Goal: Task Accomplishment & Management: Manage account settings

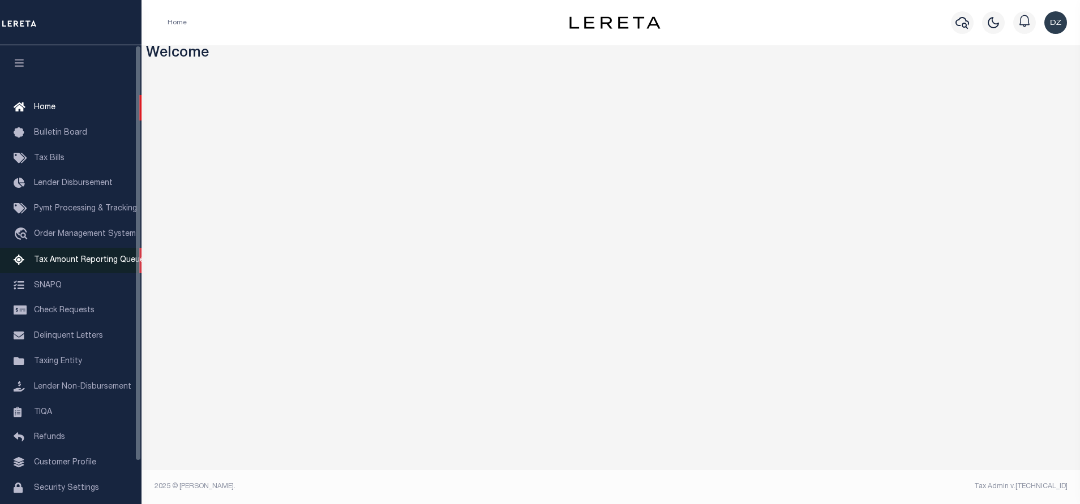
click at [85, 264] on span "Tax Amount Reporting Queue" at bounding box center [89, 260] width 110 height 8
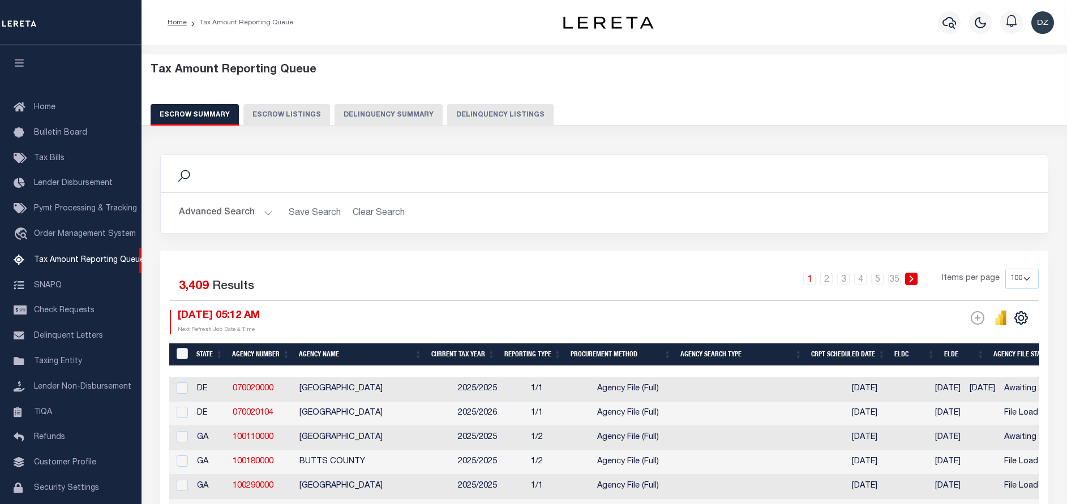
select select "100"
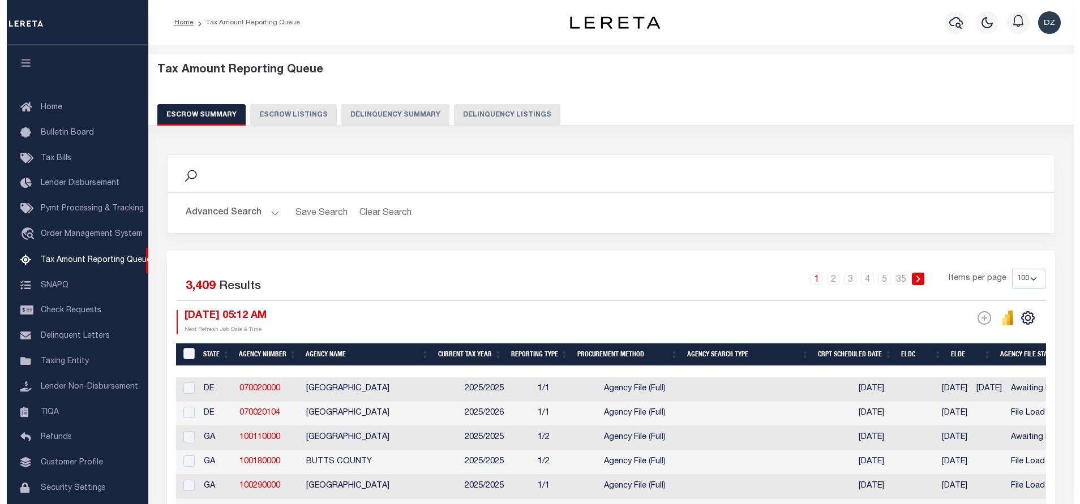
scroll to position [34, 0]
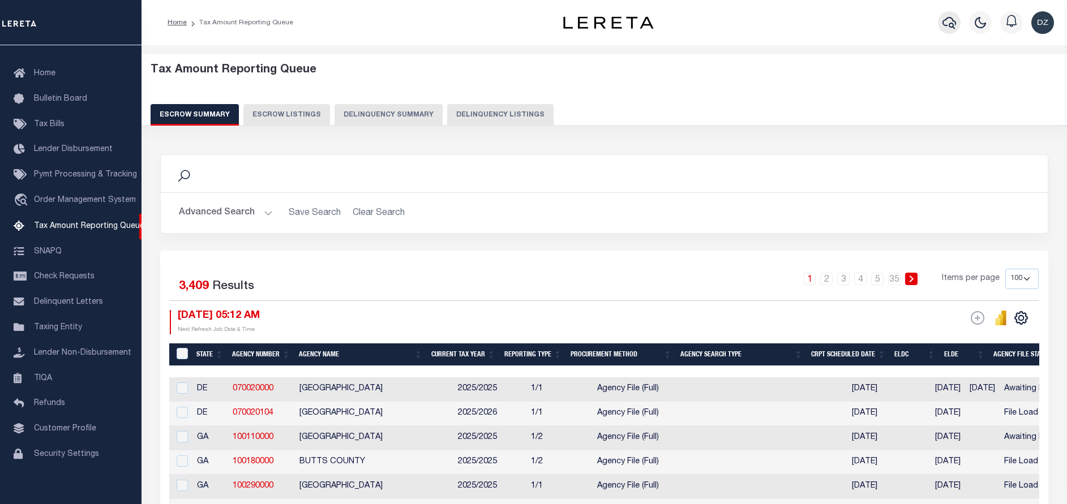
click at [944, 24] on icon "button" at bounding box center [950, 23] width 14 height 14
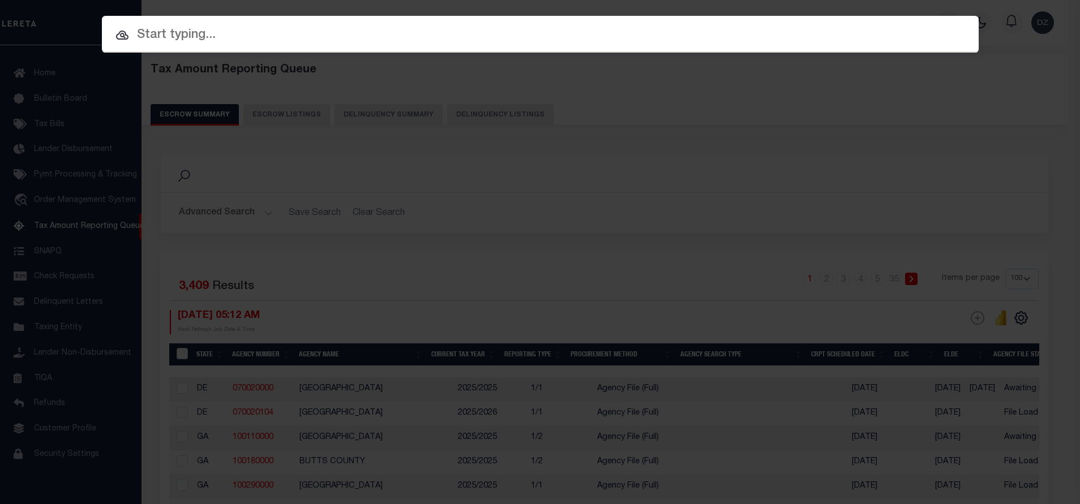
paste input "993244565"
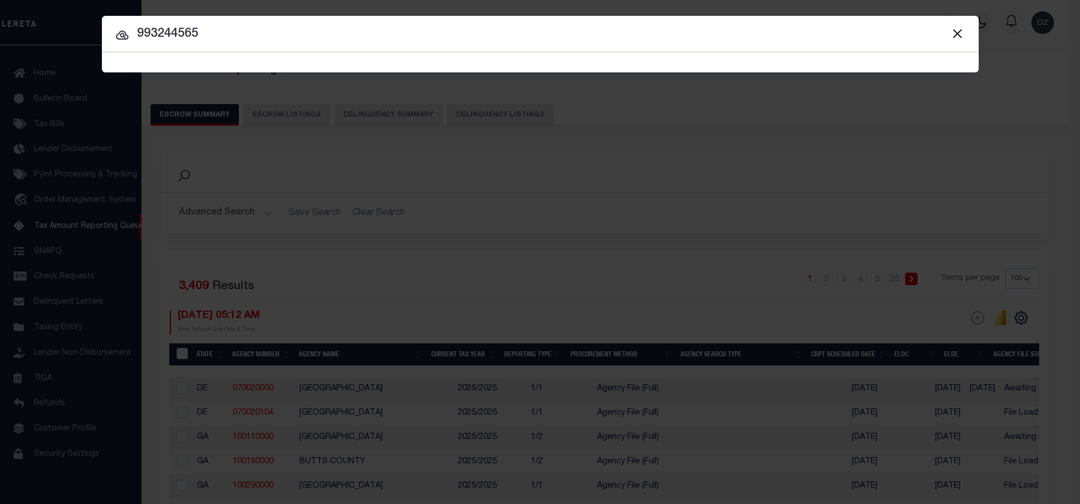
type input "993244565"
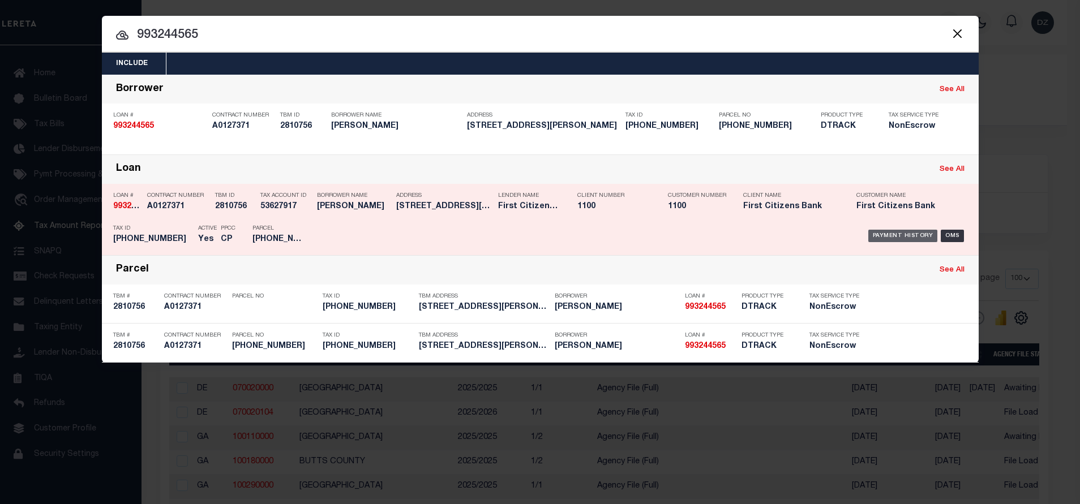
click at [890, 239] on div "Payment History" at bounding box center [903, 236] width 70 height 12
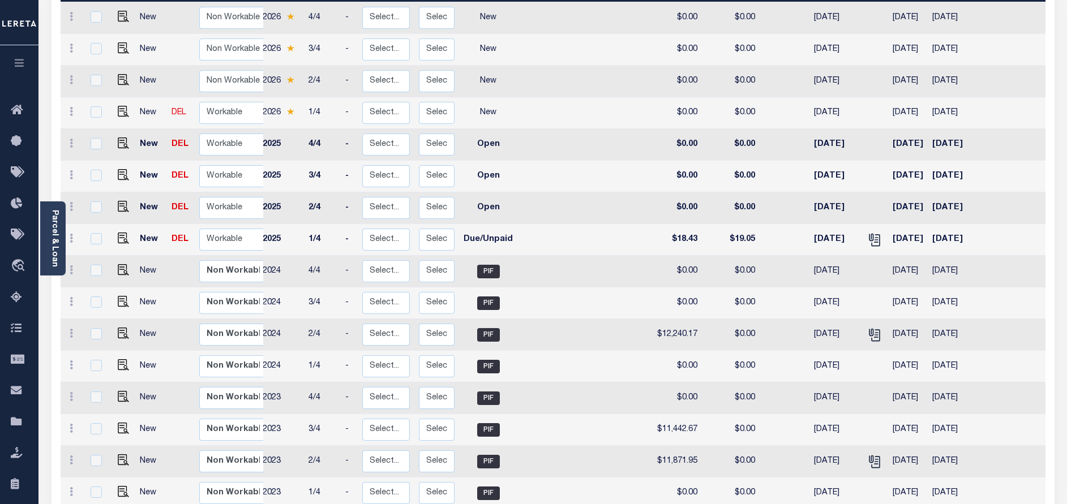
scroll to position [169, 0]
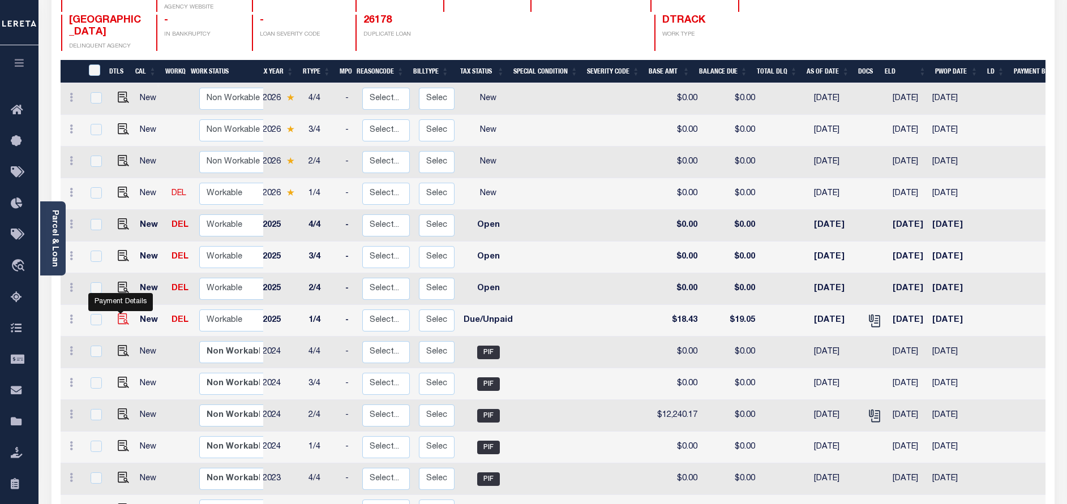
click at [122, 314] on img "" at bounding box center [123, 319] width 11 height 11
checkbox input "true"
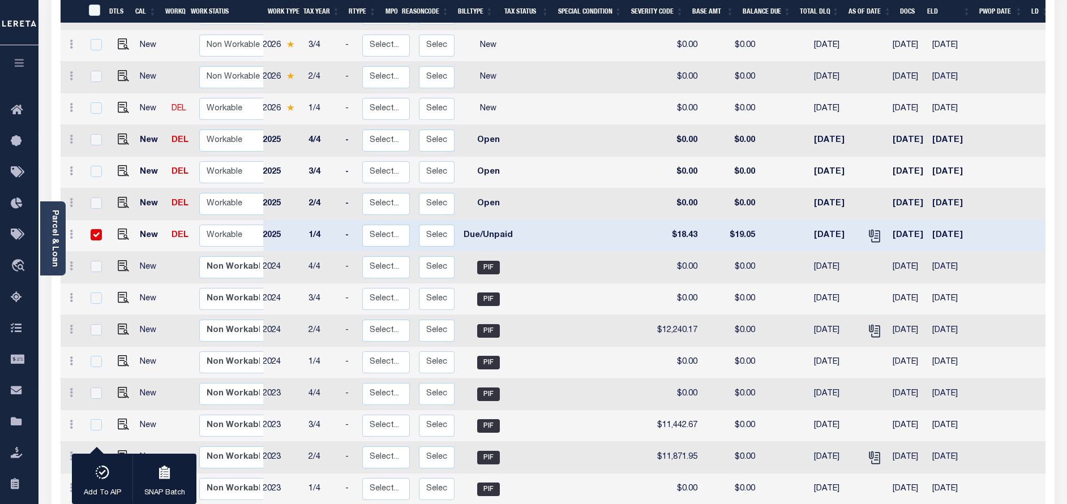
scroll to position [0, 44]
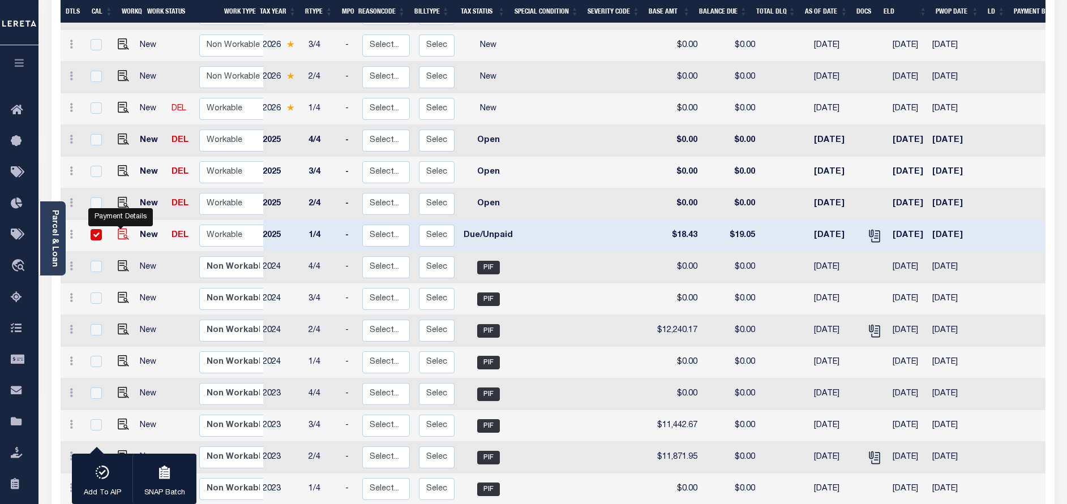
click at [123, 229] on img "" at bounding box center [123, 234] width 11 height 11
checkbox input "false"
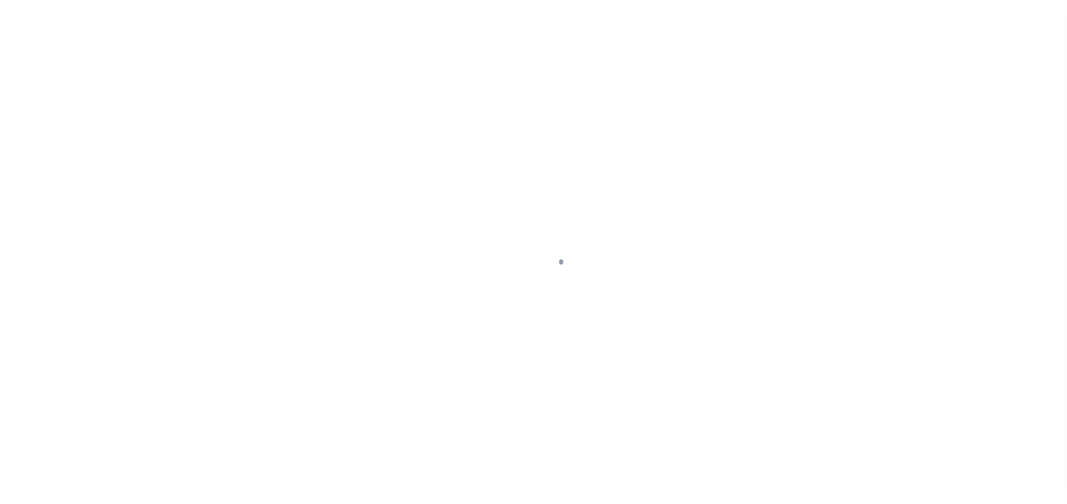
select select "DUE"
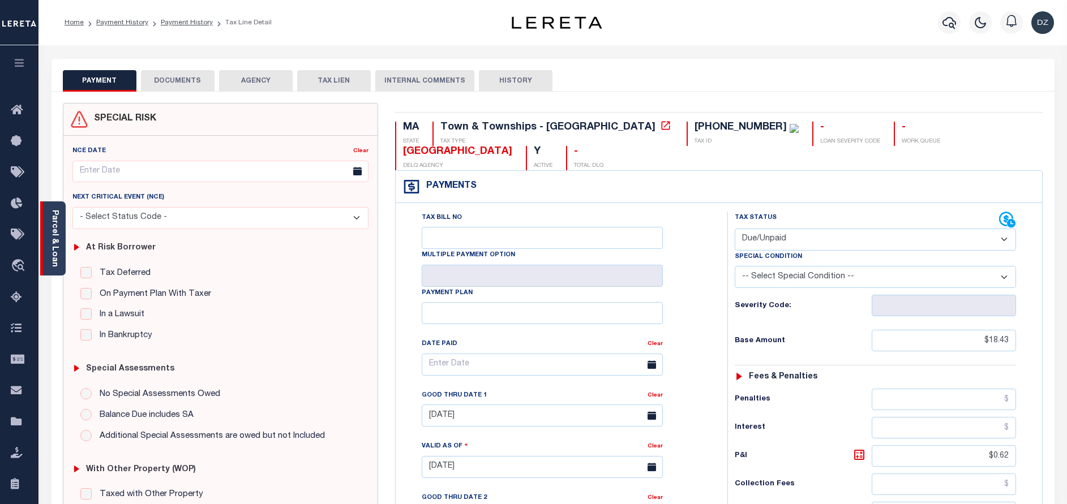
click at [61, 239] on div "Parcel & Loan" at bounding box center [52, 239] width 25 height 74
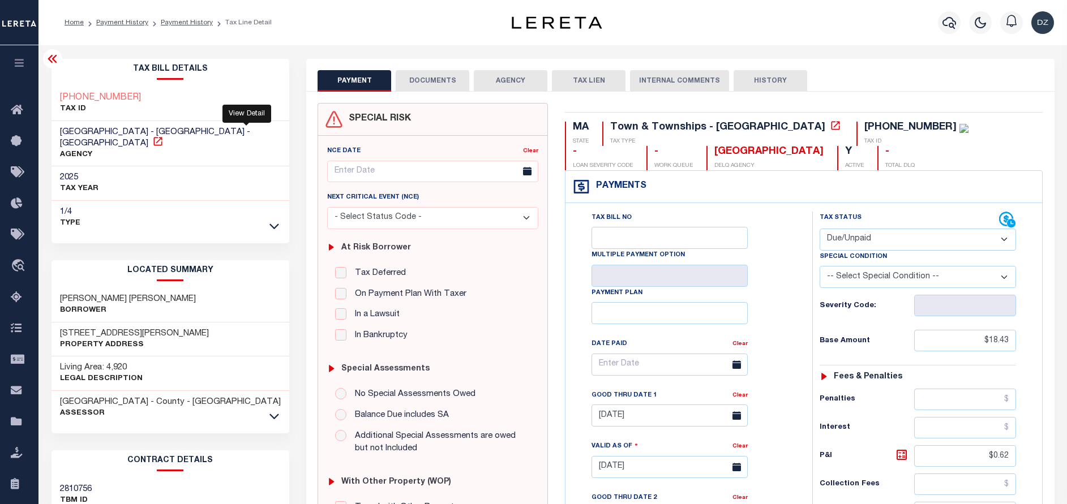
click at [162, 137] on icon at bounding box center [157, 141] width 8 height 8
click at [132, 294] on h3 "[PERSON_NAME] [PERSON_NAME]" at bounding box center [128, 299] width 136 height 11
drag, startPoint x: 131, startPoint y: 286, endPoint x: 201, endPoint y: 288, distance: 70.2
click at [201, 288] on div "BIDABADI NAZILA HAKIMI ALIREZA Borrower" at bounding box center [171, 305] width 238 height 35
copy h3 "HAKIMI ALIREZA"
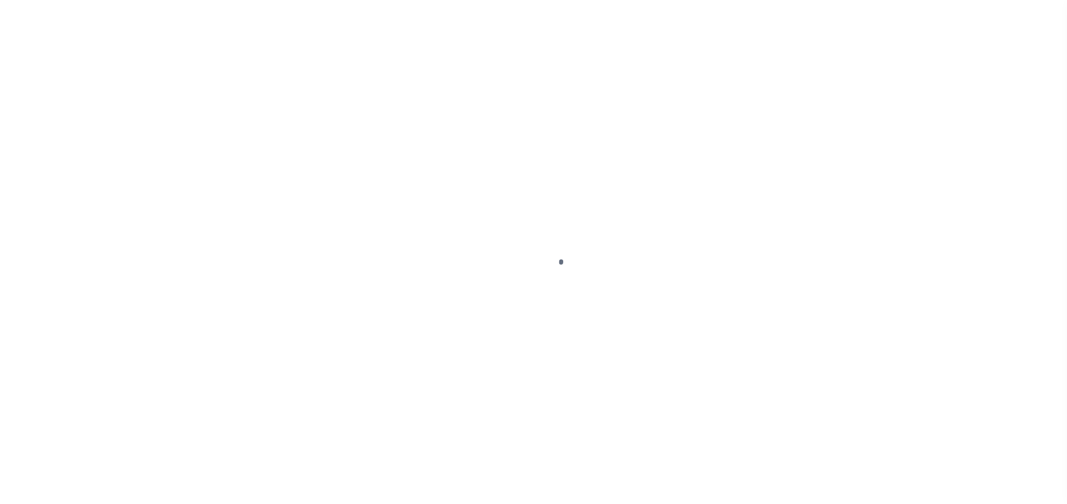
select select "DUE"
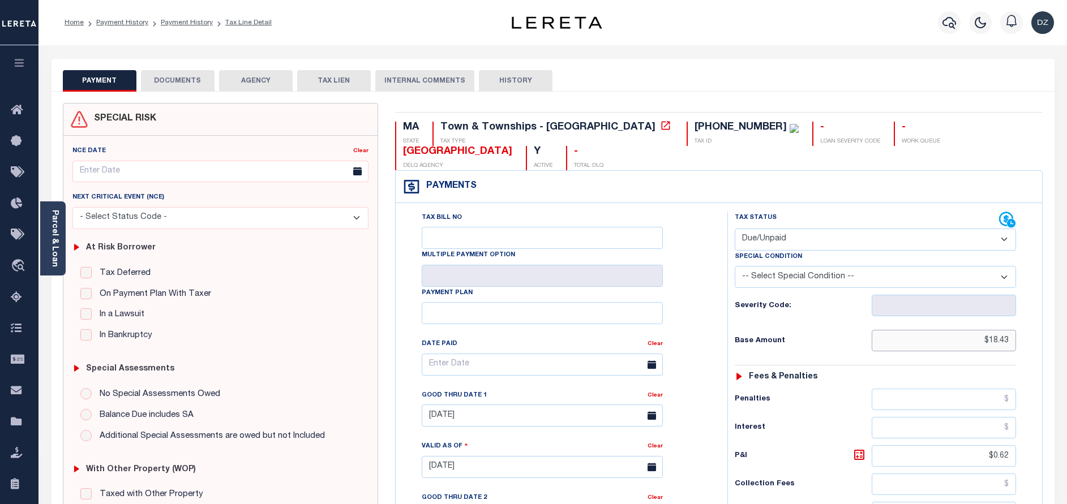
click at [1005, 330] on input "$18.43" at bounding box center [944, 341] width 144 height 22
paste input "2,015.08"
type input "$12,015.08"
type input "[DATE]"
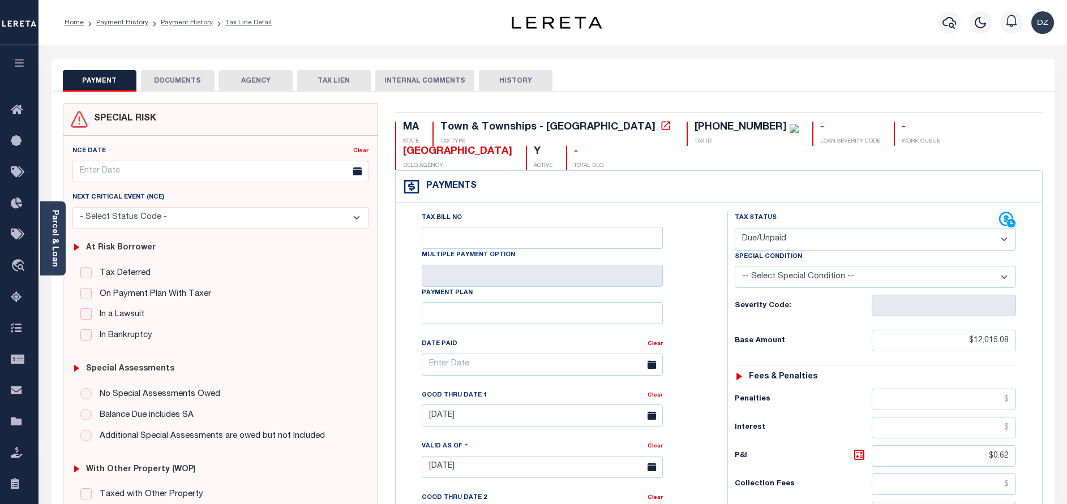
click at [768, 229] on select "- Select Status Code - Open Due/Unpaid Paid Incomplete No Tax Due Internal Refu…" at bounding box center [875, 240] width 281 height 22
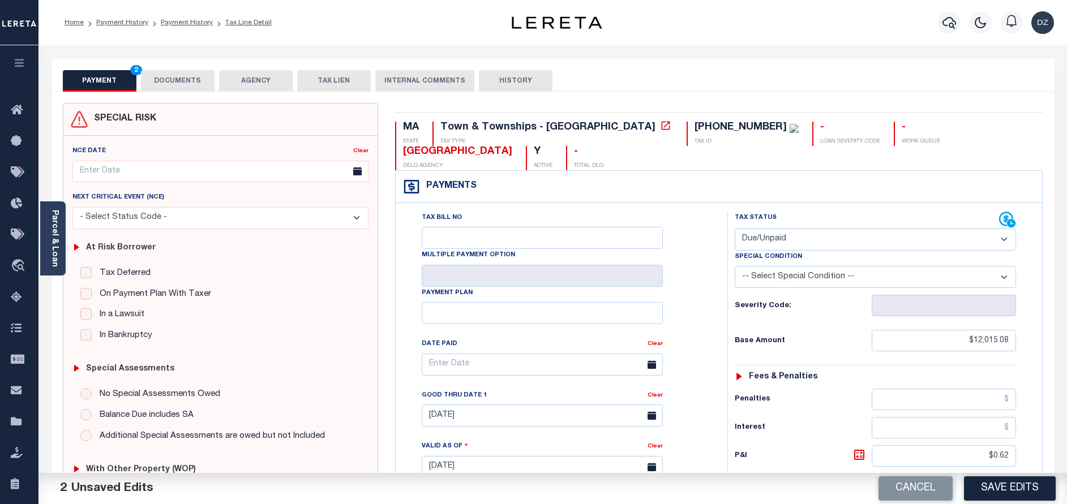
select select "PYD"
click at [735, 229] on select "- Select Status Code - Open Due/Unpaid Paid Incomplete No Tax Due Internal Refu…" at bounding box center [875, 240] width 281 height 22
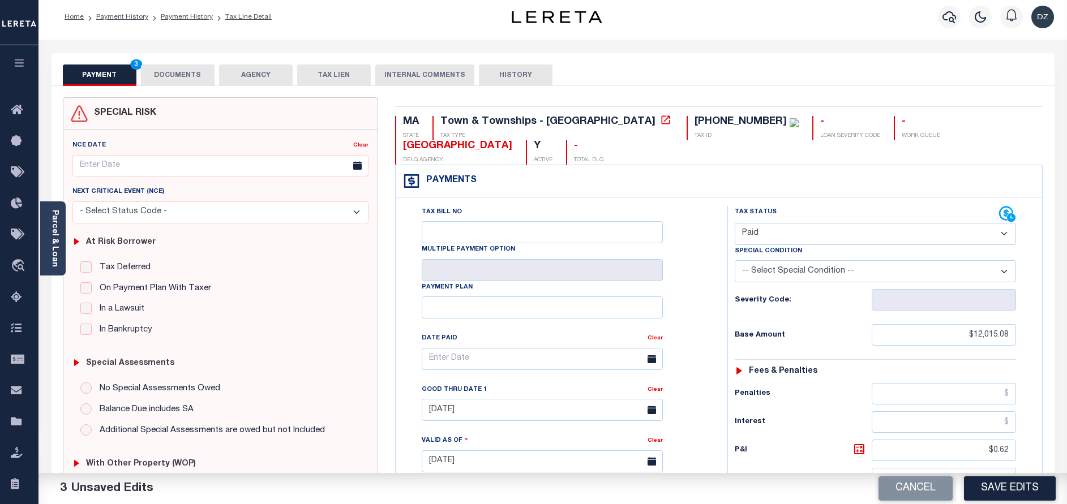
scroll to position [255, 0]
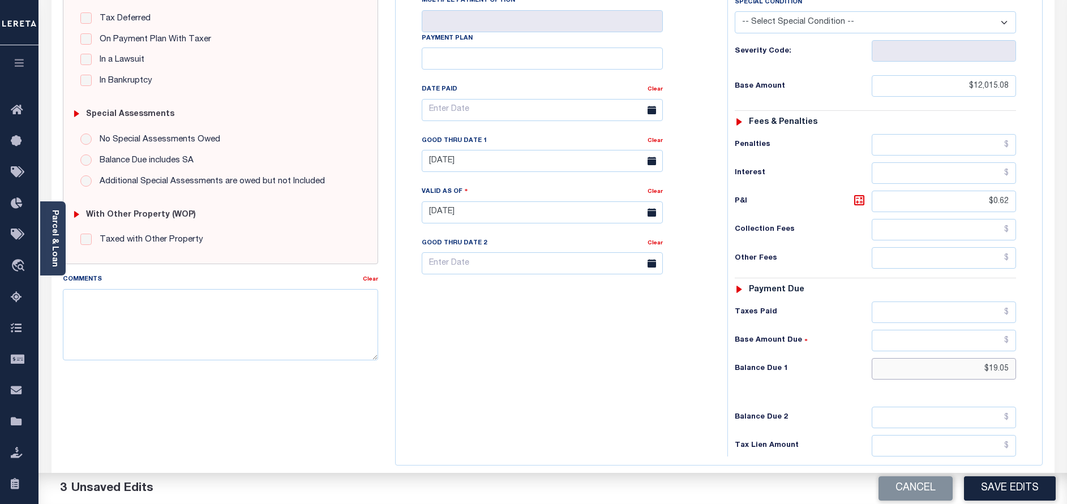
click at [992, 358] on input "$19.05" at bounding box center [944, 369] width 144 height 22
type input "$0.00"
drag, startPoint x: 1009, startPoint y: 173, endPoint x: 965, endPoint y: 176, distance: 44.2
click at [965, 191] on input "$0.62" at bounding box center [944, 202] width 144 height 22
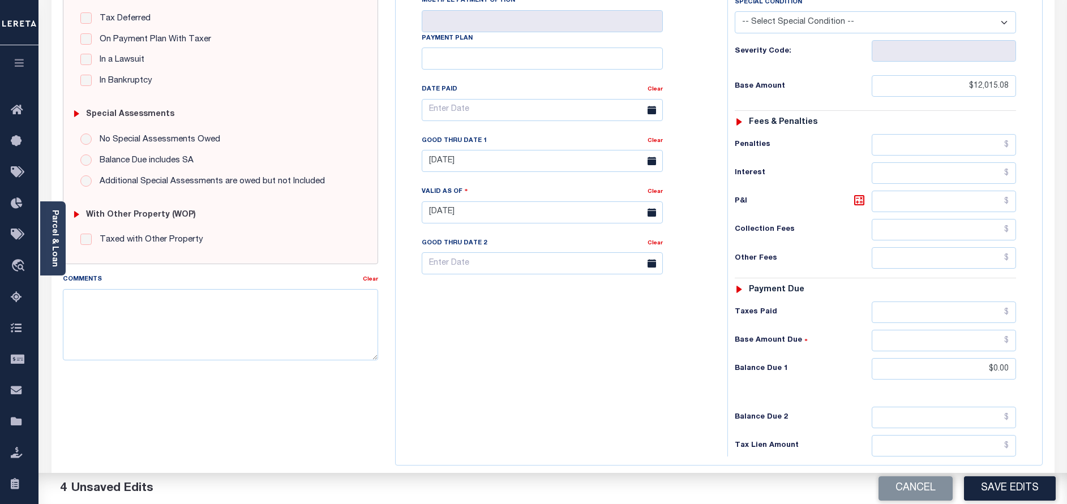
click at [652, 135] on div "Clear" at bounding box center [655, 143] width 15 height 16
click at [656, 138] on link "Clear" at bounding box center [655, 141] width 15 height 6
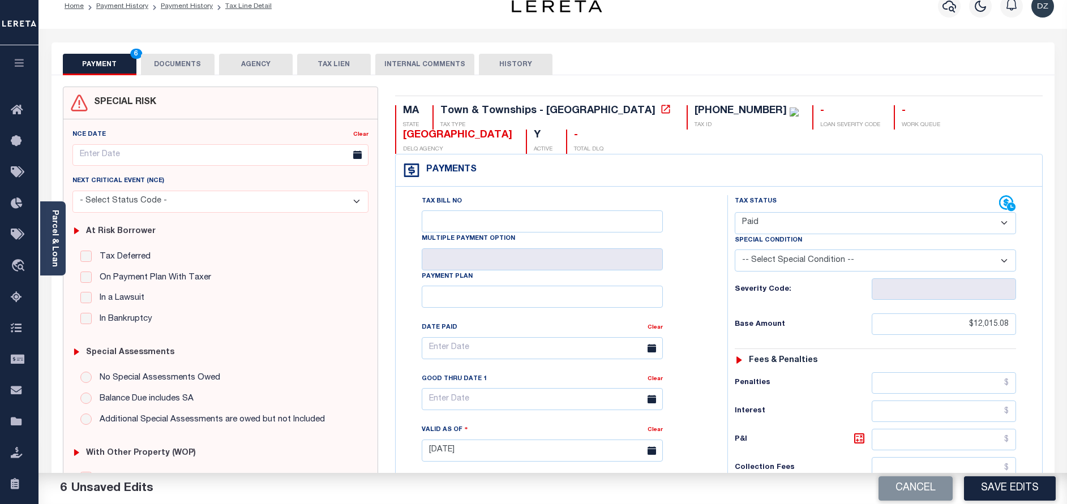
scroll to position [0, 0]
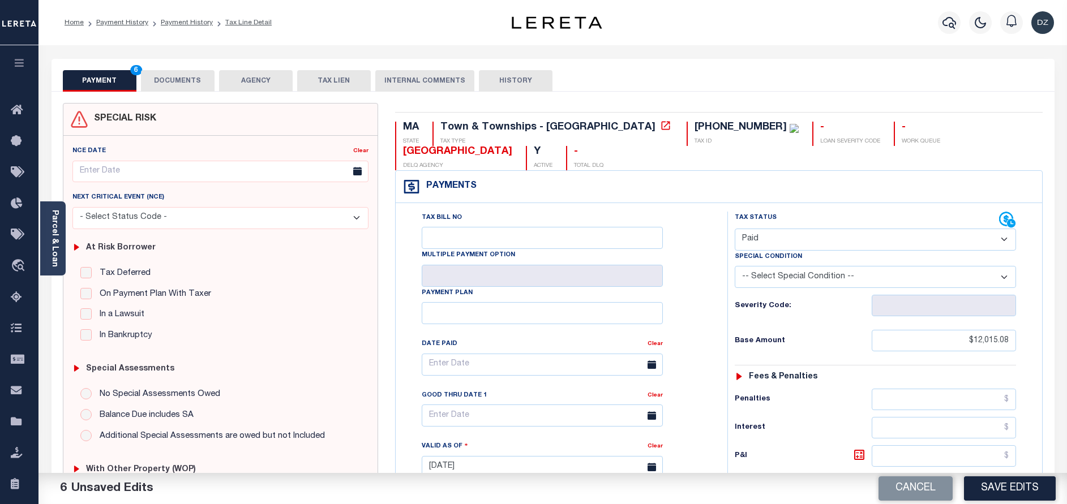
click at [184, 77] on button "DOCUMENTS" at bounding box center [178, 81] width 74 height 22
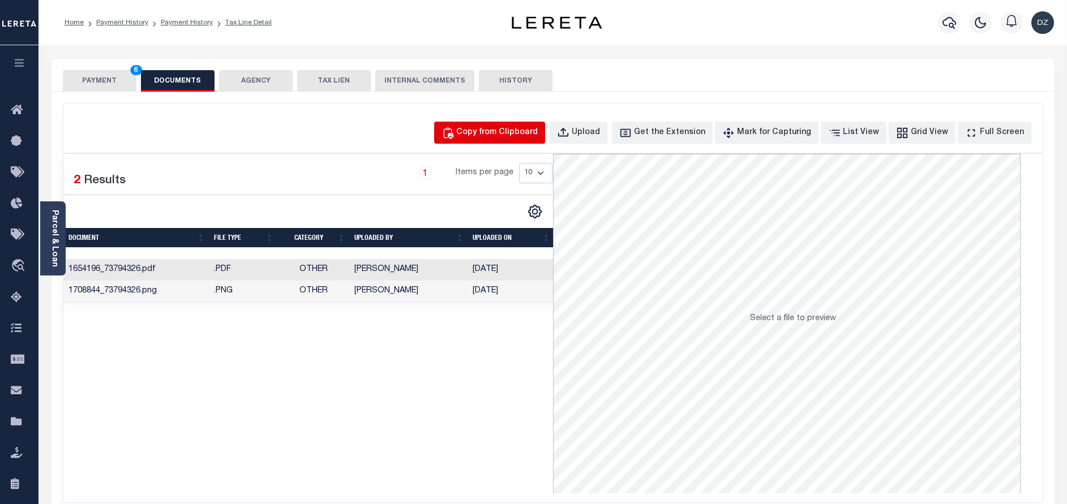
click at [509, 139] on button "Copy from Clipboard" at bounding box center [489, 133] width 111 height 22
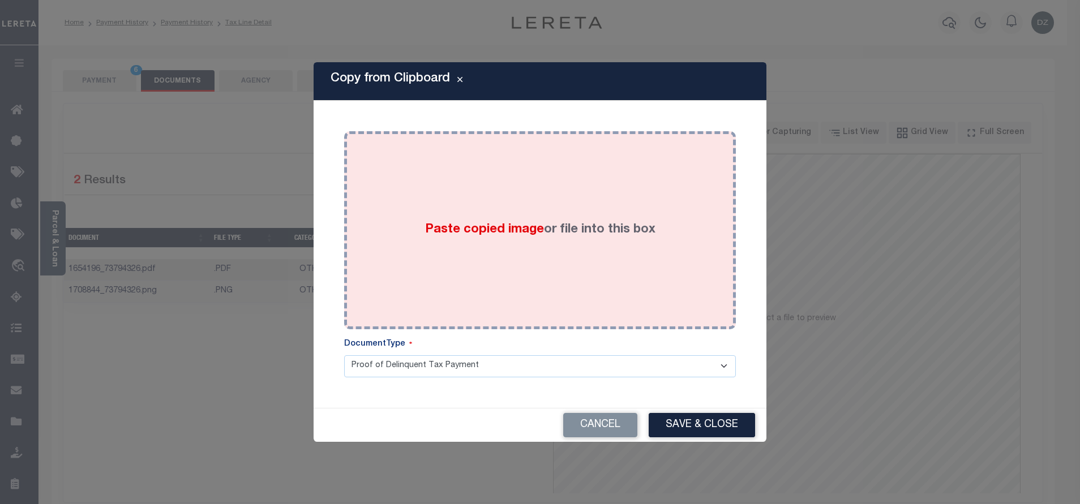
click at [512, 213] on div "Paste copied image or file into this box" at bounding box center [540, 230] width 375 height 181
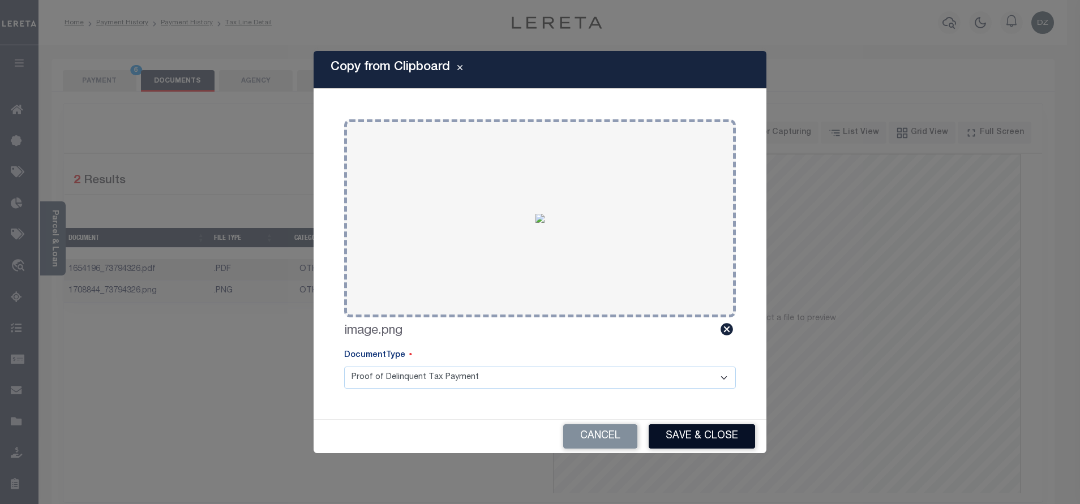
click at [714, 436] on button "Save & Close" at bounding box center [702, 437] width 106 height 24
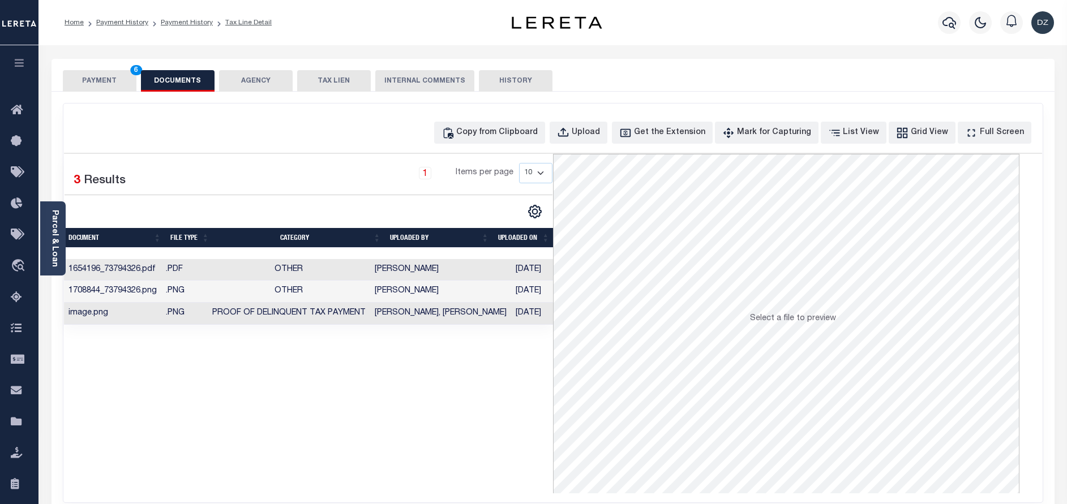
click at [95, 88] on button "PAYMENT 6" at bounding box center [100, 81] width 74 height 22
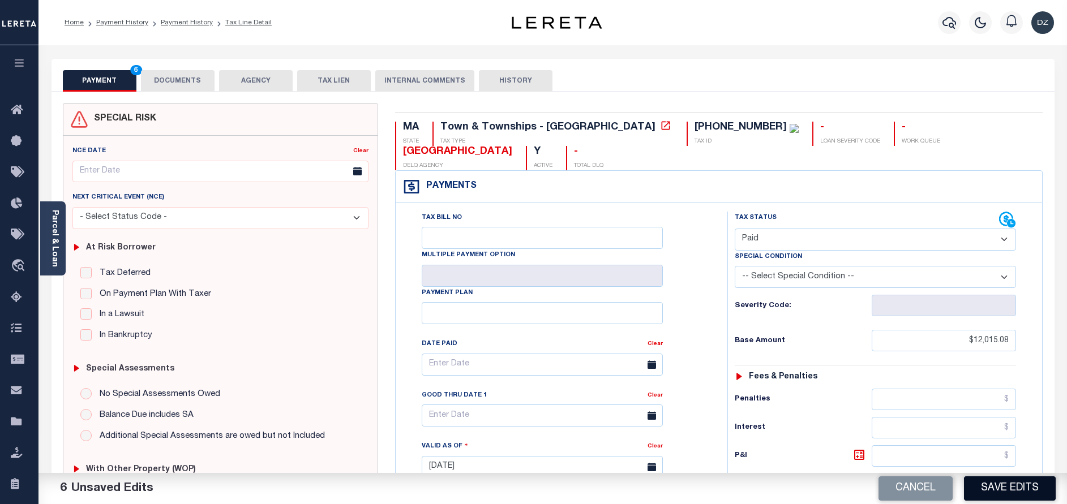
click at [986, 492] on button "Save Edits" at bounding box center [1010, 489] width 92 height 24
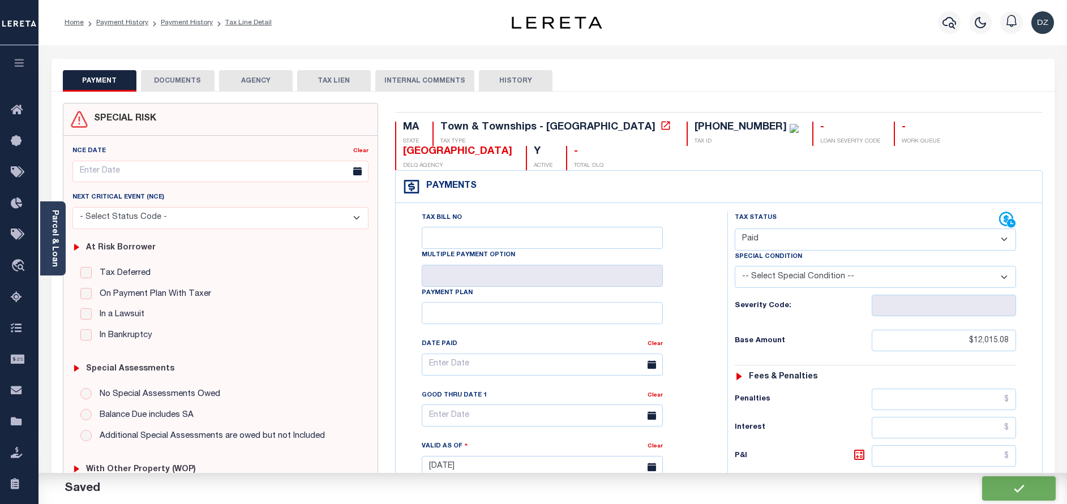
checkbox input "false"
type input "$12,015.08"
type input "$0"
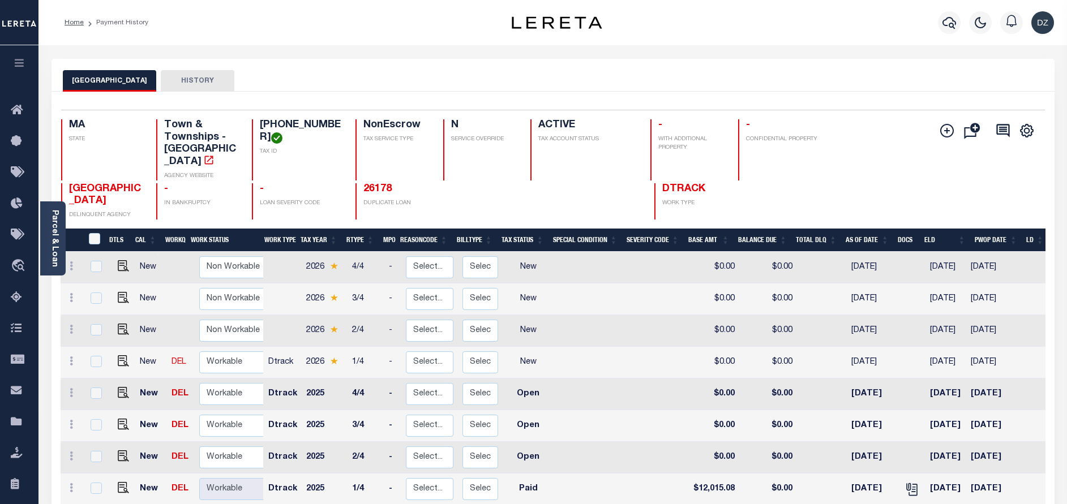
scroll to position [85, 0]
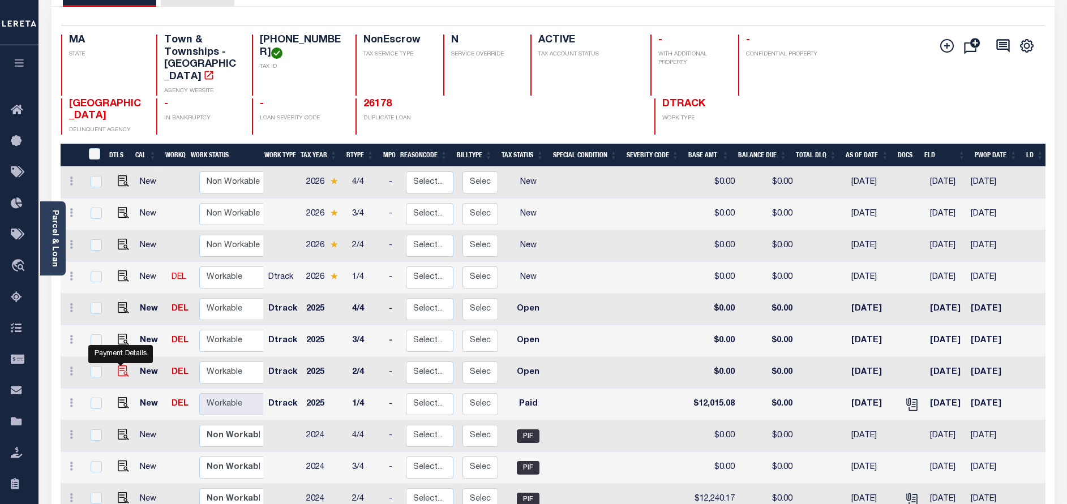
click at [121, 366] on img "" at bounding box center [123, 371] width 11 height 11
checkbox input "true"
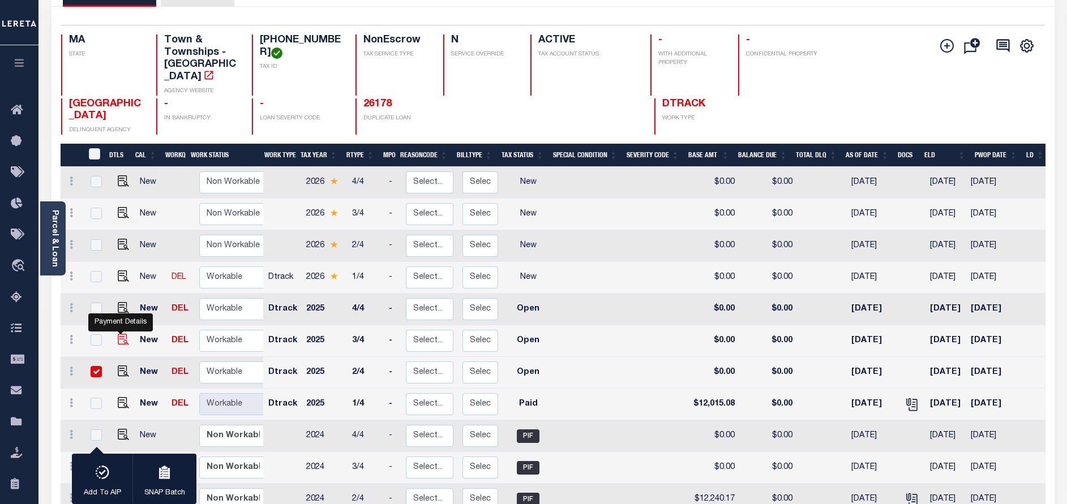
click at [120, 334] on img "" at bounding box center [123, 339] width 11 height 11
checkbox input "true"
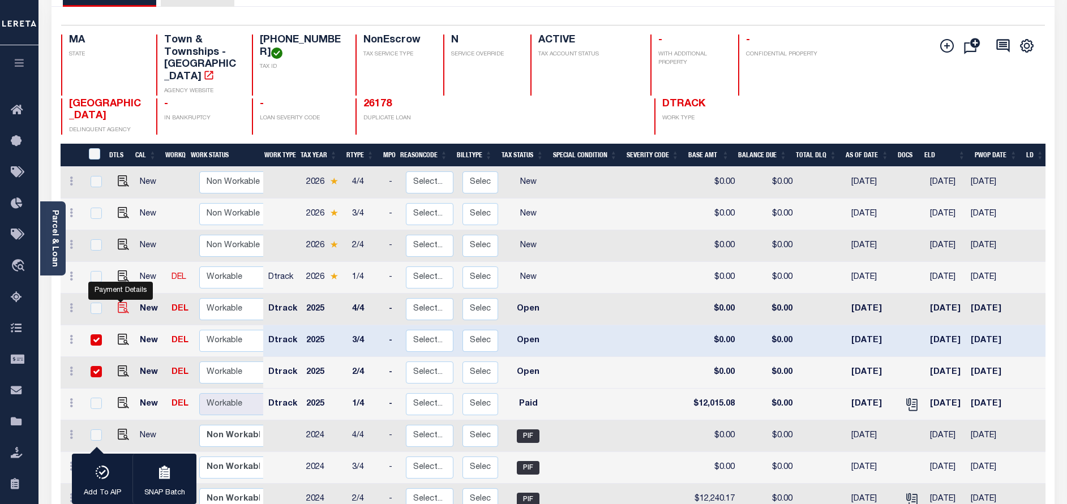
click at [119, 302] on img "" at bounding box center [123, 307] width 11 height 11
checkbox input "true"
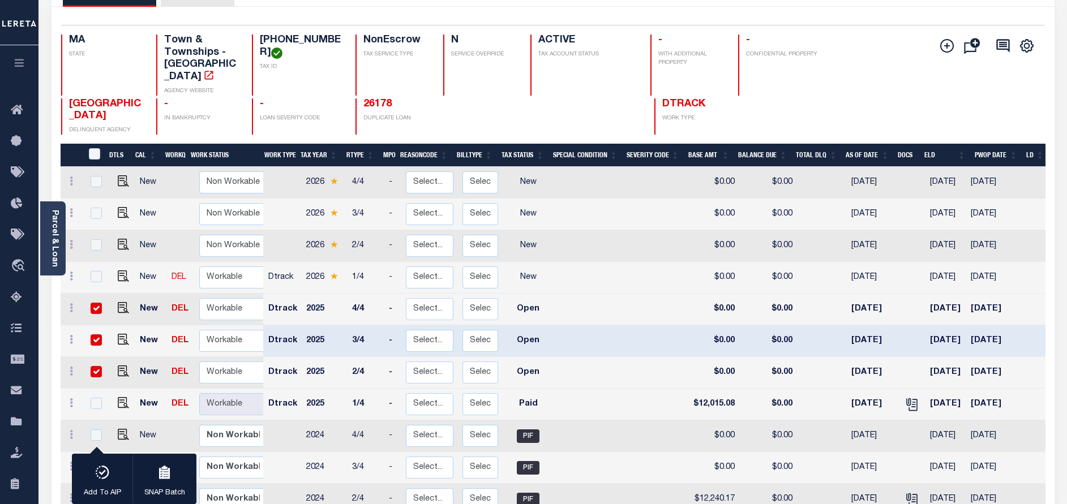
click at [113, 273] on link at bounding box center [120, 277] width 17 height 8
checkbox input "true"
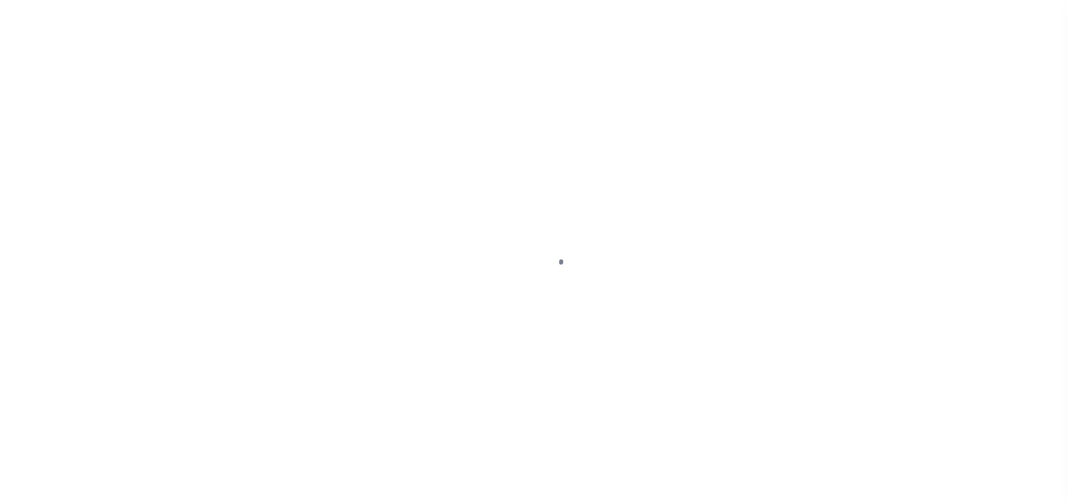
select select "OP2"
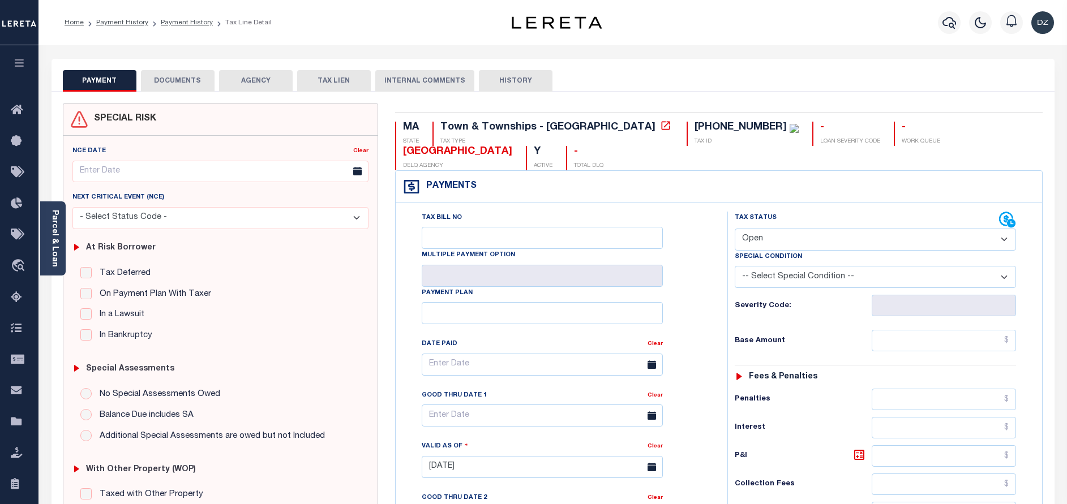
click at [178, 83] on button "DOCUMENTS" at bounding box center [178, 81] width 74 height 22
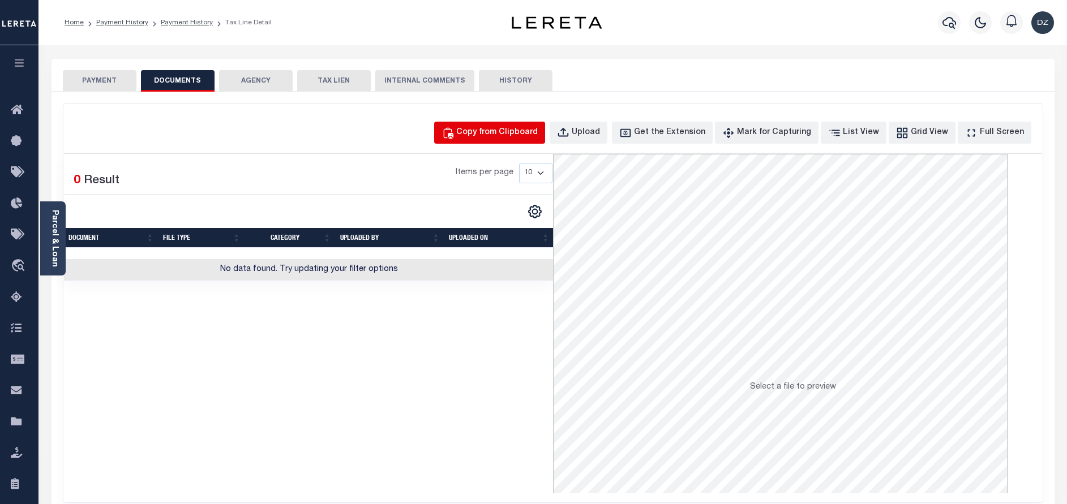
click at [533, 131] on div "Copy from Clipboard" at bounding box center [497, 133] width 82 height 12
select select "POP"
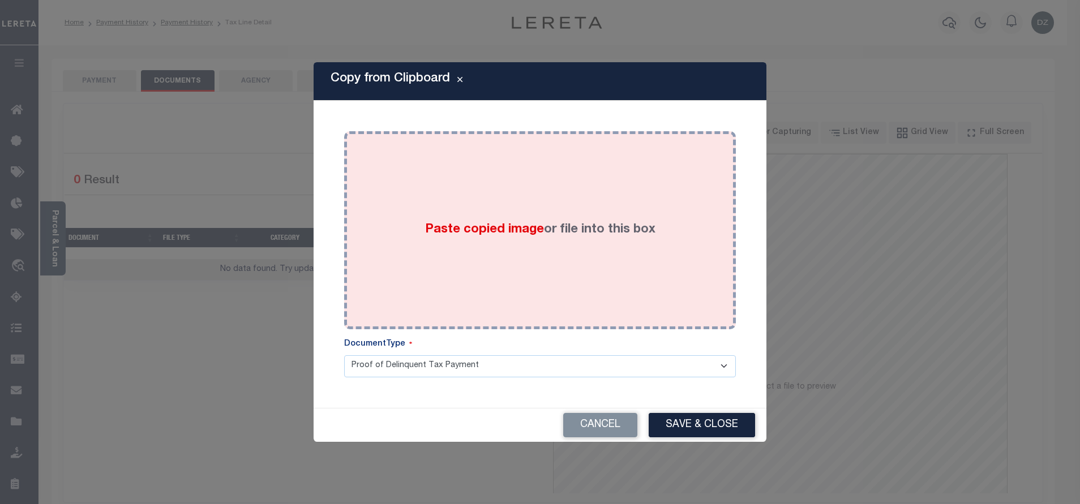
click at [543, 229] on label "Paste copied image or file into this box" at bounding box center [540, 230] width 230 height 19
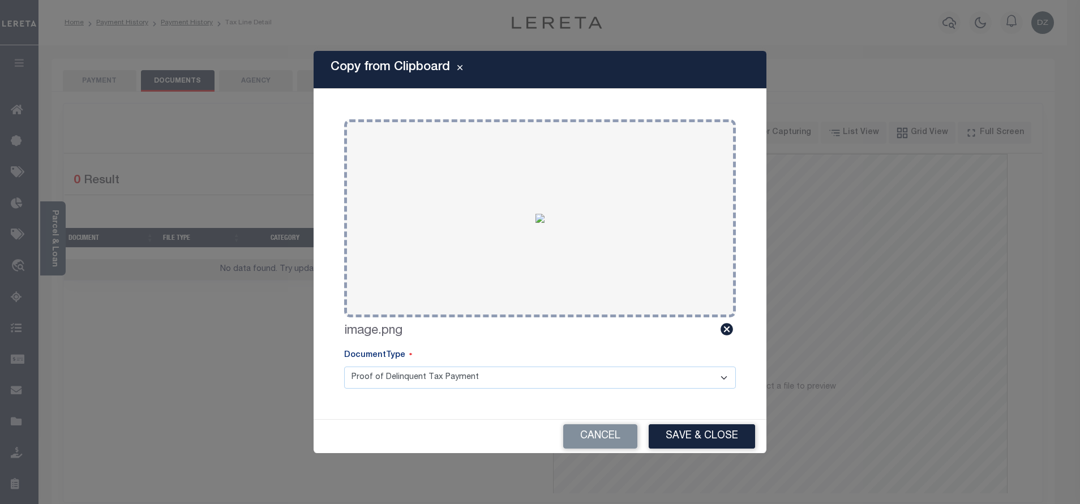
drag, startPoint x: 692, startPoint y: 445, endPoint x: 542, endPoint y: 380, distance: 163.5
click at [691, 446] on button "Save & Close" at bounding box center [702, 437] width 106 height 24
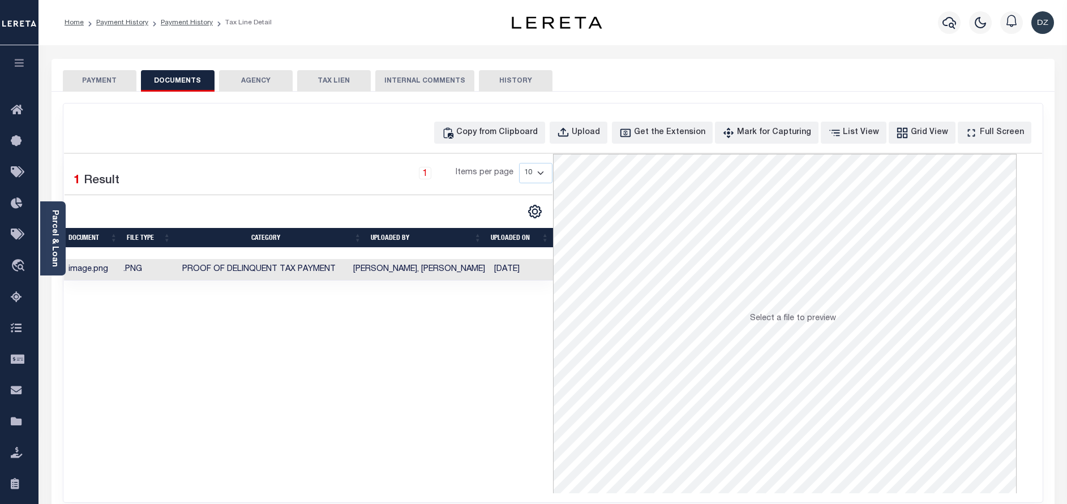
click at [99, 83] on button "PAYMENT" at bounding box center [100, 81] width 74 height 22
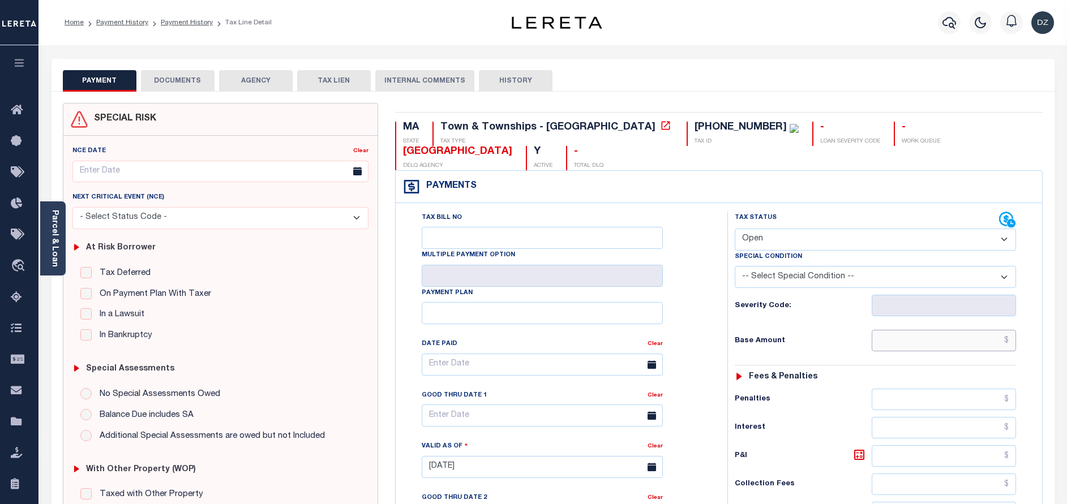
click at [994, 330] on input "text" at bounding box center [944, 341] width 144 height 22
paste input "12,034.13"
type input "$12,034.13"
type input "[DATE]"
click at [767, 229] on select "- Select Status Code - Open Due/Unpaid Paid Incomplete No Tax Due Internal Refu…" at bounding box center [875, 240] width 281 height 22
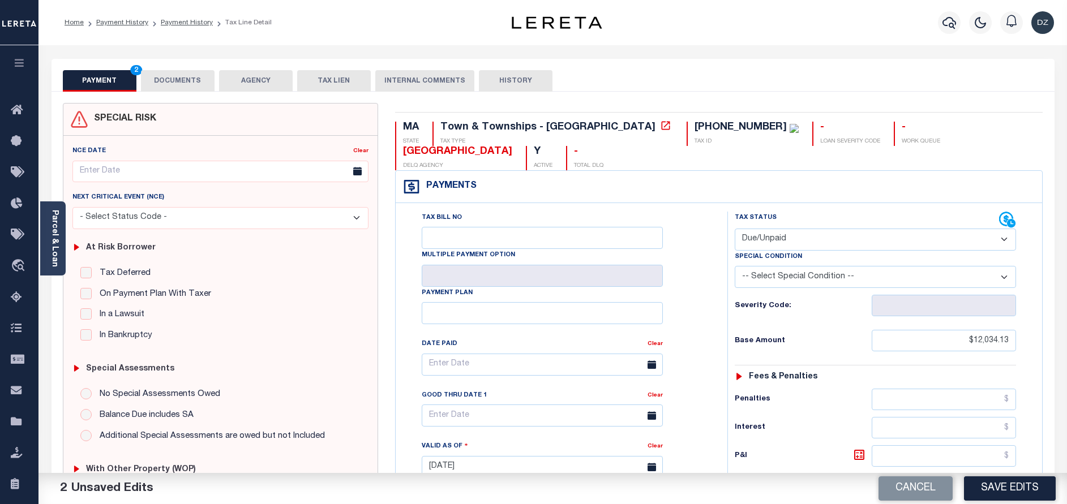
click at [735, 229] on select "- Select Status Code - Open Due/Unpaid Paid Incomplete No Tax Due Internal Refu…" at bounding box center [875, 240] width 281 height 22
click at [757, 229] on select "- Select Status Code - Open Due/Unpaid Paid Incomplete No Tax Due Internal Refu…" at bounding box center [875, 240] width 281 height 22
select select "PYD"
click at [735, 229] on select "- Select Status Code - Open Due/Unpaid Paid Incomplete No Tax Due Internal Refu…" at bounding box center [875, 240] width 281 height 22
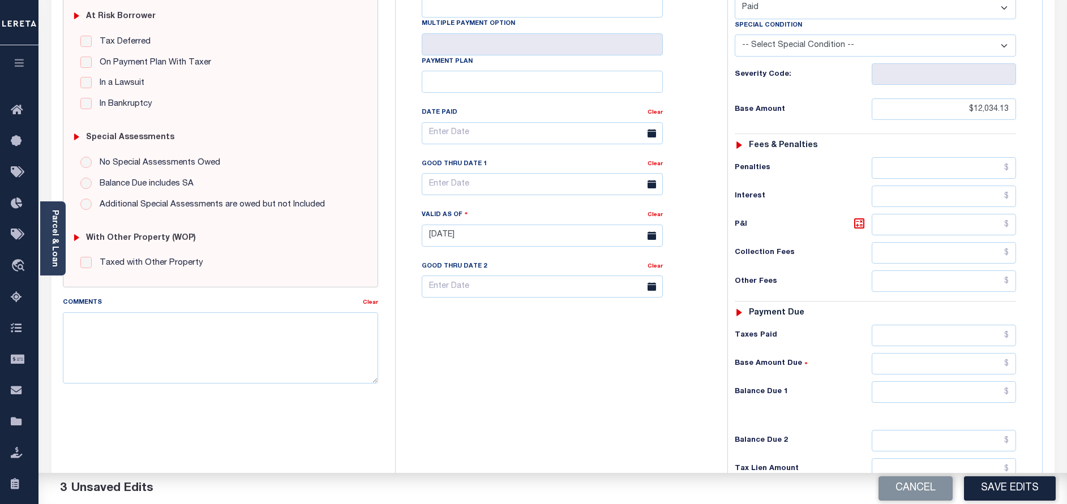
scroll to position [255, 0]
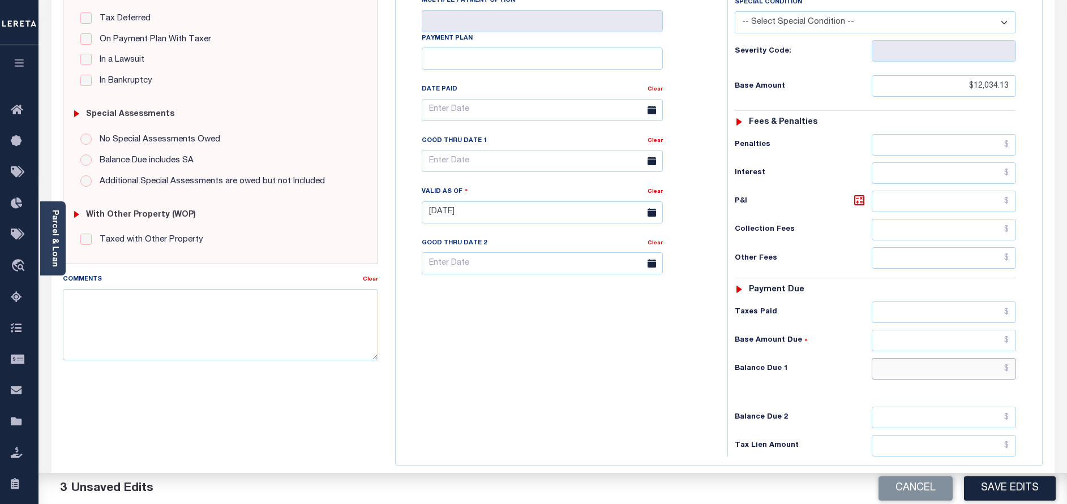
click at [954, 358] on input "text" at bounding box center [944, 369] width 144 height 22
type input "$0.00"
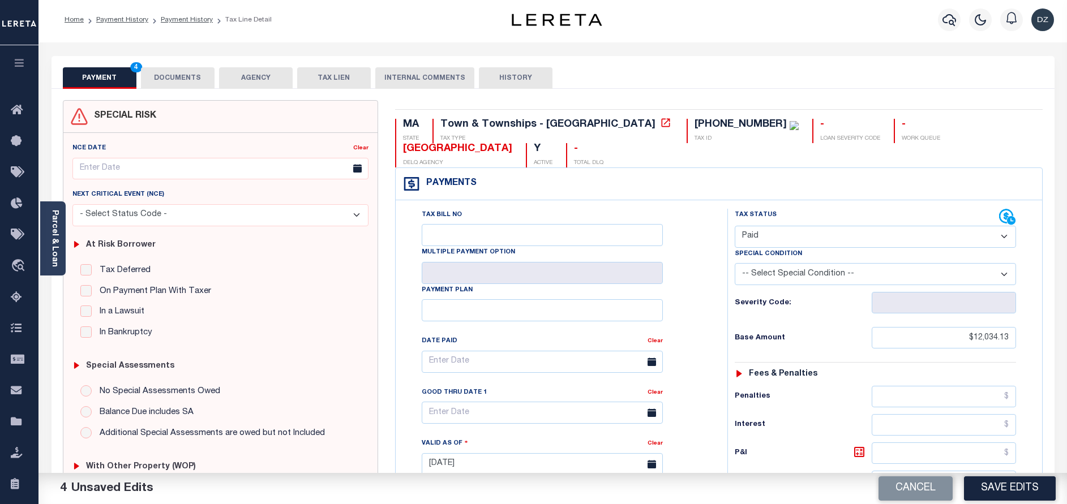
scroll to position [0, 0]
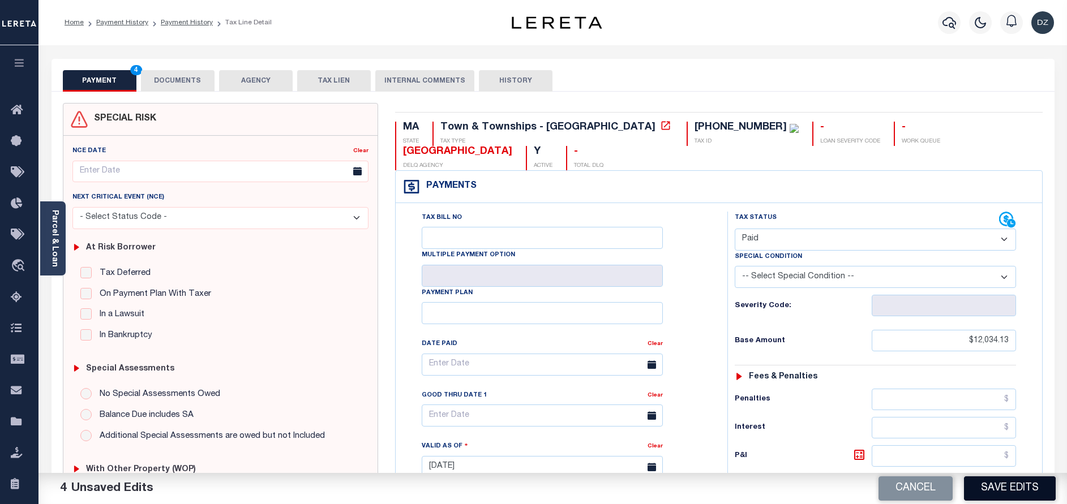
click at [1021, 485] on button "Save Edits" at bounding box center [1010, 489] width 92 height 24
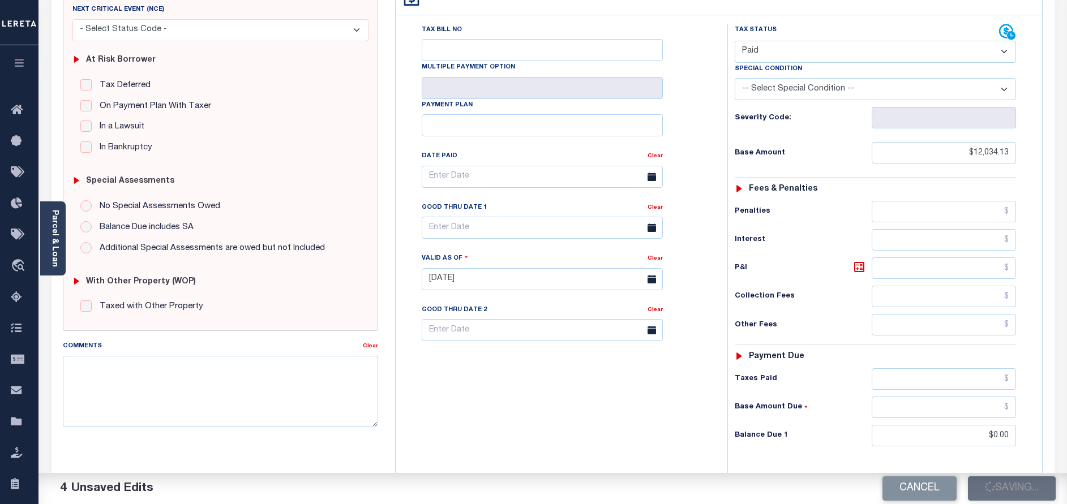
scroll to position [156, 0]
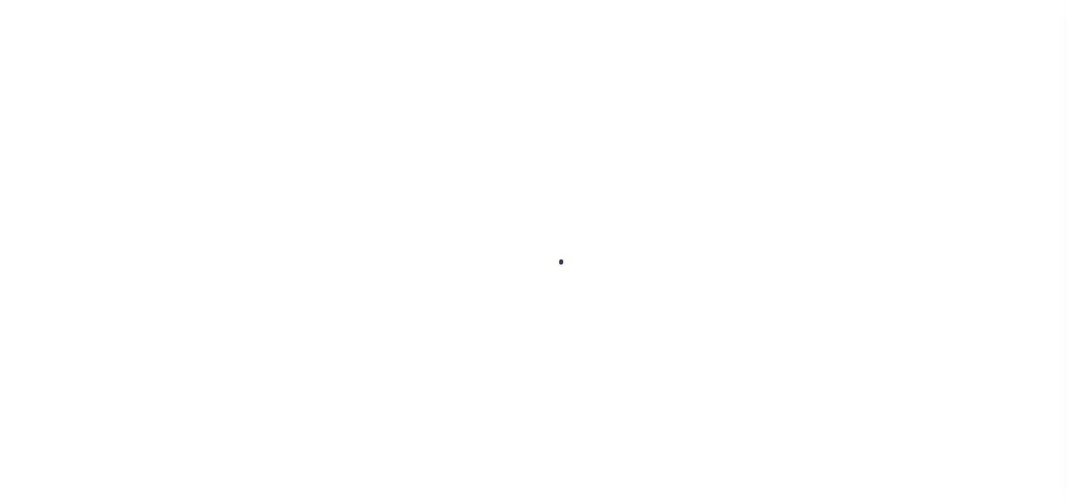
checkbox input "false"
type input "[DATE]"
select select "PYD"
type input "$12,034.13"
type input "$0"
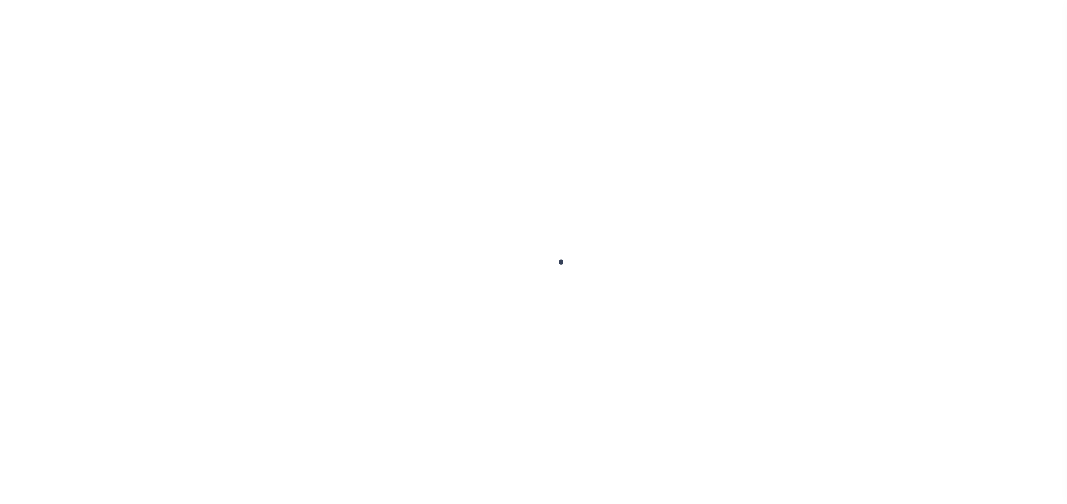
scroll to position [156, 0]
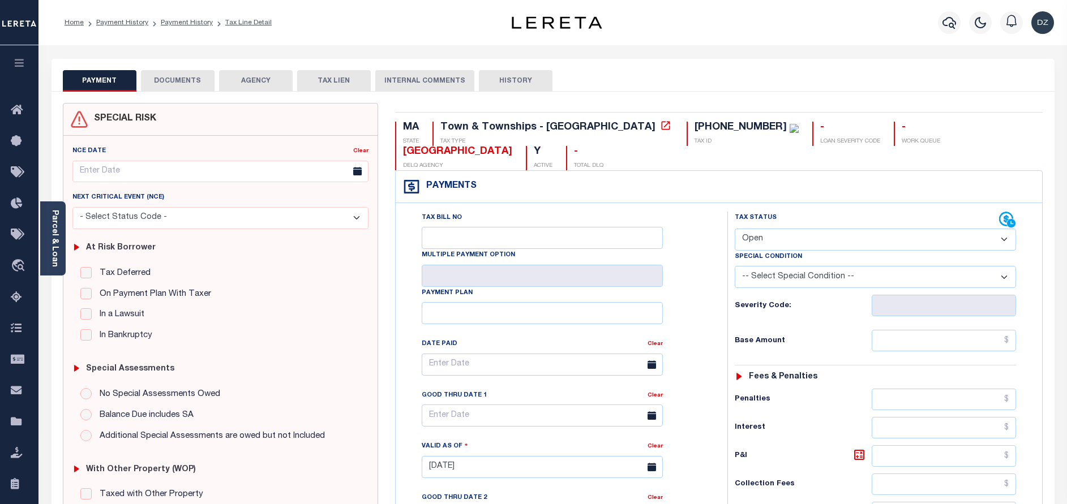
click at [777, 229] on select "- Select Status Code - Open Due/Unpaid Paid Incomplete No Tax Due Internal Refu…" at bounding box center [875, 240] width 281 height 22
select select "PYD"
click at [735, 229] on select "- Select Status Code - Open Due/Unpaid Paid Incomplete No Tax Due Internal Refu…" at bounding box center [875, 240] width 281 height 22
type input "[DATE]"
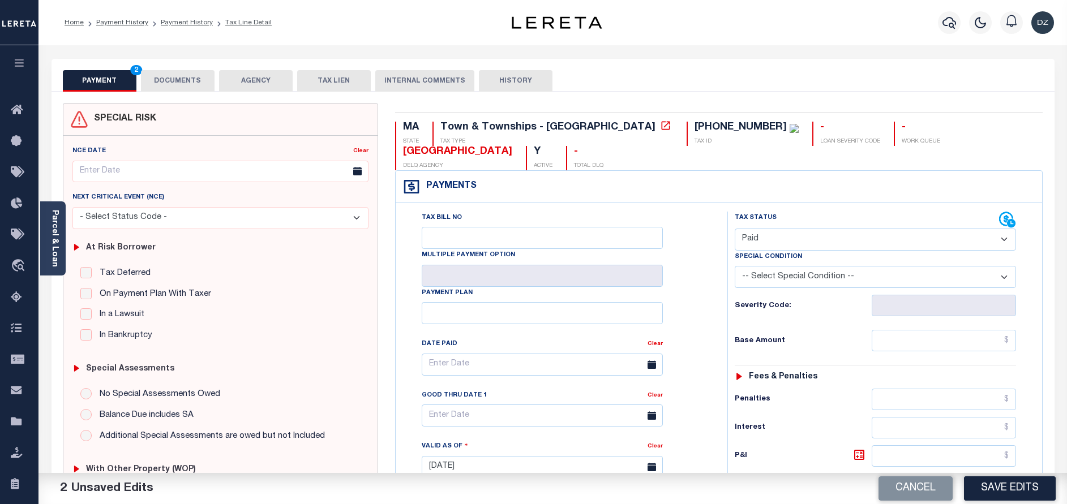
click at [186, 83] on button "DOCUMENTS" at bounding box center [178, 81] width 74 height 22
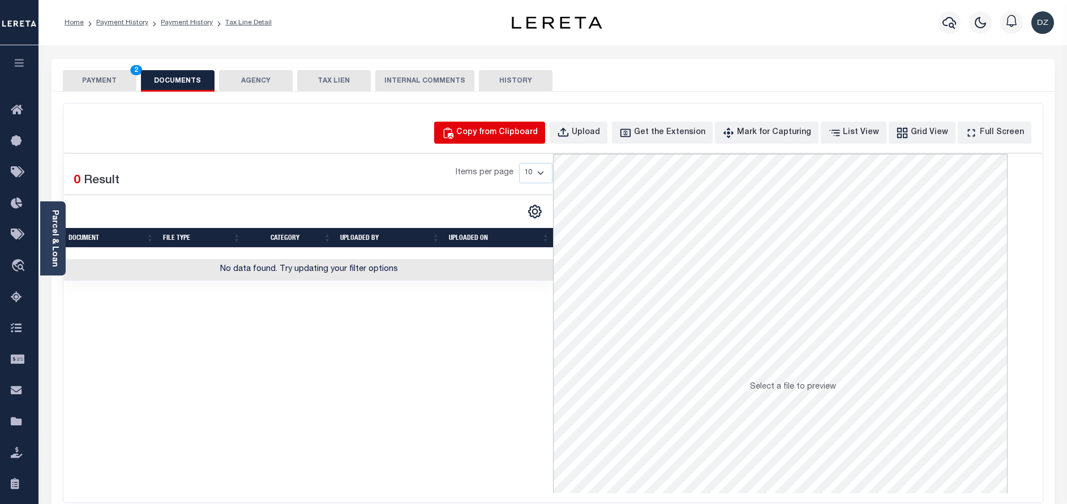
click at [493, 129] on div "Copy from Clipboard" at bounding box center [497, 133] width 82 height 12
select select "POP"
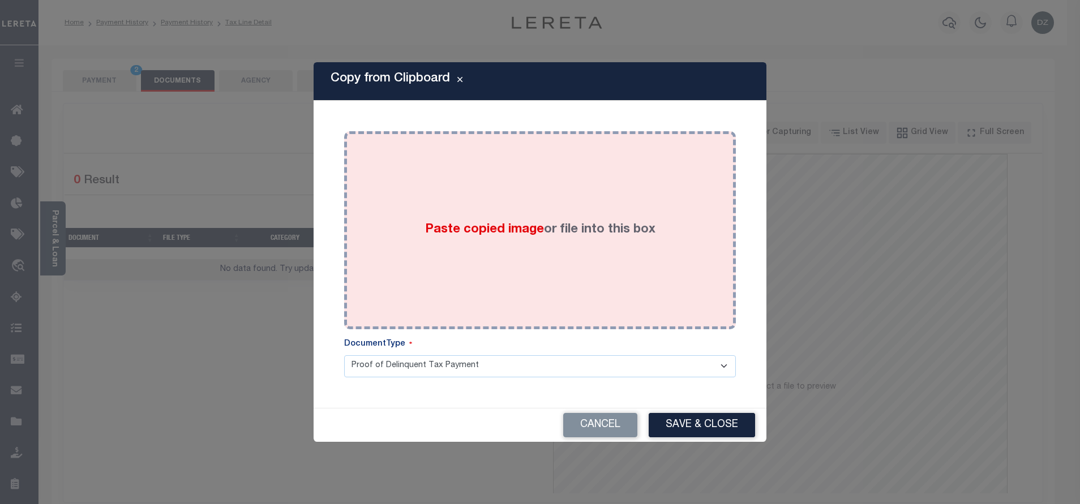
click at [729, 182] on div "Paste copied image or file into this box" at bounding box center [540, 230] width 392 height 198
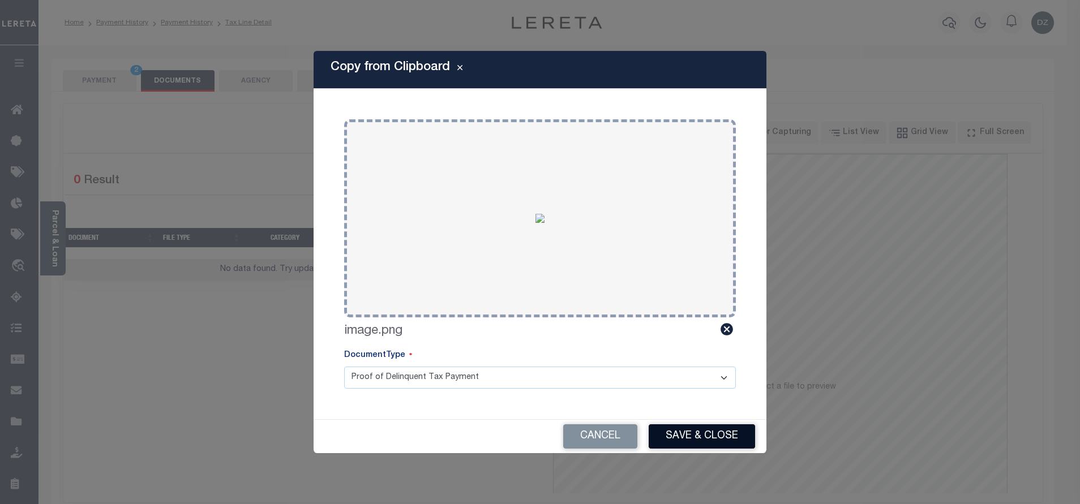
click at [708, 433] on button "Save & Close" at bounding box center [702, 437] width 106 height 24
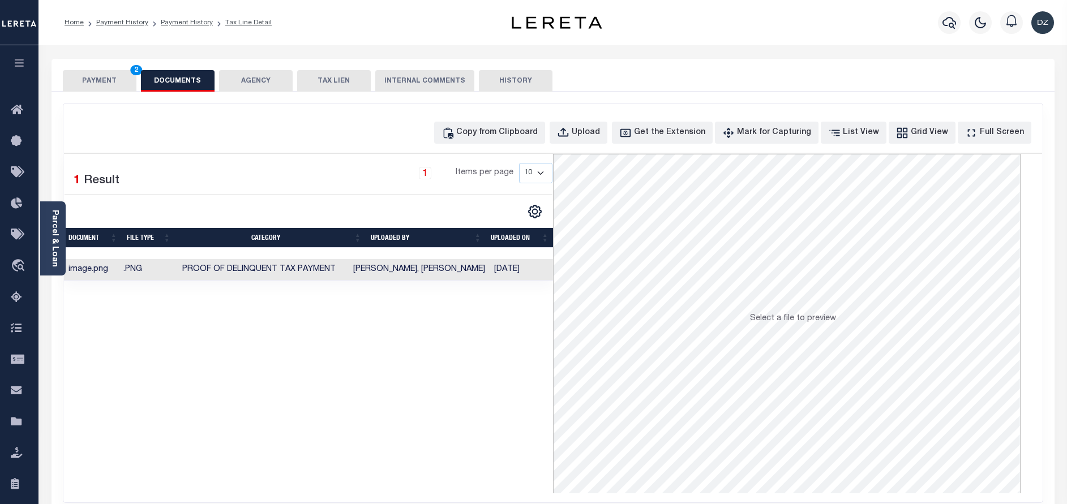
click at [70, 85] on button "PAYMENT 2" at bounding box center [100, 81] width 74 height 22
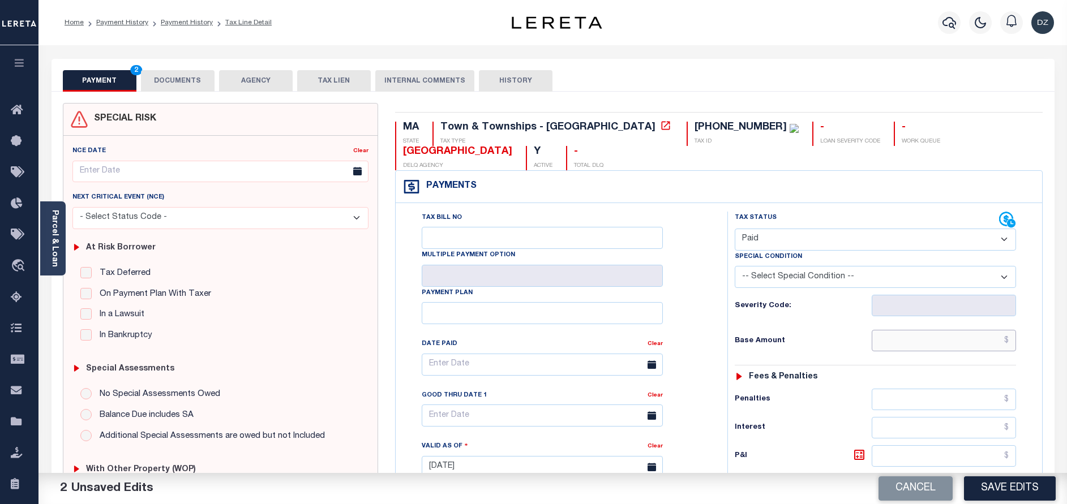
click at [936, 330] on input "text" at bounding box center [944, 341] width 144 height 22
paste input "11,780.03"
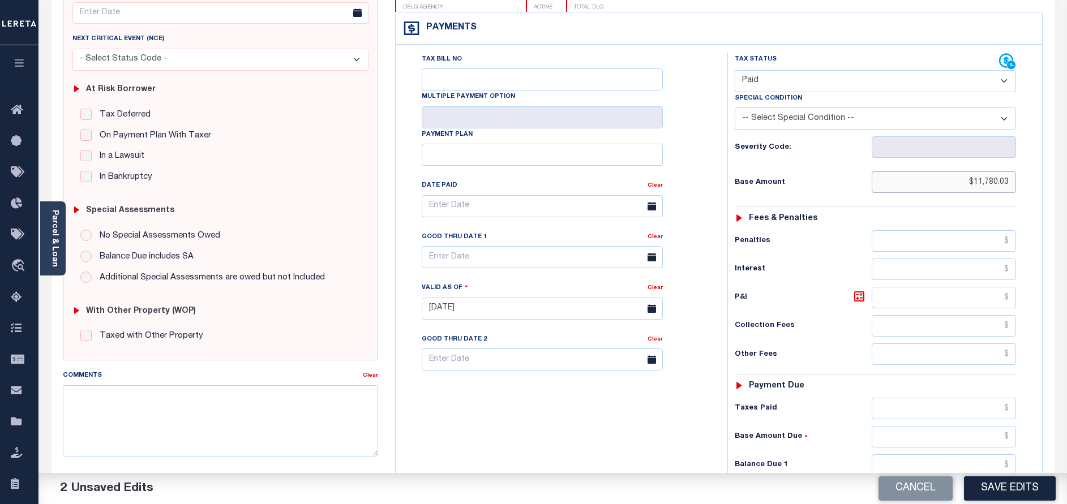
scroll to position [170, 0]
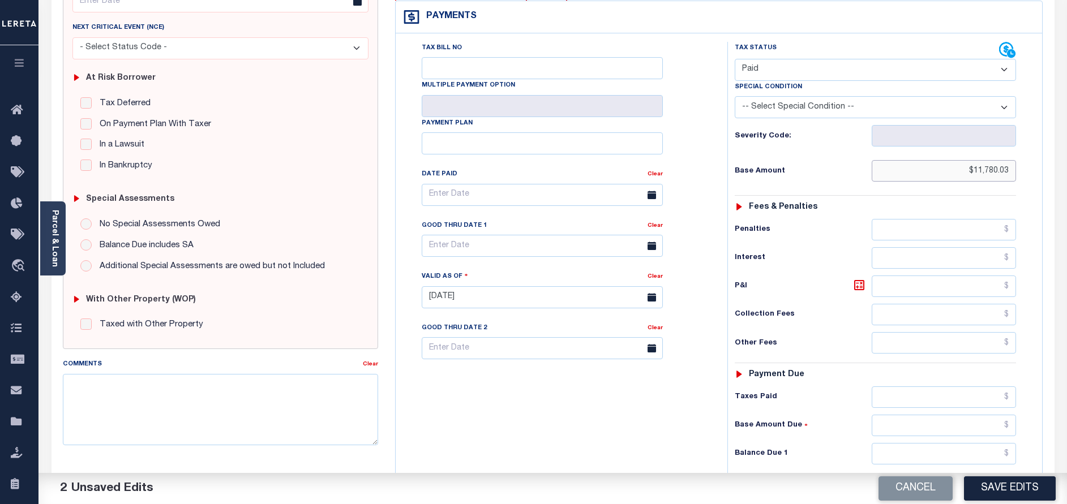
type input "$11,780.03"
click at [949, 443] on input "text" at bounding box center [944, 454] width 144 height 22
type input "$0.00"
click at [982, 486] on button "Save Edits" at bounding box center [1010, 489] width 92 height 24
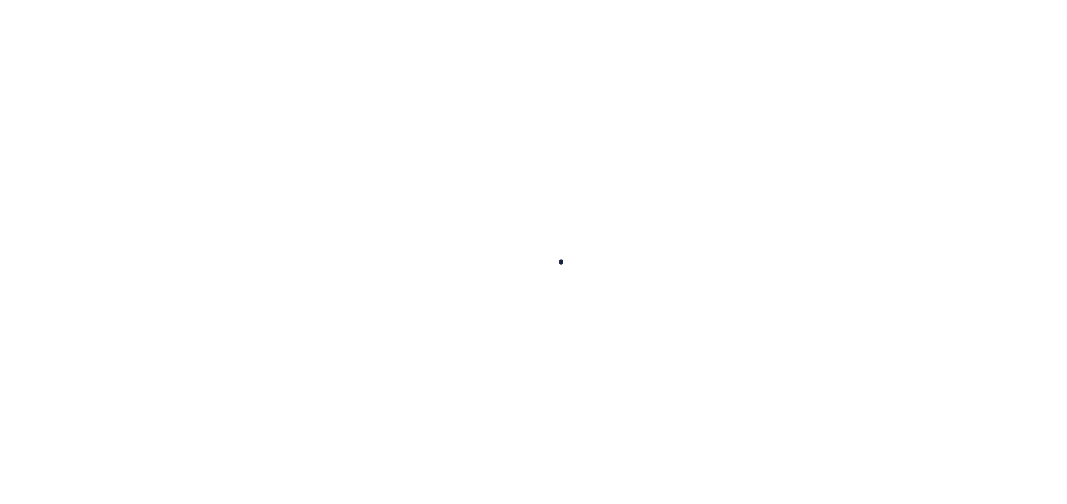
checkbox input "false"
type input "[DATE]"
select select "PYD"
type input "$11,780.03"
type input "$0"
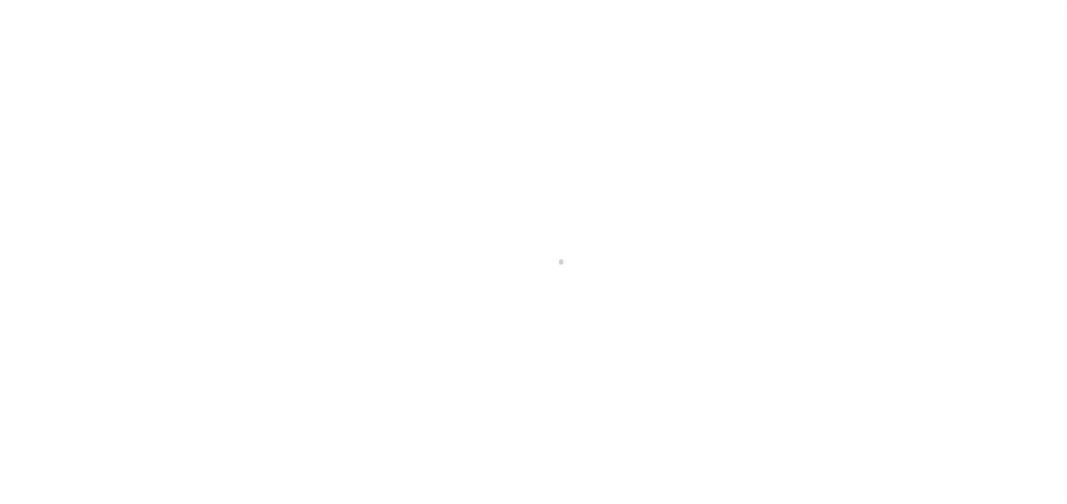
scroll to position [170, 0]
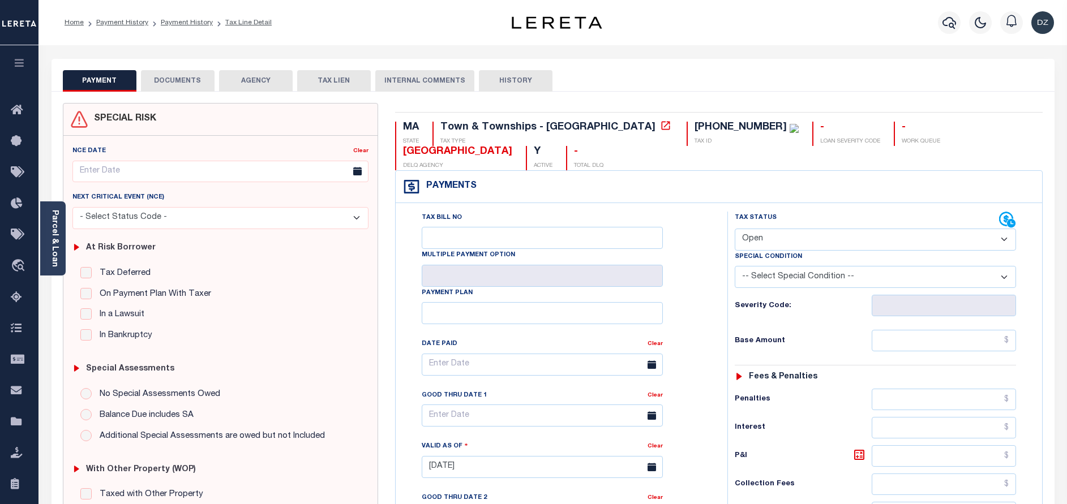
click at [800, 229] on select "- Select Status Code - Open Due/Unpaid Paid Incomplete No Tax Due Internal Refu…" at bounding box center [875, 240] width 281 height 22
select select "PYD"
click at [735, 229] on select "- Select Status Code - Open Due/Unpaid Paid Incomplete No Tax Due Internal Refu…" at bounding box center [875, 240] width 281 height 22
type input "[DATE]"
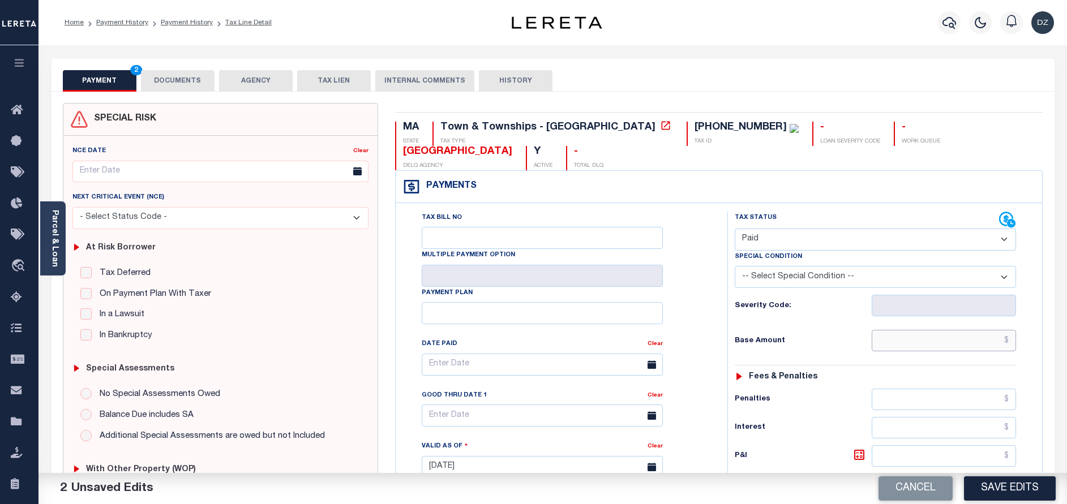
click at [916, 330] on input "text" at bounding box center [944, 341] width 144 height 22
click at [978, 330] on input "text" at bounding box center [944, 341] width 144 height 22
paste input "11,780.02"
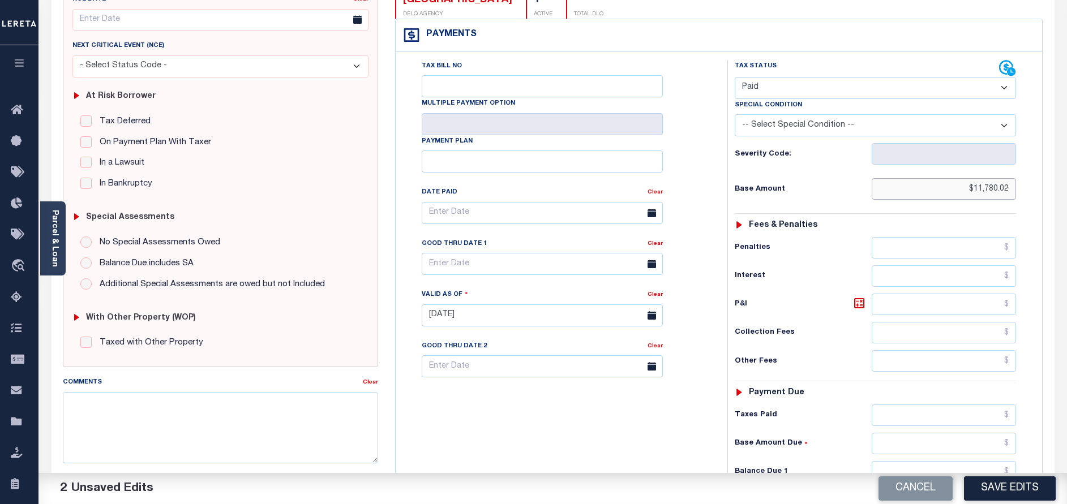
scroll to position [170, 0]
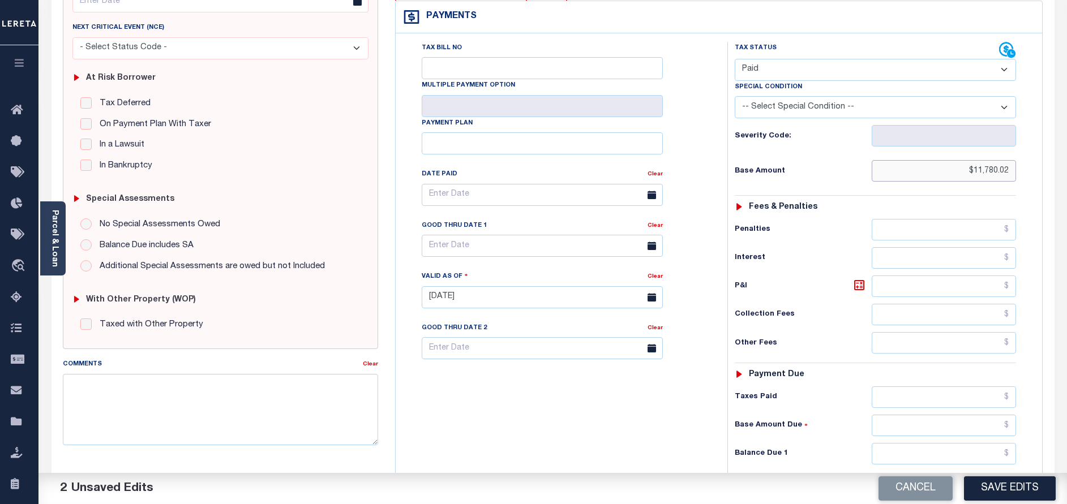
type input "$11,780.02"
click at [946, 443] on input "text" at bounding box center [944, 454] width 144 height 22
type input "$0.00"
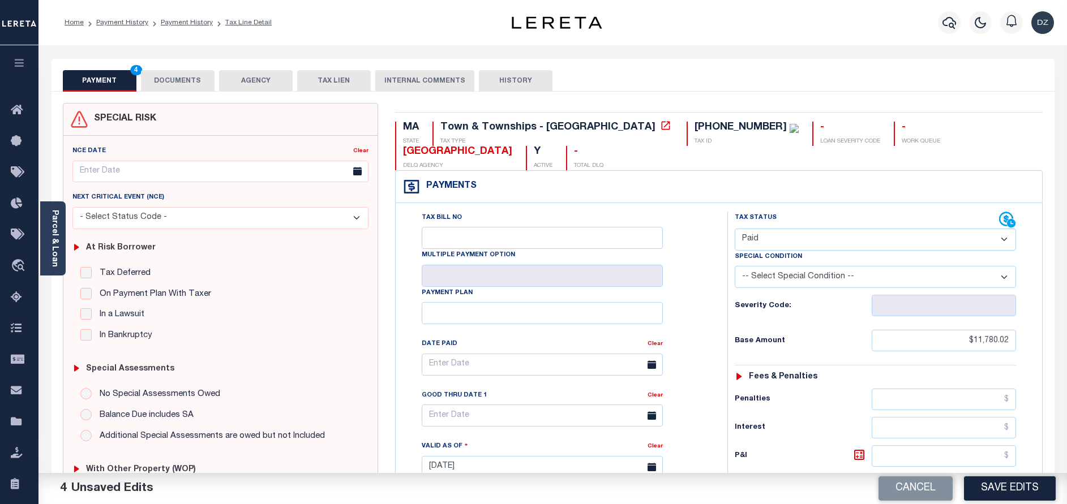
click at [194, 81] on button "DOCUMENTS" at bounding box center [178, 81] width 74 height 22
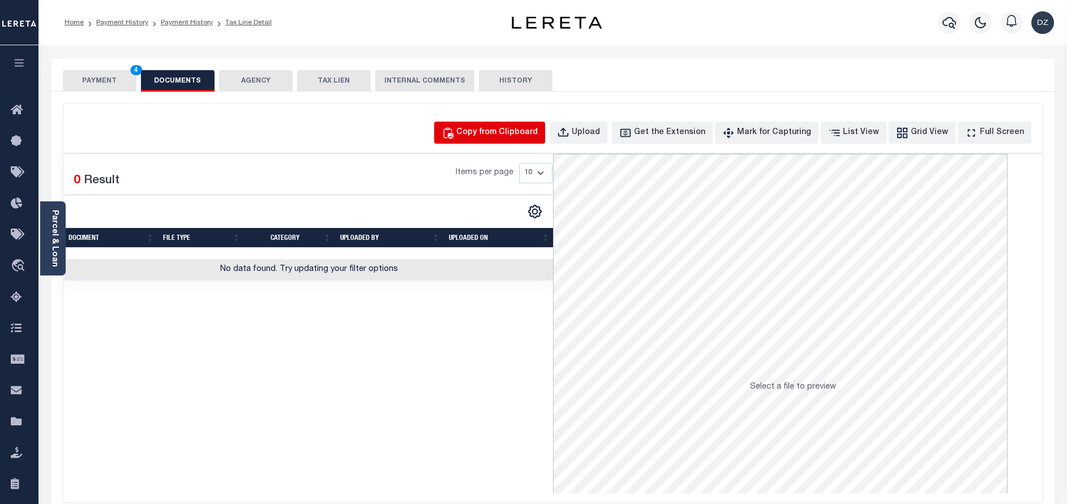
click at [509, 134] on div "Copy from Clipboard" at bounding box center [497, 133] width 82 height 12
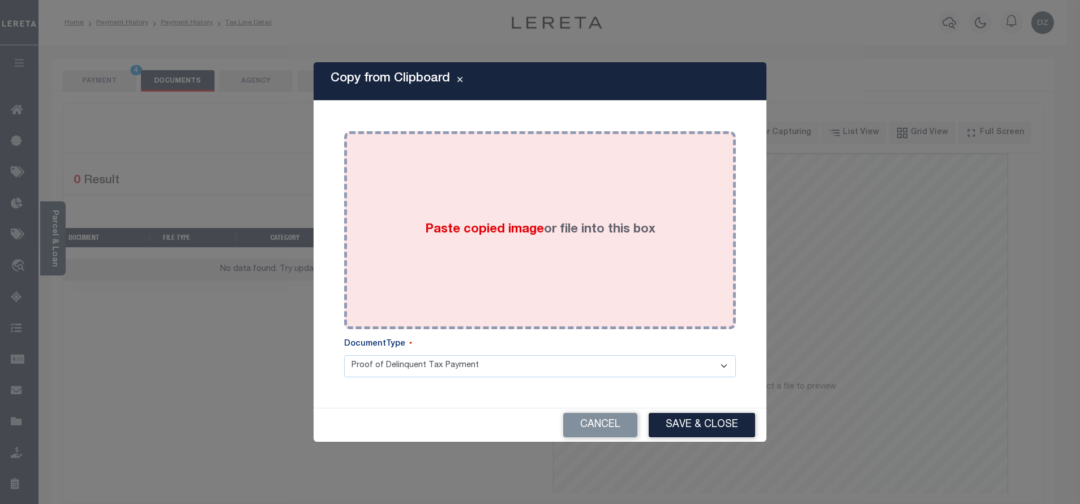
click at [510, 226] on span "Paste copied image" at bounding box center [484, 230] width 119 height 12
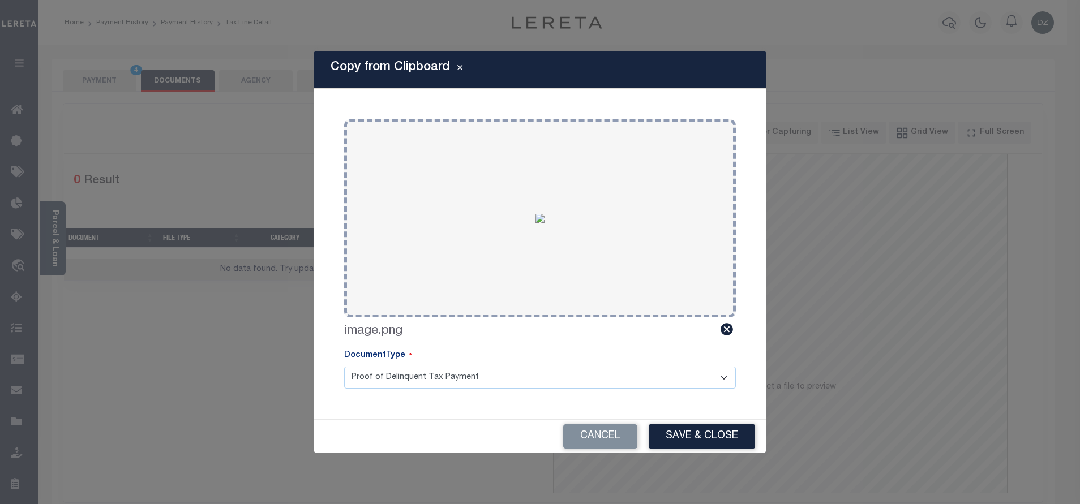
drag, startPoint x: 703, startPoint y: 438, endPoint x: 660, endPoint y: 420, distance: 47.2
click at [702, 438] on button "Save & Close" at bounding box center [702, 437] width 106 height 24
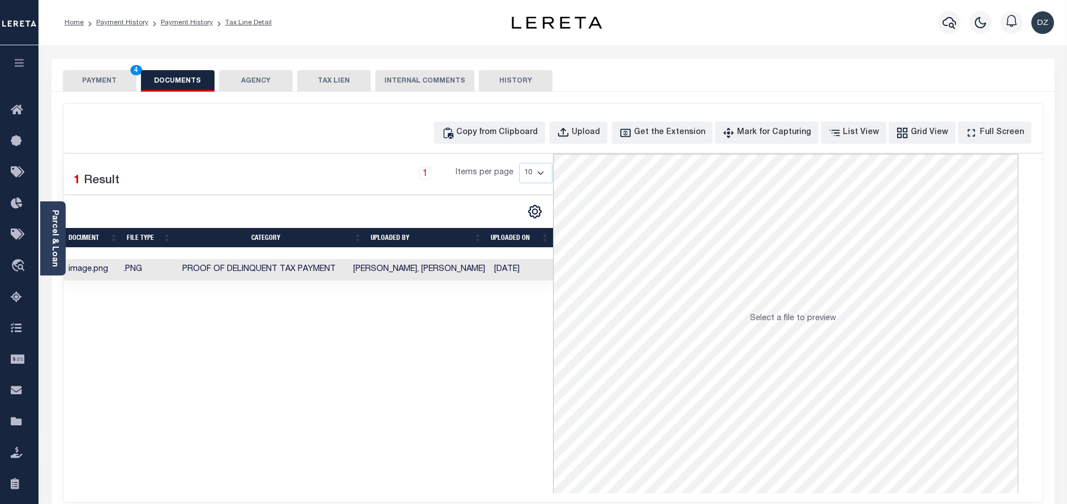
click at [109, 82] on button "PAYMENT 4" at bounding box center [100, 81] width 74 height 22
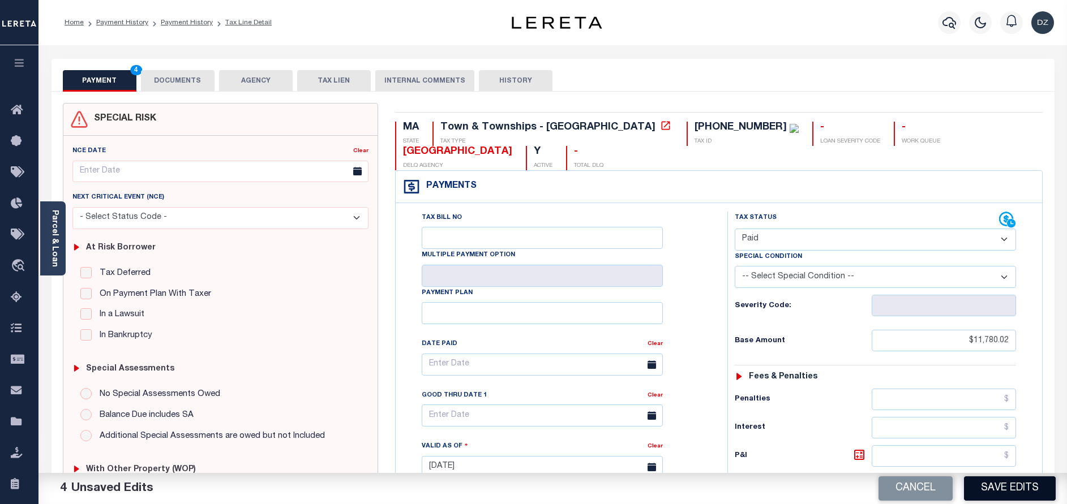
click at [995, 482] on button "Save Edits" at bounding box center [1010, 489] width 92 height 24
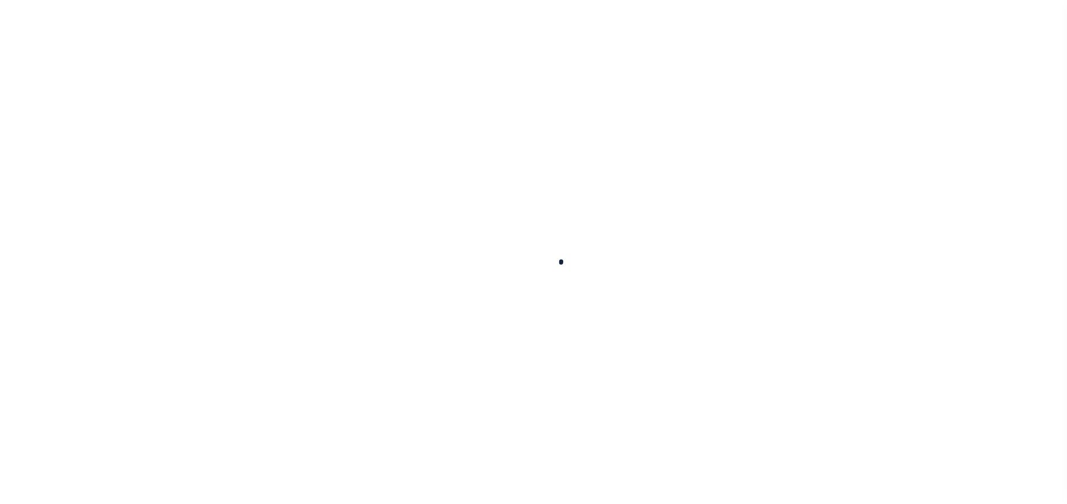
checkbox input "false"
type input "[DATE]"
select select "PYD"
type input "$11,780.02"
type input "$0"
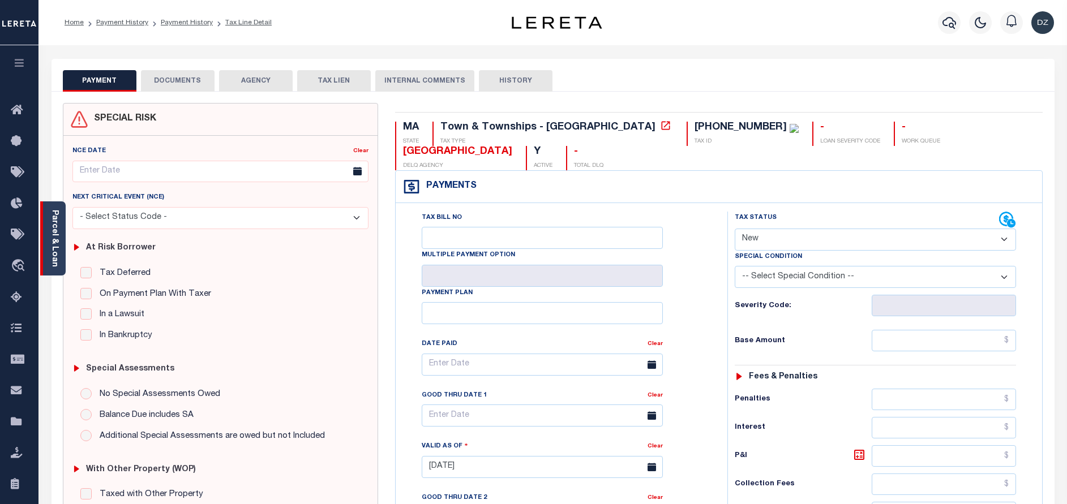
click at [60, 220] on div "Parcel & Loan" at bounding box center [52, 239] width 25 height 74
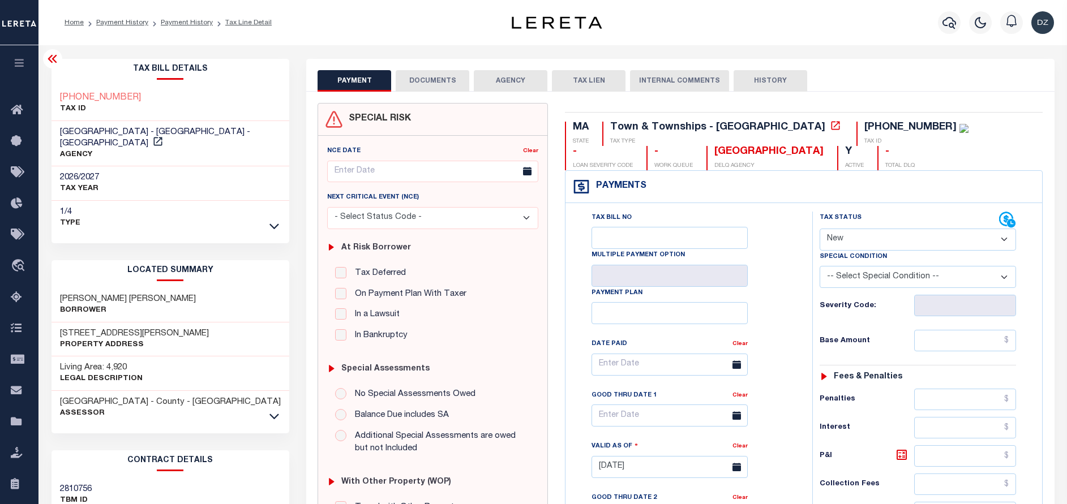
click at [848, 245] on select "- Select Status Code - Open Due/Unpaid Paid Incomplete No Tax Due Internal Refu…" at bounding box center [918, 240] width 196 height 22
select select "PYD"
click at [820, 229] on select "- Select Status Code - Open Due/Unpaid Paid Incomplete No Tax Due Internal Refu…" at bounding box center [918, 240] width 196 height 22
type input "[DATE]"
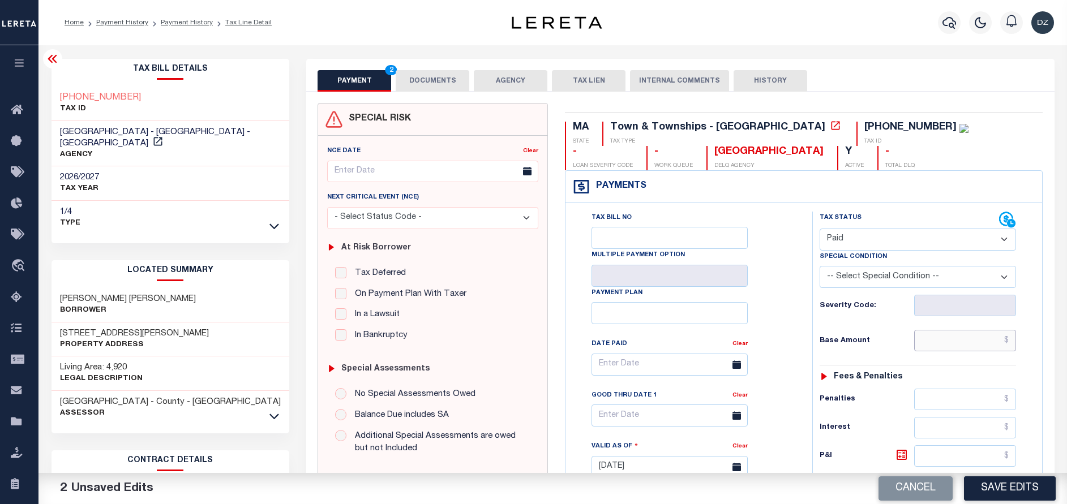
click at [978, 334] on input "text" at bounding box center [965, 341] width 102 height 22
paste input "12,611.41"
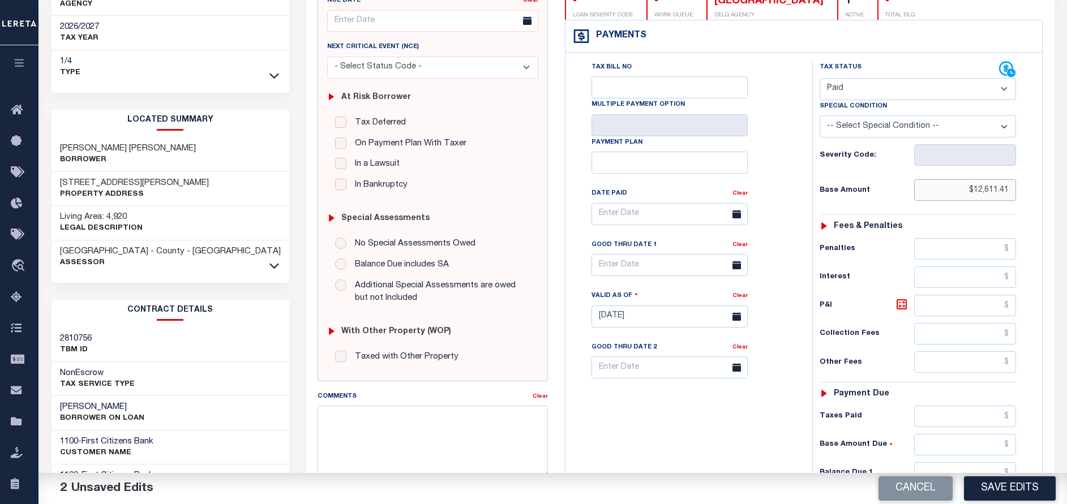
scroll to position [255, 0]
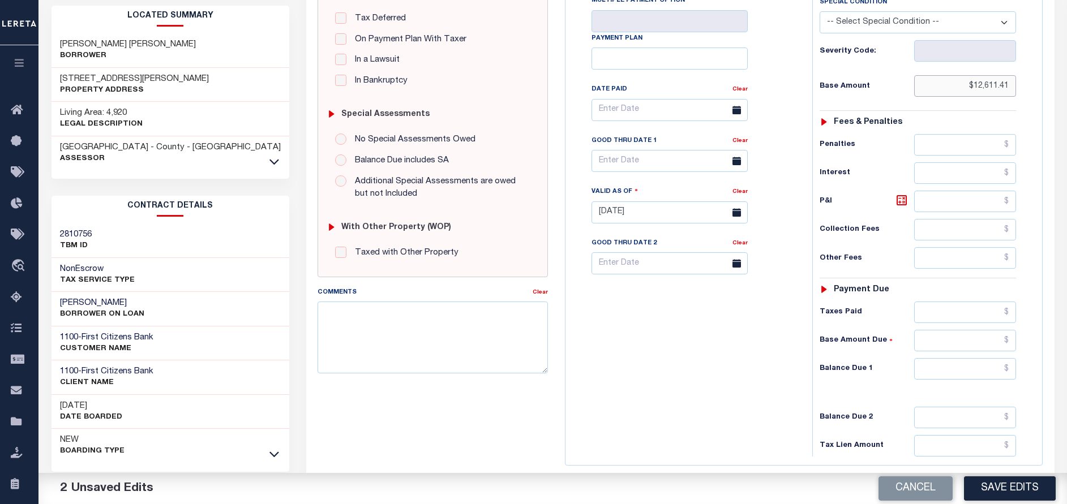
type input "$12,611.41"
click at [975, 370] on input "text" at bounding box center [965, 369] width 102 height 22
type input "$0.00"
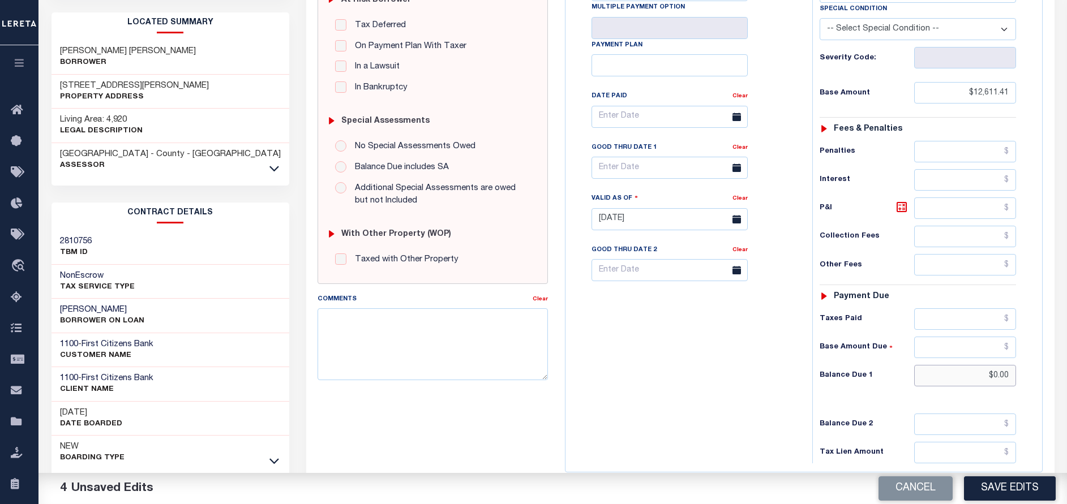
scroll to position [0, 0]
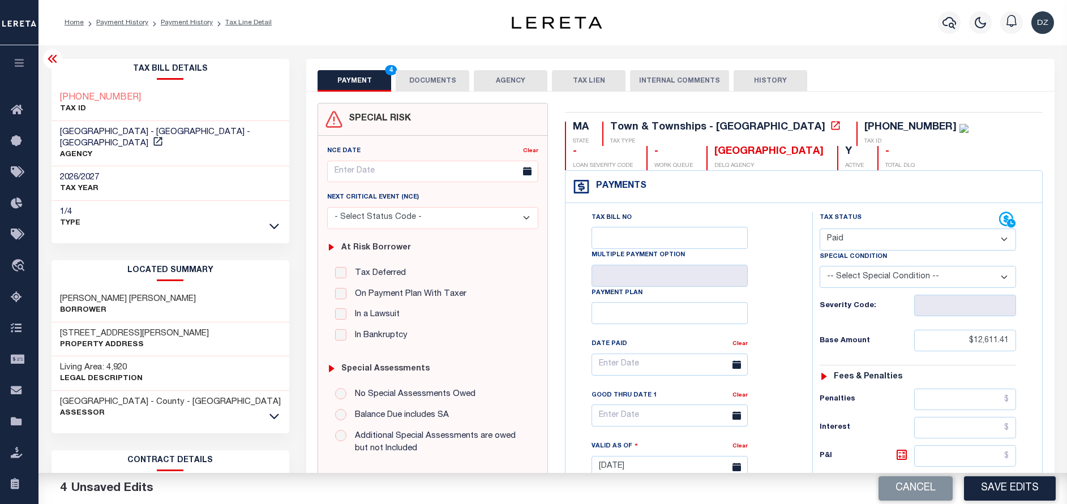
click at [416, 82] on button "DOCUMENTS" at bounding box center [433, 81] width 74 height 22
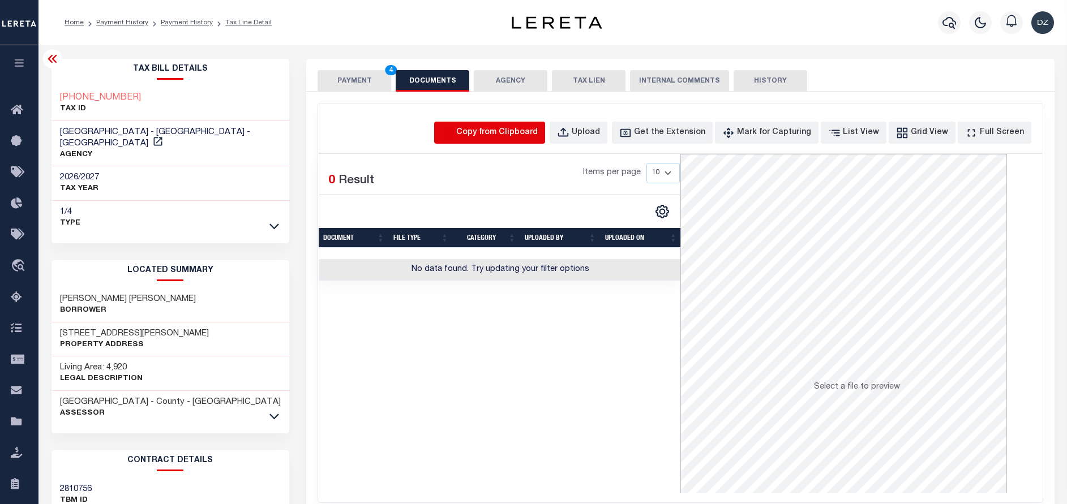
click at [454, 131] on icon "button" at bounding box center [448, 133] width 12 height 12
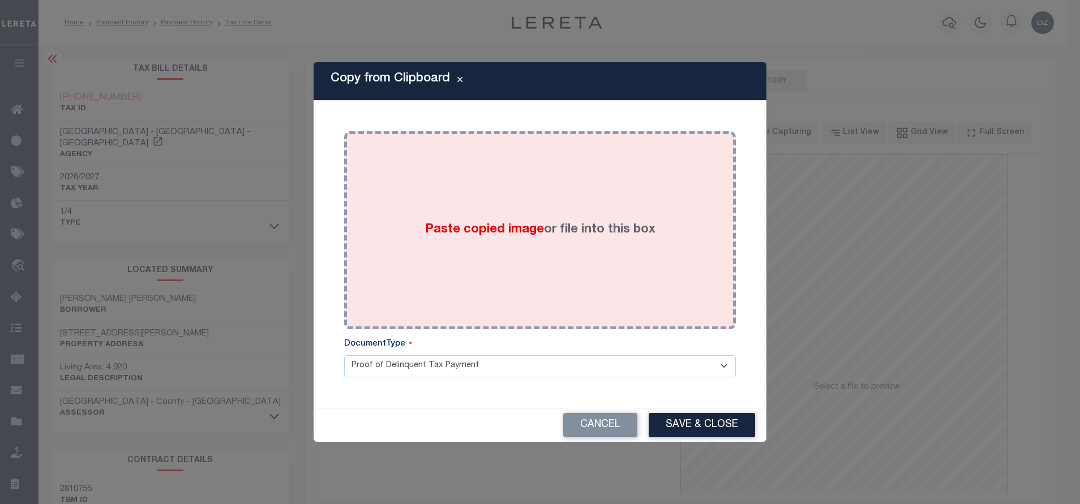
click at [521, 228] on span "Paste copied image" at bounding box center [484, 230] width 119 height 12
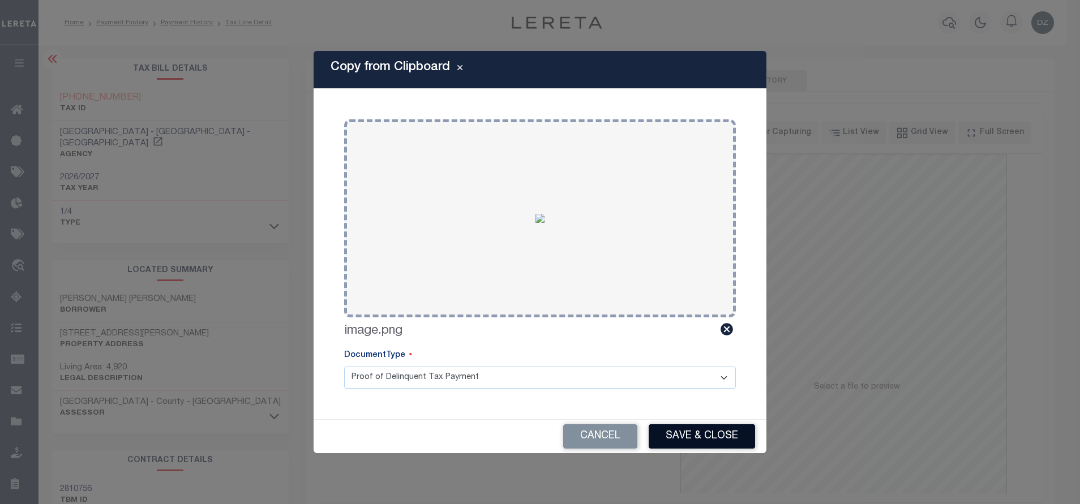
click at [704, 442] on button "Save & Close" at bounding box center [702, 437] width 106 height 24
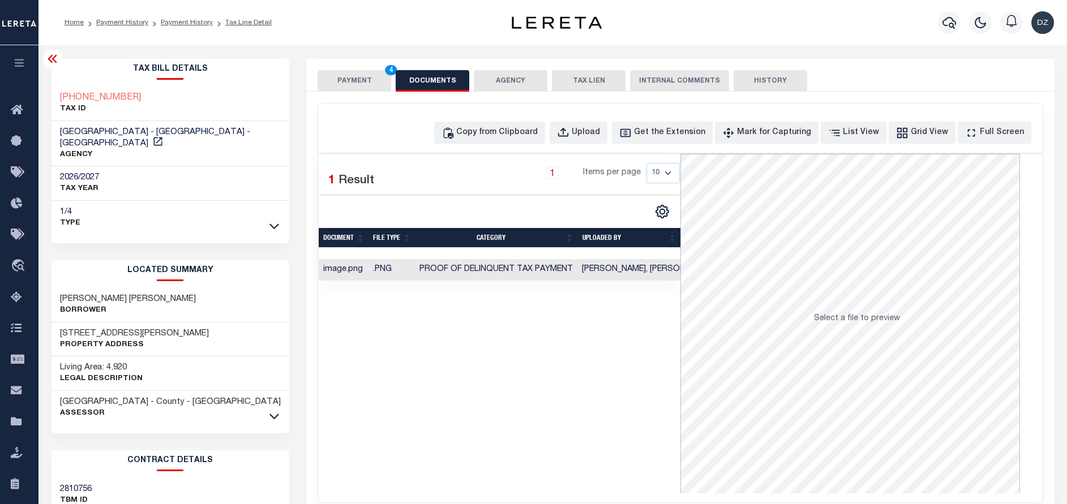
click at [353, 70] on button "PAYMENT 4" at bounding box center [355, 81] width 74 height 22
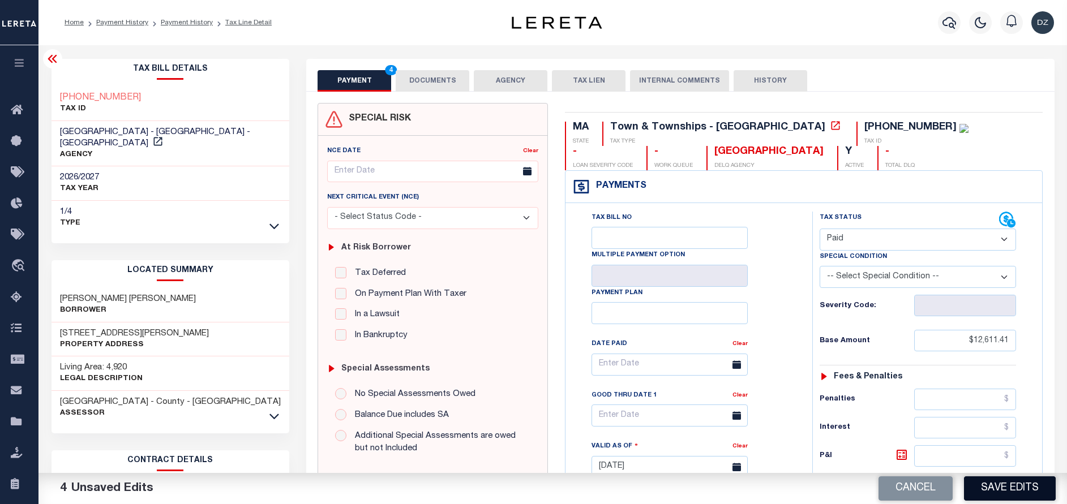
click at [1013, 483] on button "Save Edits" at bounding box center [1010, 489] width 92 height 24
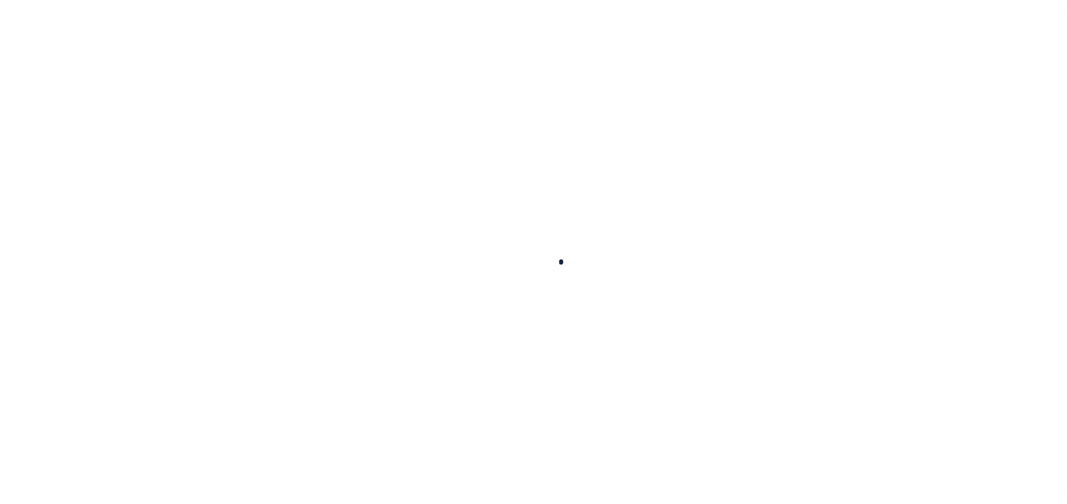
checkbox input "false"
type input "[DATE]"
select select "PYD"
type input "$12,611.41"
type input "$0"
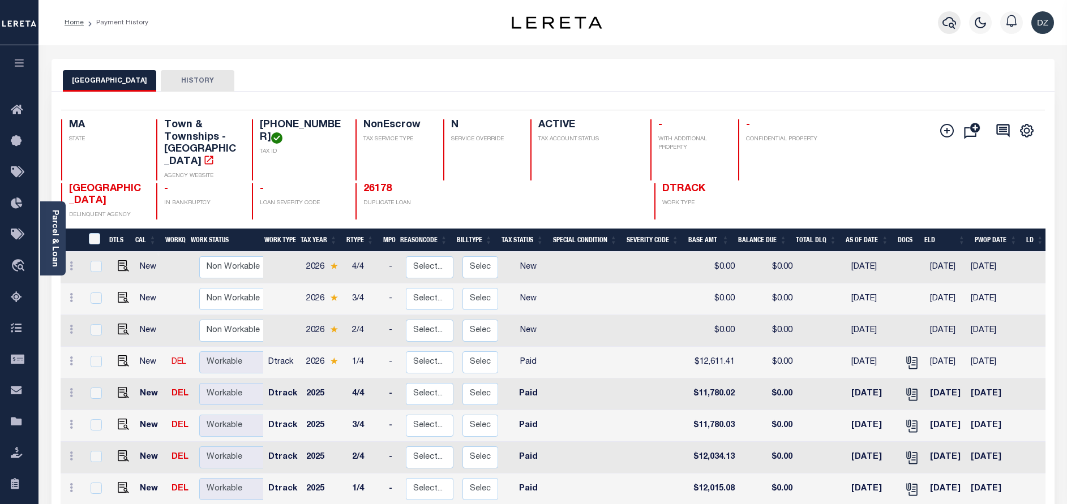
click at [954, 22] on icon "button" at bounding box center [950, 23] width 14 height 12
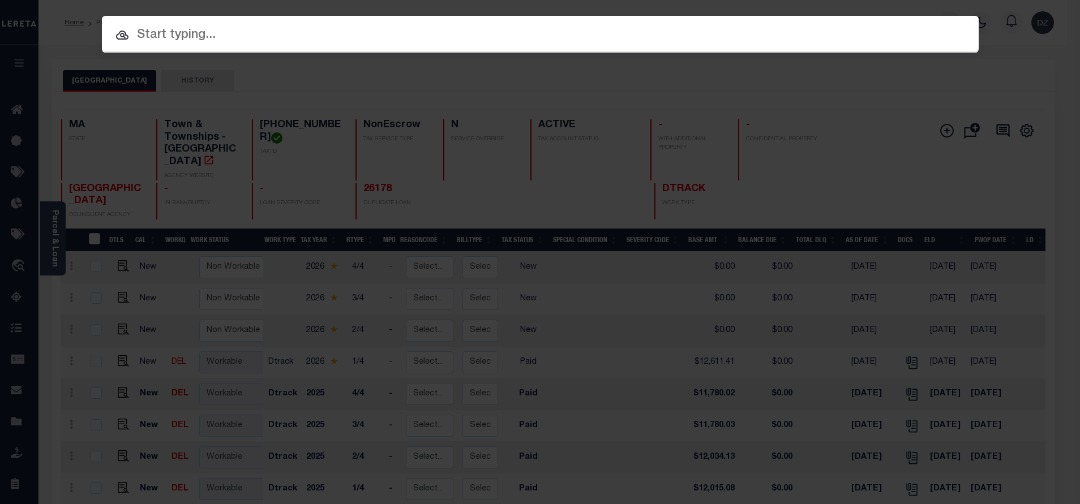
paste input "1680123280"
type input "1680123280"
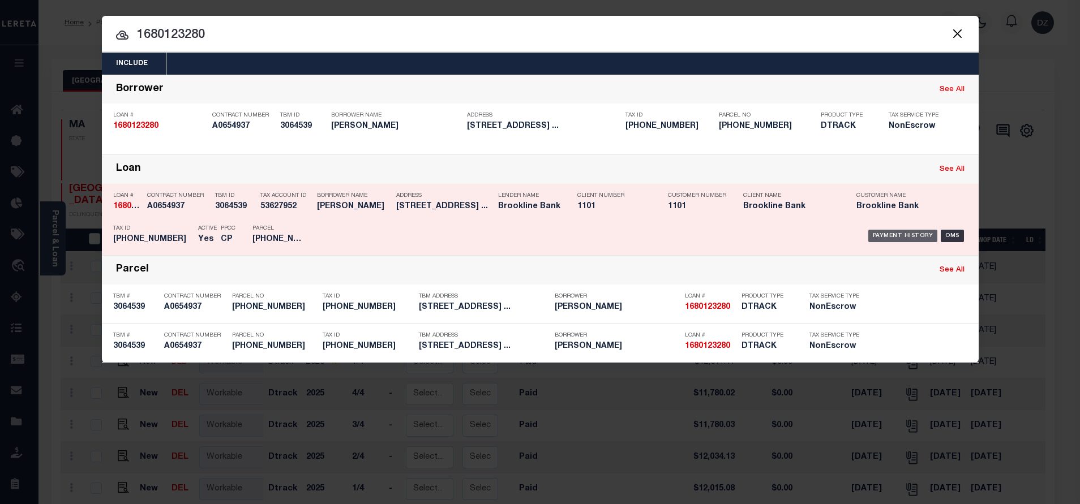
click at [886, 238] on div "Payment History" at bounding box center [903, 236] width 70 height 12
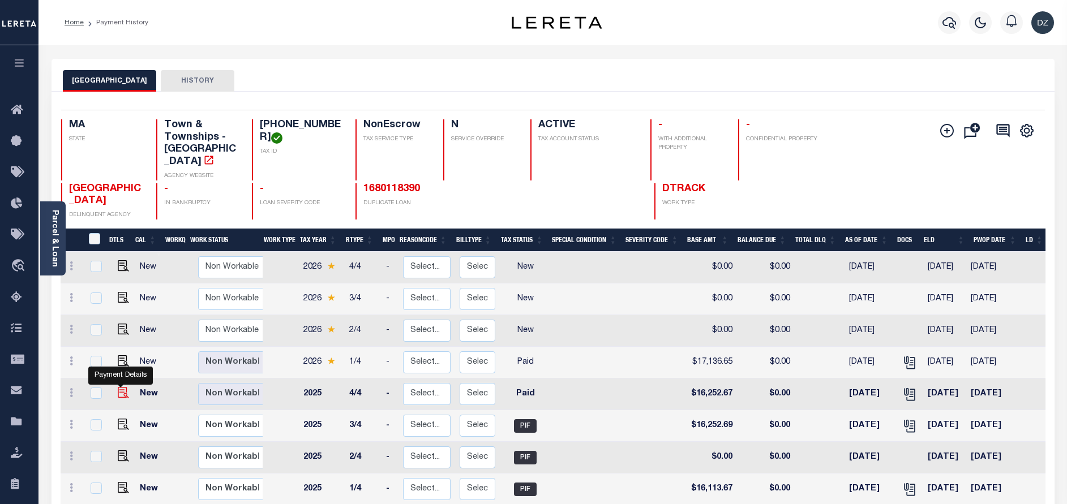
click at [119, 387] on img "" at bounding box center [123, 392] width 11 height 11
checkbox input "true"
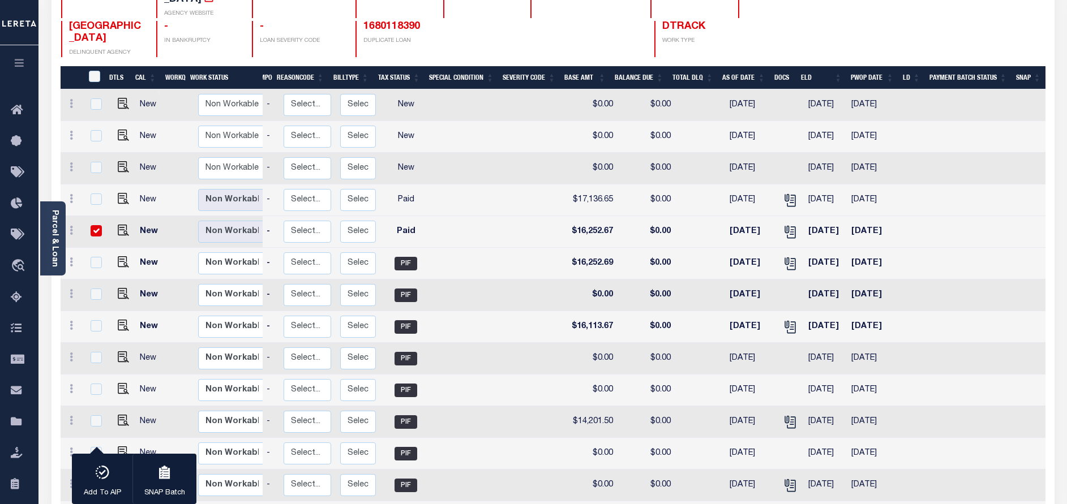
scroll to position [170, 0]
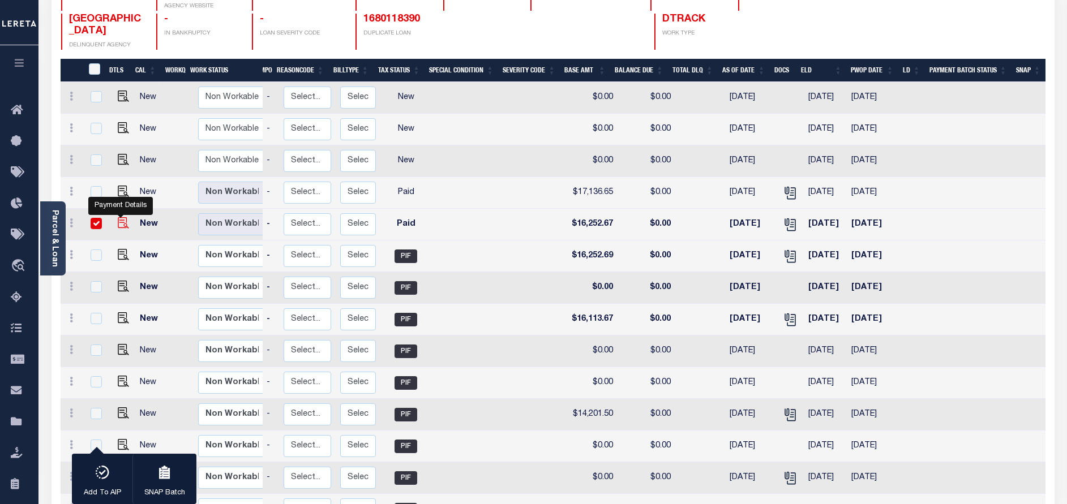
click at [123, 217] on img "" at bounding box center [123, 222] width 11 height 11
checkbox input "false"
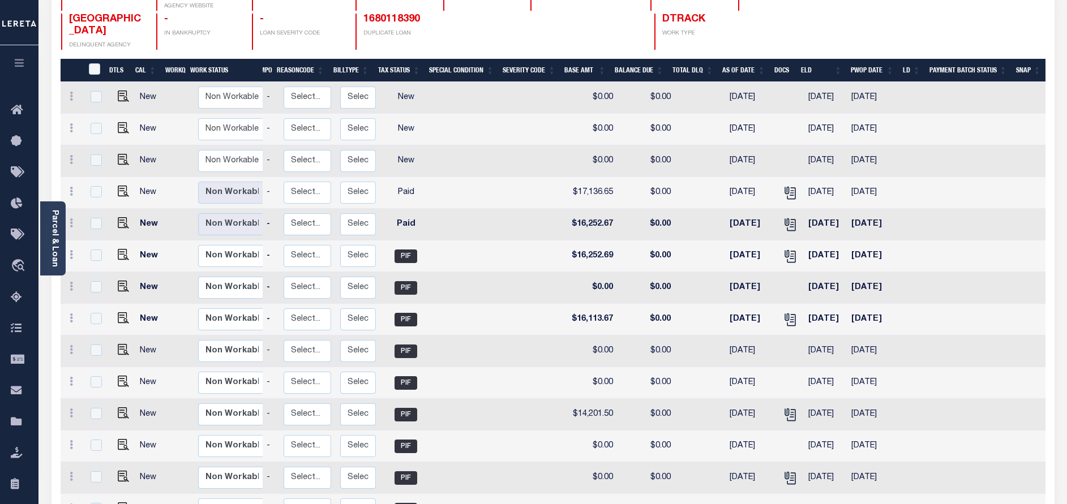
click at [121, 177] on td at bounding box center [122, 193] width 28 height 32
checkbox input "true"
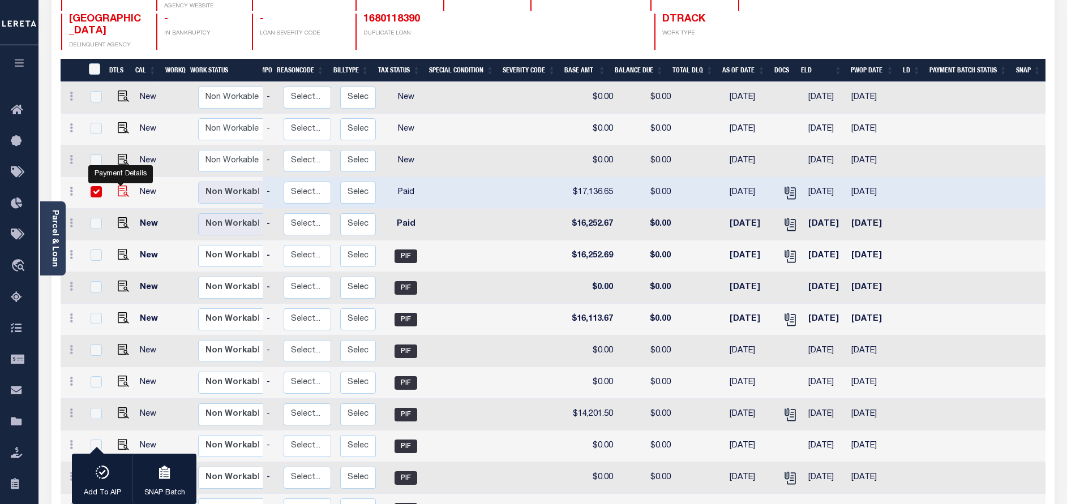
click at [121, 186] on img "" at bounding box center [123, 191] width 11 height 11
checkbox input "false"
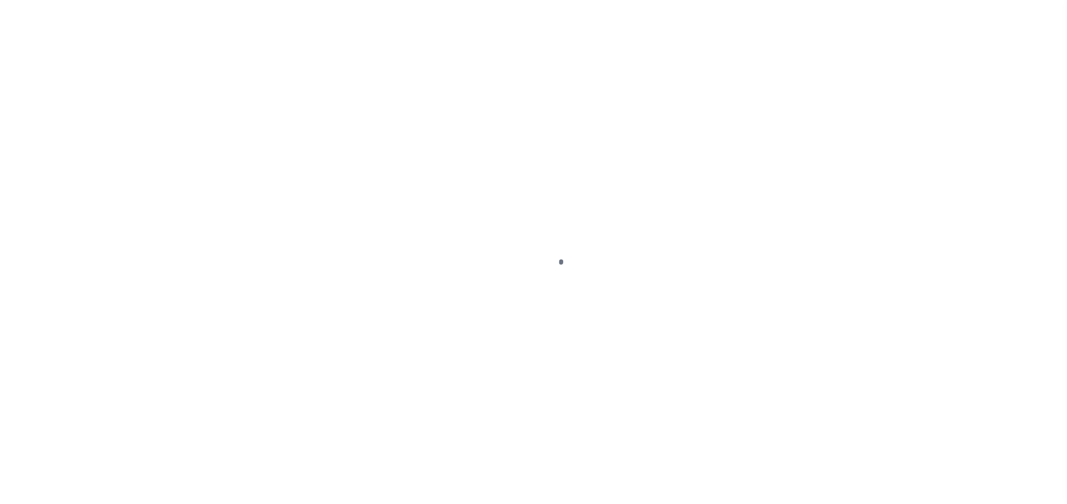
select select "PYD"
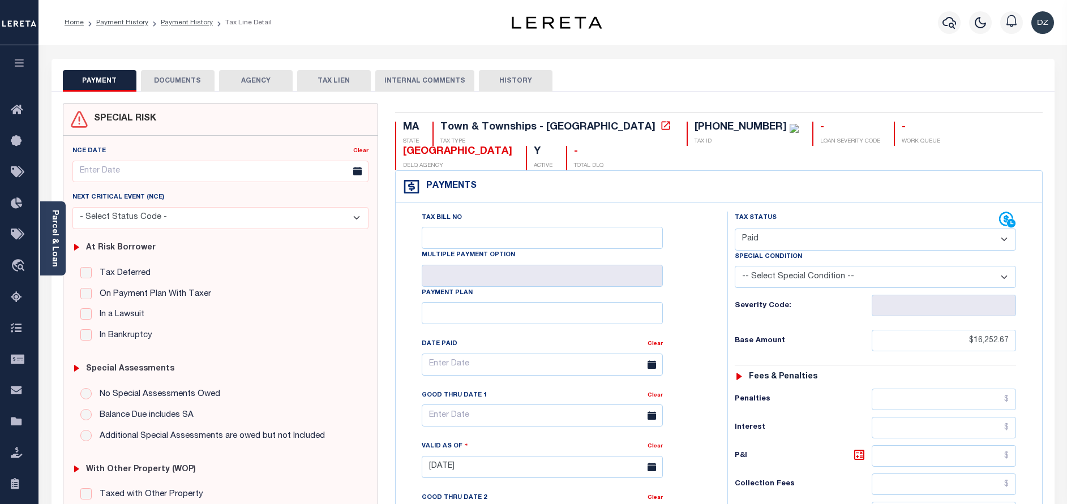
click at [188, 85] on button "DOCUMENTS" at bounding box center [178, 81] width 74 height 22
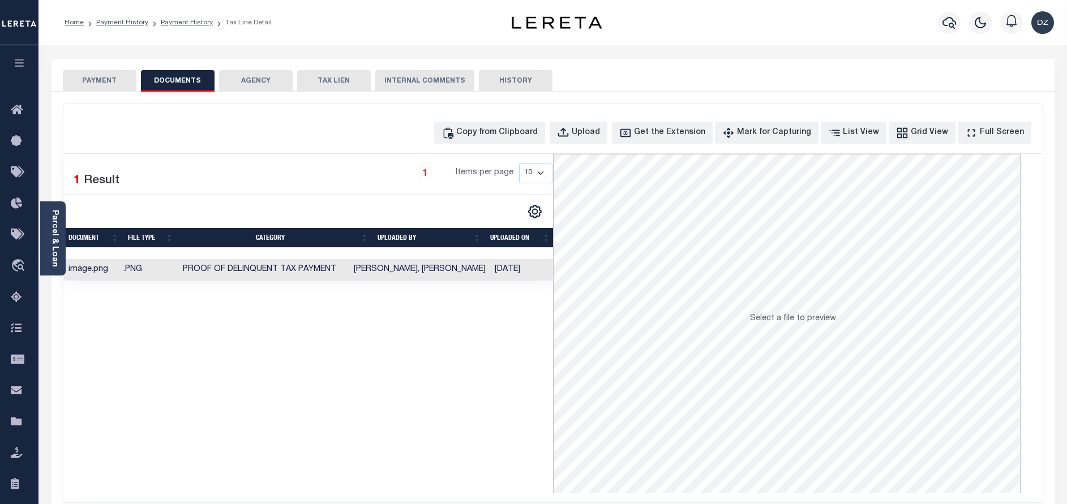
click at [101, 72] on button "PAYMENT" at bounding box center [100, 81] width 74 height 22
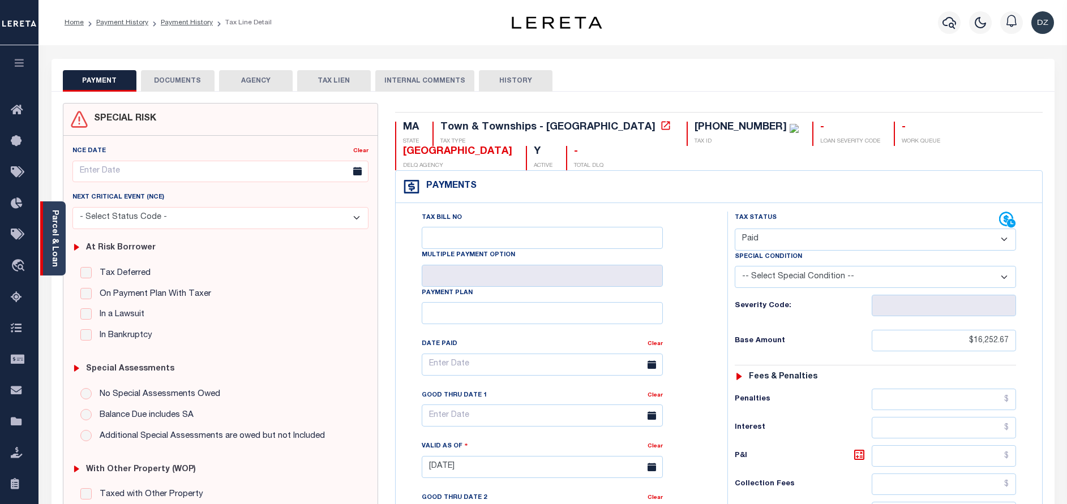
click at [55, 249] on link "Parcel & Loan" at bounding box center [54, 238] width 8 height 57
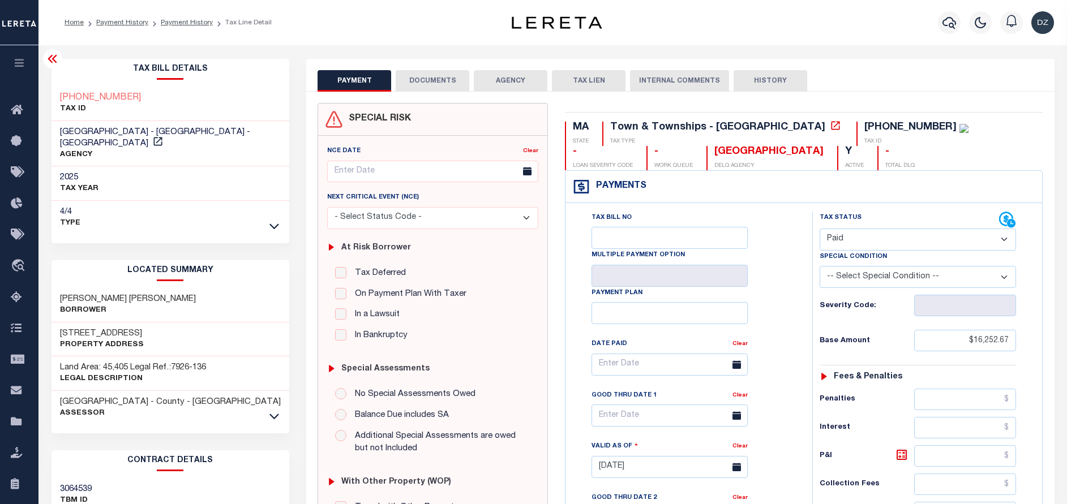
drag, startPoint x: 144, startPoint y: 286, endPoint x: 217, endPoint y: 289, distance: 72.5
click at [217, 289] on div "CHAUDHURY ANJAN SHAH SANDHYA Borrower" at bounding box center [171, 305] width 238 height 35
copy h3 "SHAH SANDHYA"
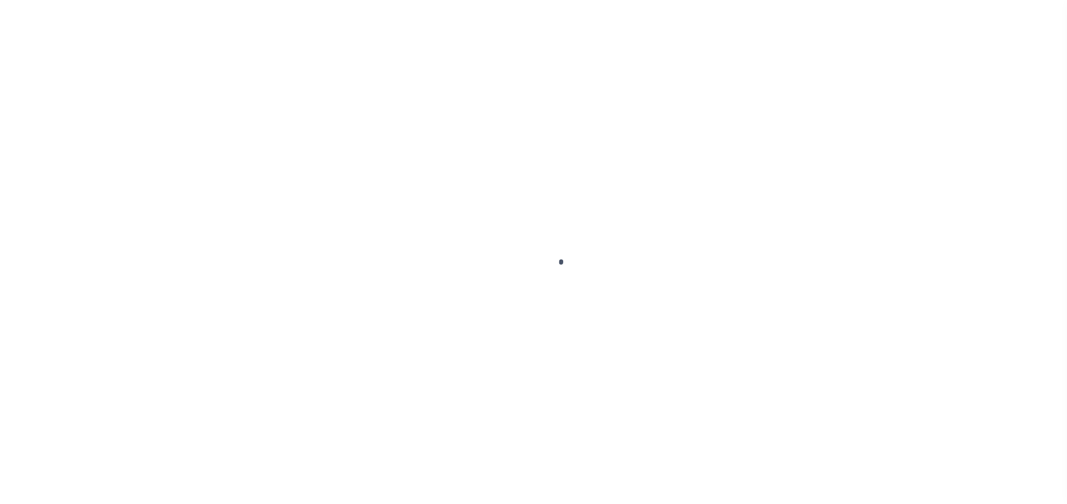
select select "PYD"
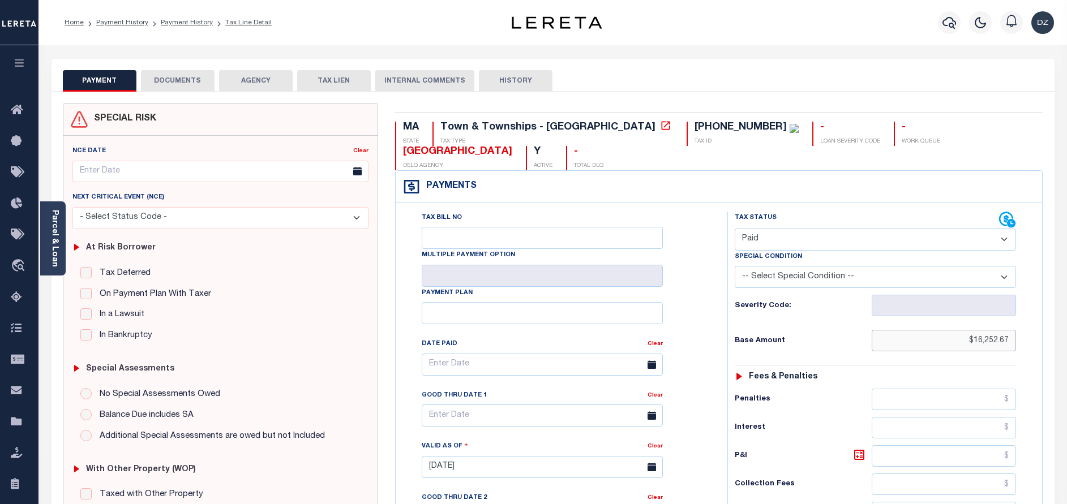
click at [999, 330] on input "$16,252.67" at bounding box center [944, 341] width 144 height 22
paste input "16,252.67"
type input "$16,252.67"
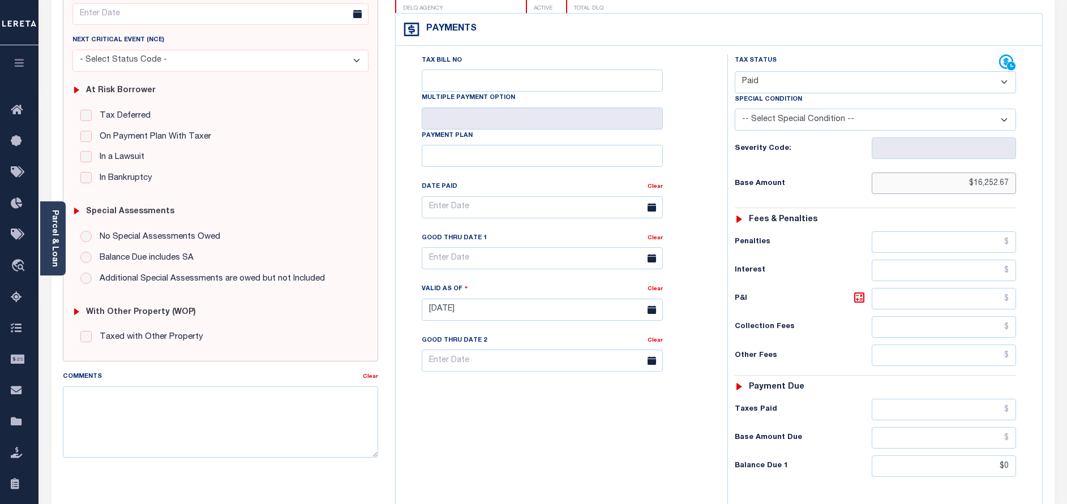
scroll to position [255, 0]
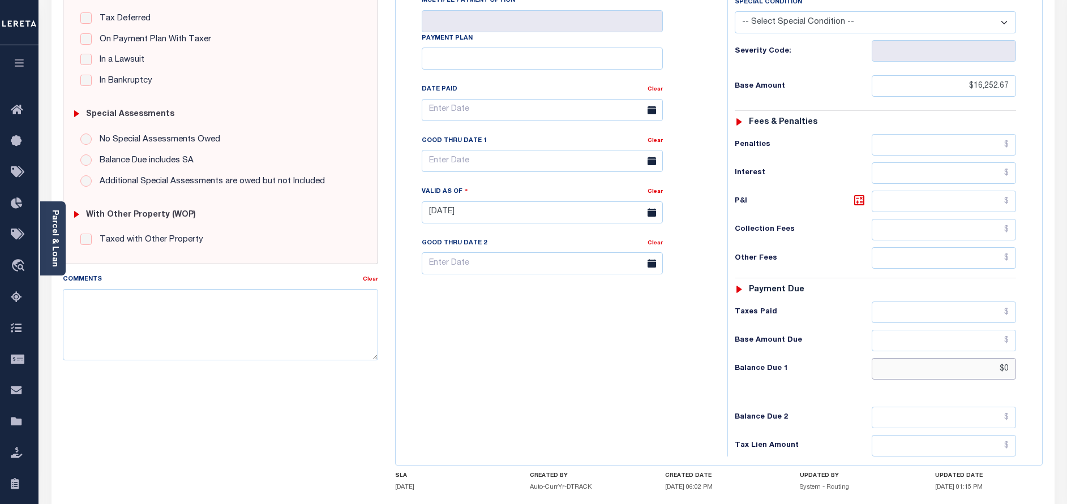
click at [1008, 358] on input "$0" at bounding box center [944, 369] width 144 height 22
type input "$0.00"
type input "[DATE]"
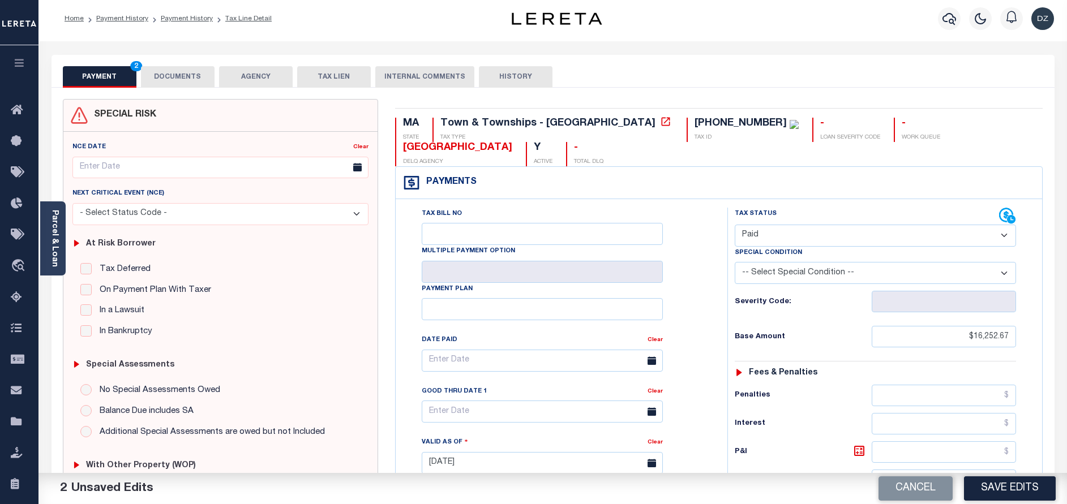
scroll to position [0, 0]
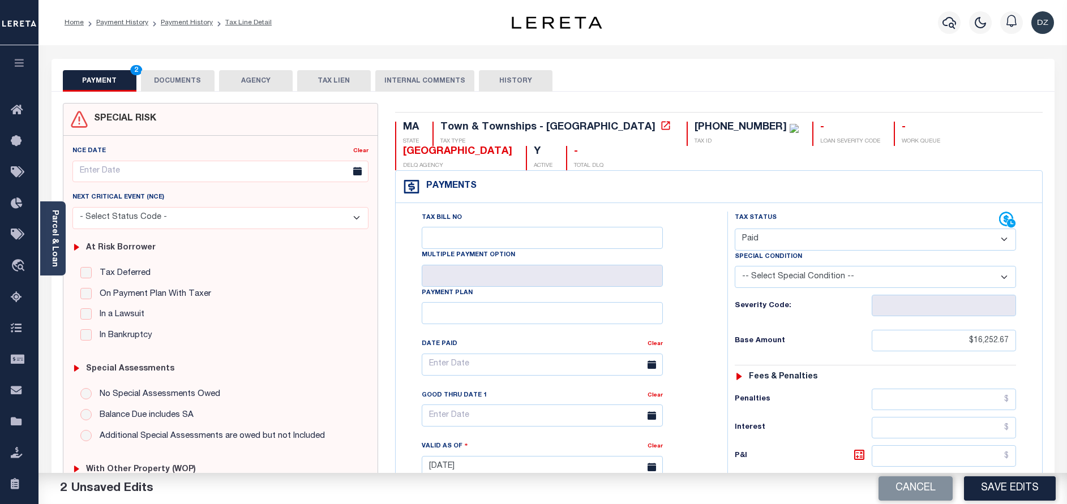
click at [168, 84] on button "DOCUMENTS" at bounding box center [178, 81] width 74 height 22
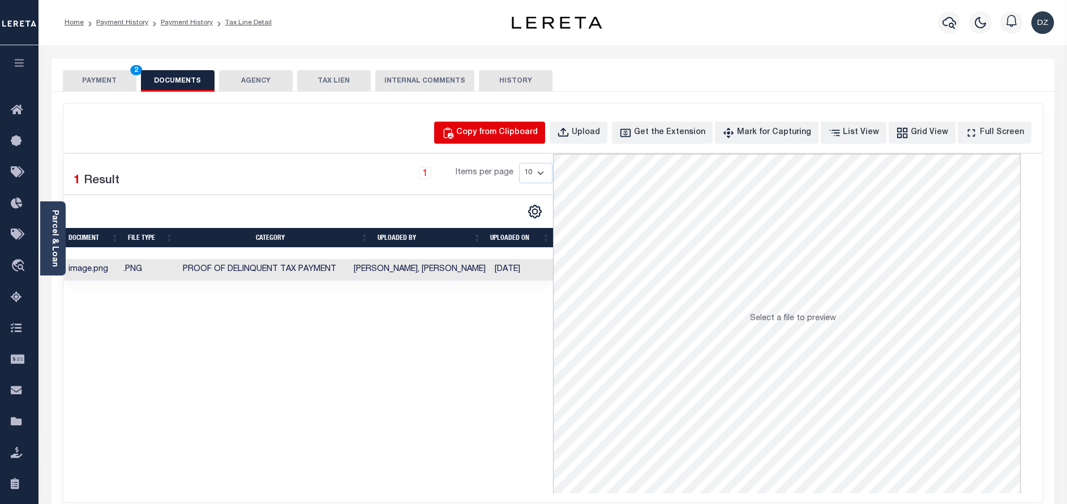
click at [517, 132] on div "Copy from Clipboard" at bounding box center [497, 133] width 82 height 12
select select "POP"
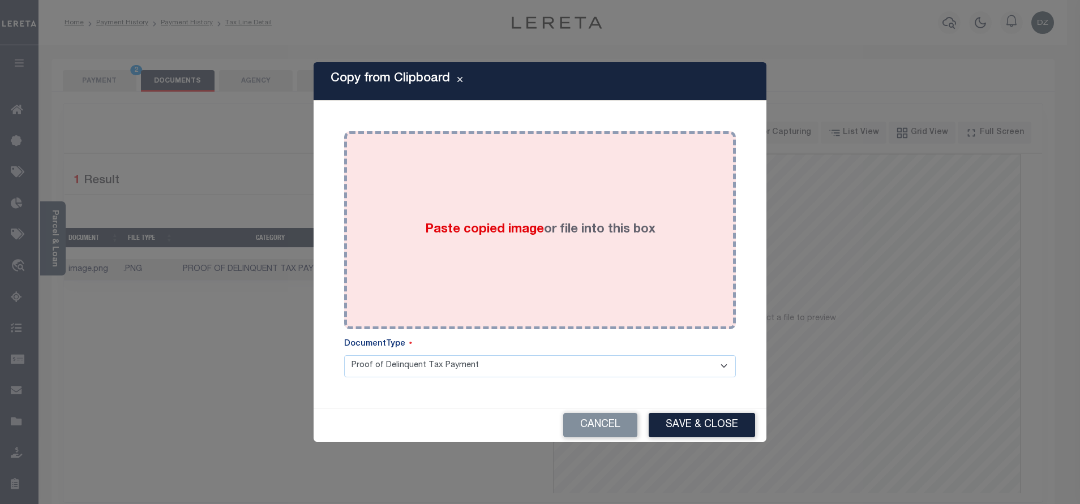
click at [543, 217] on div "Paste copied image or file into this box" at bounding box center [540, 230] width 375 height 181
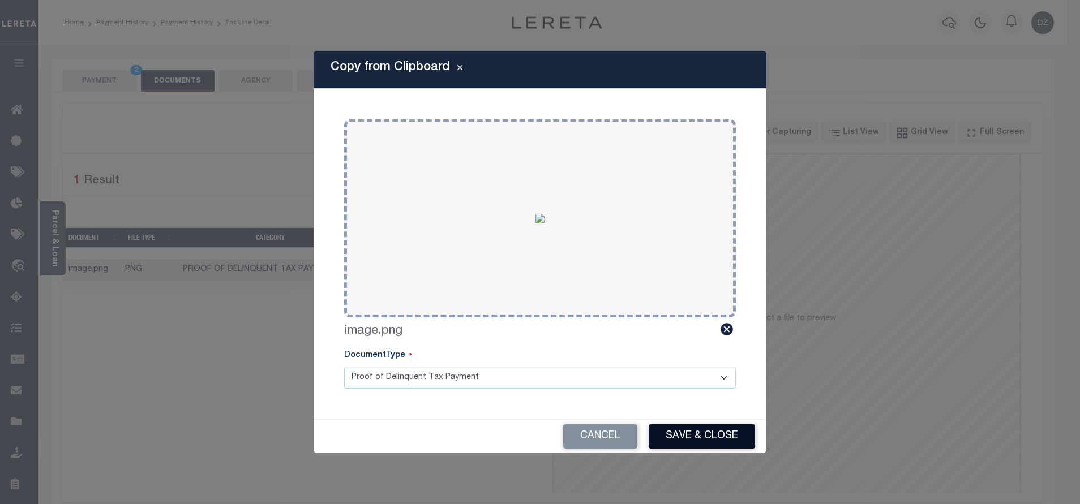
click at [668, 435] on button "Save & Close" at bounding box center [702, 437] width 106 height 24
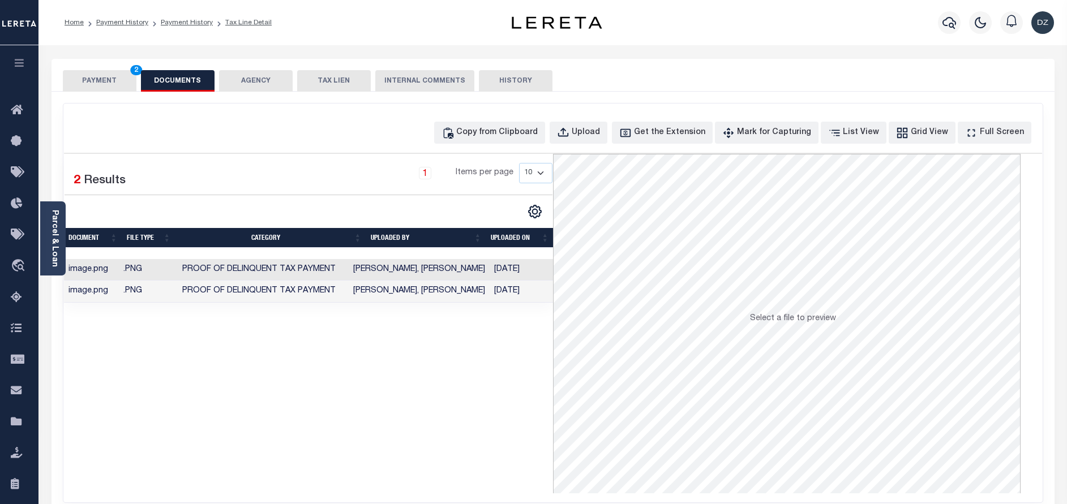
click at [121, 78] on button "PAYMENT 2" at bounding box center [100, 81] width 74 height 22
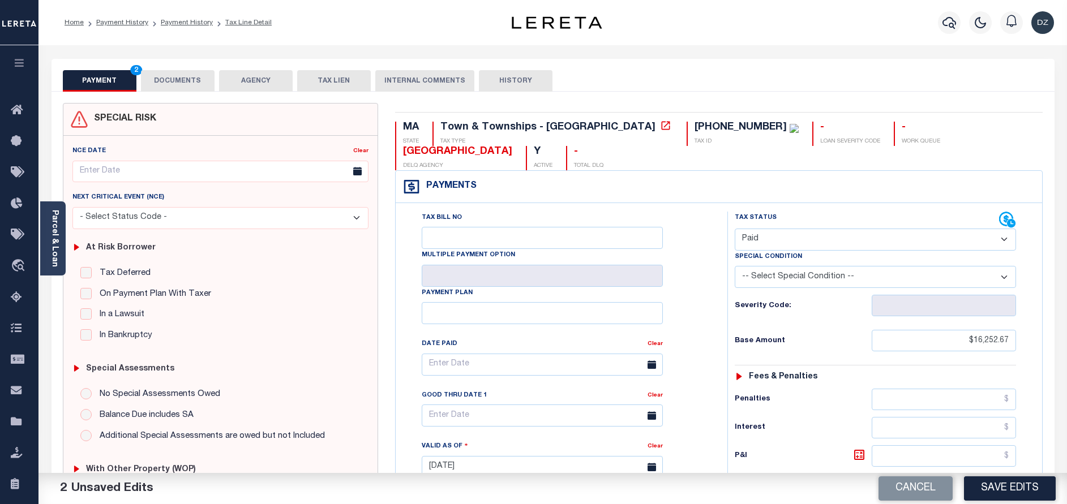
scroll to position [85, 0]
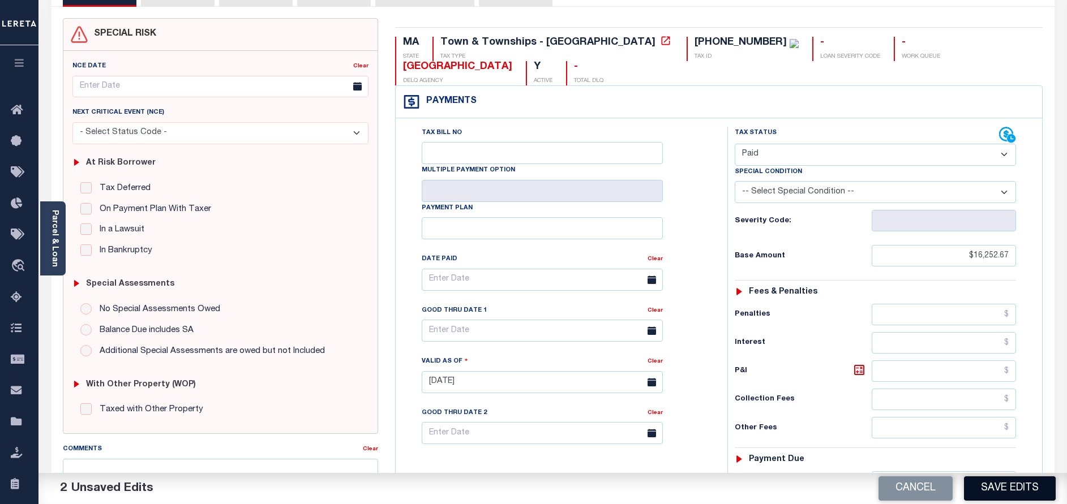
click at [1035, 493] on button "Save Edits" at bounding box center [1010, 489] width 92 height 24
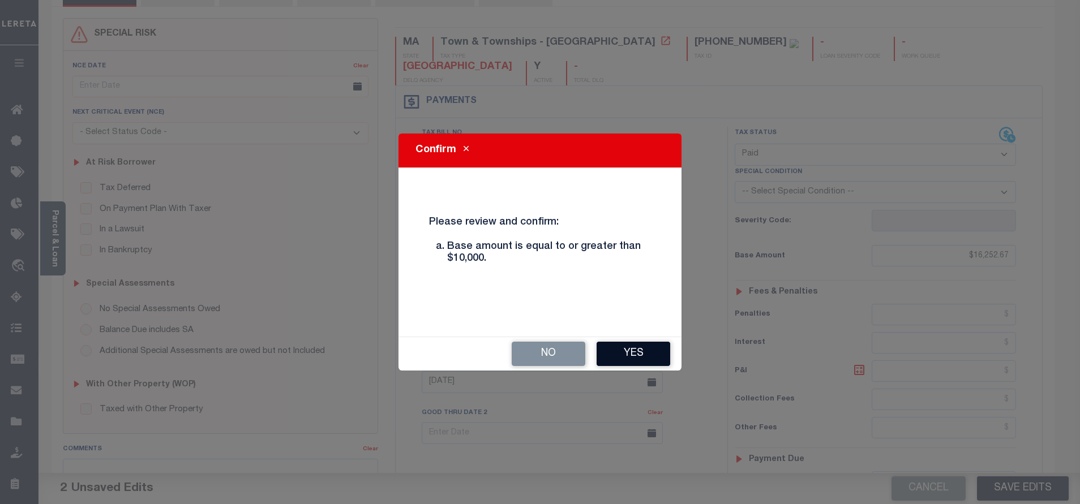
click at [635, 361] on button "Yes" at bounding box center [634, 354] width 74 height 24
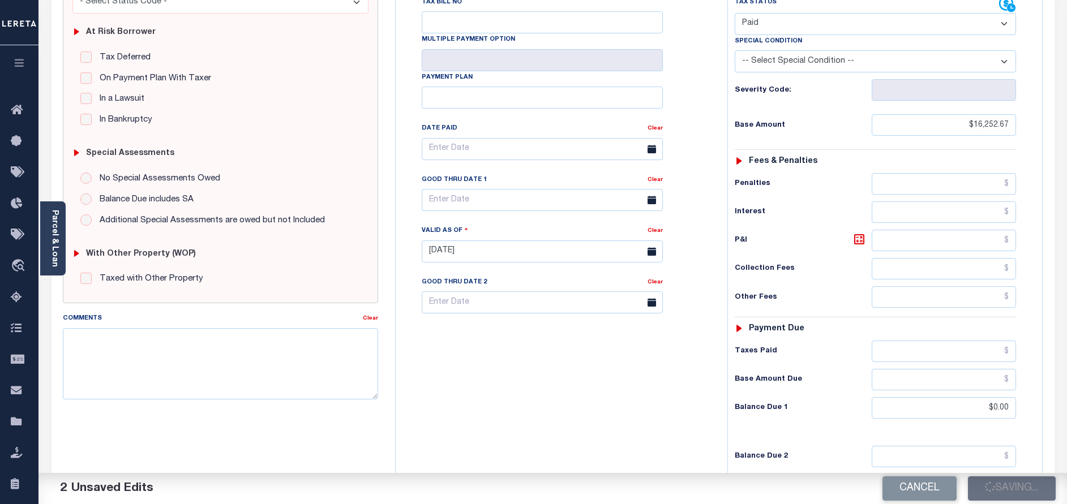
scroll to position [255, 0]
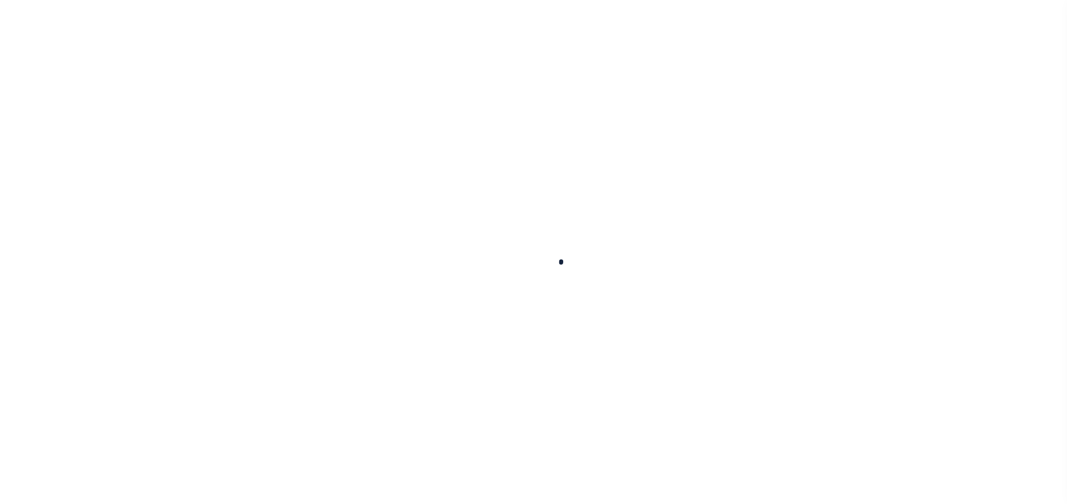
scroll to position [211, 0]
checkbox input "false"
type input "[DATE]"
select select "PYD"
type input "$16,252.67"
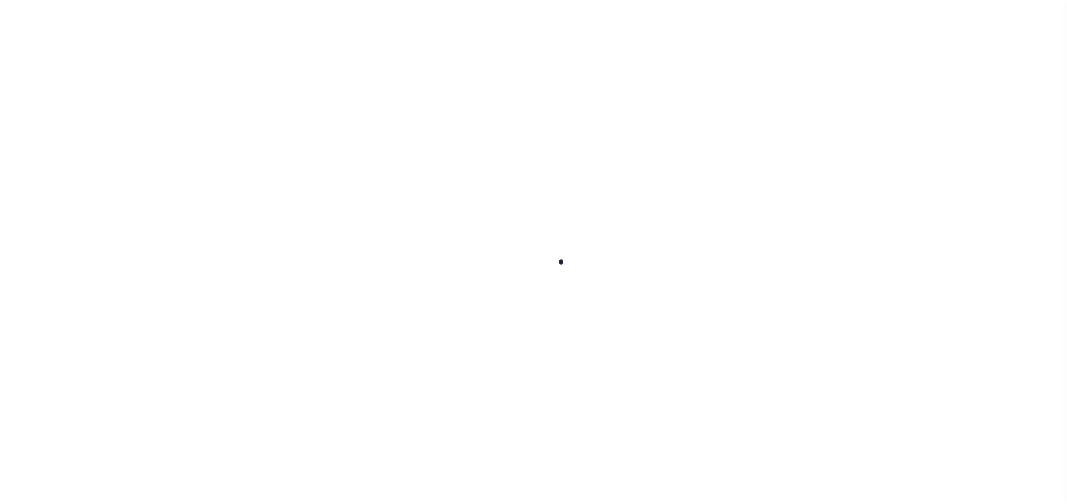
type input "$0"
select select "PYD"
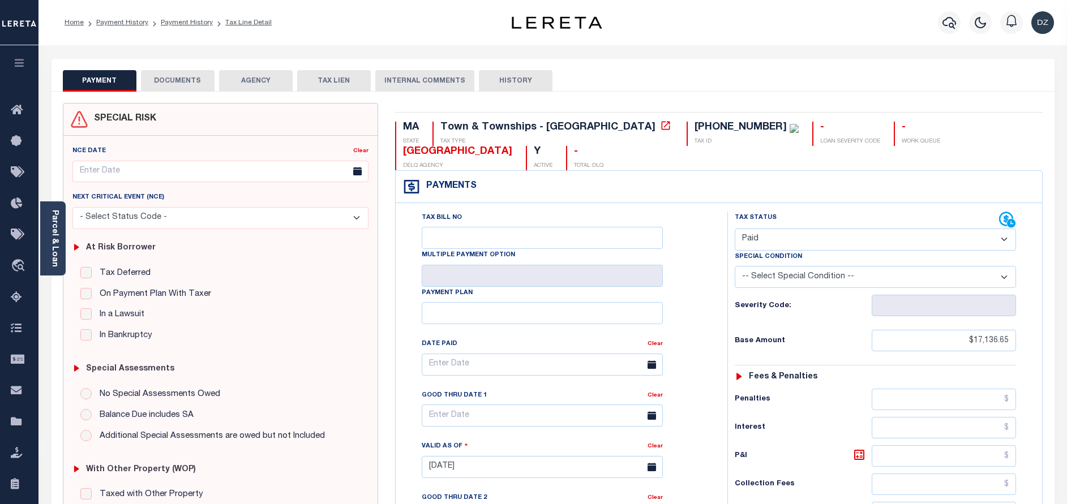
click at [190, 71] on button "DOCUMENTS" at bounding box center [178, 81] width 74 height 22
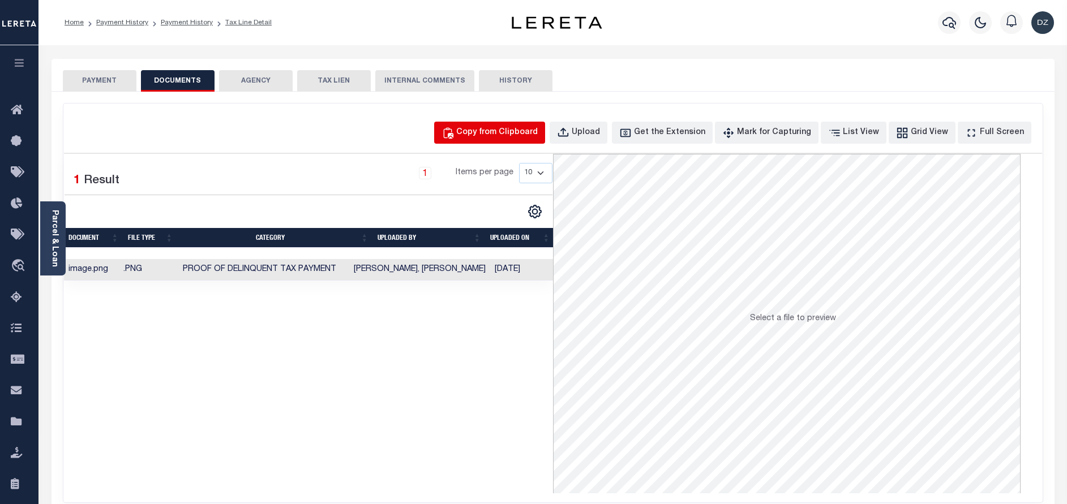
click at [501, 133] on div "Copy from Clipboard" at bounding box center [497, 133] width 82 height 12
select select "POP"
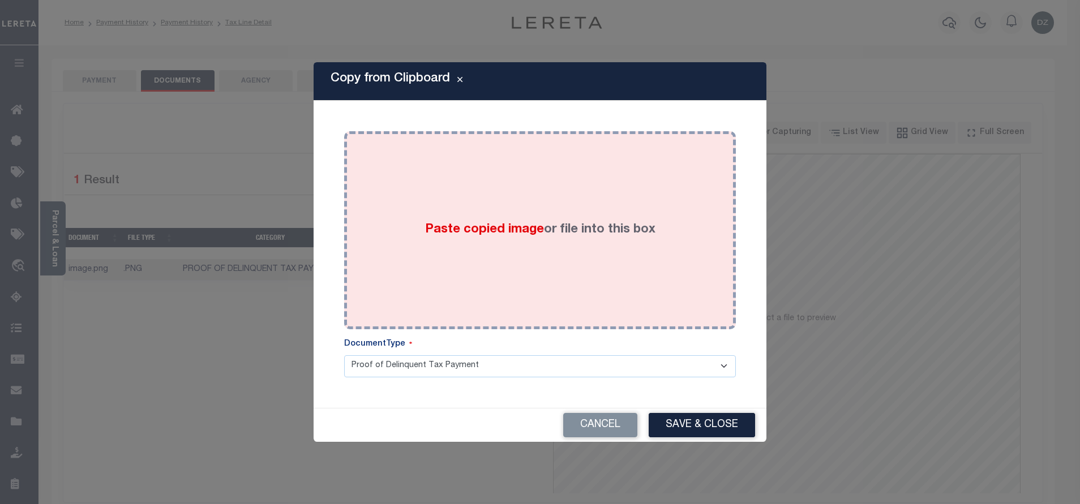
click at [495, 218] on div "Paste copied image or file into this box" at bounding box center [540, 230] width 375 height 181
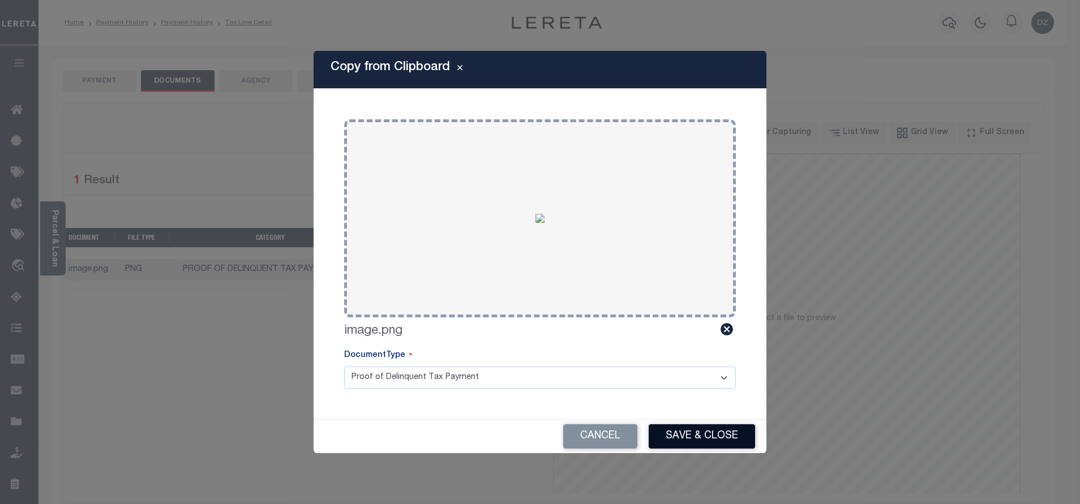
click at [707, 436] on button "Save & Close" at bounding box center [702, 437] width 106 height 24
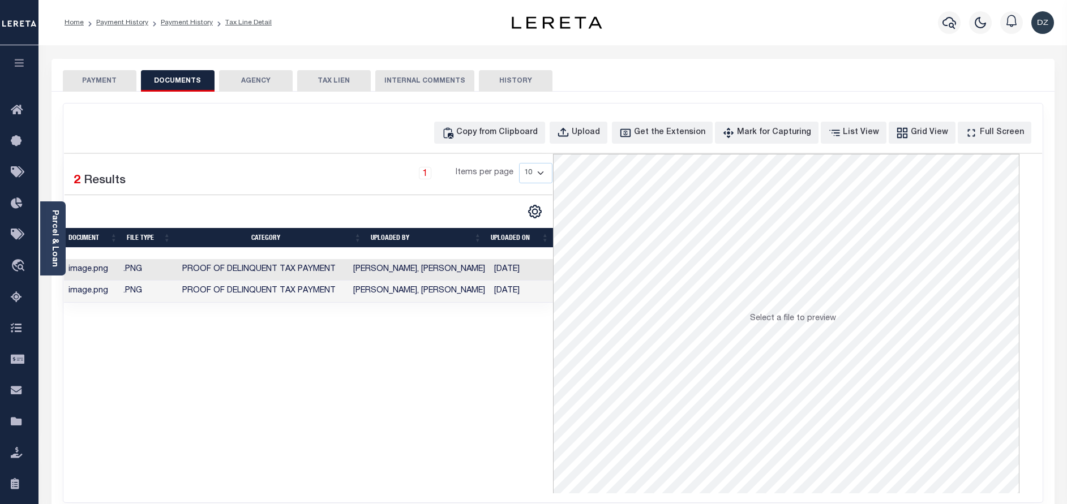
click at [95, 84] on button "PAYMENT" at bounding box center [100, 81] width 74 height 22
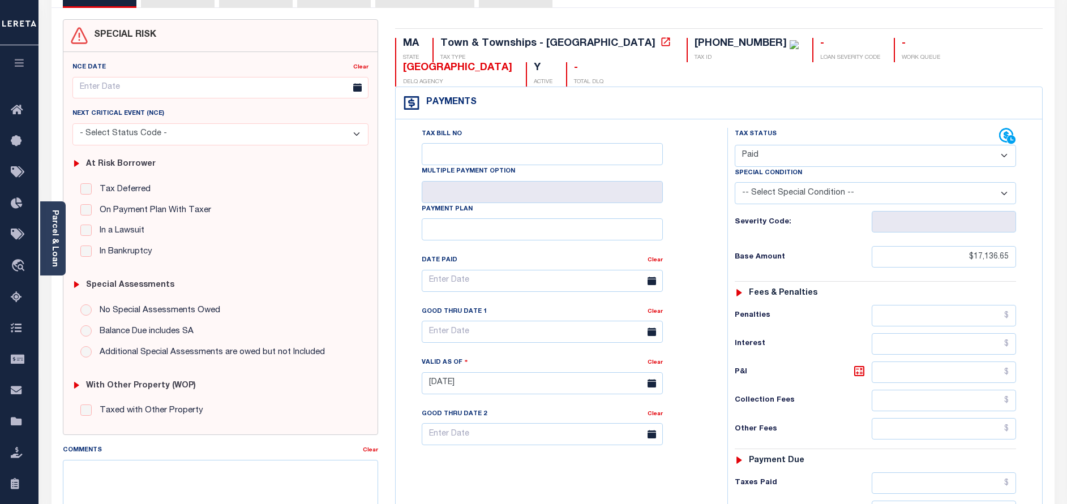
scroll to position [85, 0]
click at [992, 245] on input "$17,136.65" at bounding box center [944, 256] width 144 height 22
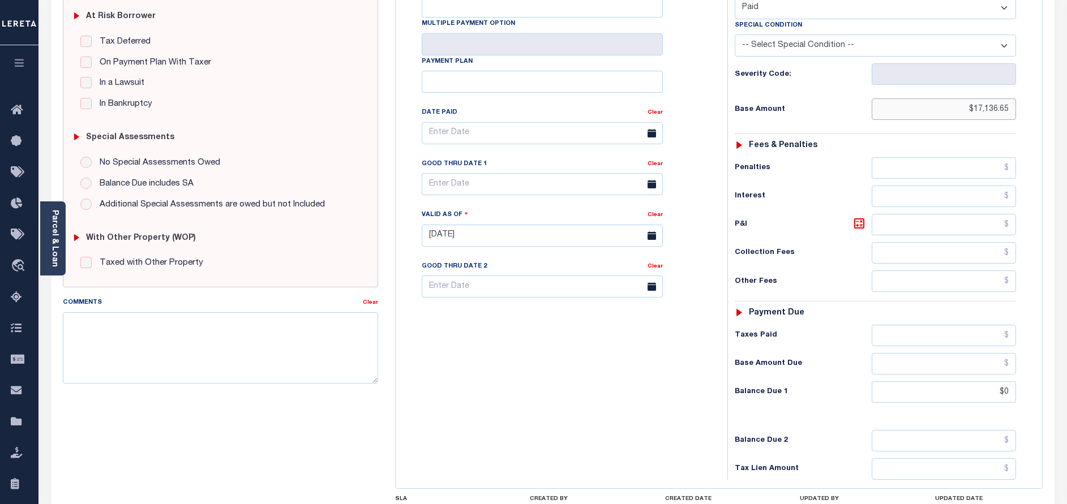
scroll to position [333, 0]
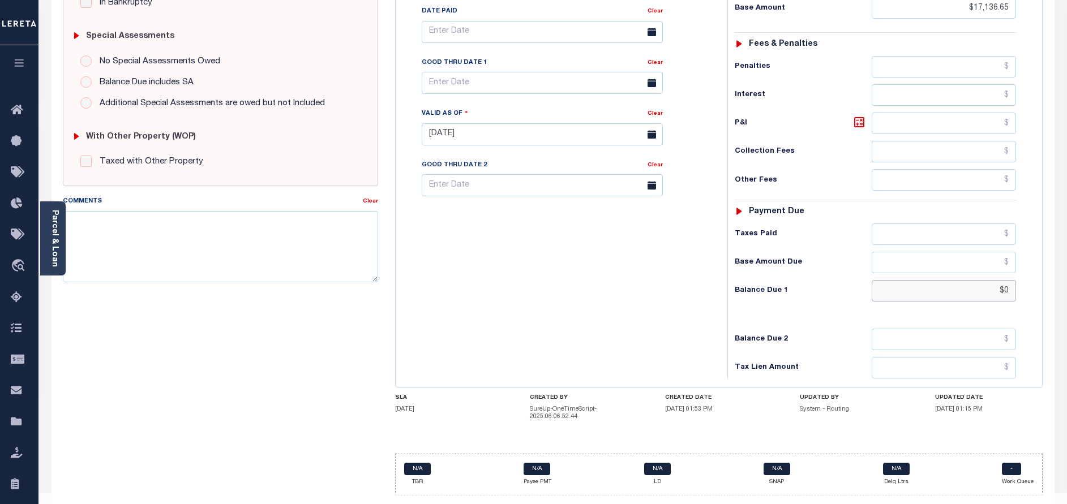
click at [1000, 280] on input "$0" at bounding box center [944, 291] width 144 height 22
type input "$0.00"
type input "[DATE]"
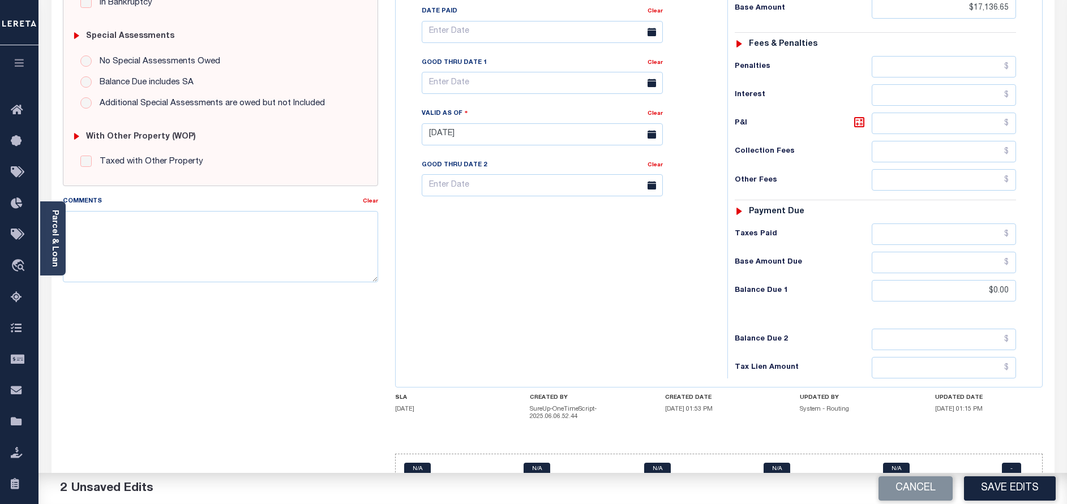
click at [1037, 490] on button "Save Edits" at bounding box center [1010, 489] width 92 height 24
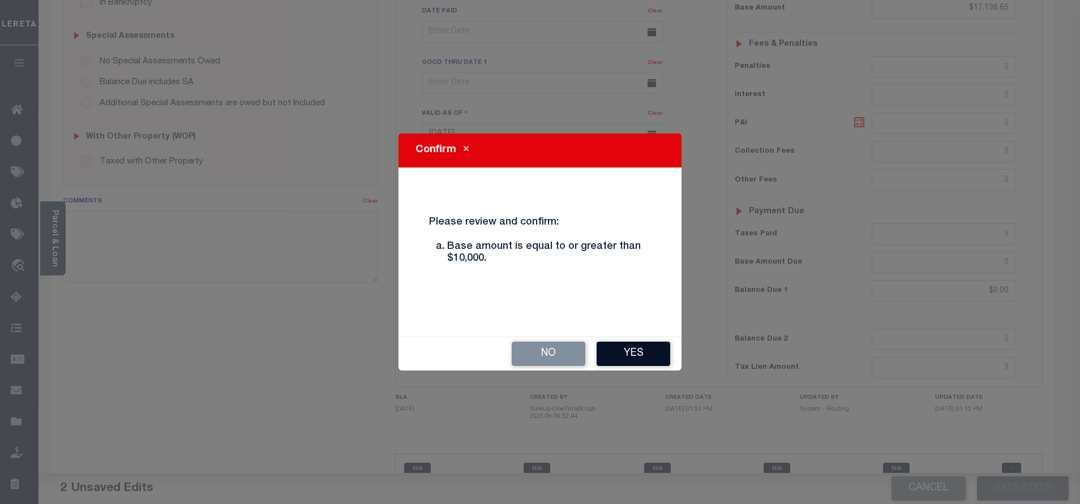
click at [609, 356] on button "Yes" at bounding box center [634, 354] width 74 height 24
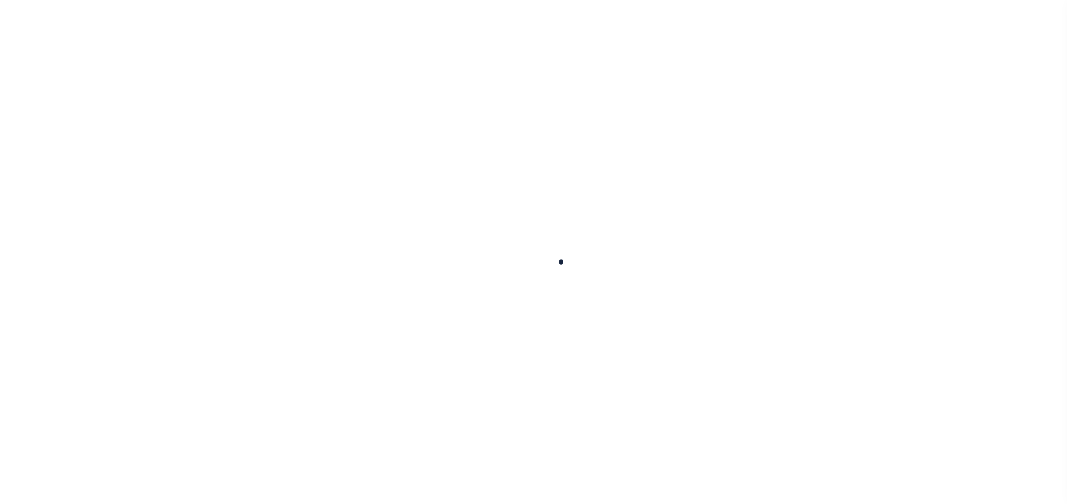
checkbox input "false"
type input "[DATE]"
select select "PYD"
type input "$17,136.65"
type input "$0"
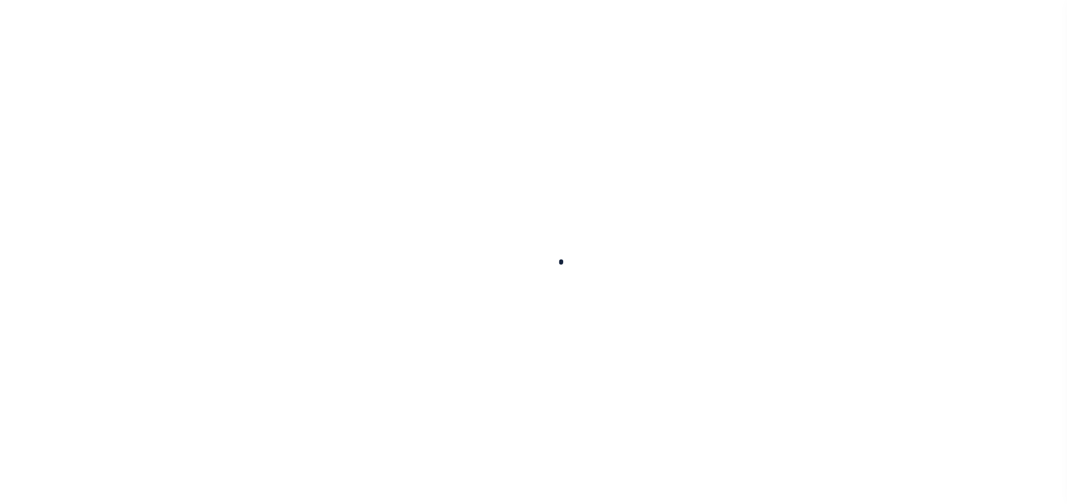
scroll to position [333, 0]
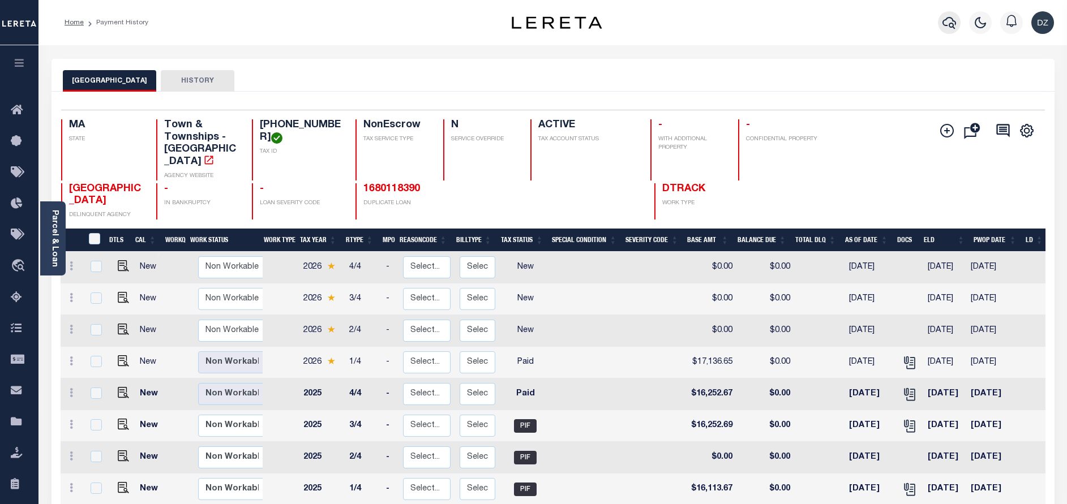
click at [947, 23] on icon "button" at bounding box center [950, 23] width 14 height 14
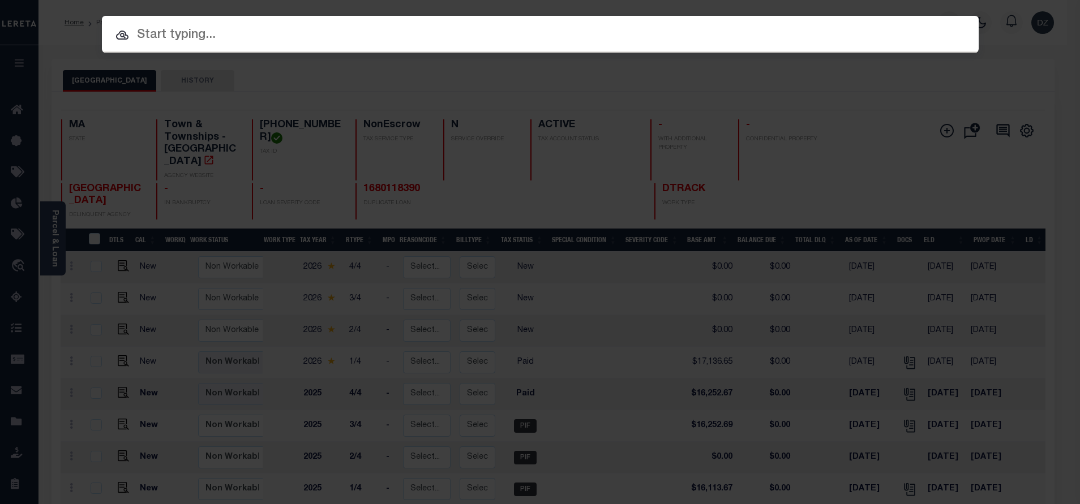
paste input "665171530"
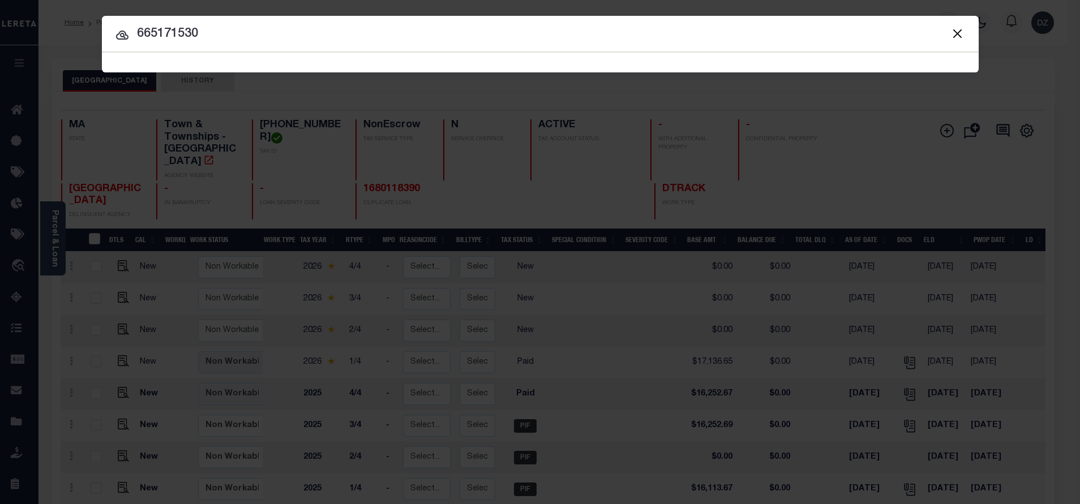
type input "665171530"
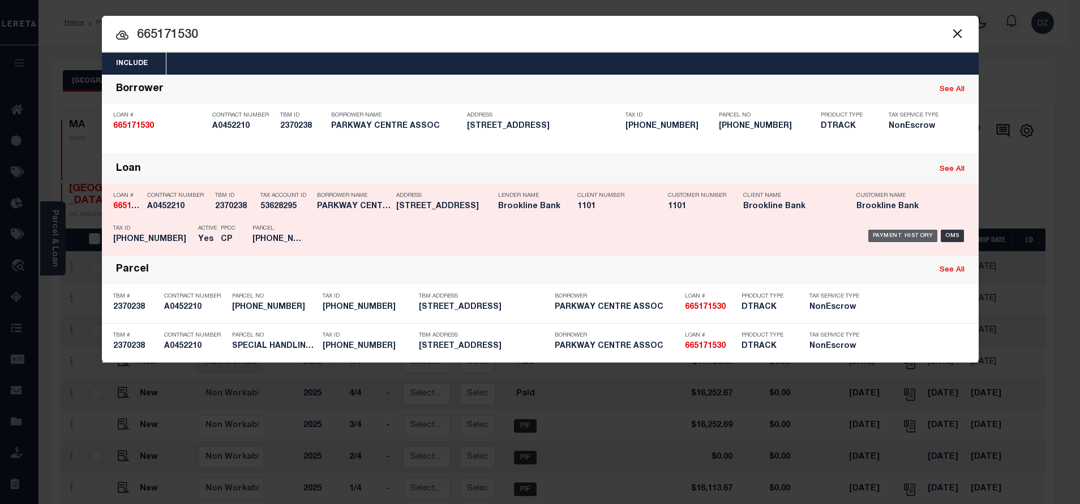
click at [880, 242] on div "Payment History" at bounding box center [903, 236] width 70 height 12
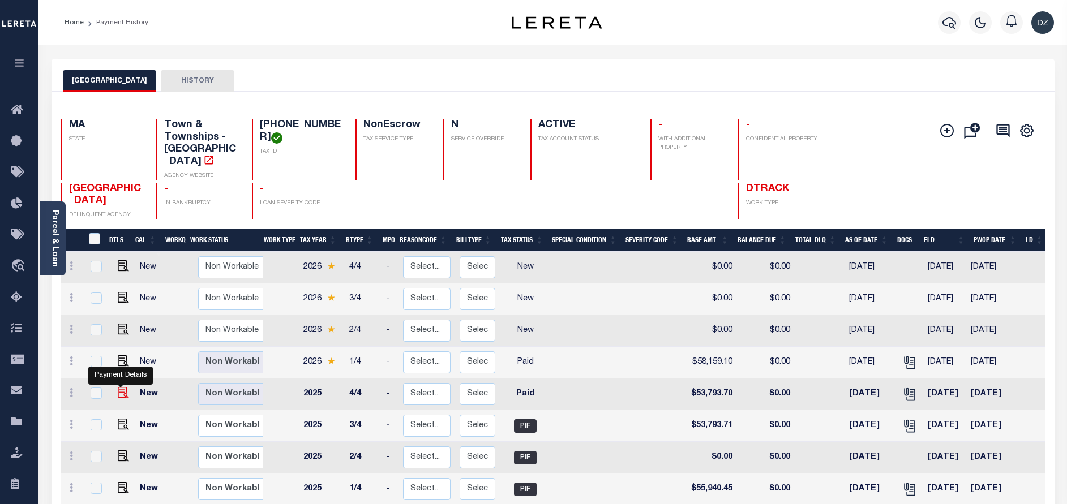
click at [120, 387] on img "" at bounding box center [123, 392] width 11 height 11
checkbox input "true"
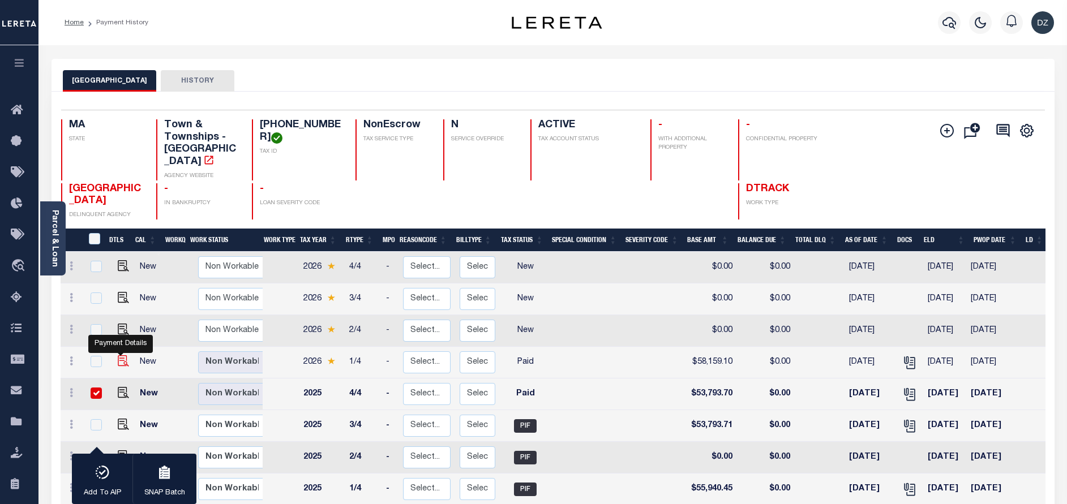
click at [118, 356] on img "" at bounding box center [123, 361] width 11 height 11
checkbox input "true"
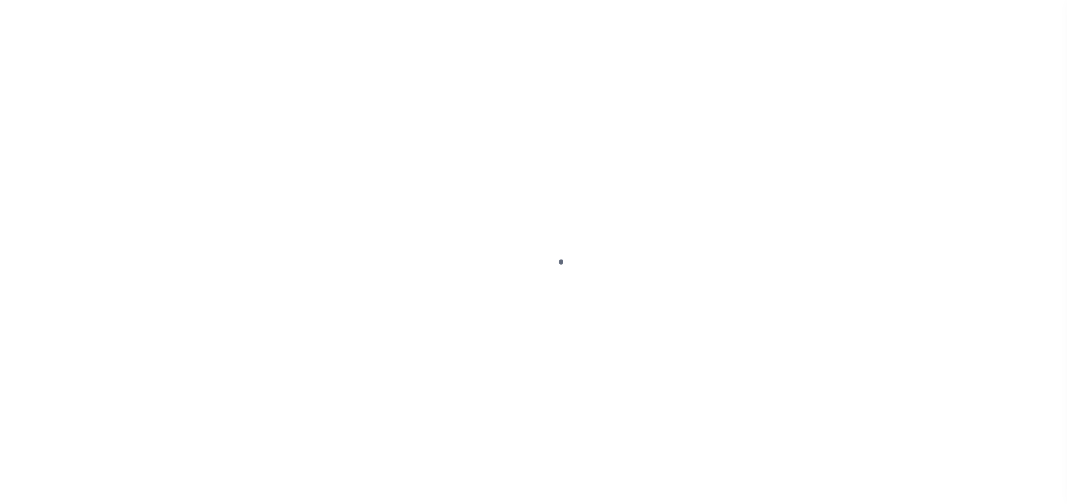
select select "PYD"
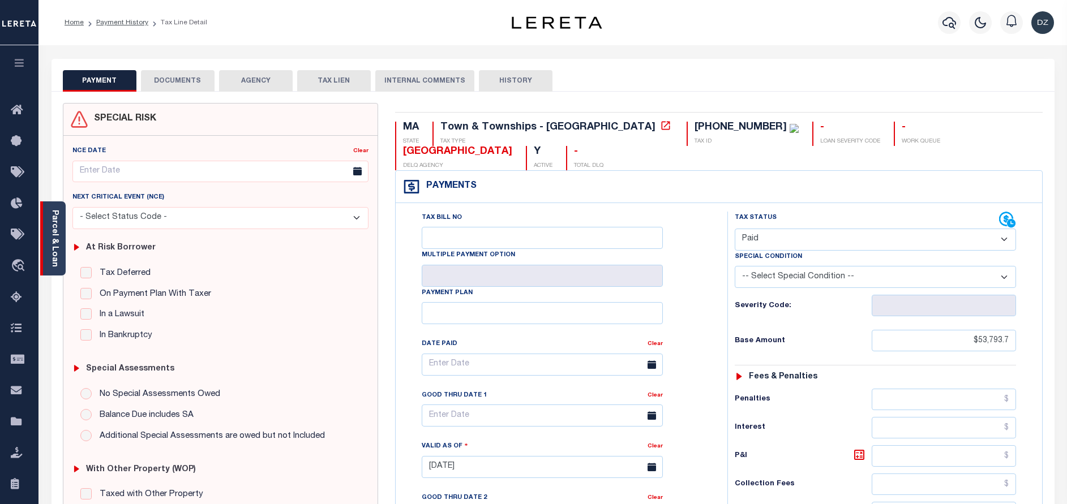
click at [60, 251] on div "Parcel & Loan" at bounding box center [52, 239] width 25 height 74
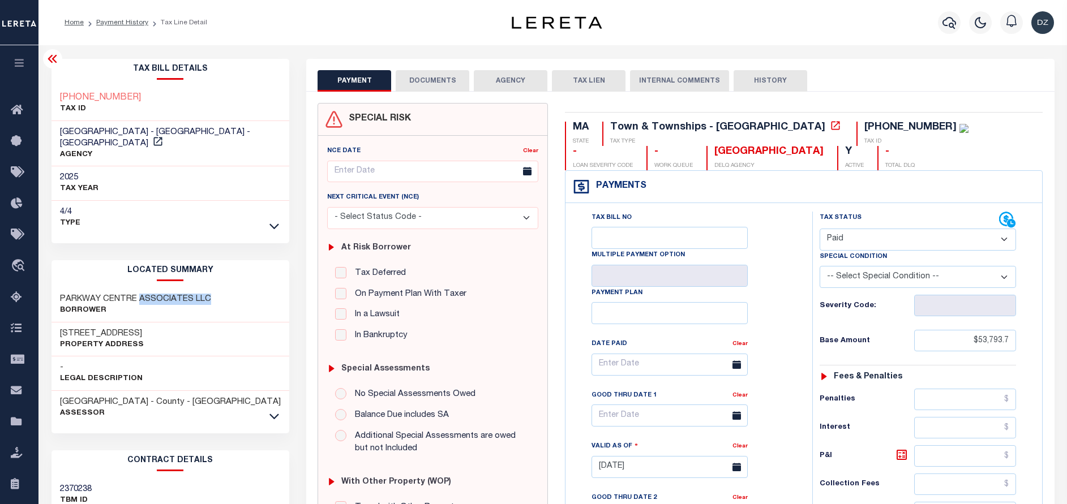
drag, startPoint x: 138, startPoint y: 283, endPoint x: 210, endPoint y: 290, distance: 72.3
click at [210, 290] on div "PARKWAY CENTRE ASSOCIATES LLC Borrower" at bounding box center [171, 305] width 238 height 35
copy h3 "ASSOCIATES LLC"
drag, startPoint x: 59, startPoint y: 289, endPoint x: 208, endPoint y: 286, distance: 148.9
click at [208, 288] on div "PARKWAY CENTRE ASSOCIATES LLC Borrower" at bounding box center [171, 305] width 238 height 35
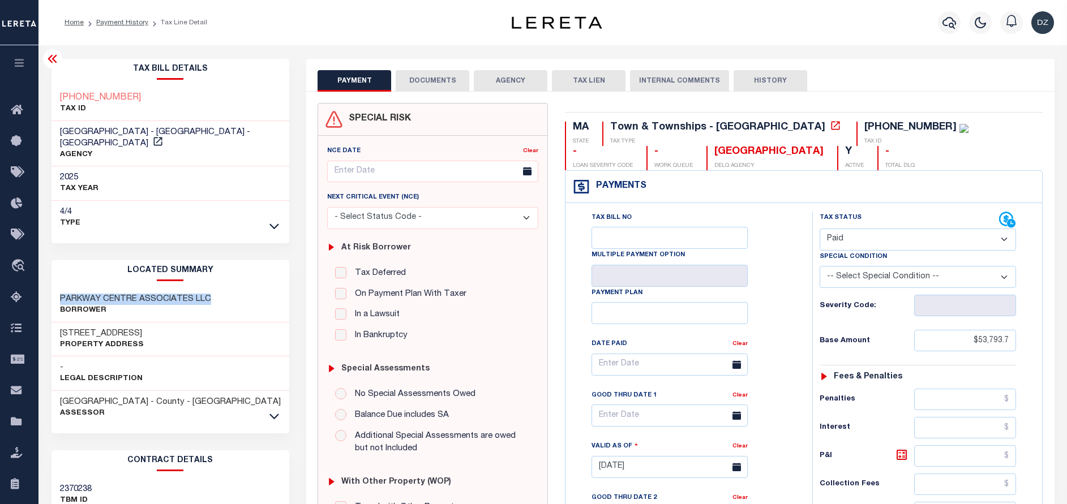
copy h3 "PARKWAY CENTRE ASSOCIATES LLC"
click at [129, 305] on p "Borrower" at bounding box center [135, 310] width 151 height 11
drag, startPoint x: 104, startPoint y: 289, endPoint x: 205, endPoint y: 286, distance: 100.8
click at [205, 294] on h3 "PARKWAY CENTRE ASSOCIATES LLC" at bounding box center [135, 299] width 151 height 11
click at [210, 290] on div "PARKWAY CENTRE ASSOCIATES LLC Borrower" at bounding box center [171, 305] width 238 height 35
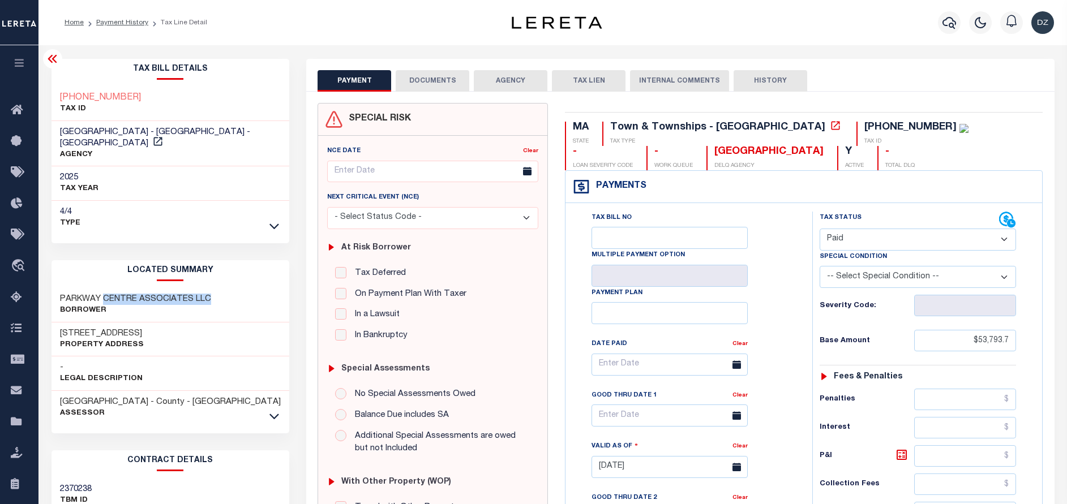
drag, startPoint x: 210, startPoint y: 290, endPoint x: 105, endPoint y: 290, distance: 104.7
click at [105, 290] on div "PARKWAY CENTRE ASSOCIATES LLC Borrower" at bounding box center [171, 305] width 238 height 35
copy h3 "CENTRE ASSOCIATES LLC"
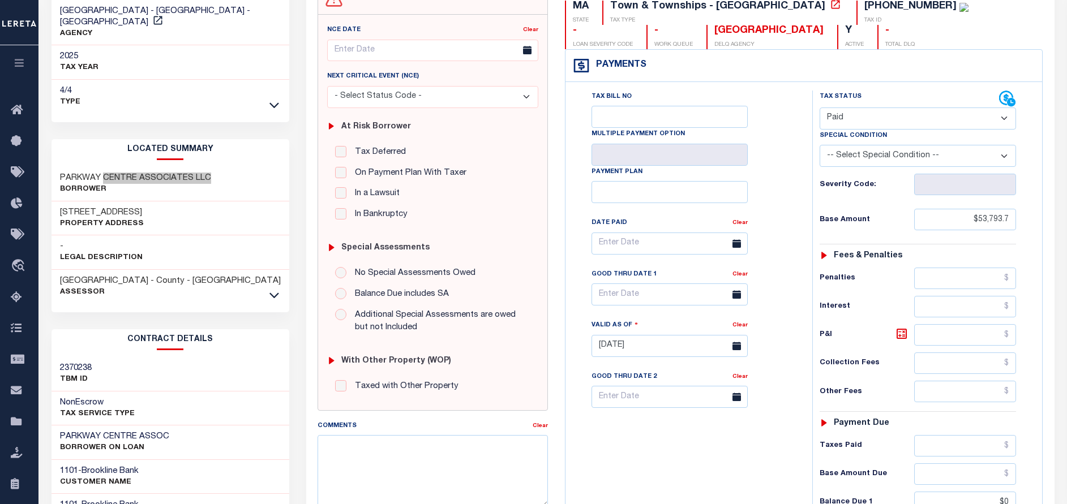
scroll to position [255, 0]
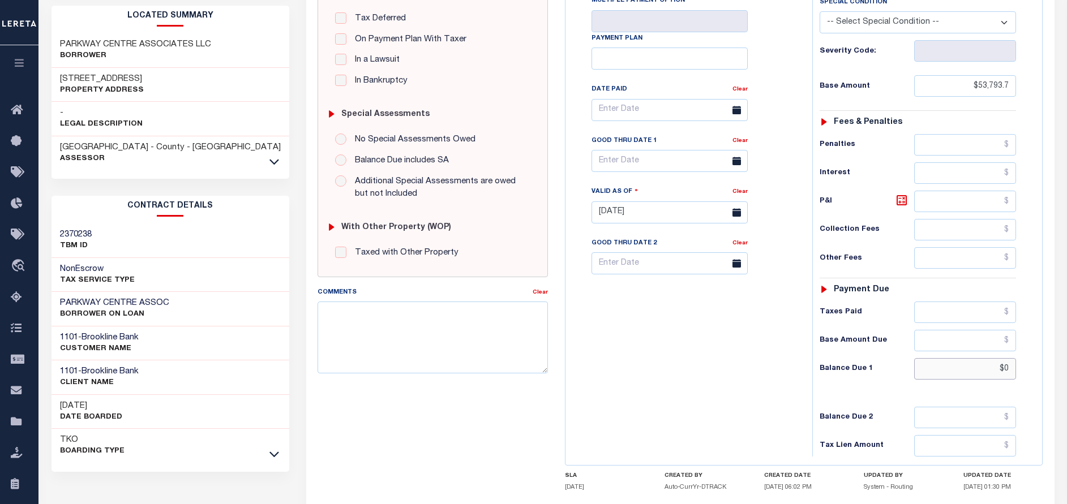
click at [1012, 374] on input "$0" at bounding box center [965, 369] width 102 height 22
type input "$0.00"
type input "[DATE]"
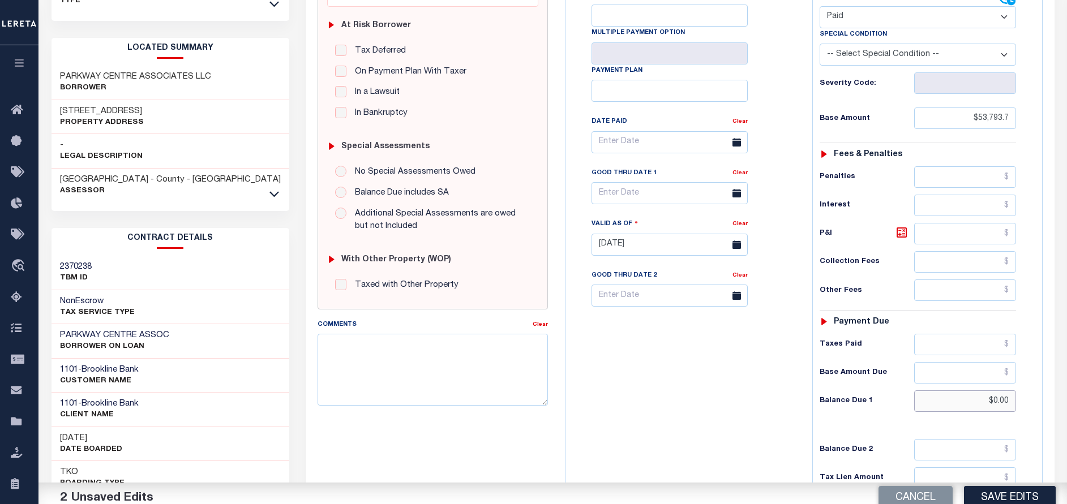
scroll to position [0, 0]
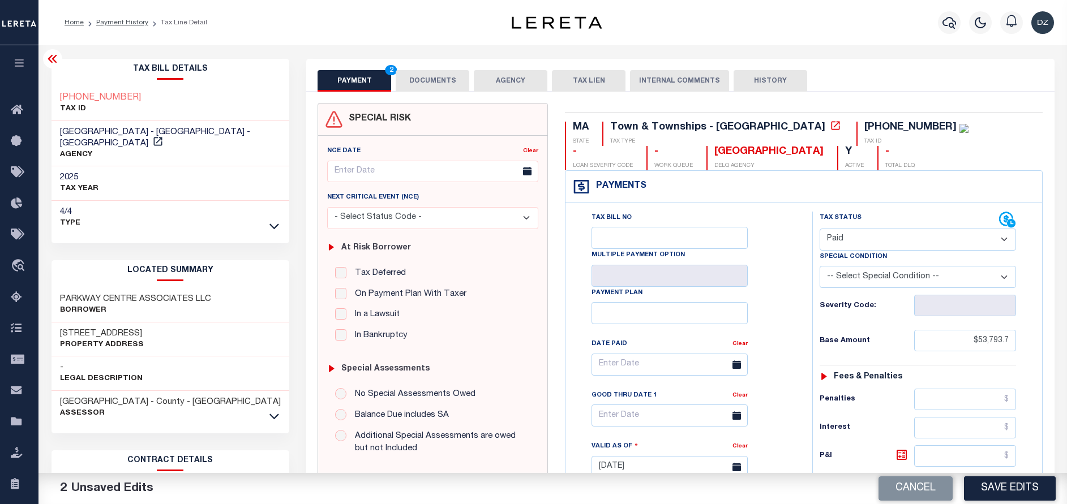
click at [432, 87] on button "DOCUMENTS" at bounding box center [433, 81] width 74 height 22
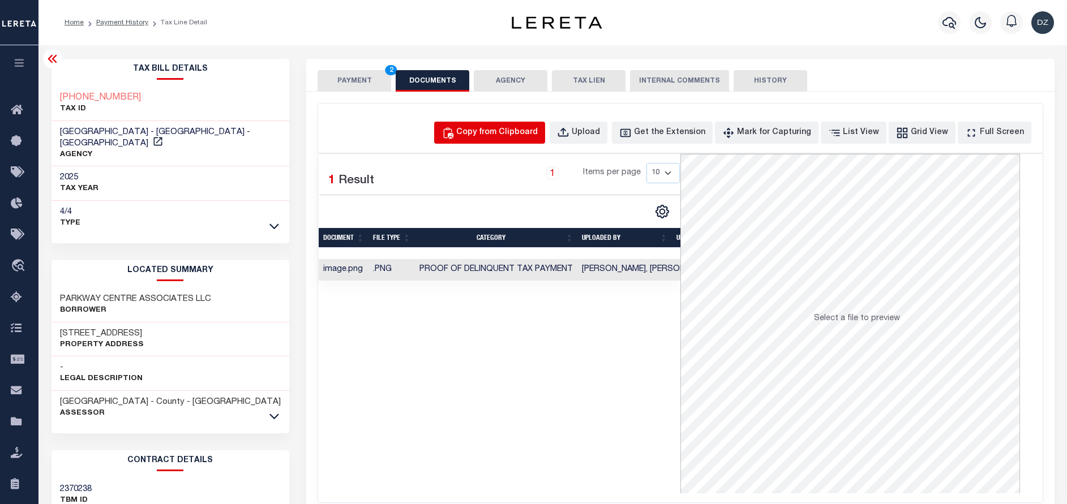
click at [520, 143] on button "Copy from Clipboard" at bounding box center [489, 133] width 111 height 22
select select "POP"
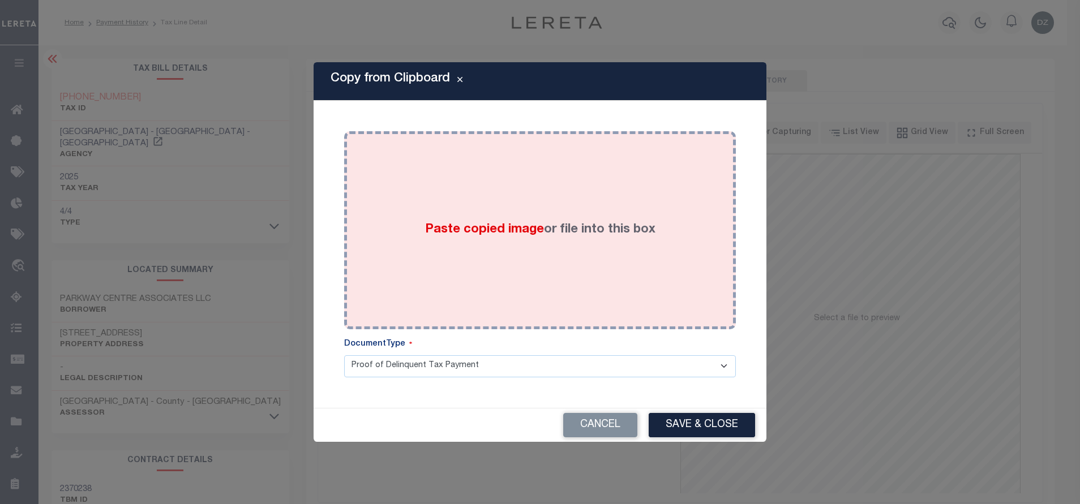
click at [528, 282] on div "Paste copied image or file into this box" at bounding box center [540, 230] width 375 height 181
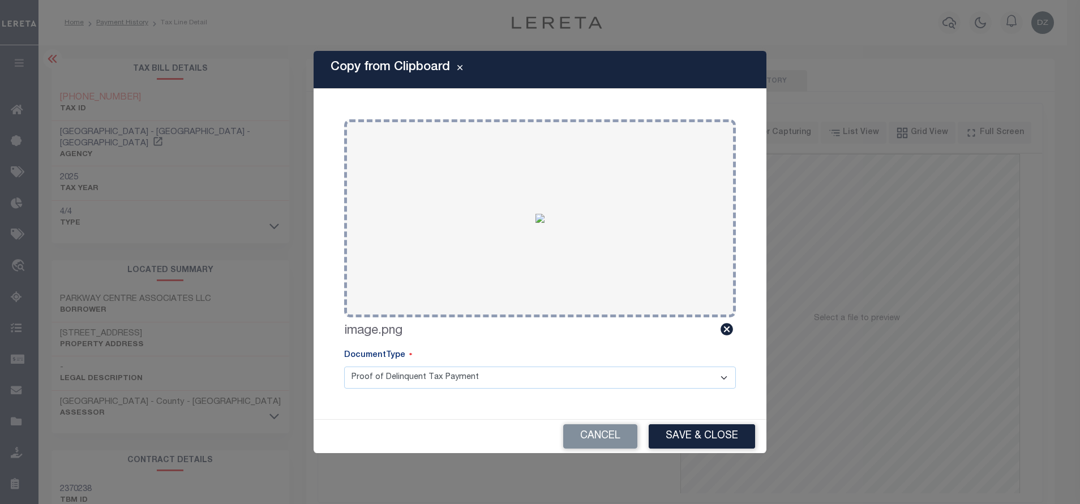
drag, startPoint x: 711, startPoint y: 439, endPoint x: 672, endPoint y: 414, distance: 46.6
click at [708, 439] on button "Save & Close" at bounding box center [702, 437] width 106 height 24
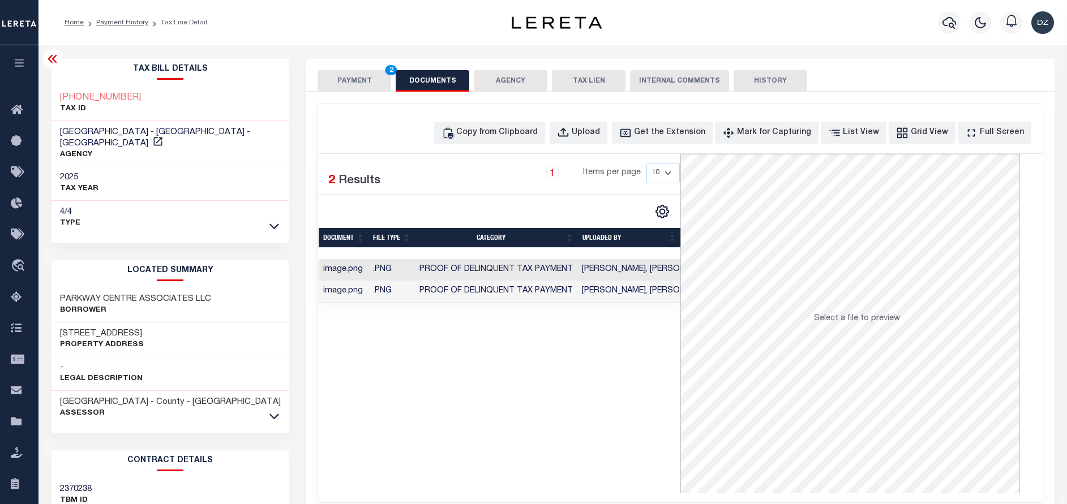
click at [362, 88] on button "PAYMENT 2" at bounding box center [355, 81] width 74 height 22
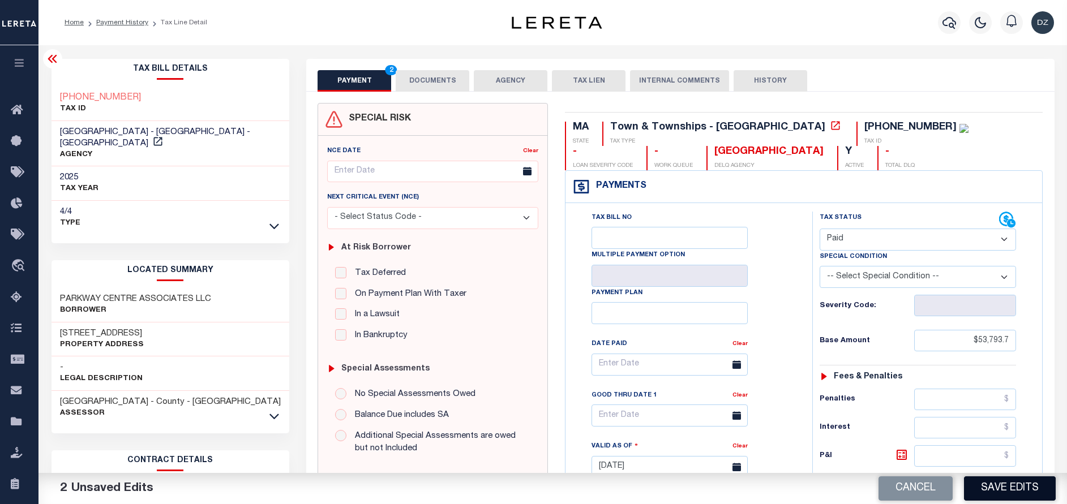
click at [979, 492] on button "Save Edits" at bounding box center [1010, 489] width 92 height 24
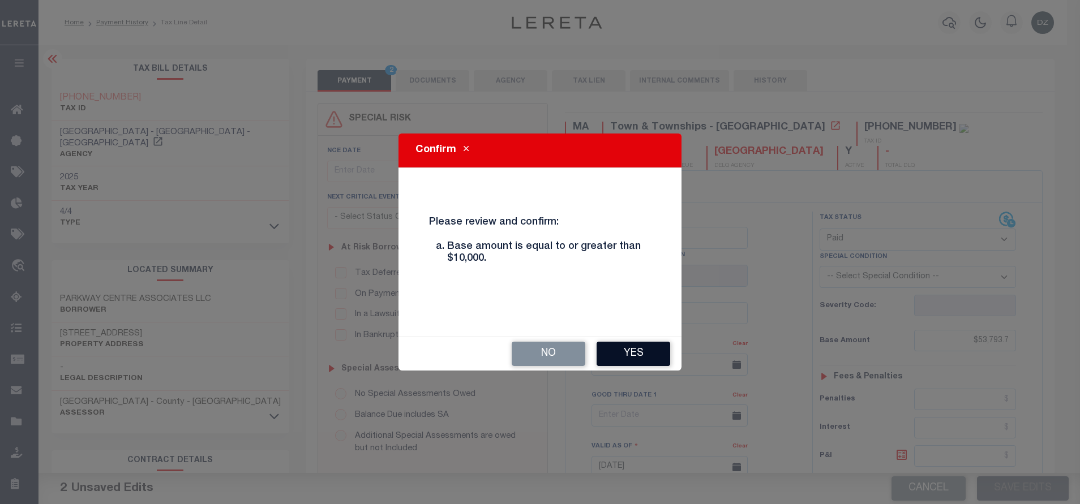
click at [658, 358] on button "Yes" at bounding box center [634, 354] width 74 height 24
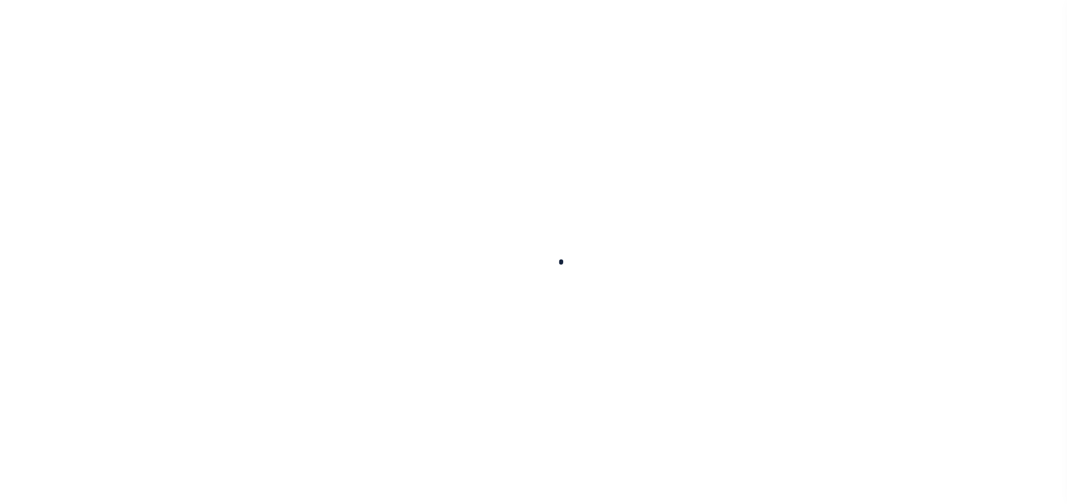
checkbox input "false"
type input "[DATE]"
select select "PYD"
type input "$53,793.7"
type input "$0"
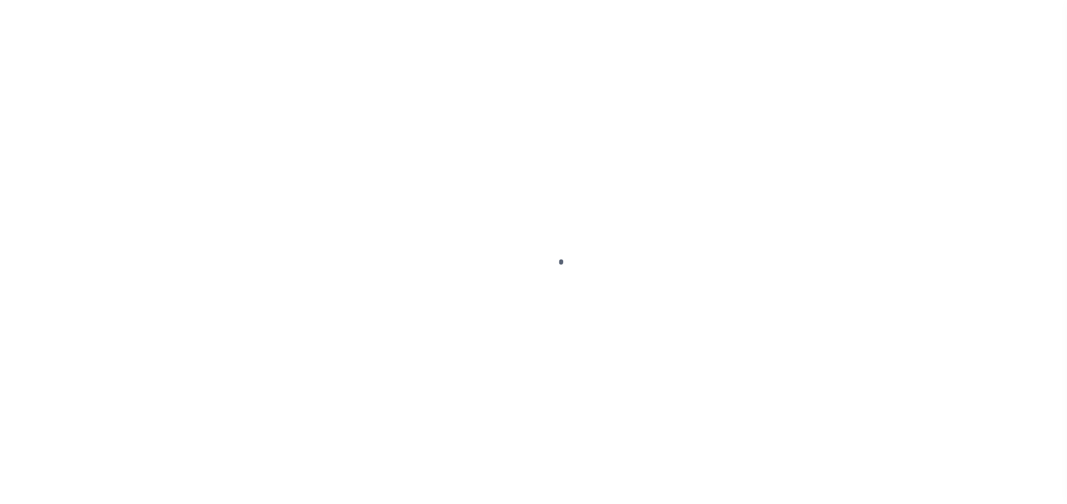
select select "PYD"
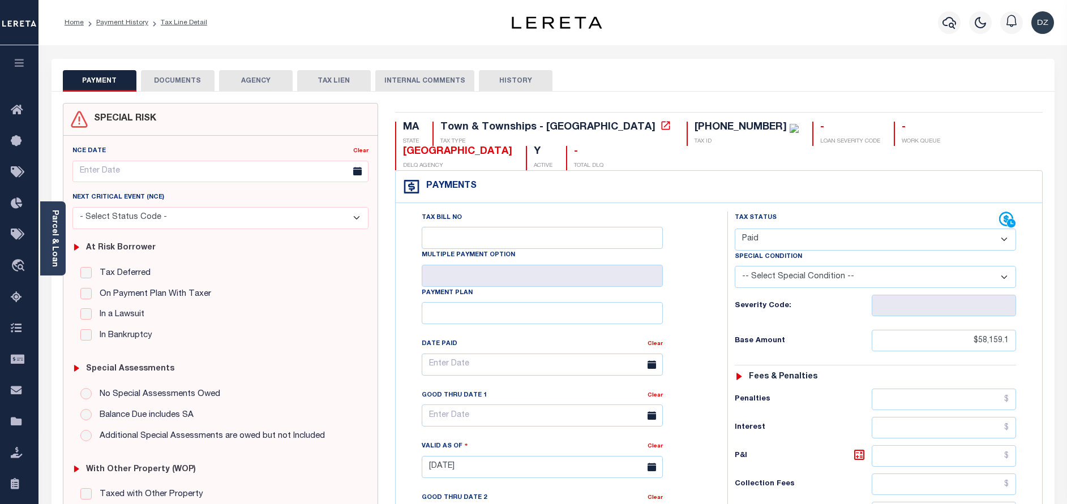
click at [175, 83] on button "DOCUMENTS" at bounding box center [178, 81] width 74 height 22
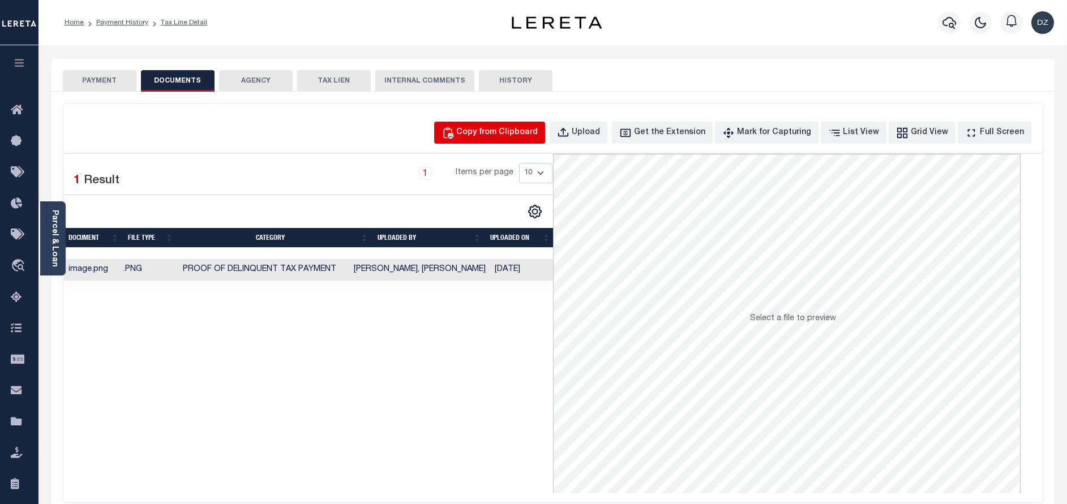
click at [493, 138] on div "Copy from Clipboard" at bounding box center [497, 133] width 82 height 12
select select "POP"
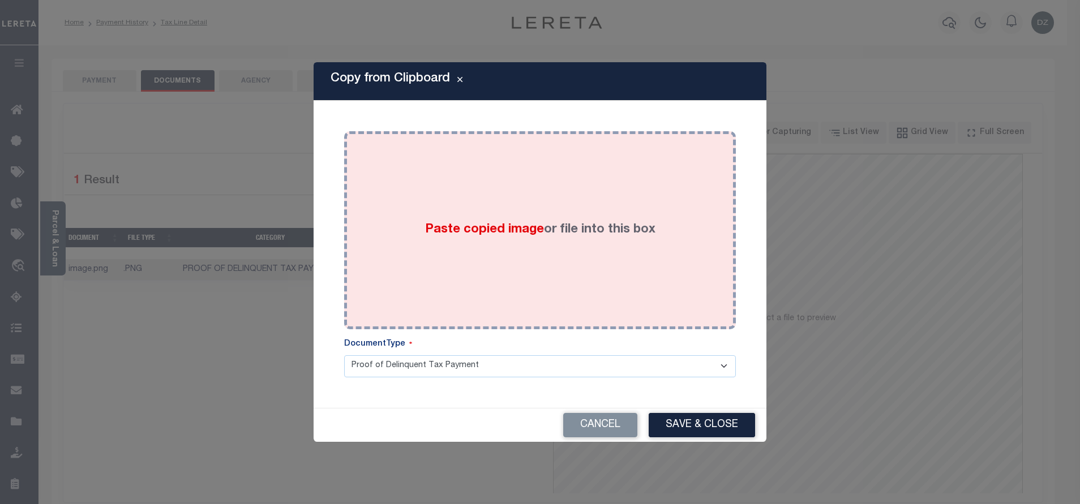
click at [493, 203] on div "Paste copied image or file into this box" at bounding box center [540, 230] width 375 height 181
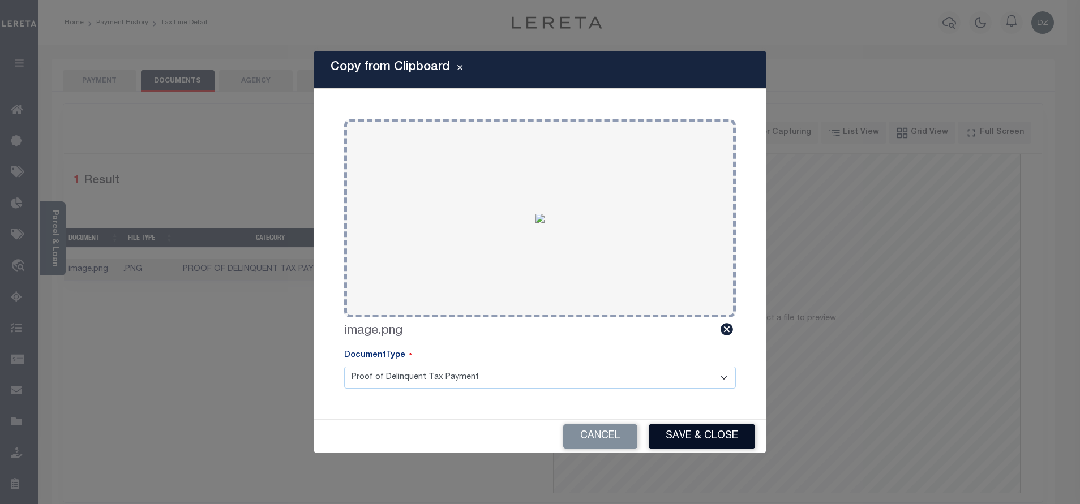
click at [718, 430] on button "Save & Close" at bounding box center [702, 437] width 106 height 24
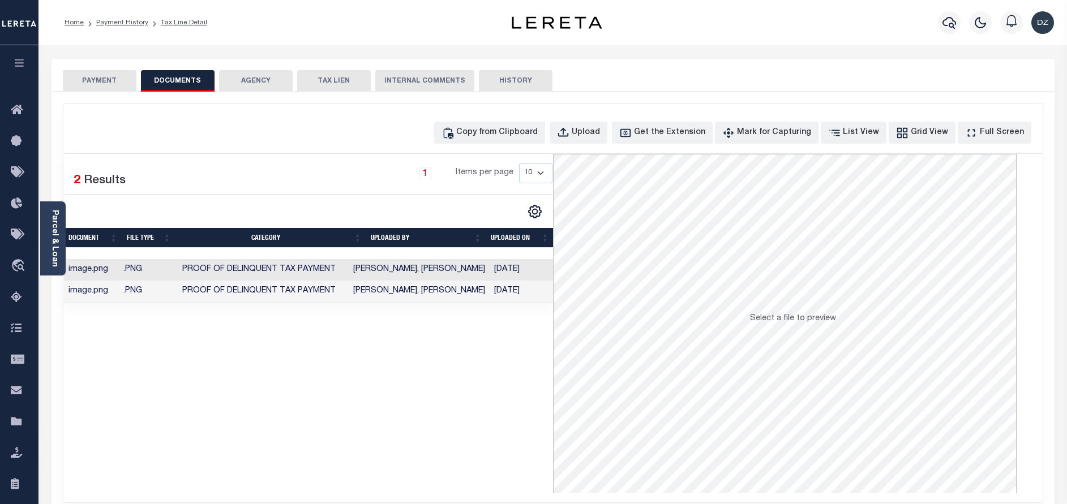
drag, startPoint x: 88, startPoint y: 91, endPoint x: 166, endPoint y: 136, distance: 91.1
click at [88, 89] on button "PAYMENT" at bounding box center [100, 81] width 74 height 22
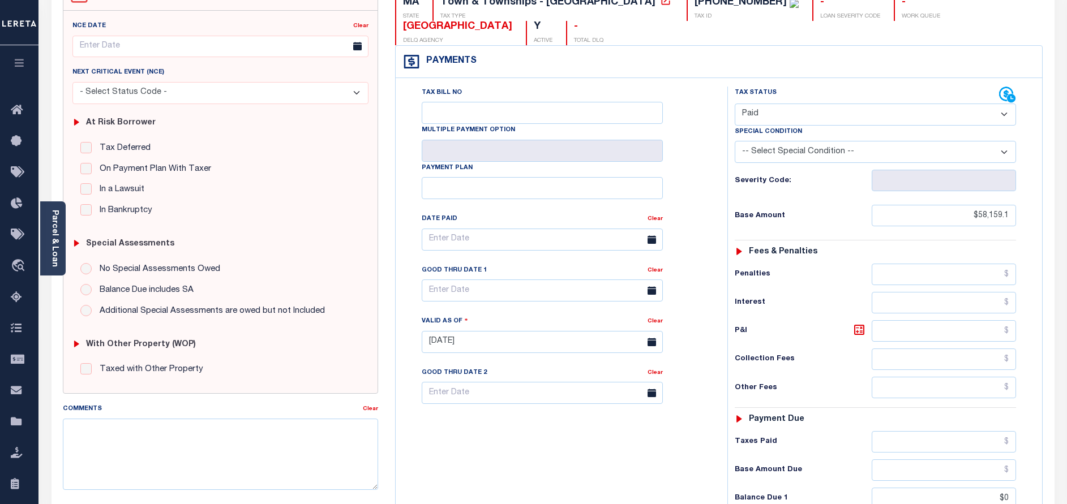
scroll to position [170, 0]
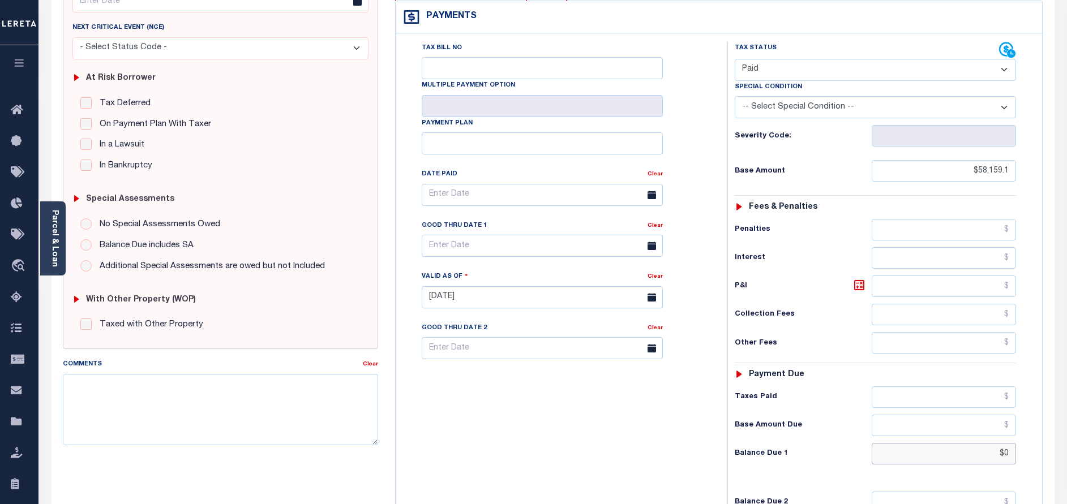
click at [1016, 443] on input "$0" at bounding box center [944, 454] width 144 height 22
type input "$0.00"
type input "[DATE]"
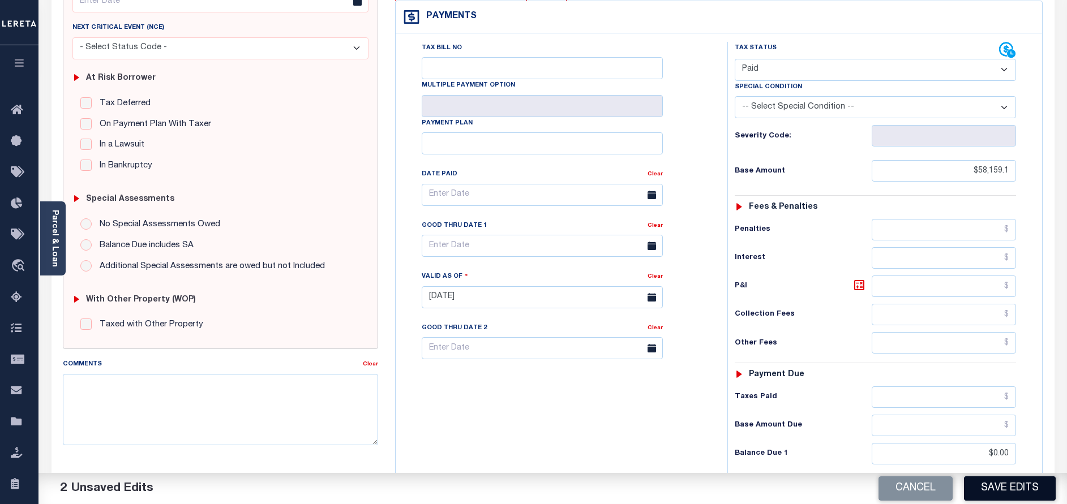
click at [1007, 489] on button "Save Edits" at bounding box center [1010, 489] width 92 height 24
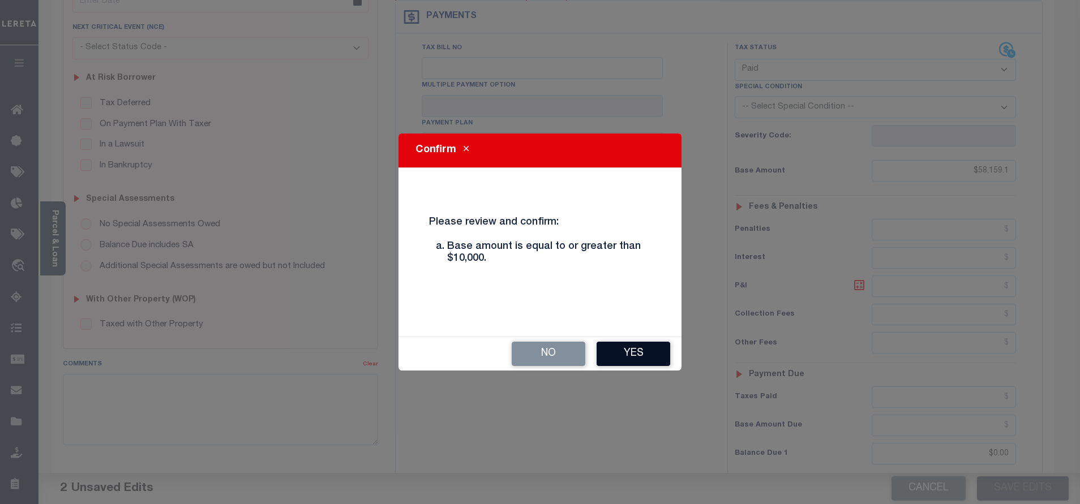
click at [630, 363] on button "Yes" at bounding box center [634, 354] width 74 height 24
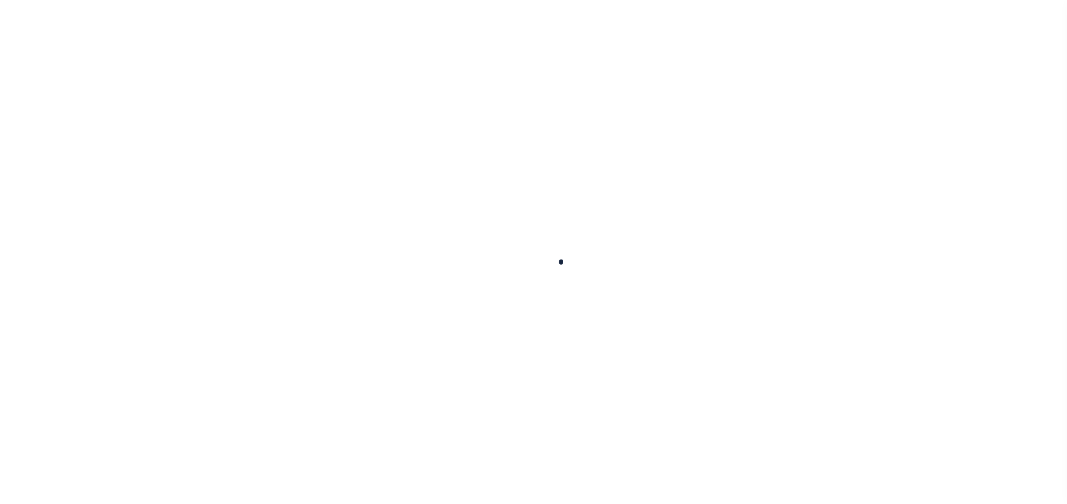
scroll to position [170, 0]
checkbox input "false"
type input "[DATE]"
select select "PYD"
type input "$58,159.1"
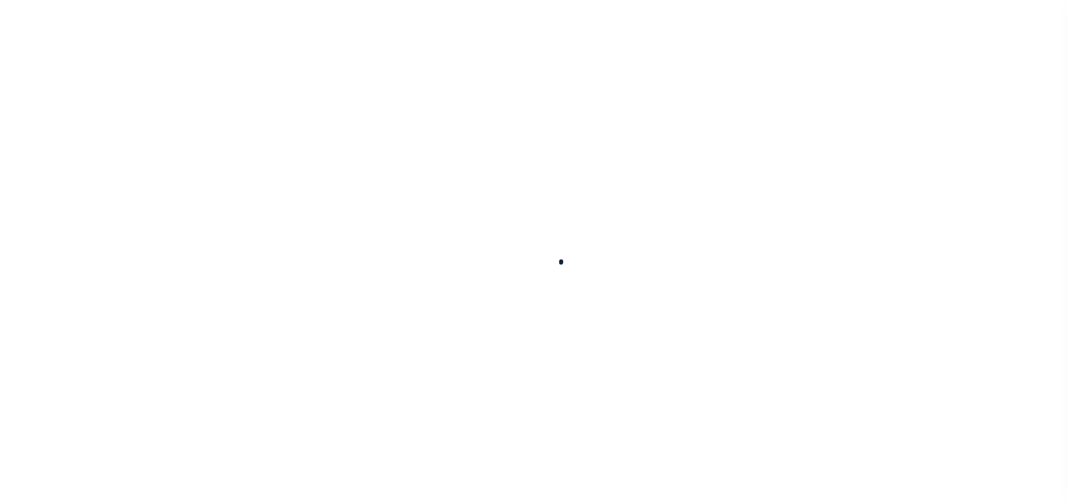
type input "$0"
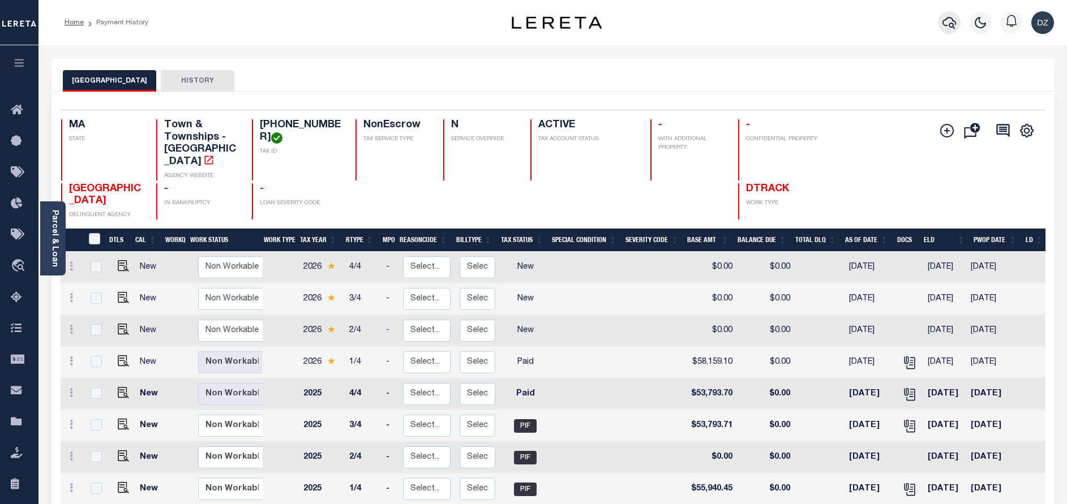
click at [939, 25] on button "button" at bounding box center [949, 22] width 23 height 23
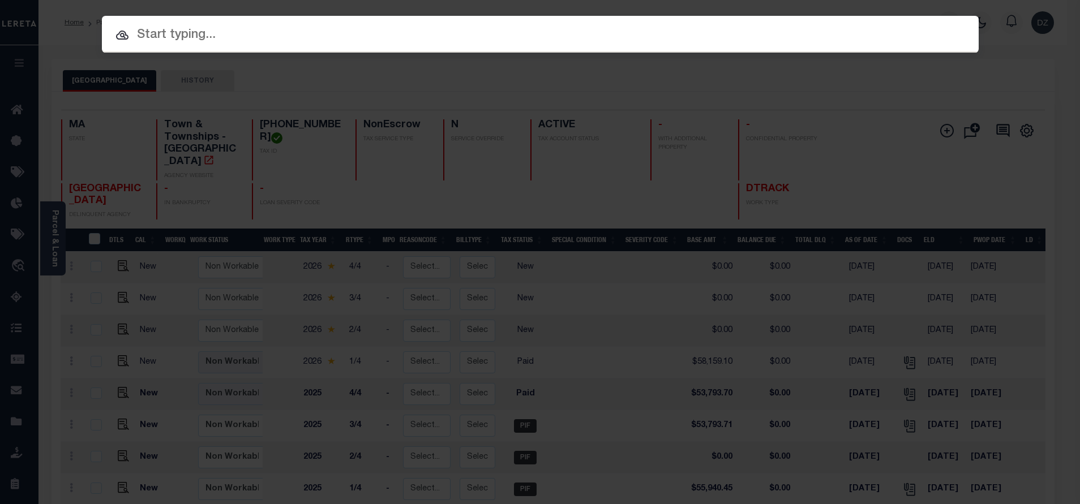
paste input "993270429"
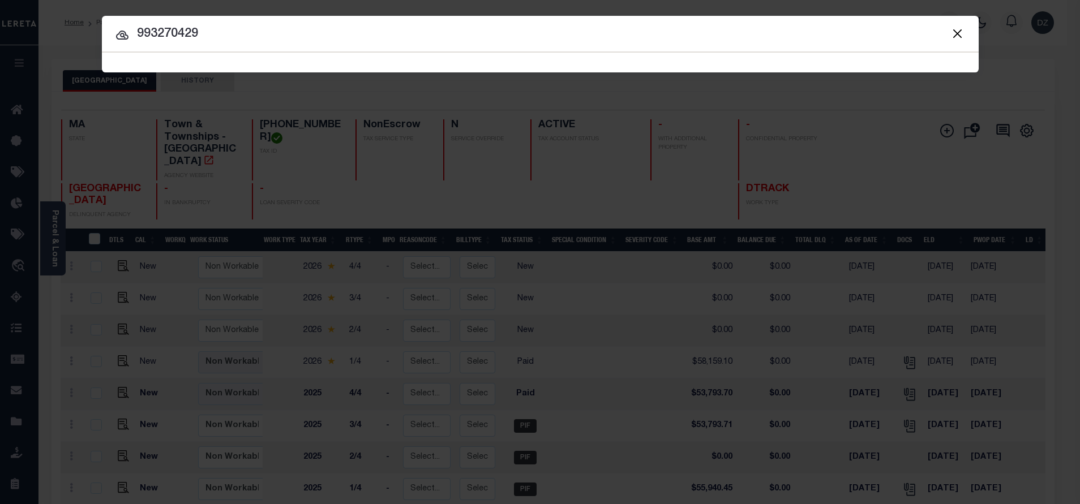
type input "993270429"
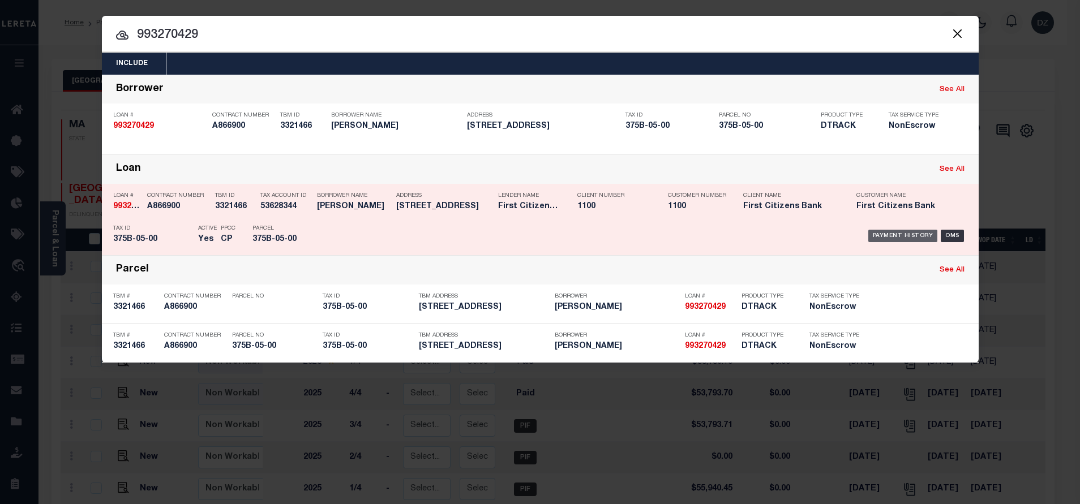
click at [885, 233] on div "Payment History" at bounding box center [903, 236] width 70 height 12
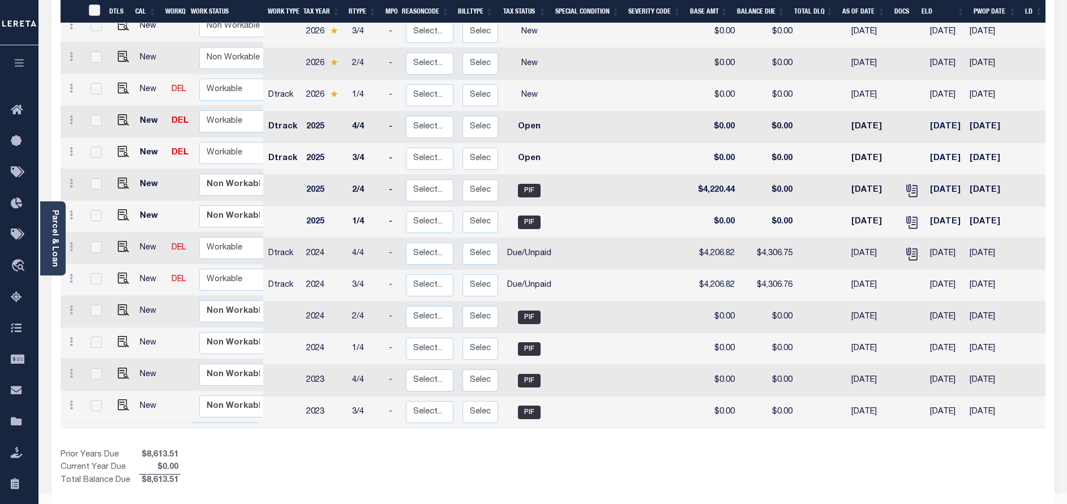
scroll to position [277, 0]
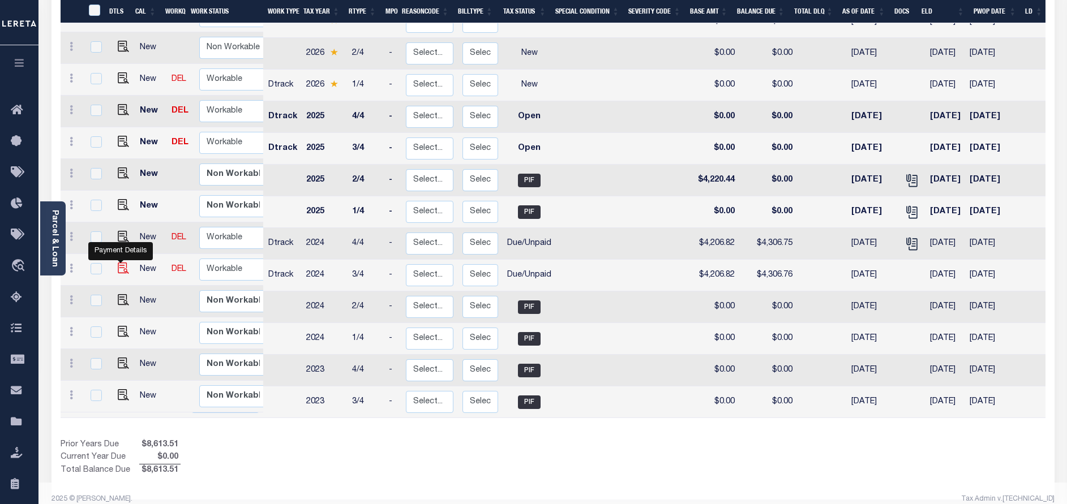
click at [120, 263] on img "" at bounding box center [123, 268] width 11 height 11
checkbox input "true"
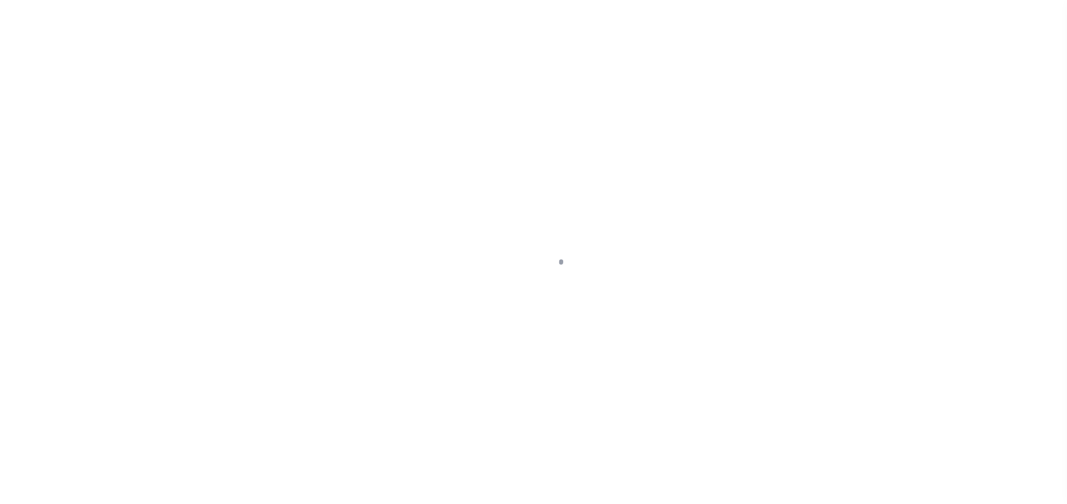
select select "DUE"
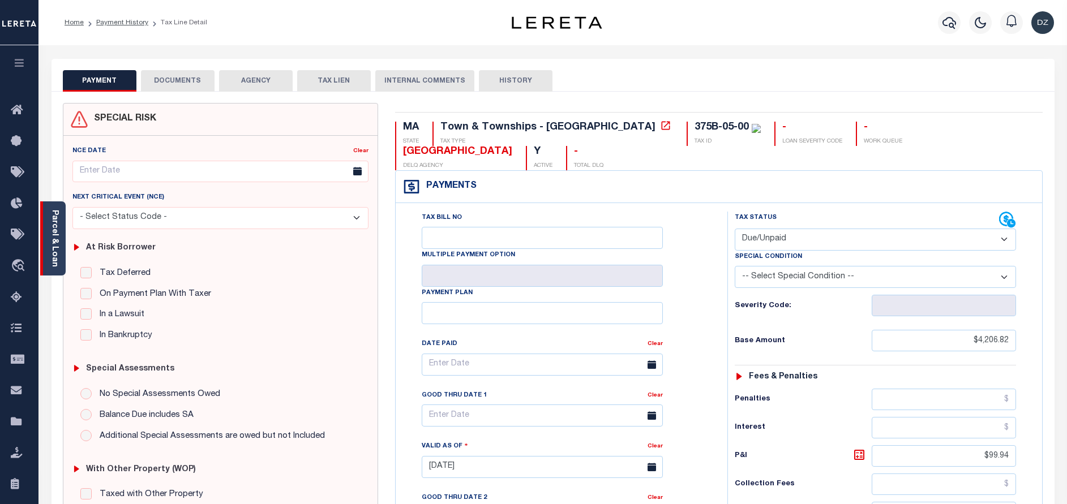
click at [61, 243] on div "Parcel & Loan" at bounding box center [52, 239] width 25 height 74
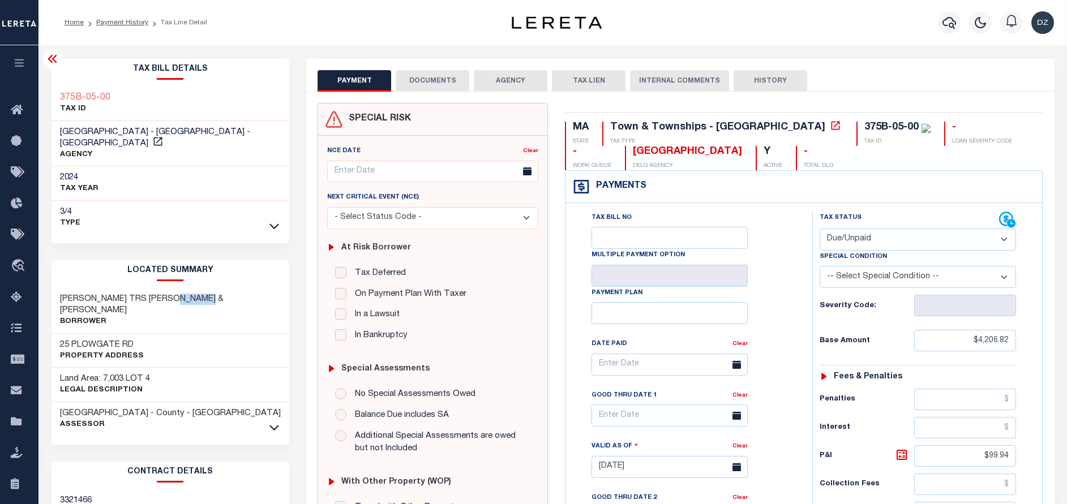
drag, startPoint x: 174, startPoint y: 286, endPoint x: 205, endPoint y: 286, distance: 30.6
click at [205, 294] on h3 "[PERSON_NAME] TRS [PERSON_NAME] & [PERSON_NAME]" at bounding box center [170, 305] width 221 height 23
copy h3 "[PERSON_NAME]"
drag, startPoint x: 110, startPoint y: 286, endPoint x: 211, endPoint y: 289, distance: 100.8
click at [211, 289] on div "[PERSON_NAME] TRS [PERSON_NAME] & [PERSON_NAME] E [PERSON_NAME]" at bounding box center [171, 311] width 238 height 46
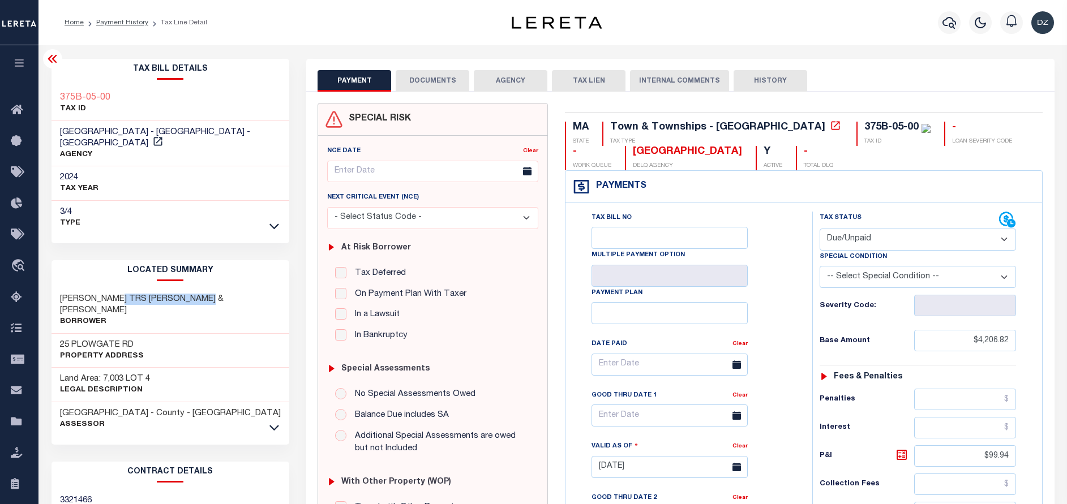
copy h3 "[PERSON_NAME] & [PERSON_NAME]"
click at [61, 316] on p "Borrower" at bounding box center [170, 321] width 221 height 11
drag, startPoint x: 112, startPoint y: 284, endPoint x: 164, endPoint y: 286, distance: 52.2
click at [164, 294] on h3 "[PERSON_NAME] TRS [PERSON_NAME] & [PERSON_NAME]" at bounding box center [170, 305] width 221 height 23
copy h3 "[PERSON_NAME]"
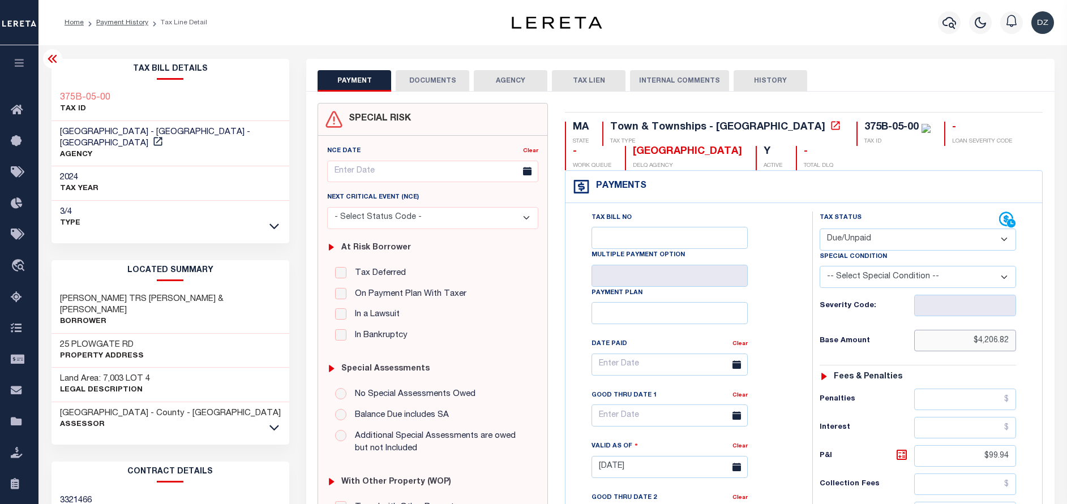
click at [995, 345] on input "$4,206.82" at bounding box center [965, 341] width 102 height 22
paste input "135.45"
type input "$4,135.45"
type input "[DATE]"
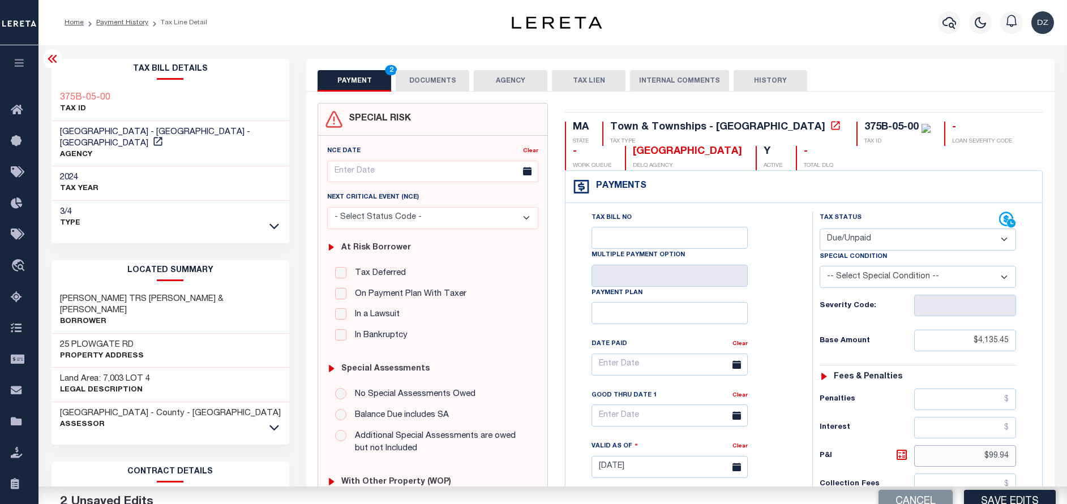
drag, startPoint x: 1012, startPoint y: 461, endPoint x: 980, endPoint y: 460, distance: 31.7
click at [983, 460] on input "$99.94" at bounding box center [965, 457] width 102 height 22
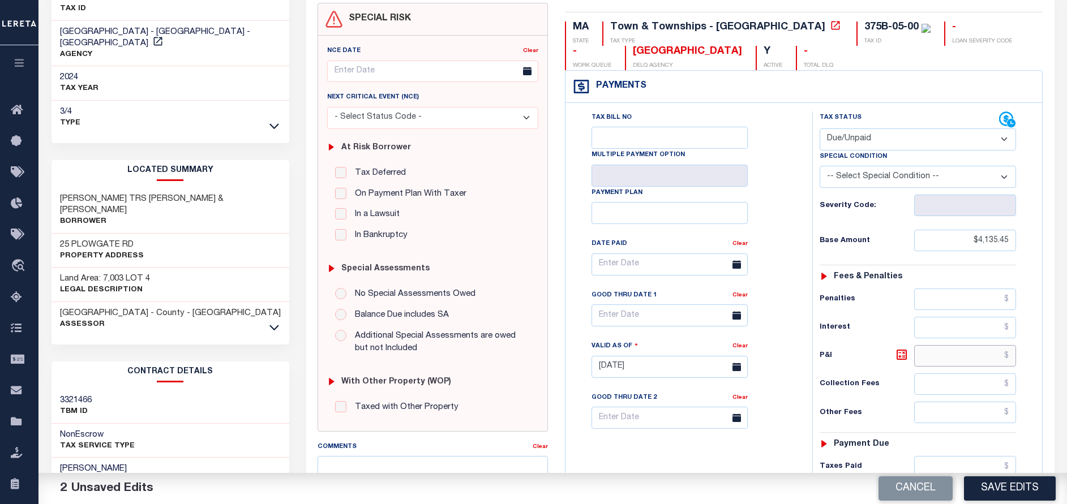
scroll to position [170, 0]
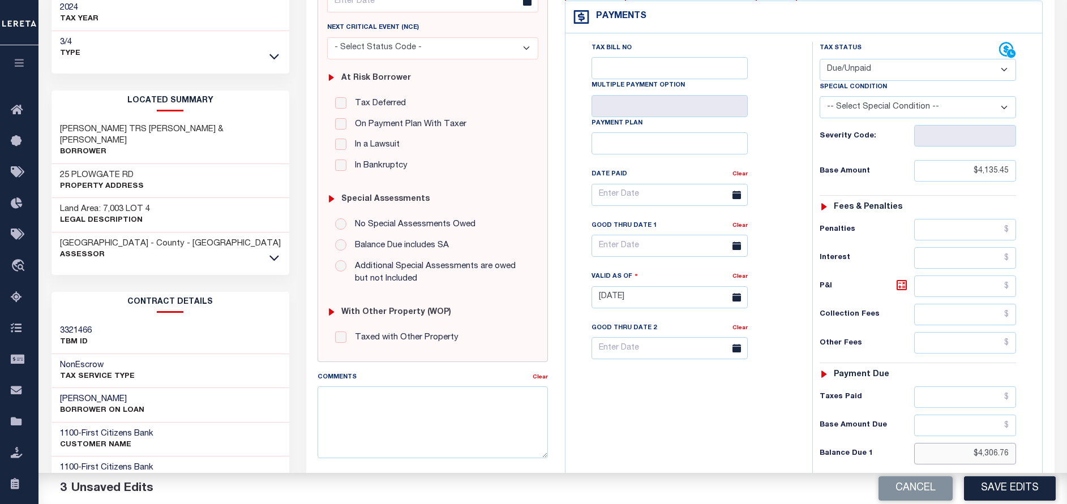
drag, startPoint x: 1012, startPoint y: 453, endPoint x: 972, endPoint y: 456, distance: 40.3
click at [972, 456] on input "$4,306.76" at bounding box center [965, 454] width 102 height 22
type input "$0.00"
click at [863, 66] on select "- Select Status Code - Open Due/Unpaid Paid Incomplete No Tax Due Internal Refu…" at bounding box center [918, 70] width 196 height 22
select select "PYD"
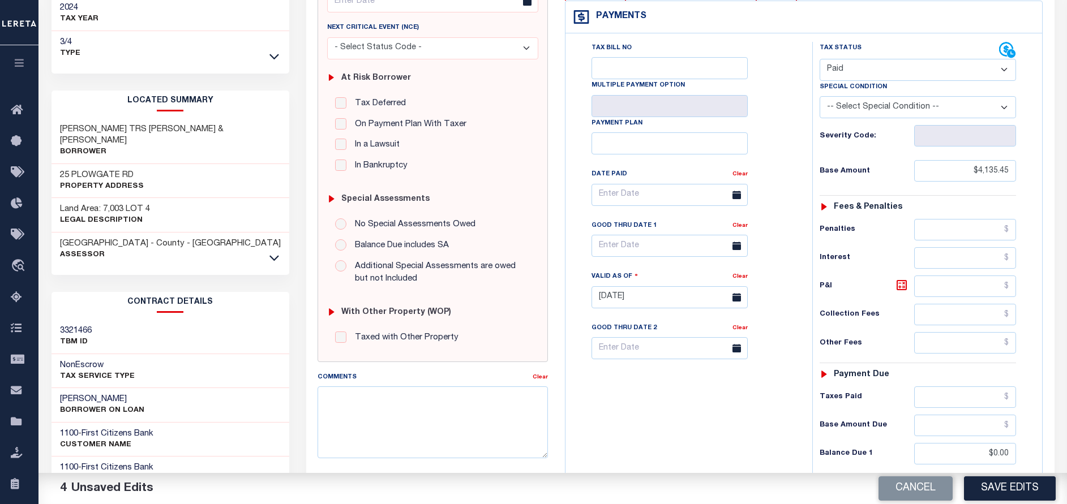
click at [820, 59] on select "- Select Status Code - Open Due/Unpaid Paid Incomplete No Tax Due Internal Refu…" at bounding box center [918, 70] width 196 height 22
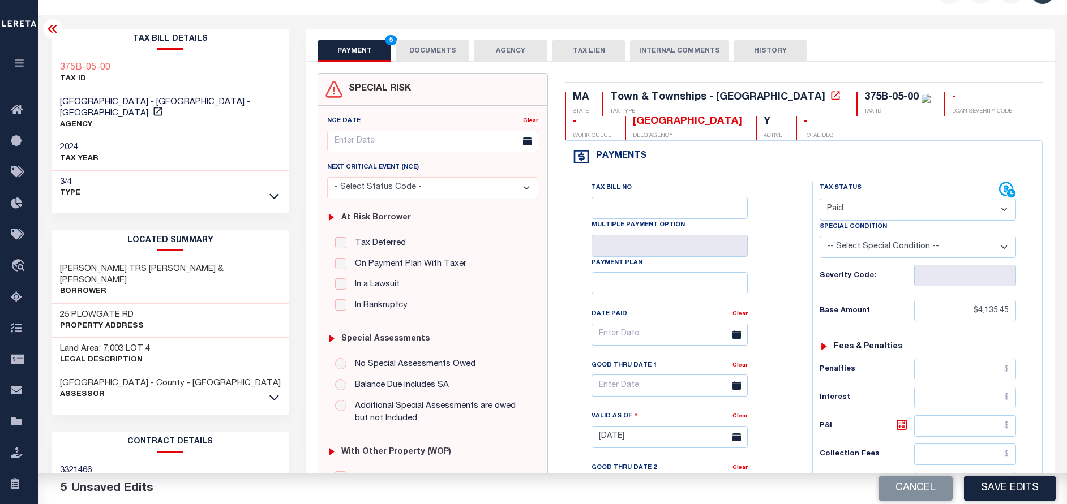
scroll to position [0, 0]
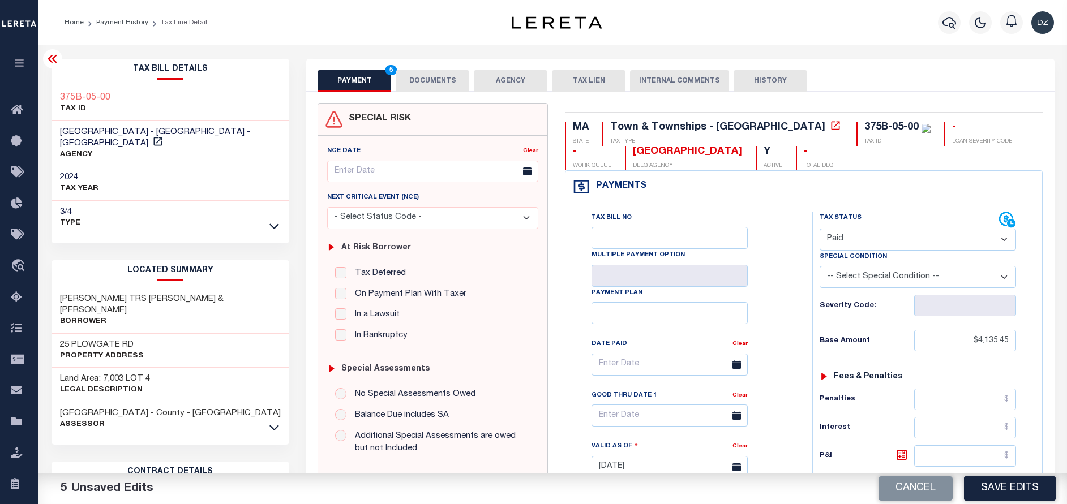
click at [425, 91] on button "DOCUMENTS" at bounding box center [433, 81] width 74 height 22
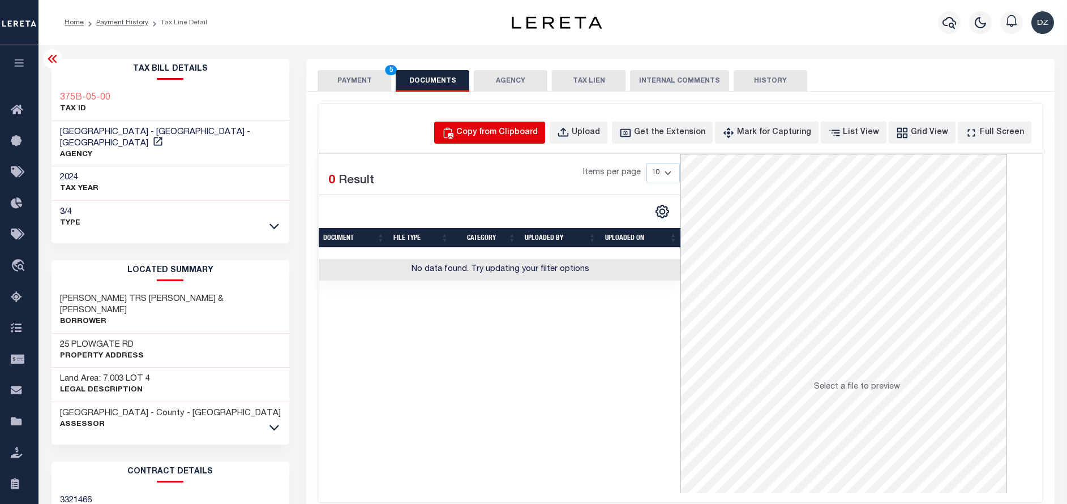
click at [538, 129] on div "Copy from Clipboard" at bounding box center [497, 133] width 82 height 12
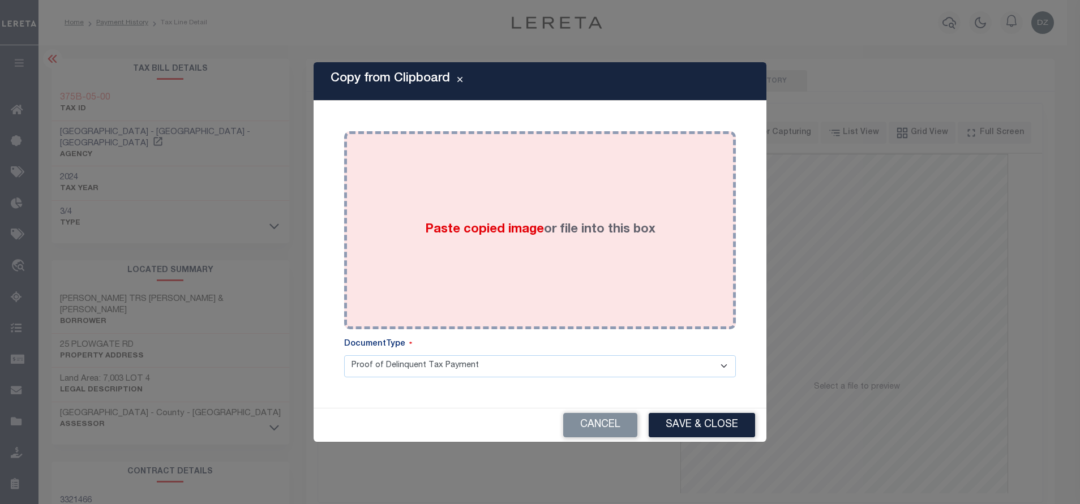
click at [559, 222] on label "Paste copied image or file into this box" at bounding box center [540, 230] width 230 height 19
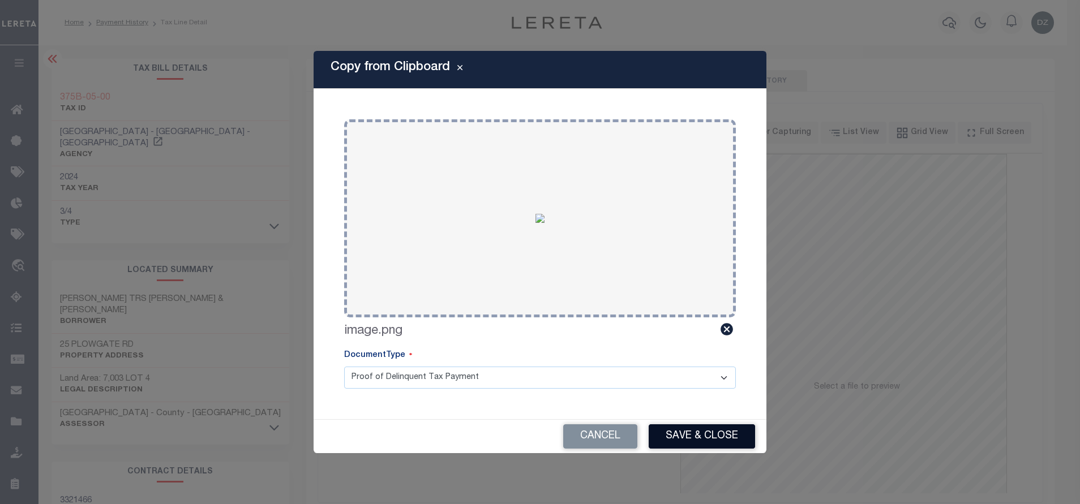
click at [696, 436] on button "Save & Close" at bounding box center [702, 437] width 106 height 24
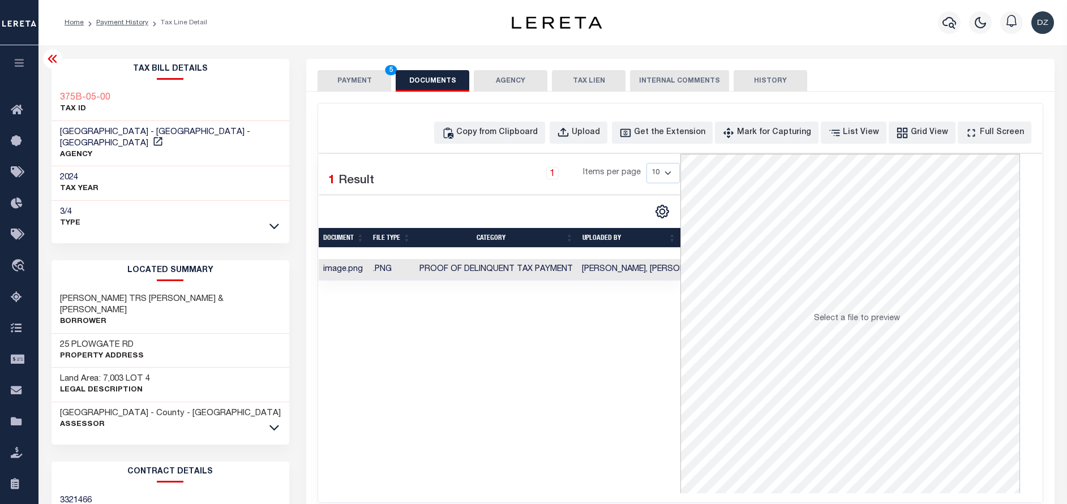
click at [366, 93] on div "SPECIAL RISK NCE Date Clear" at bounding box center [680, 302] width 748 height 421
click at [356, 61] on div "PAYMENT 5 DOCUMENTS AGENCY DELINQUENT PAYEE TAX LIEN" at bounding box center [680, 75] width 748 height 33
click at [367, 75] on button "PAYMENT 5" at bounding box center [355, 81] width 74 height 22
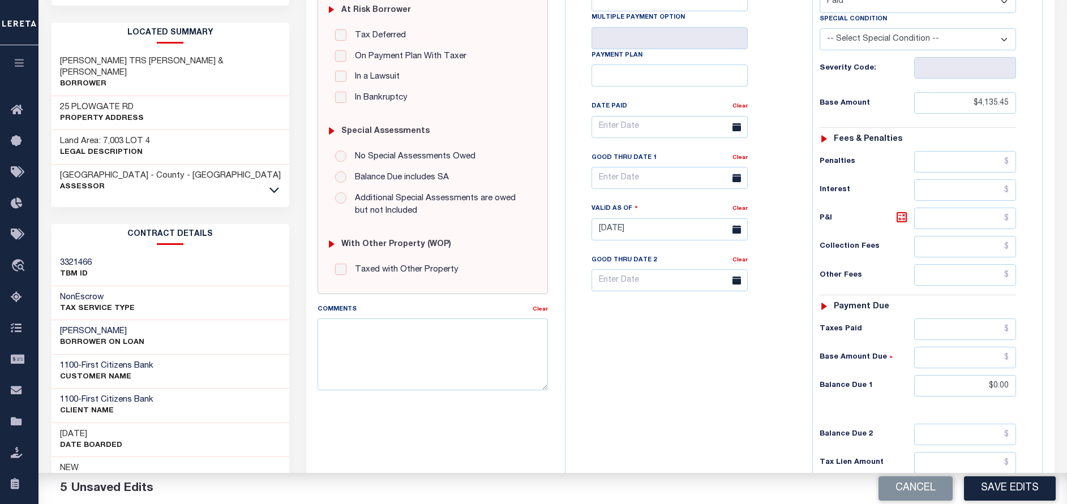
scroll to position [255, 0]
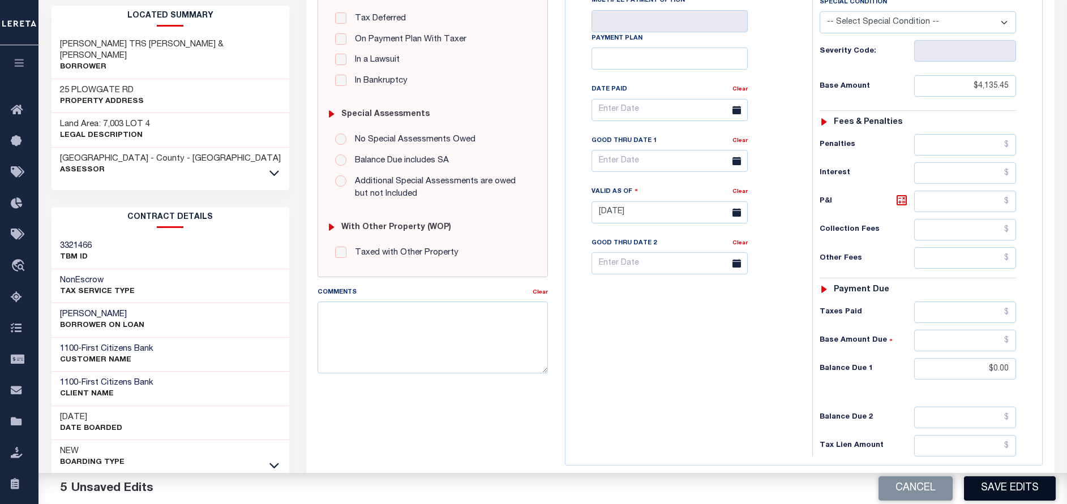
click at [1000, 479] on button "Save Edits" at bounding box center [1010, 489] width 92 height 24
checkbox input "false"
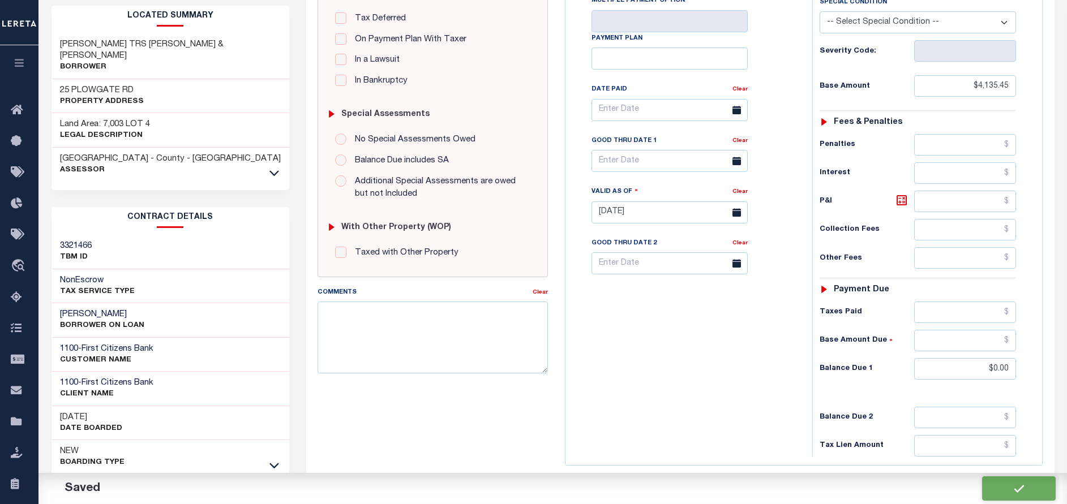
type input "$4,135.45"
type input "$0"
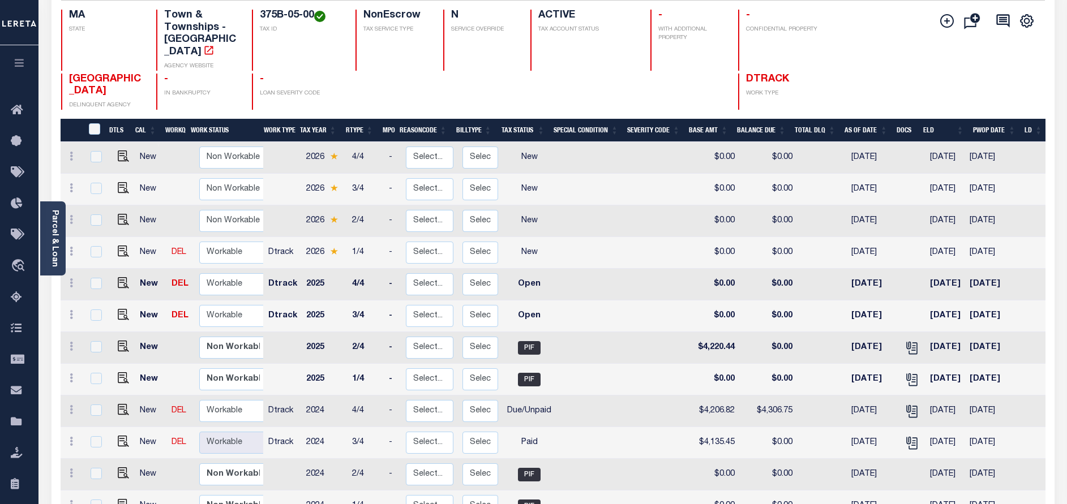
scroll to position [255, 0]
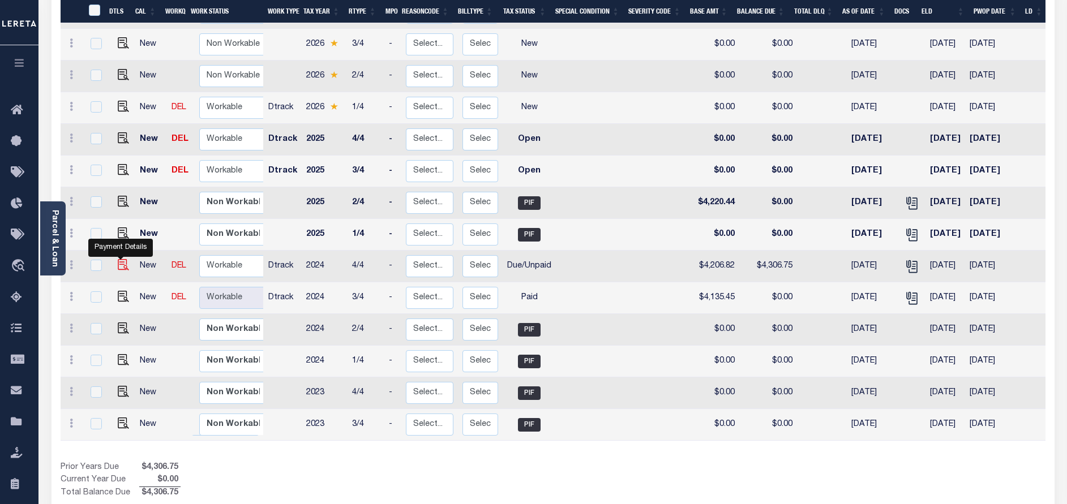
click at [121, 259] on img "" at bounding box center [123, 264] width 11 height 11
checkbox input "true"
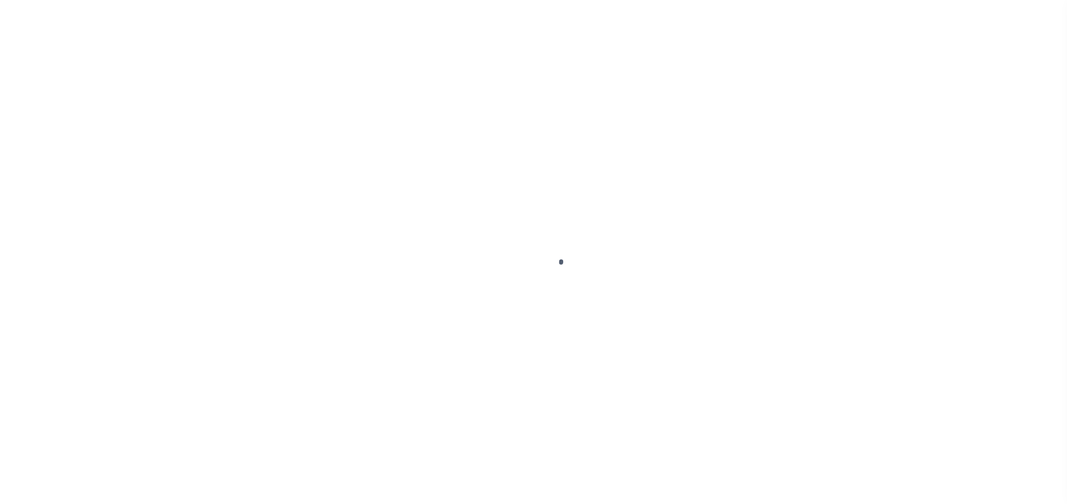
select select "DUE"
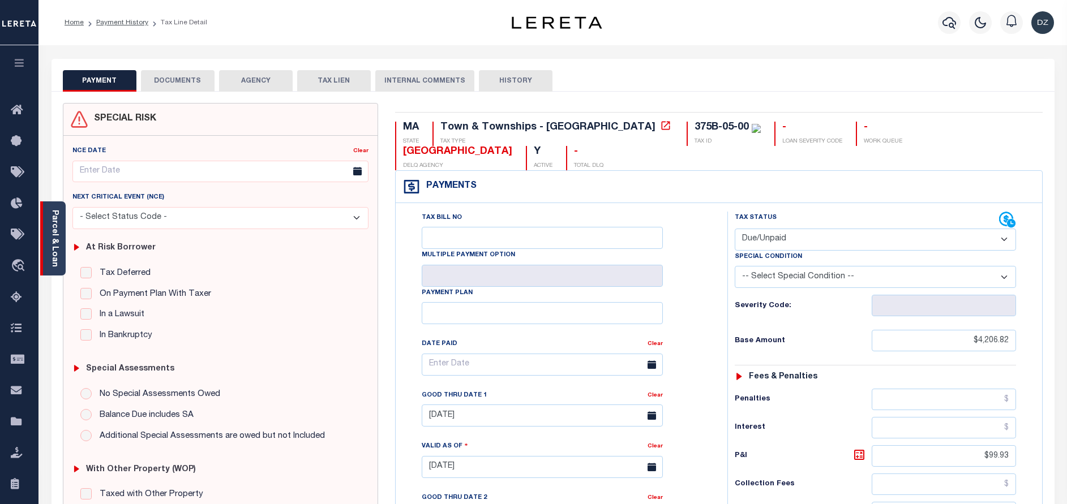
click at [61, 260] on div "Parcel & Loan" at bounding box center [52, 239] width 25 height 74
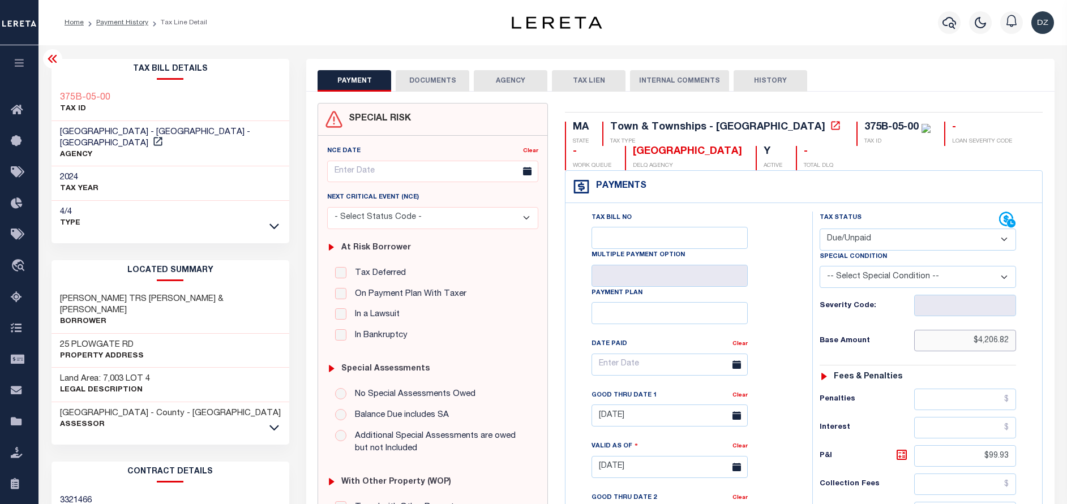
click at [997, 335] on input "$4,206.82" at bounding box center [965, 341] width 102 height 22
paste input "135.45"
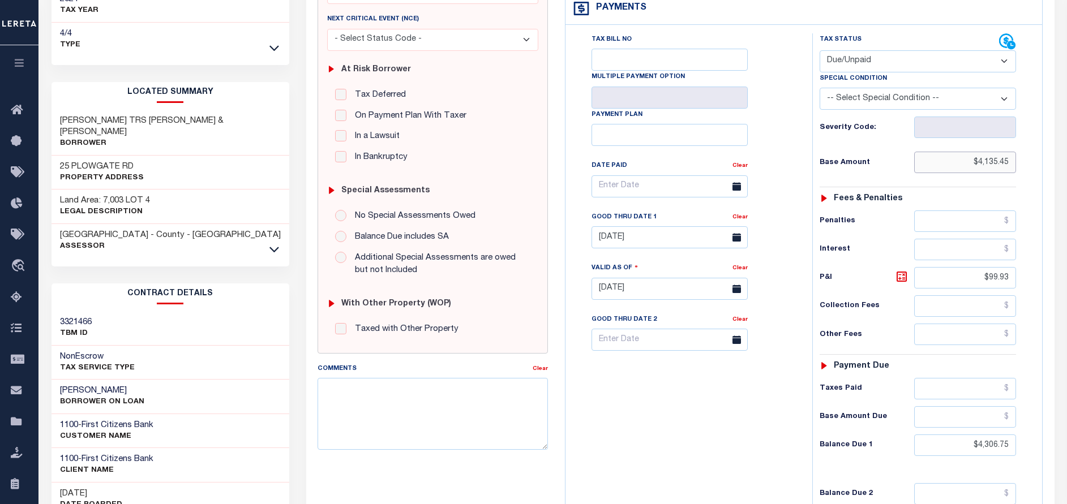
scroll to position [255, 0]
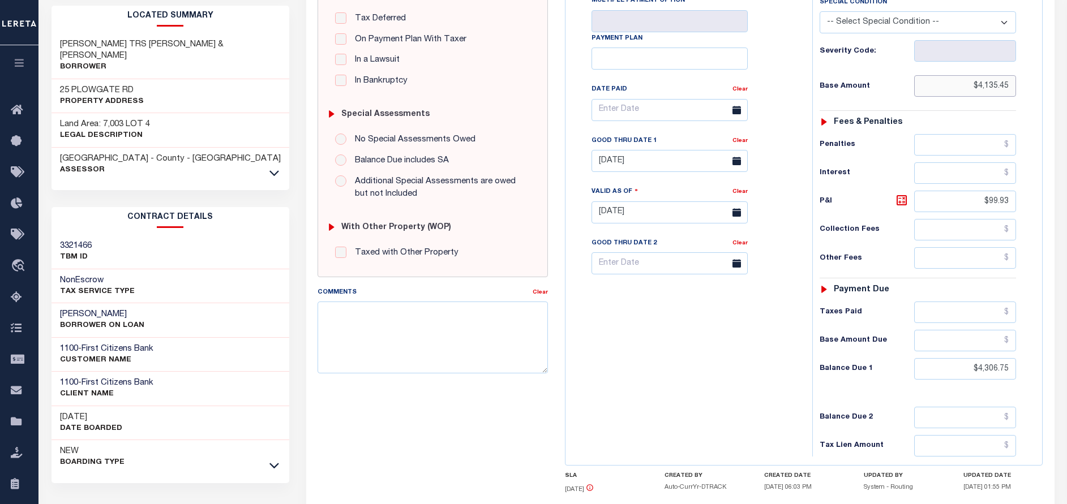
type input "$4,135.45"
type input "[DATE]"
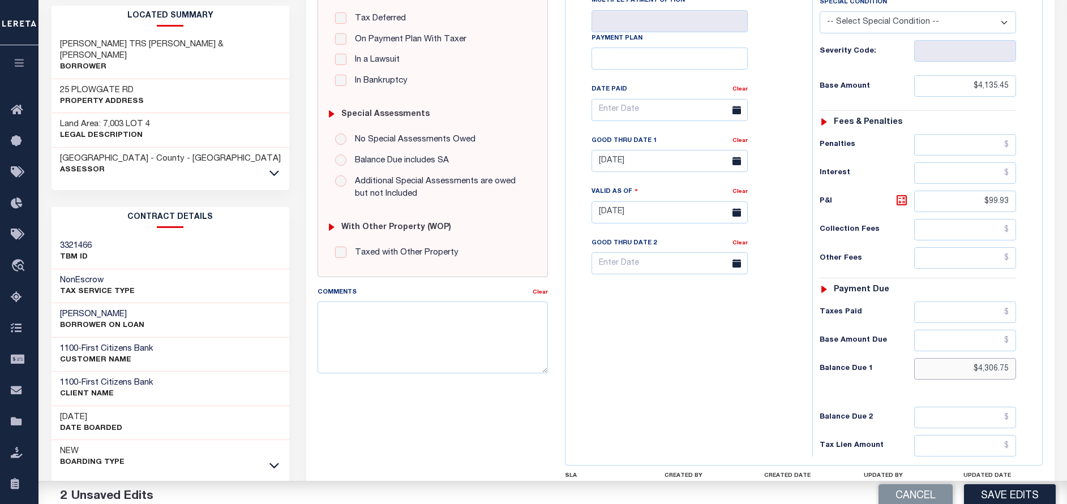
drag, startPoint x: 1006, startPoint y: 372, endPoint x: 900, endPoint y: 375, distance: 106.5
click at [900, 375] on div "Balance Due 1 $4,306.75" at bounding box center [918, 369] width 196 height 22
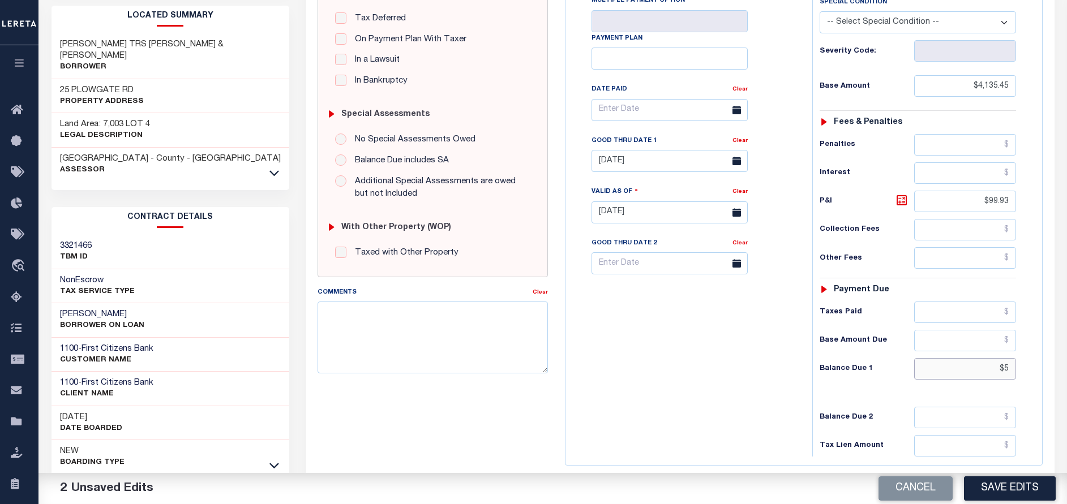
click at [1008, 372] on input "$5" at bounding box center [965, 369] width 102 height 22
type input "$0.00"
drag, startPoint x: 1012, startPoint y: 208, endPoint x: 982, endPoint y: 205, distance: 30.7
click at [982, 205] on input "$99.93" at bounding box center [965, 202] width 102 height 22
click at [736, 144] on link "Clear" at bounding box center [740, 141] width 15 height 6
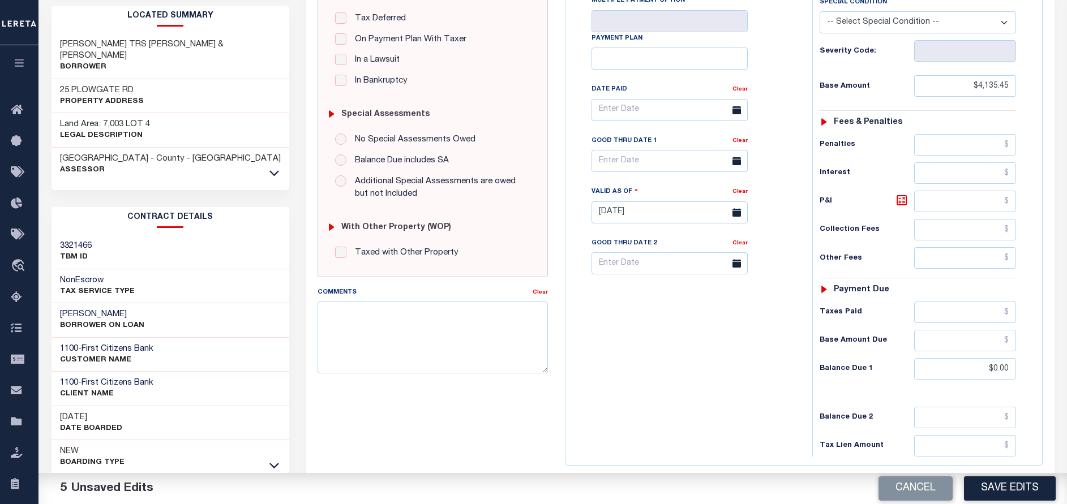
scroll to position [0, 0]
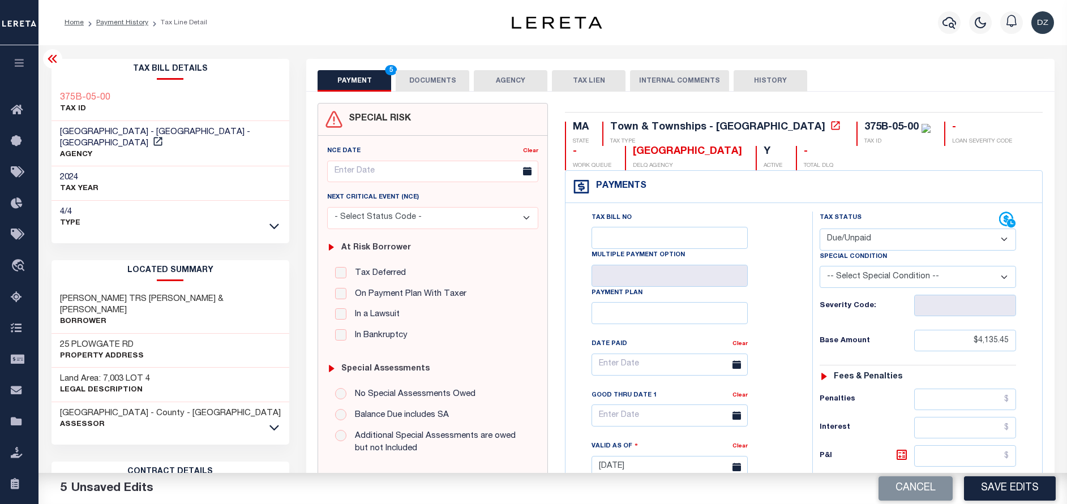
click at [441, 78] on button "DOCUMENTS" at bounding box center [433, 81] width 74 height 22
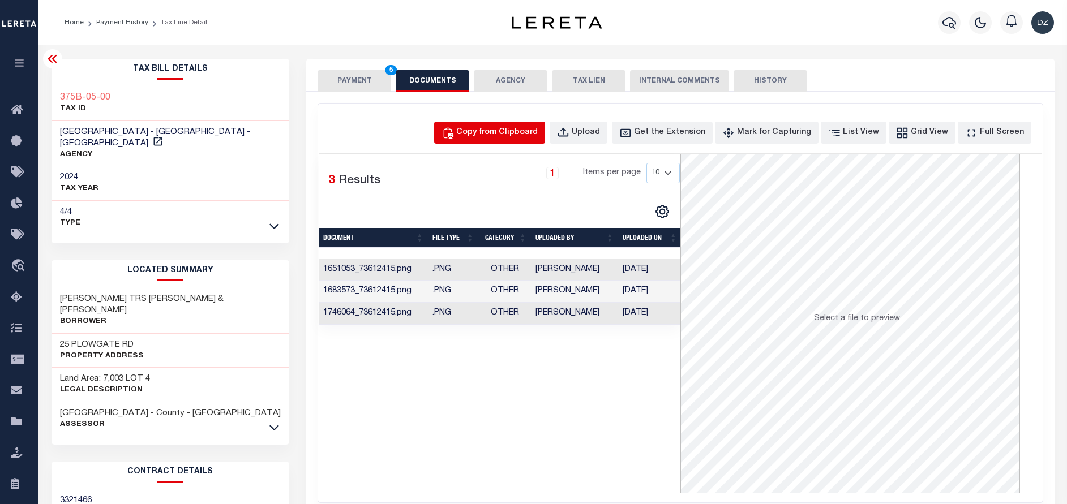
click at [535, 135] on div "Copy from Clipboard" at bounding box center [497, 133] width 82 height 12
select select "POP"
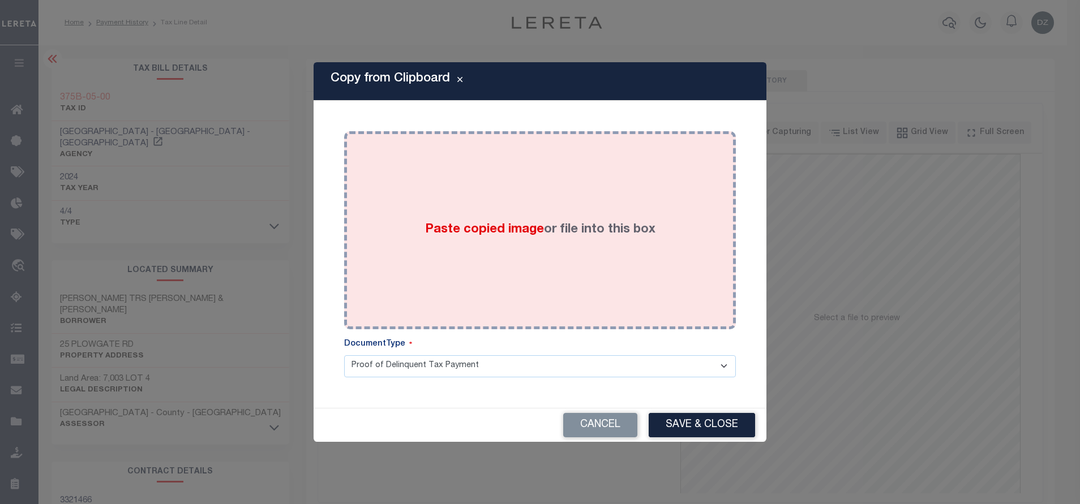
click at [582, 249] on div "Paste copied image or file into this box" at bounding box center [540, 230] width 375 height 181
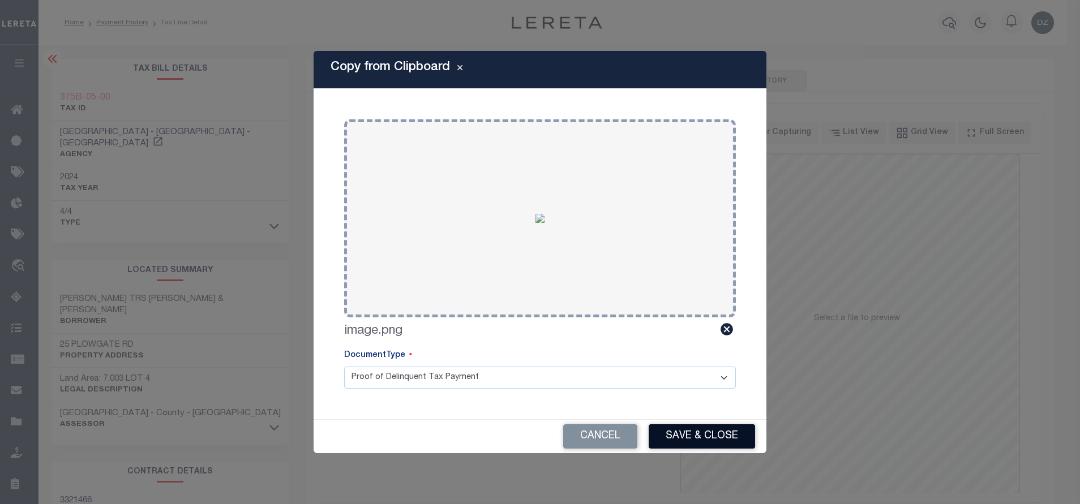
click at [679, 436] on button "Save & Close" at bounding box center [702, 437] width 106 height 24
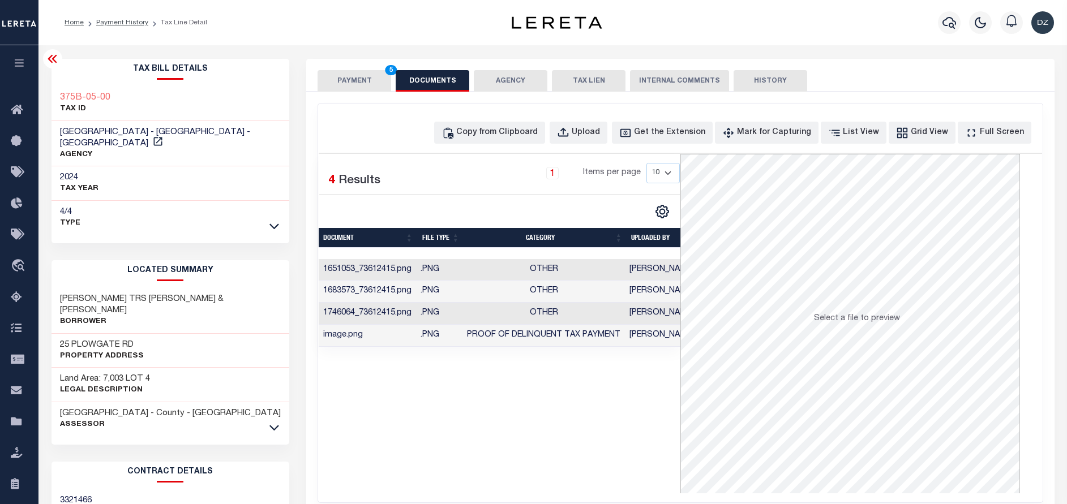
click at [352, 89] on button "PAYMENT 5" at bounding box center [355, 81] width 74 height 22
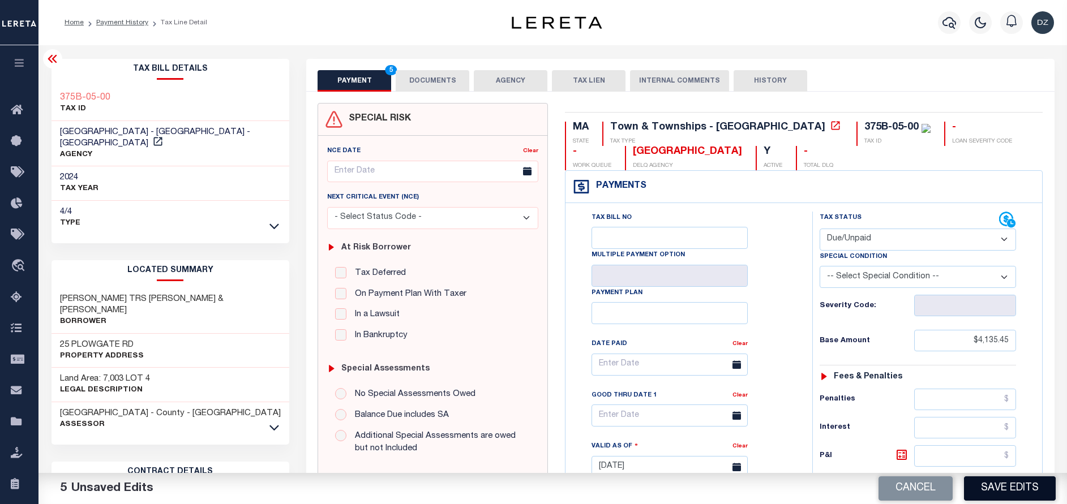
click at [1019, 494] on button "Save Edits" at bounding box center [1010, 489] width 92 height 24
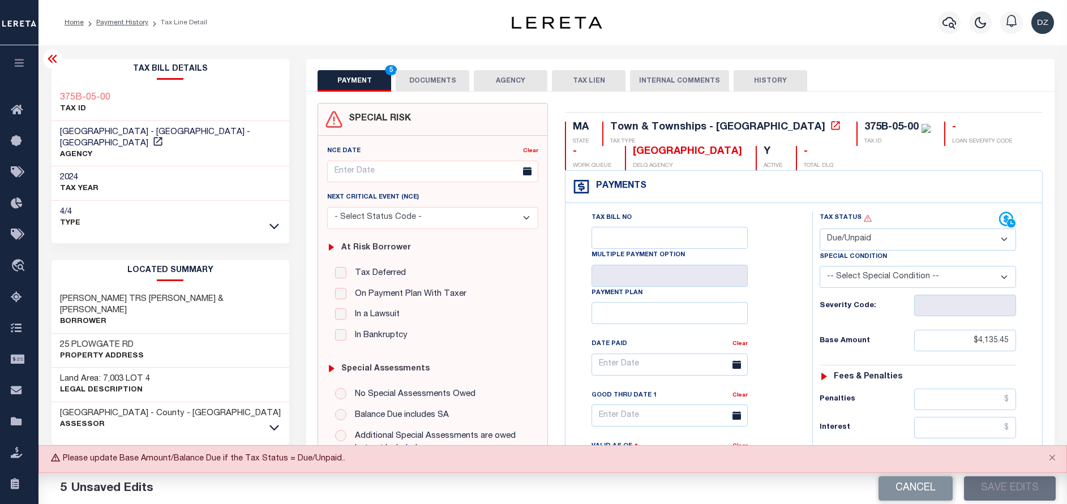
click at [867, 239] on select "- Select Status Code - Open Due/Unpaid Paid Incomplete No Tax Due Internal Refu…" at bounding box center [918, 240] width 196 height 22
select select "PYD"
click at [820, 229] on select "- Select Status Code - Open Due/Unpaid Paid Incomplete No Tax Due Internal Refu…" at bounding box center [918, 240] width 196 height 22
click at [1015, 485] on button "Save Edits" at bounding box center [1010, 489] width 92 height 24
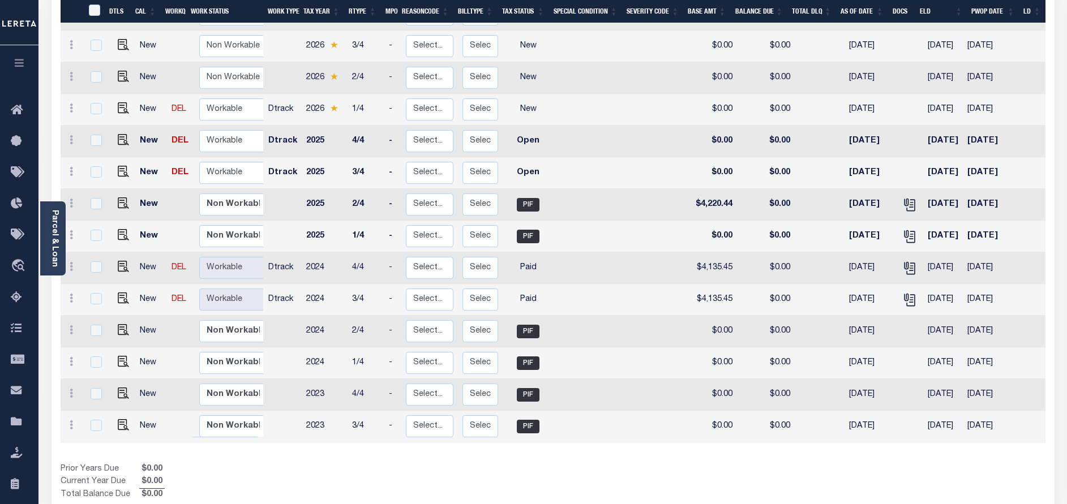
scroll to position [255, 0]
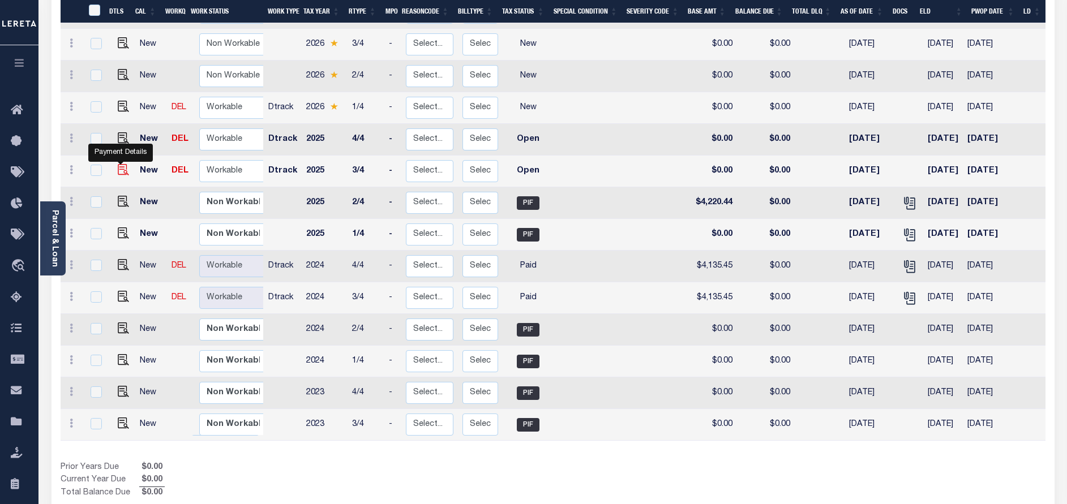
click at [126, 164] on img "" at bounding box center [123, 169] width 11 height 11
checkbox input "true"
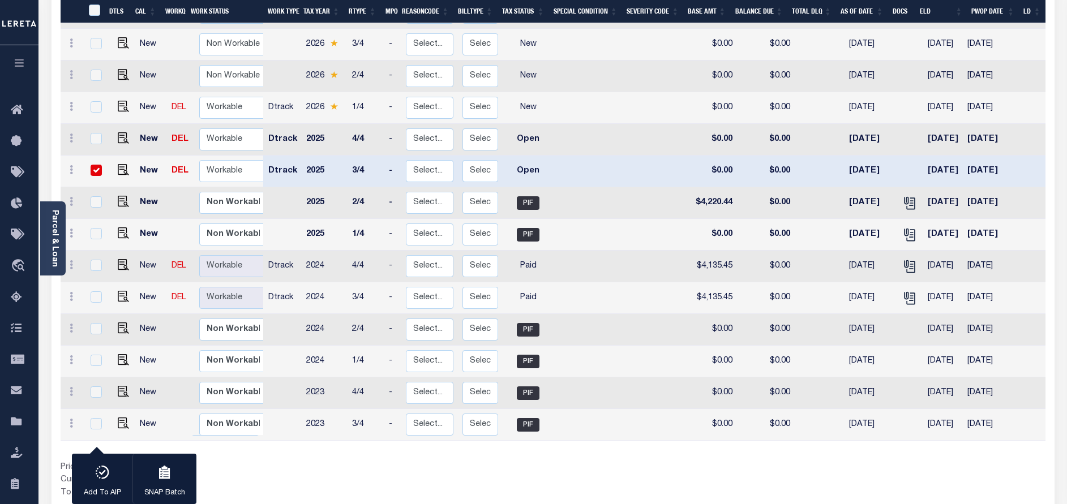
click at [114, 164] on td at bounding box center [122, 172] width 28 height 32
checkbox input "false"
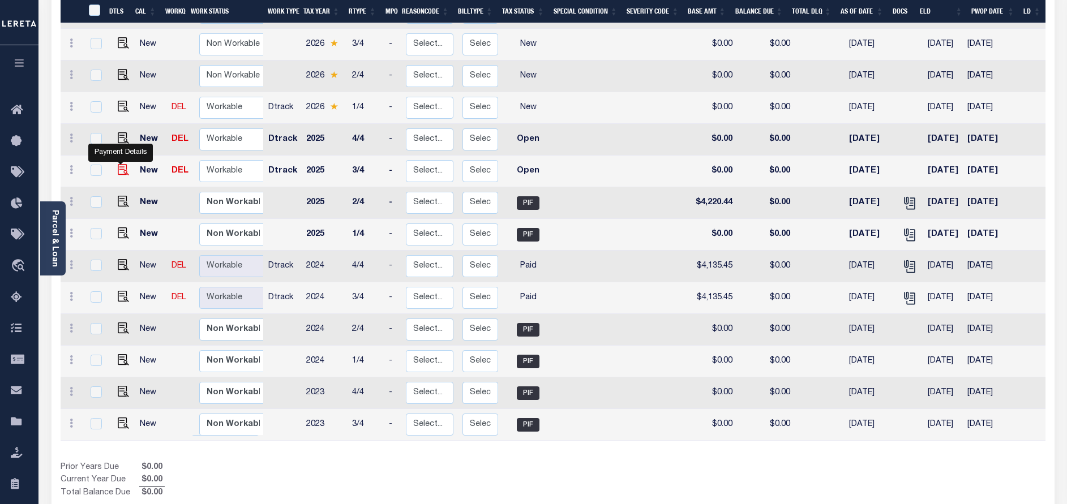
click at [118, 164] on img "" at bounding box center [123, 169] width 11 height 11
checkbox input "true"
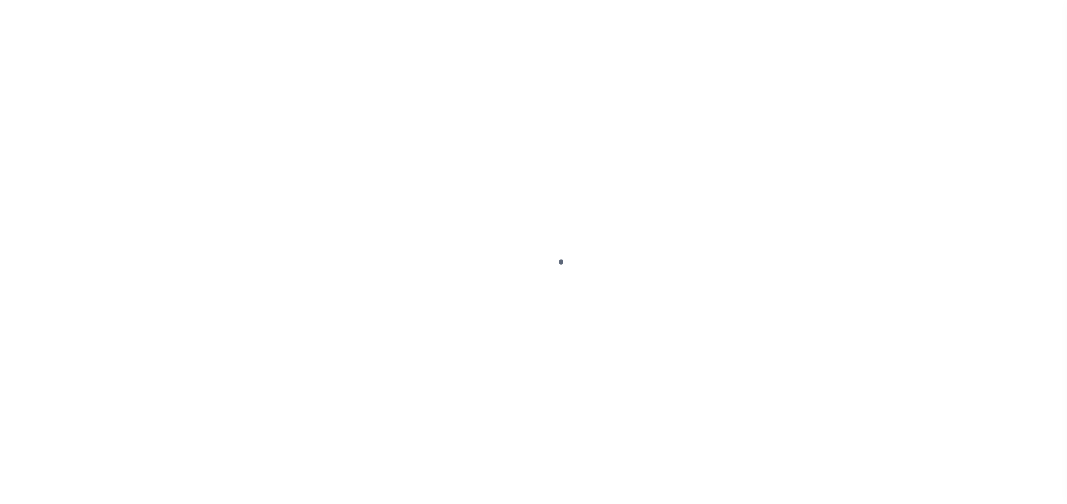
select select "OP2"
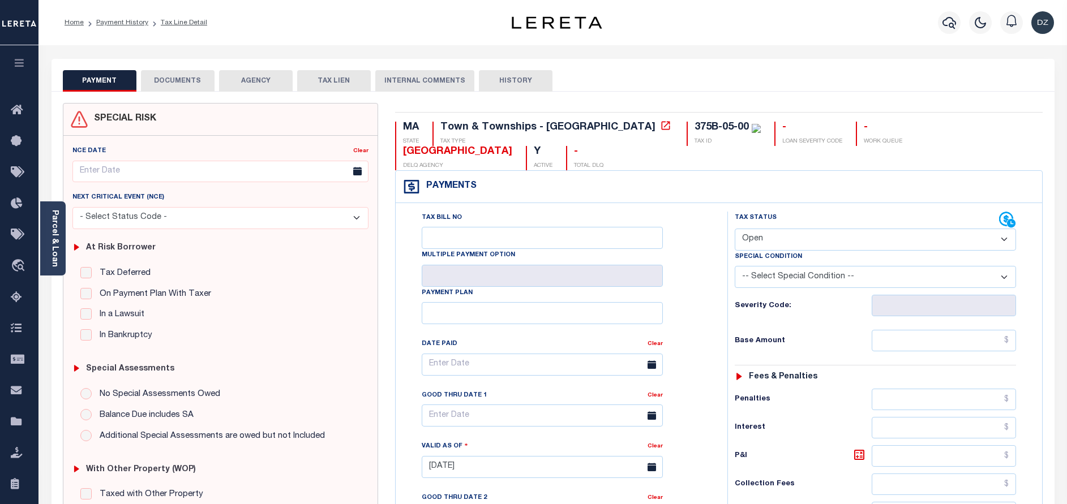
click at [756, 229] on select "- Select Status Code - Open Due/Unpaid Paid Incomplete No Tax Due Internal Refu…" at bounding box center [875, 240] width 281 height 22
select select "PYD"
click at [735, 229] on select "- Select Status Code - Open Due/Unpaid Paid Incomplete No Tax Due Internal Refu…" at bounding box center [875, 240] width 281 height 22
type input "[DATE]"
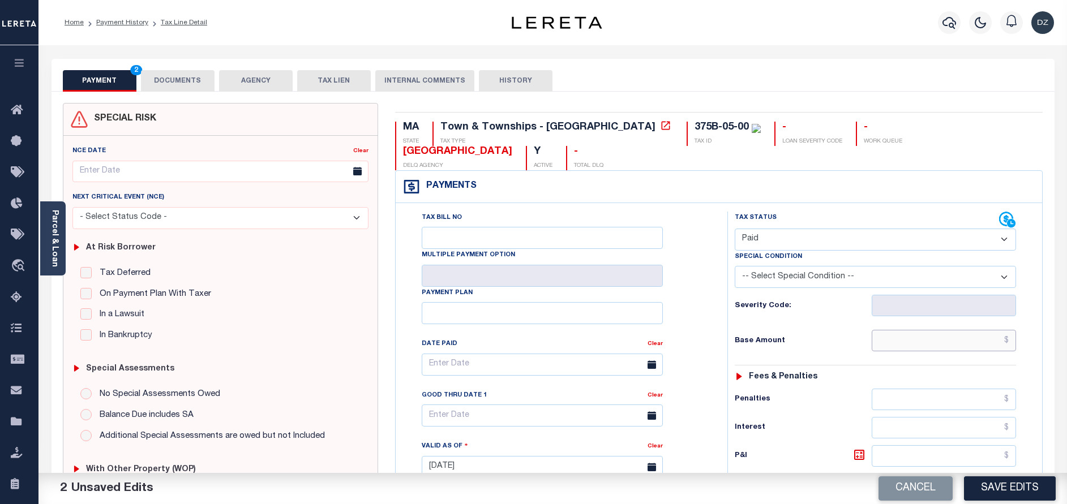
click at [937, 330] on input "text" at bounding box center [944, 341] width 144 height 22
type input "$0.00"
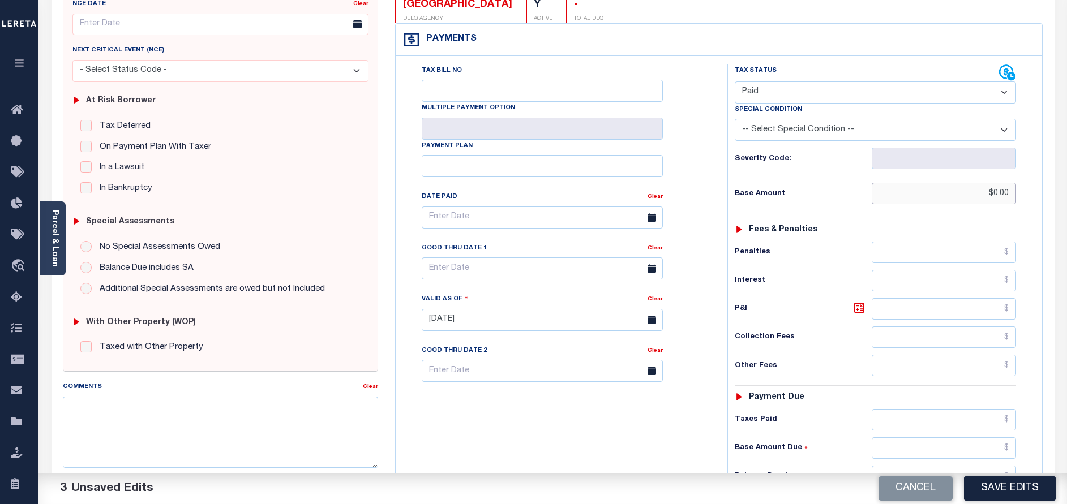
scroll to position [170, 0]
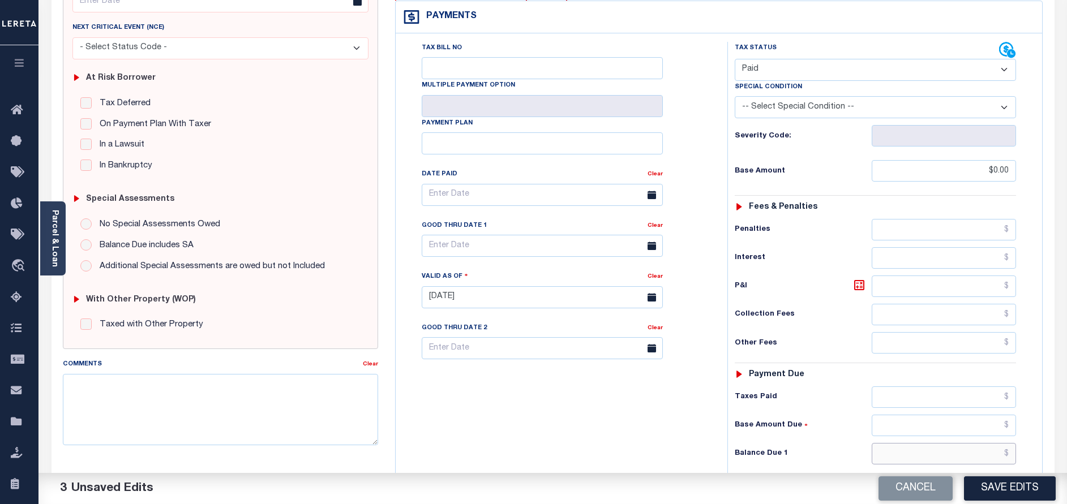
click at [1007, 443] on input "text" at bounding box center [944, 454] width 144 height 22
type input "$0.00"
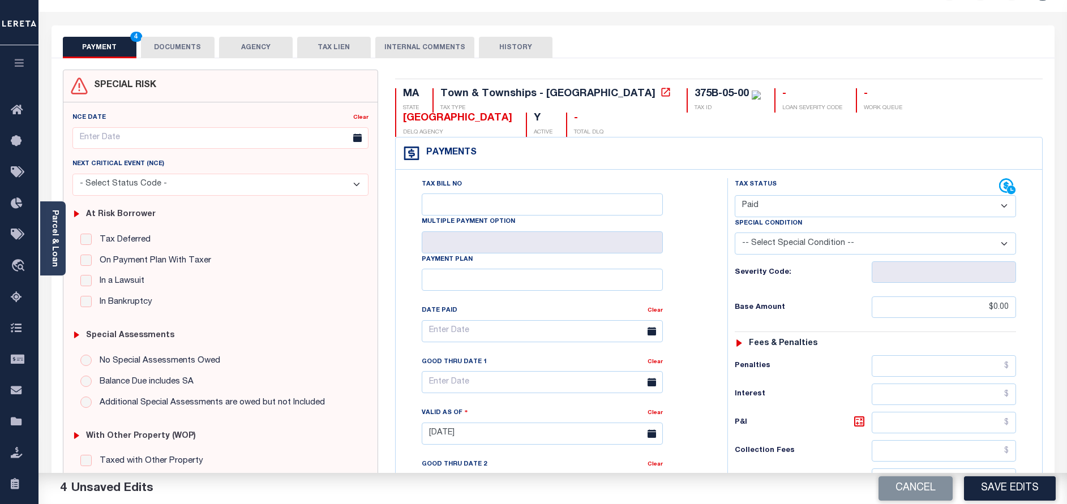
scroll to position [0, 0]
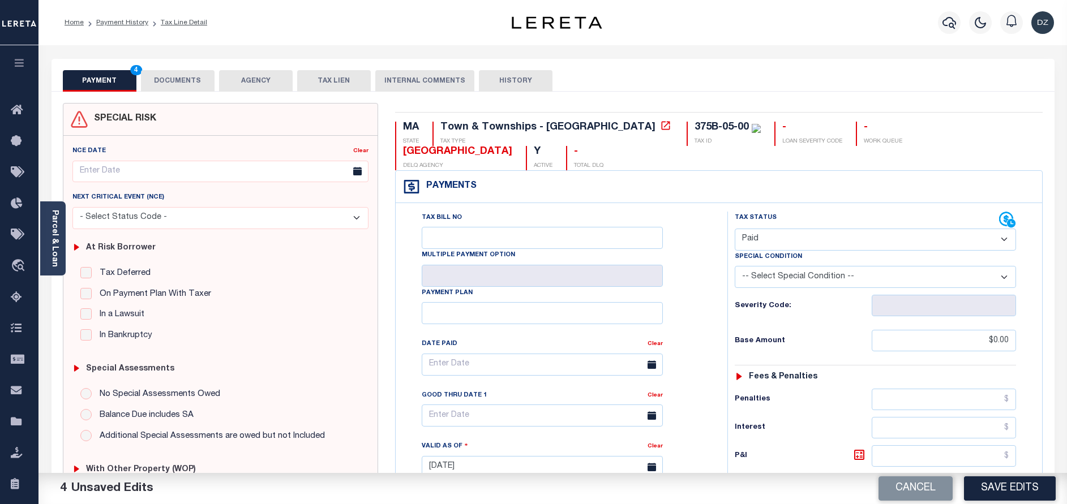
click at [202, 81] on button "DOCUMENTS" at bounding box center [178, 81] width 74 height 22
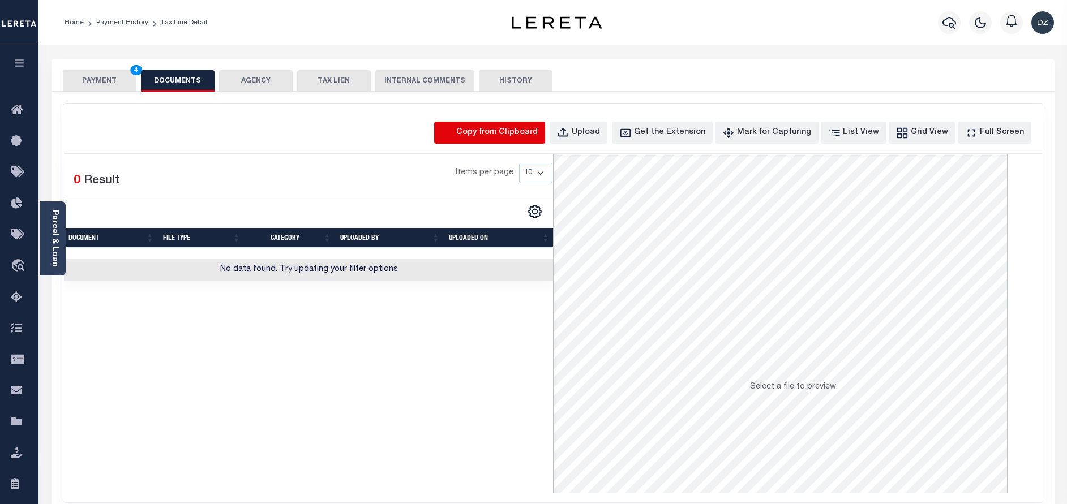
click at [454, 134] on icon "button" at bounding box center [448, 133] width 12 height 12
select select "POP"
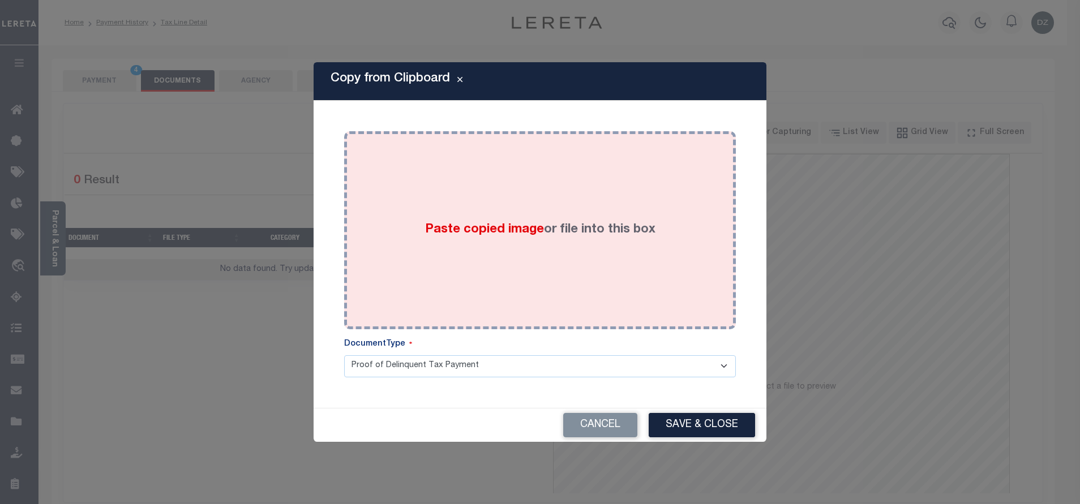
click at [468, 178] on div "Paste copied image or file into this box" at bounding box center [540, 230] width 375 height 181
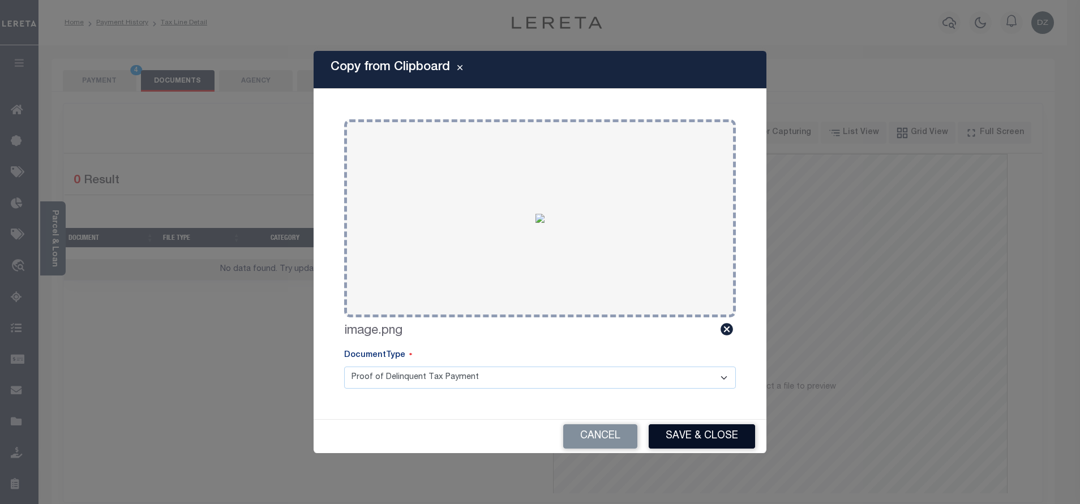
click at [699, 444] on button "Save & Close" at bounding box center [702, 437] width 106 height 24
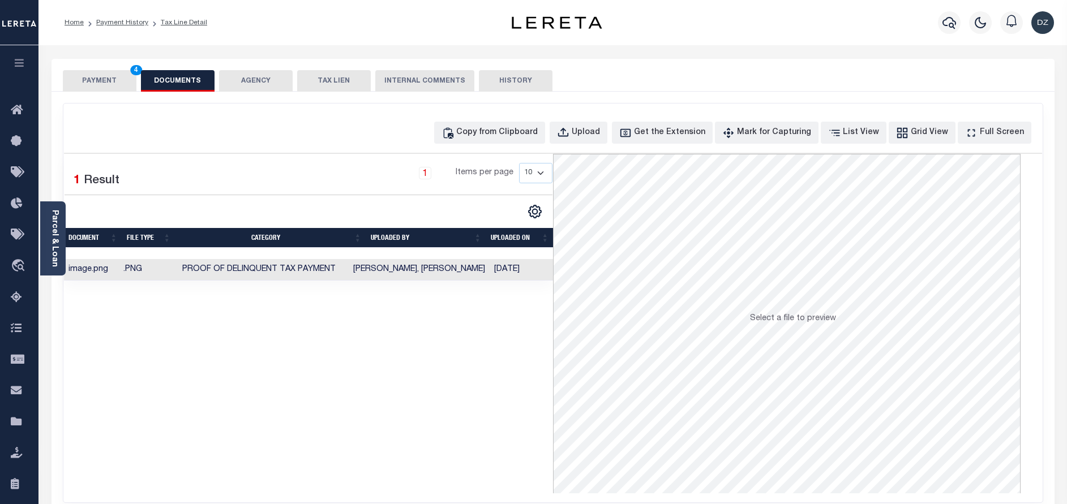
click at [84, 88] on button "PAYMENT 4" at bounding box center [100, 81] width 74 height 22
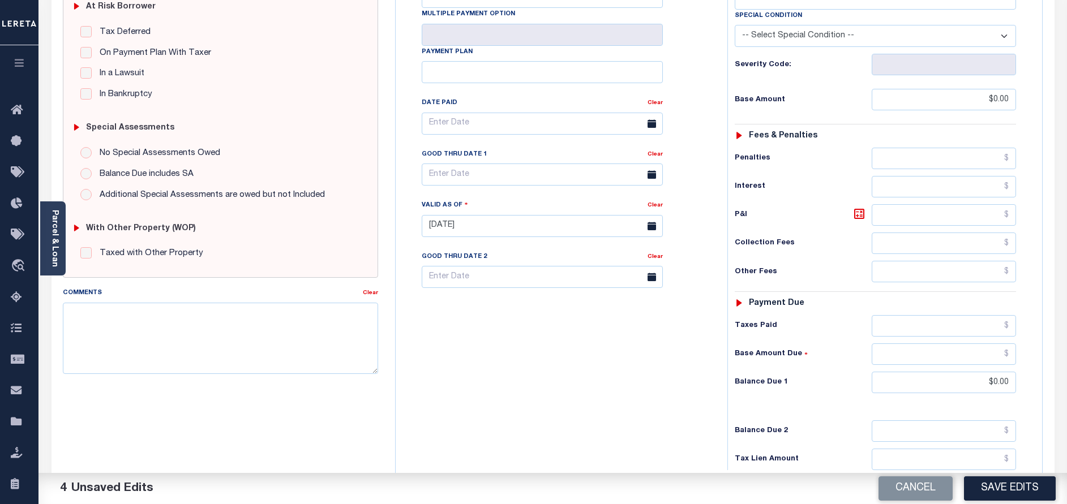
scroll to position [255, 0]
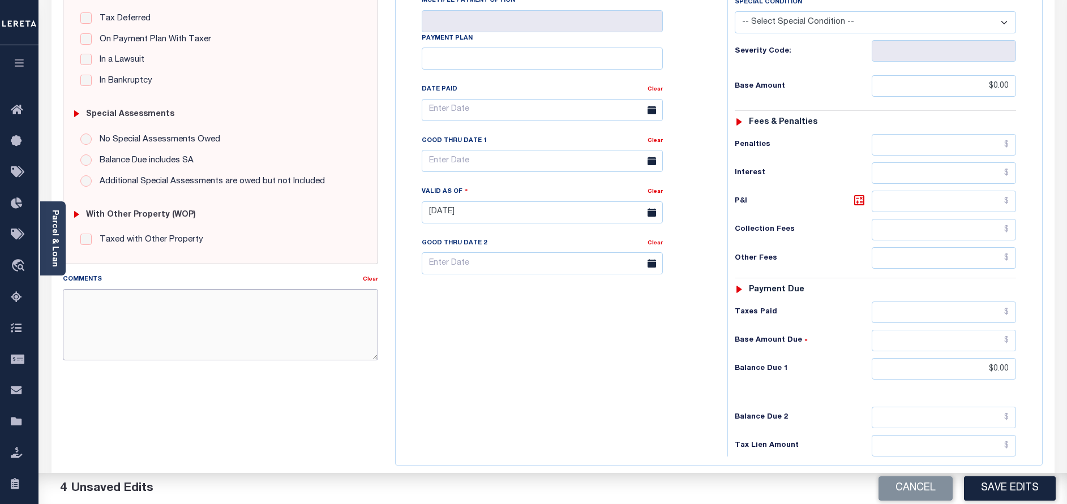
click at [232, 324] on textarea "Comments" at bounding box center [220, 324] width 315 height 71
type textarea "p"
click at [1014, 491] on button "Save Edits" at bounding box center [1010, 489] width 92 height 24
checkbox input "false"
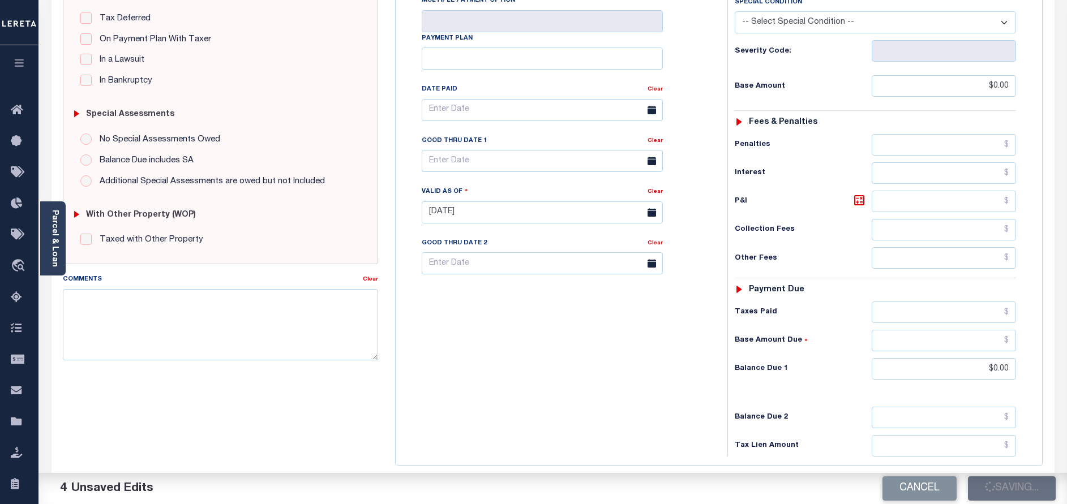
checkbox input "false"
type input "$0"
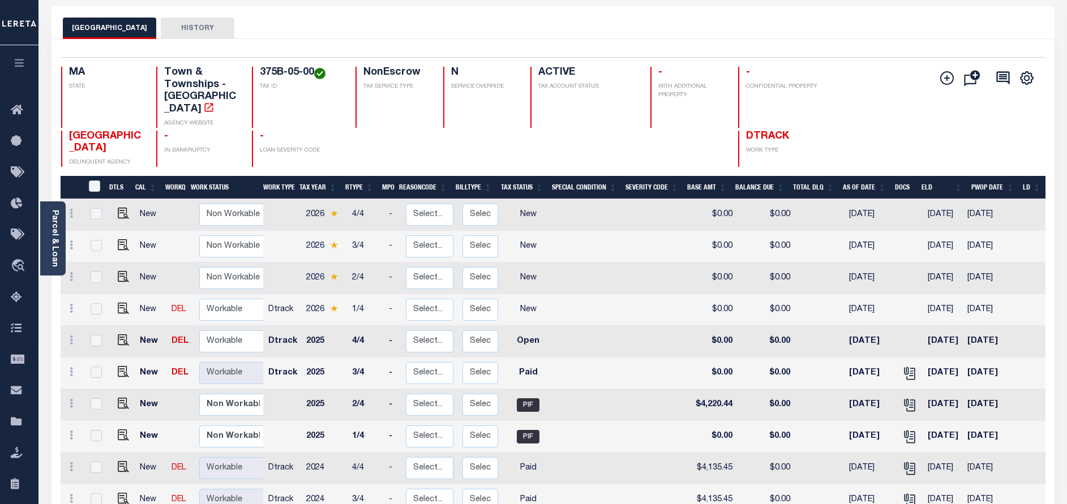
scroll to position [85, 0]
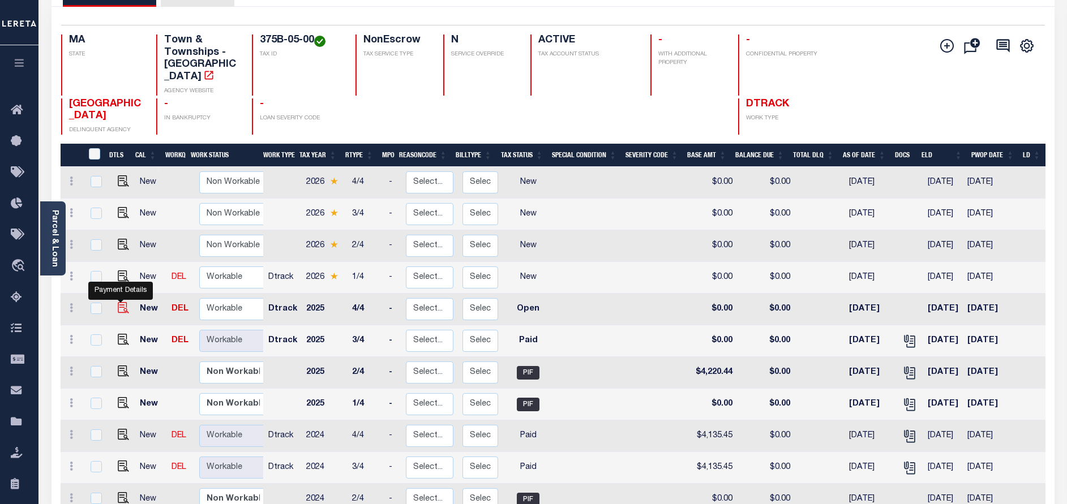
click at [118, 302] on img "" at bounding box center [123, 307] width 11 height 11
checkbox input "true"
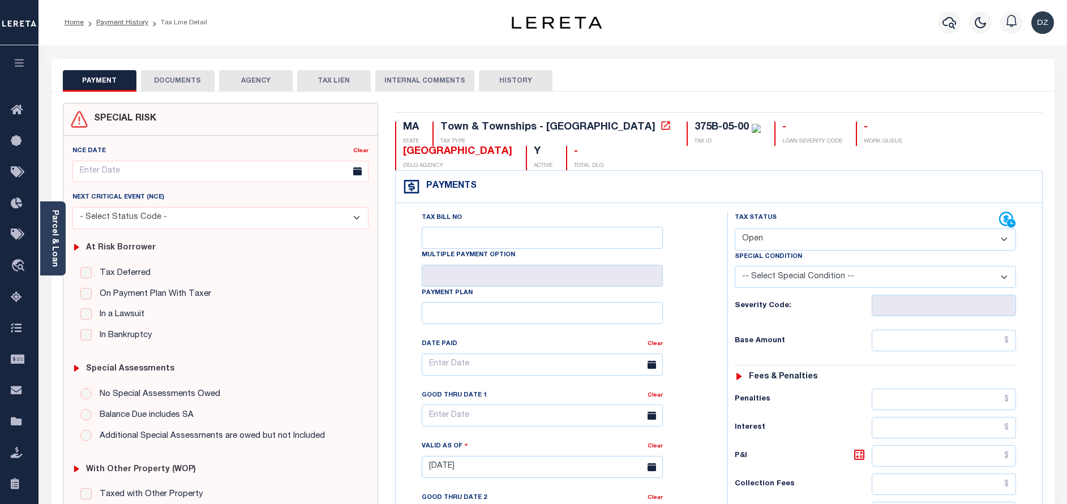
click at [806, 229] on select "- Select Status Code - Open Due/Unpaid Paid Incomplete No Tax Due Internal Refu…" at bounding box center [875, 240] width 281 height 22
select select "PYD"
click at [735, 229] on select "- Select Status Code - Open Due/Unpaid Paid Incomplete No Tax Due Internal Refu…" at bounding box center [875, 240] width 281 height 22
type input "[DATE]"
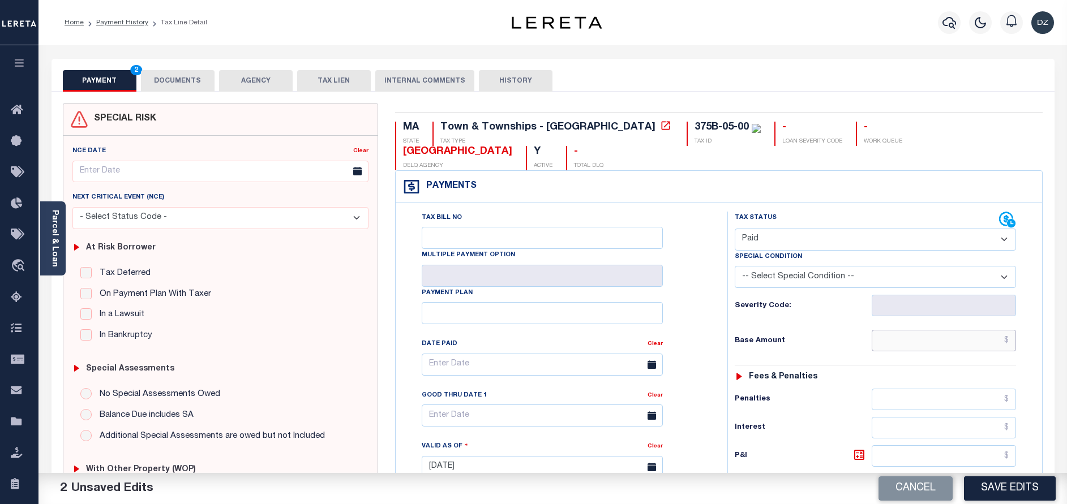
click at [952, 330] on input "text" at bounding box center [944, 341] width 144 height 22
type input "$0.00"
click at [176, 91] on button "DOCUMENTS" at bounding box center [178, 81] width 74 height 22
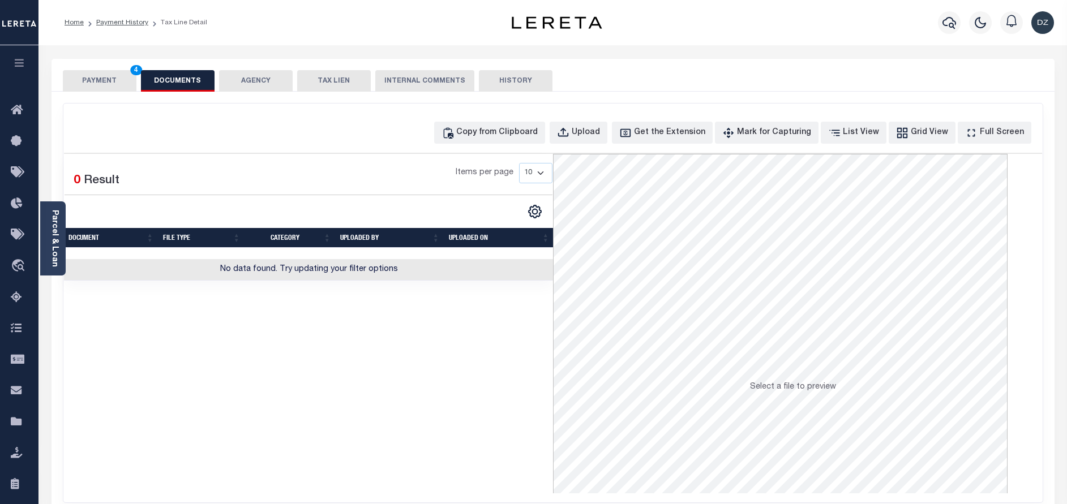
click at [499, 146] on div "Copy from Clipboard Upload Get the Extension Mark for Capturing Got it List Vie…" at bounding box center [552, 303] width 979 height 399
click at [497, 138] on div "Copy from Clipboard" at bounding box center [497, 133] width 82 height 12
select select "POP"
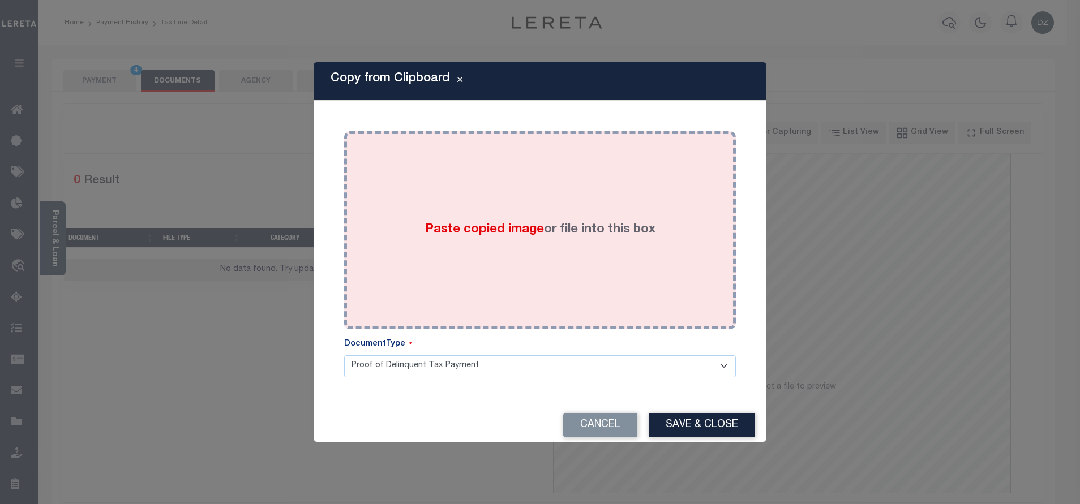
click at [495, 211] on div "Paste copied image or file into this box" at bounding box center [540, 230] width 375 height 181
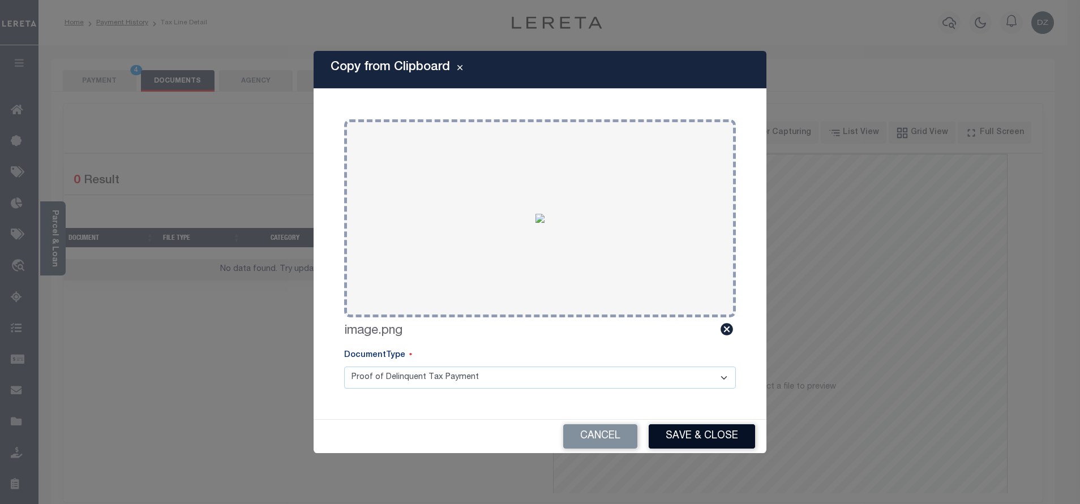
click at [680, 430] on button "Save & Close" at bounding box center [702, 437] width 106 height 24
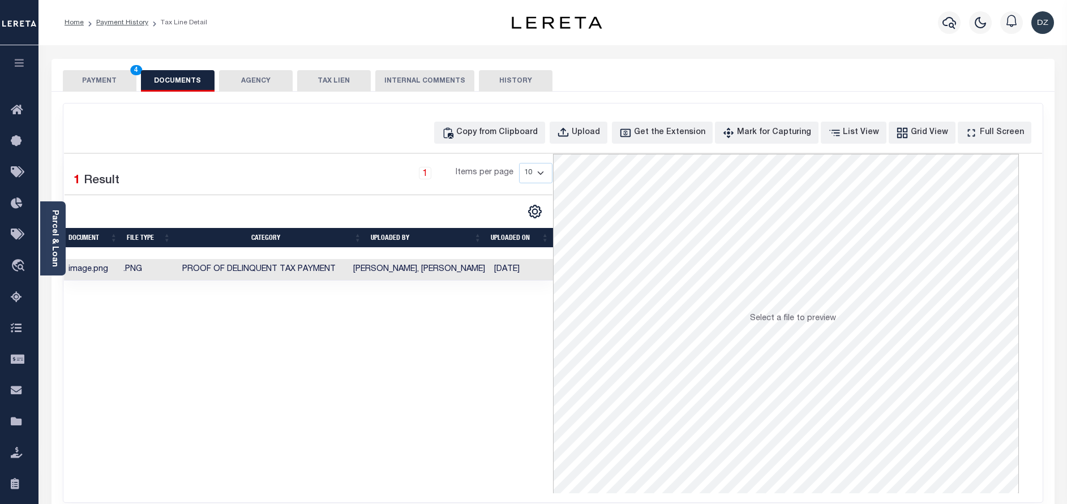
click at [78, 82] on button "PAYMENT 4" at bounding box center [100, 81] width 74 height 22
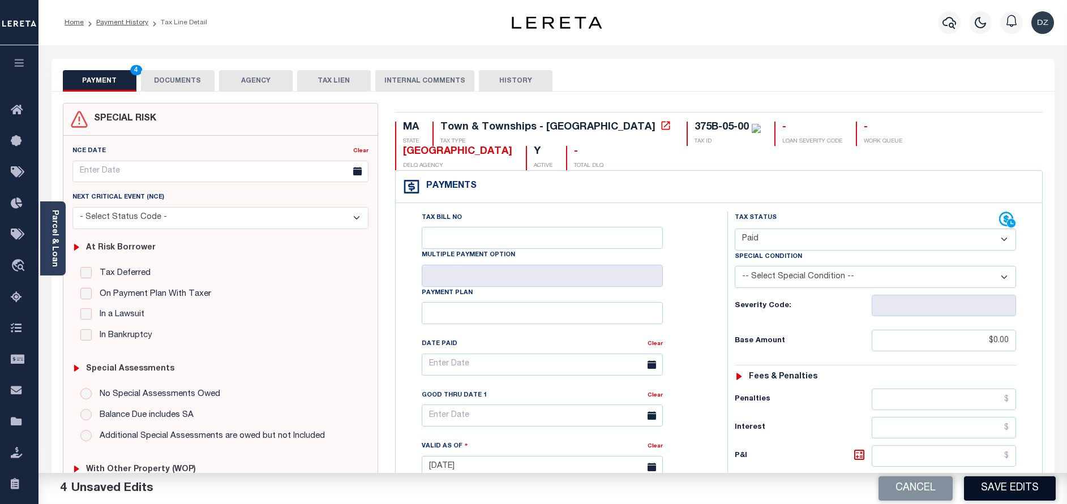
click at [977, 477] on button "Save Edits" at bounding box center [1010, 489] width 92 height 24
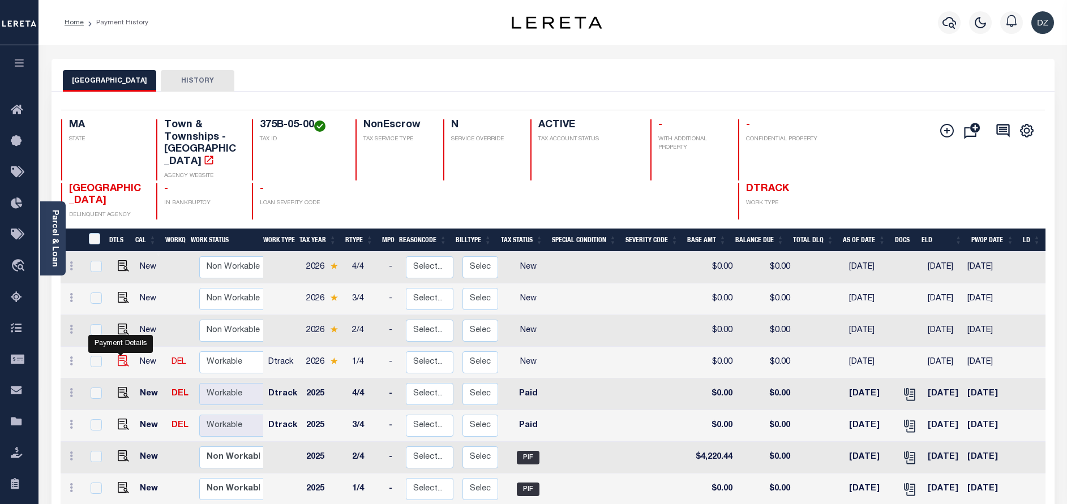
click at [121, 356] on img "" at bounding box center [123, 361] width 11 height 11
checkbox input "true"
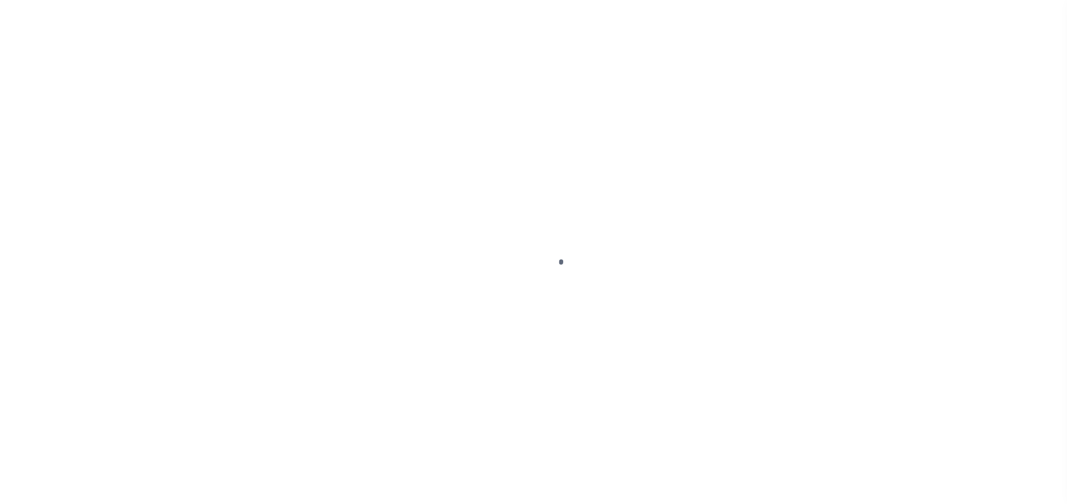
select select "NW2"
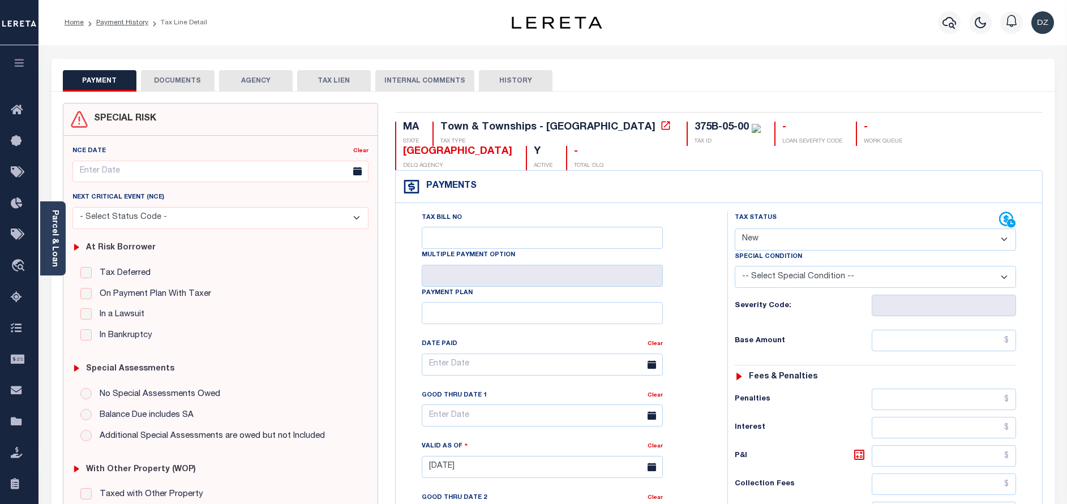
click at [181, 77] on button "DOCUMENTS" at bounding box center [178, 81] width 74 height 22
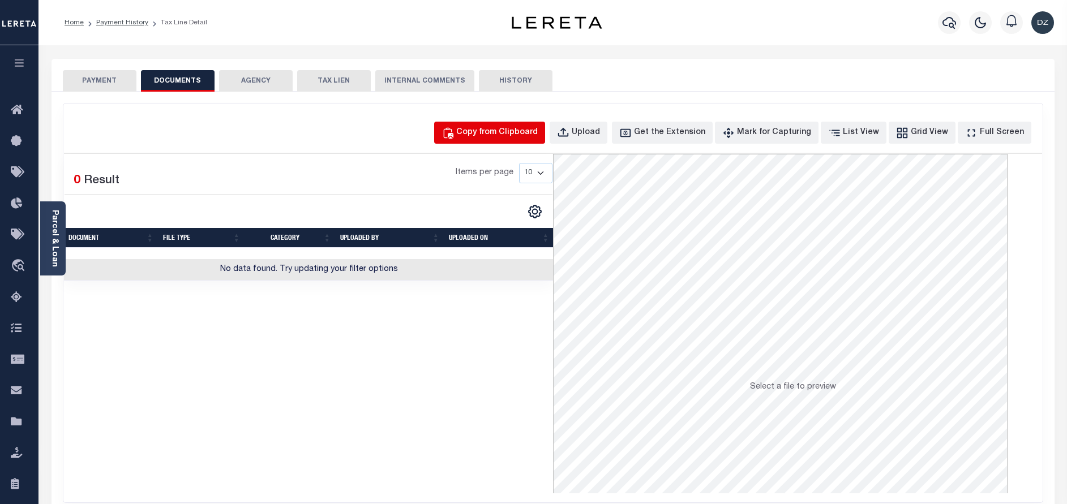
click at [504, 130] on div "Copy from Clipboard" at bounding box center [497, 133] width 82 height 12
select select "POP"
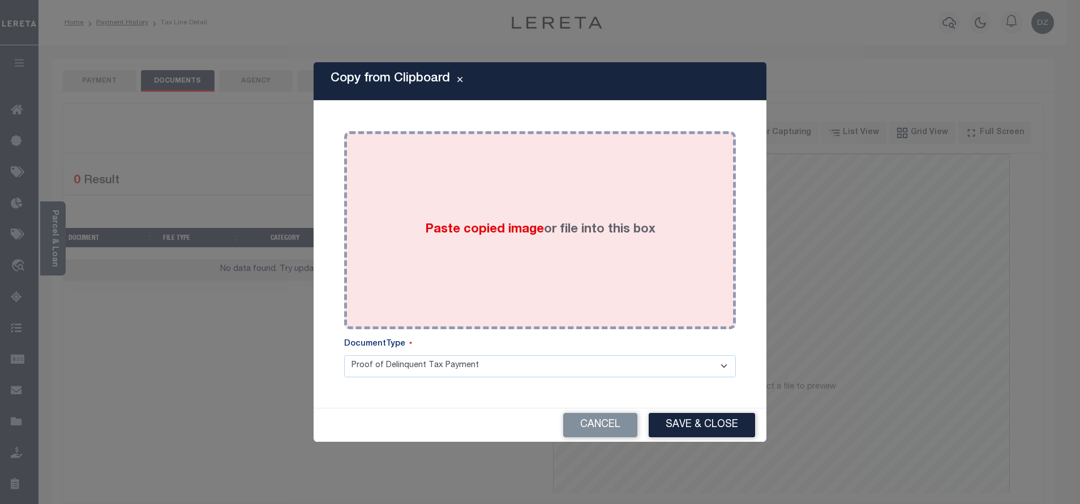
click at [514, 191] on div "Paste copied image or file into this box" at bounding box center [540, 230] width 375 height 181
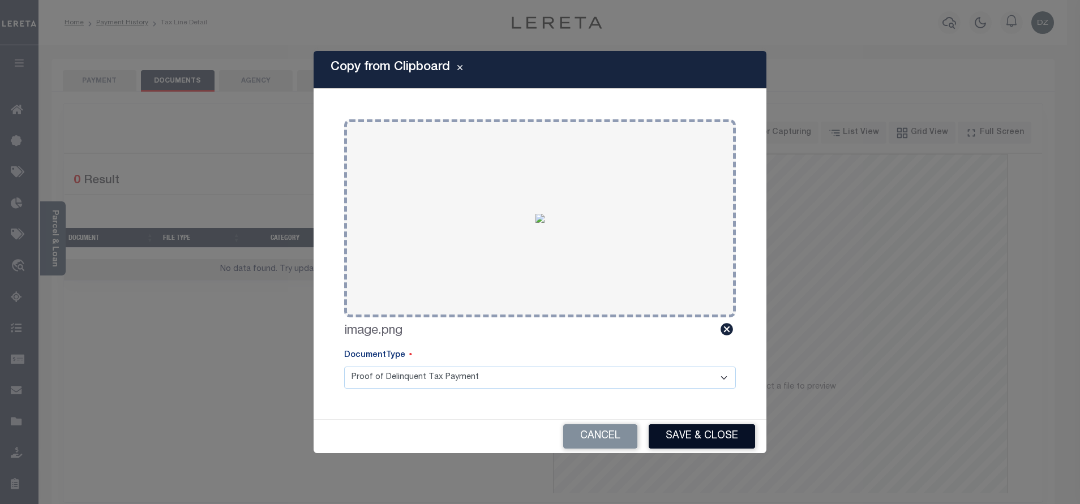
drag, startPoint x: 712, startPoint y: 436, endPoint x: 302, endPoint y: 220, distance: 462.9
click at [708, 437] on button "Save & Close" at bounding box center [702, 437] width 106 height 24
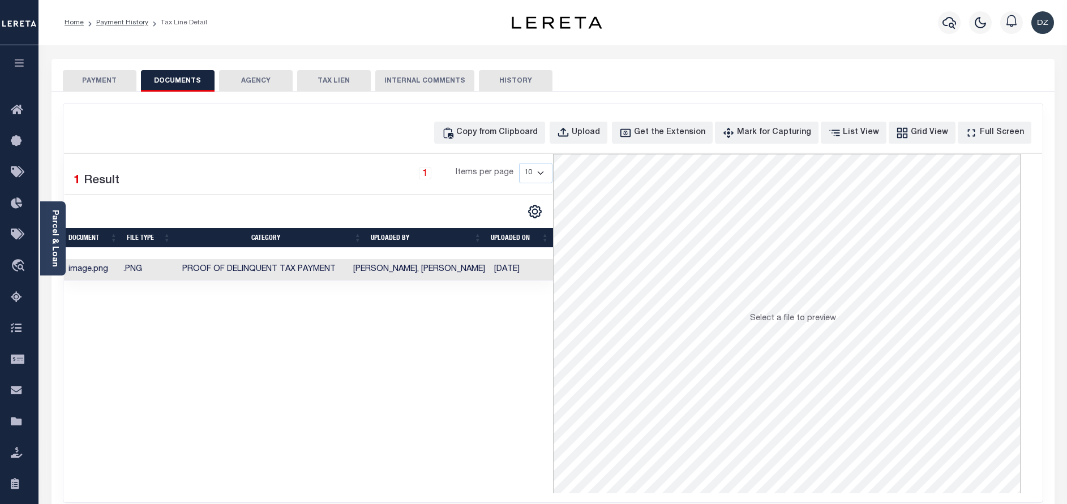
click at [104, 82] on button "PAYMENT" at bounding box center [100, 81] width 74 height 22
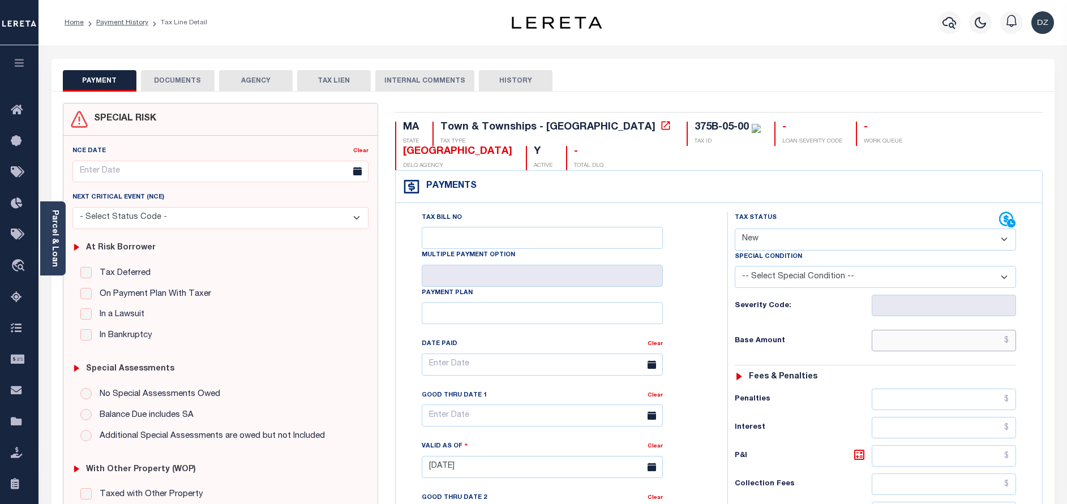
click at [934, 330] on input "text" at bounding box center [944, 341] width 144 height 22
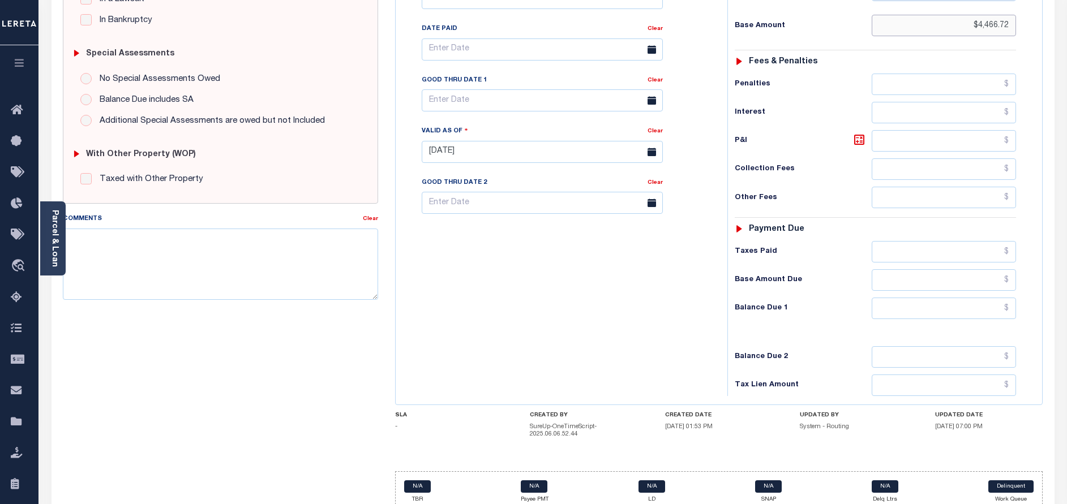
scroll to position [163, 0]
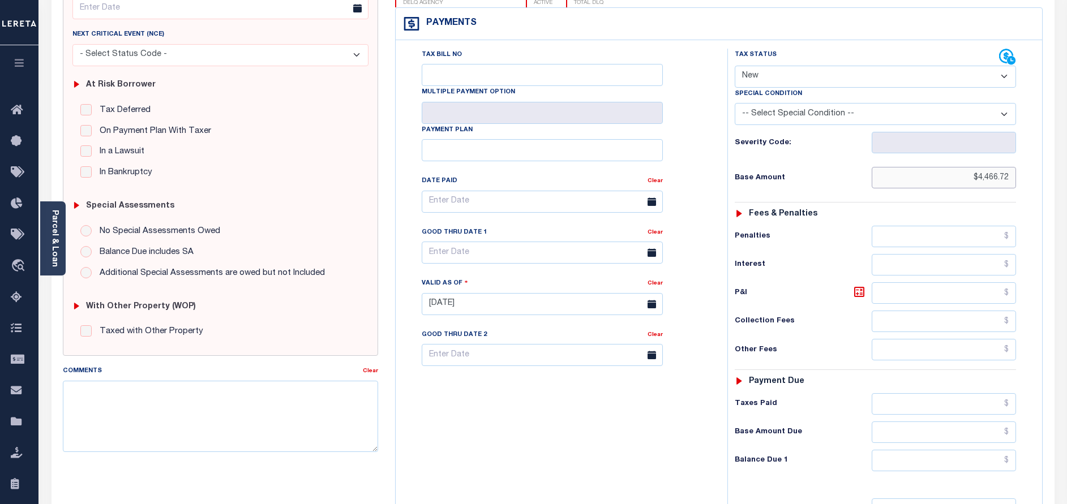
click at [995, 167] on input "$4,466.72" at bounding box center [944, 178] width 144 height 22
click at [1000, 167] on input "$4,466.72" at bounding box center [944, 178] width 144 height 22
click at [997, 167] on input "$4,466.72" at bounding box center [944, 178] width 144 height 22
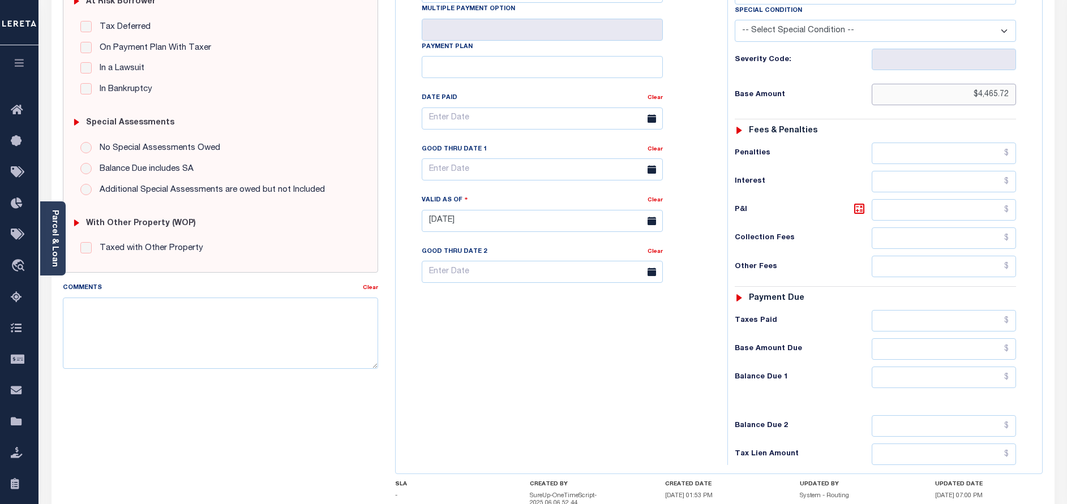
scroll to position [248, 0]
type input "$4,465.72"
type input "[DATE]"
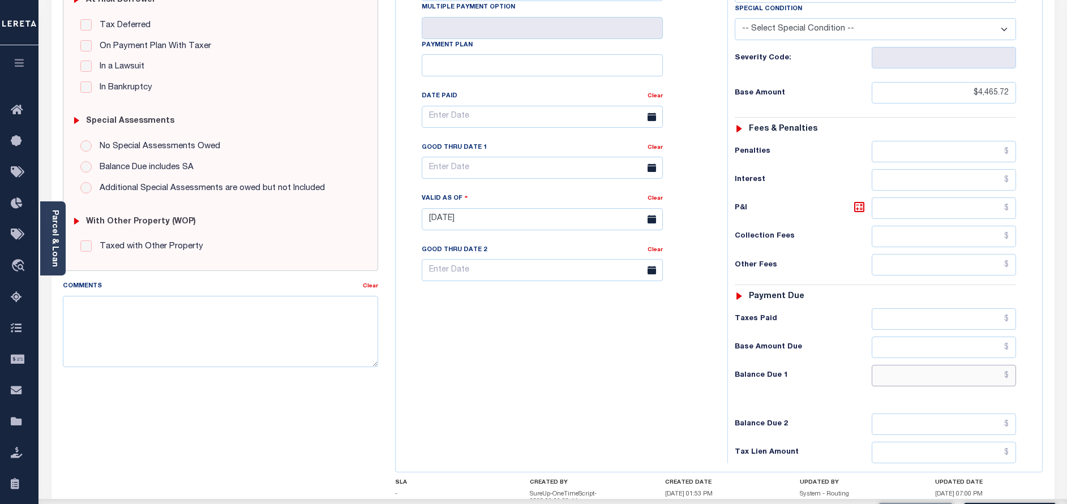
click at [931, 365] on input "text" at bounding box center [944, 376] width 144 height 22
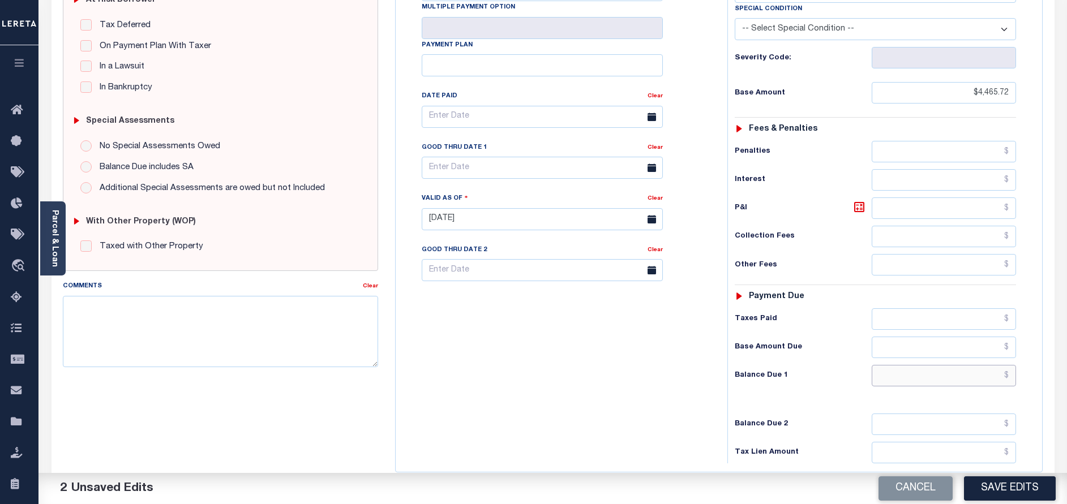
type input "$0.00"
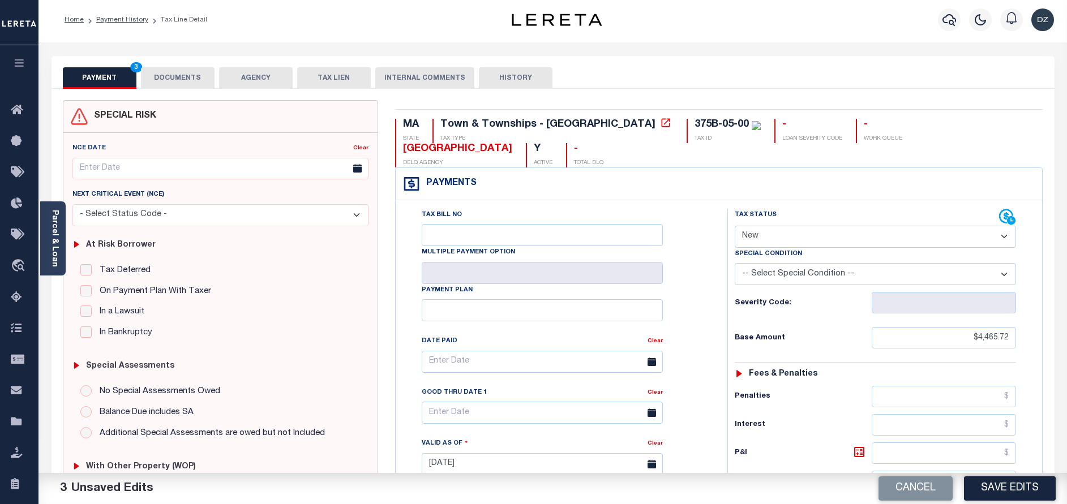
scroll to position [0, 0]
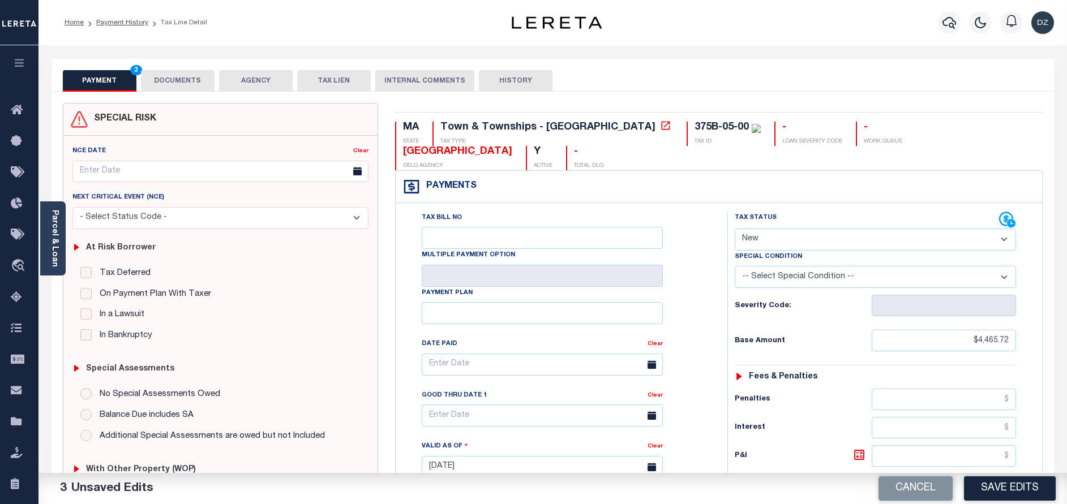
click at [196, 72] on button "DOCUMENTS" at bounding box center [178, 81] width 74 height 22
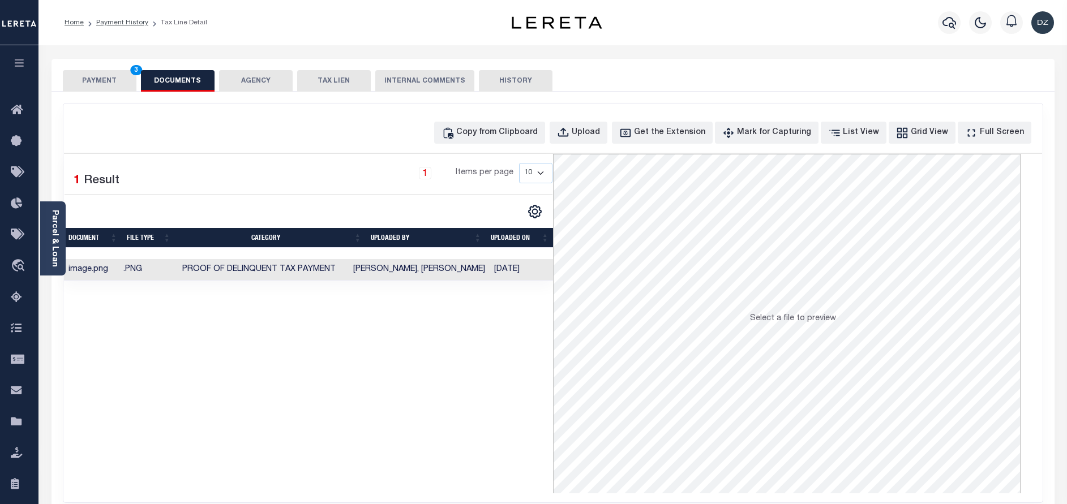
click at [113, 82] on button "PAYMENT 3" at bounding box center [100, 81] width 74 height 22
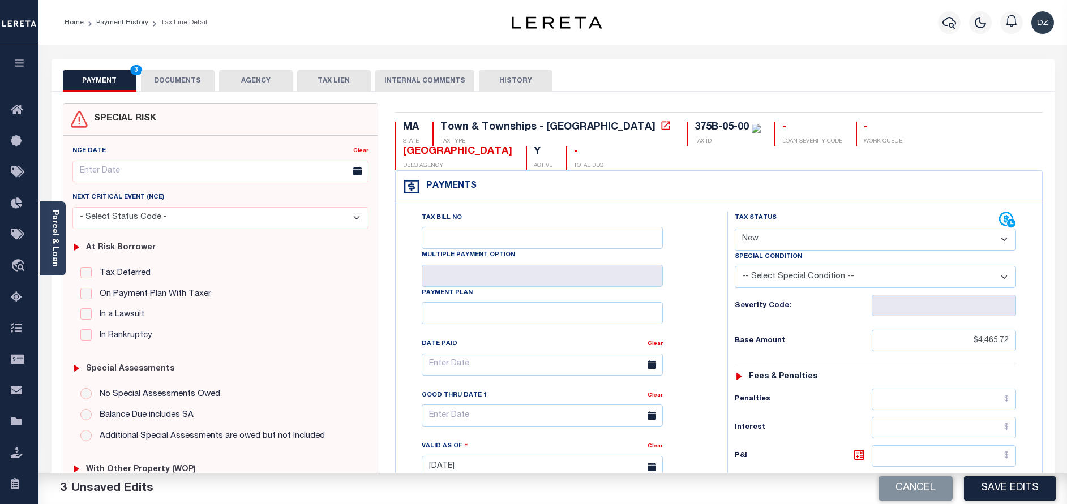
click at [768, 229] on select "- Select Status Code - Open Due/Unpaid Paid Incomplete No Tax Due Internal Refu…" at bounding box center [875, 240] width 281 height 22
select select "PYD"
click at [735, 229] on select "- Select Status Code - Open Due/Unpaid Paid Incomplete No Tax Due Internal Refu…" at bounding box center [875, 240] width 281 height 22
click at [1000, 485] on button "Save Edits" at bounding box center [1010, 489] width 92 height 24
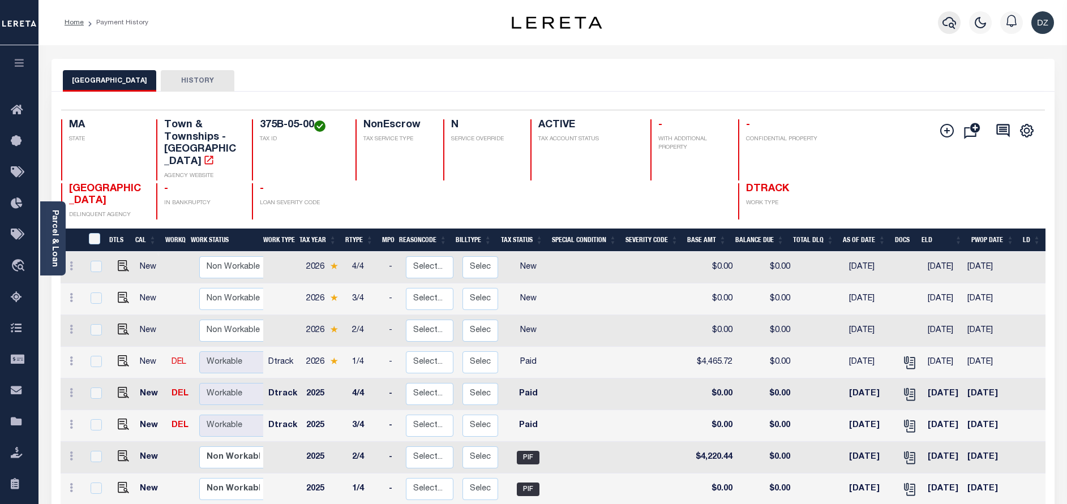
click at [950, 19] on icon "button" at bounding box center [950, 23] width 14 height 14
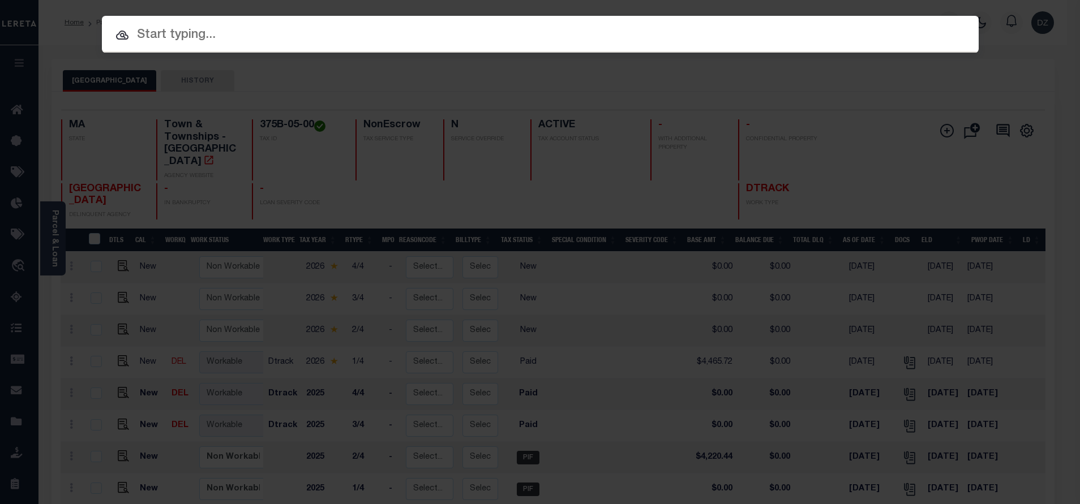
paste input "1747024330"
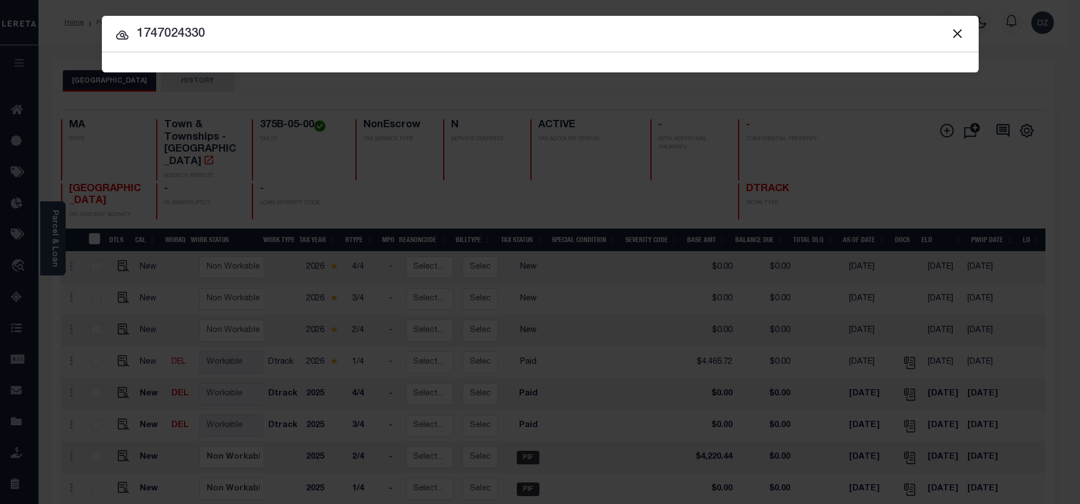
type input "1747024330"
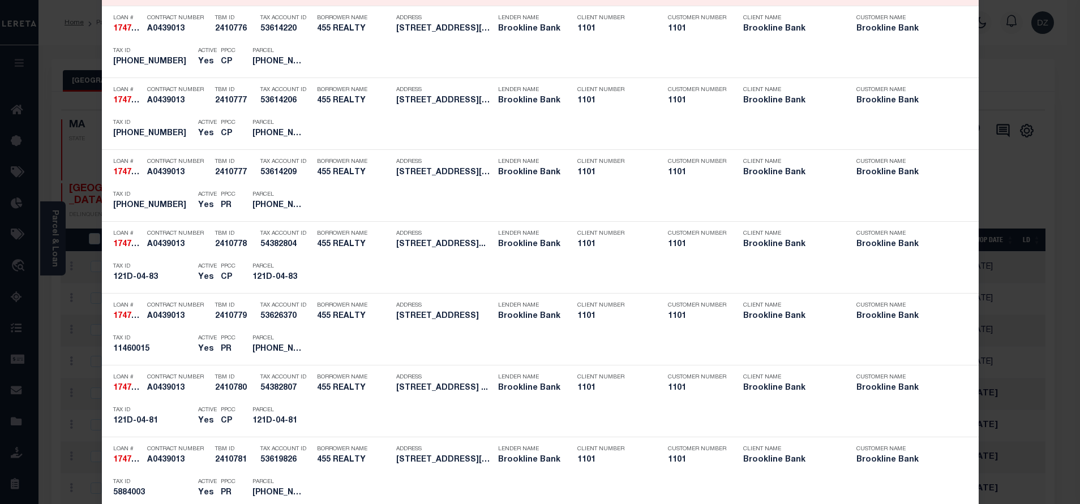
scroll to position [1667, 0]
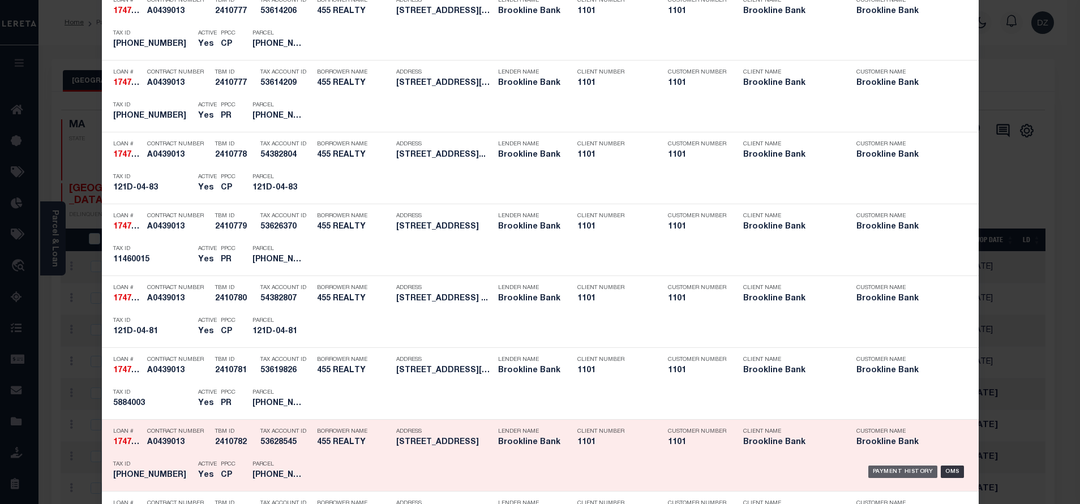
click at [903, 472] on div "Payment History" at bounding box center [903, 472] width 70 height 12
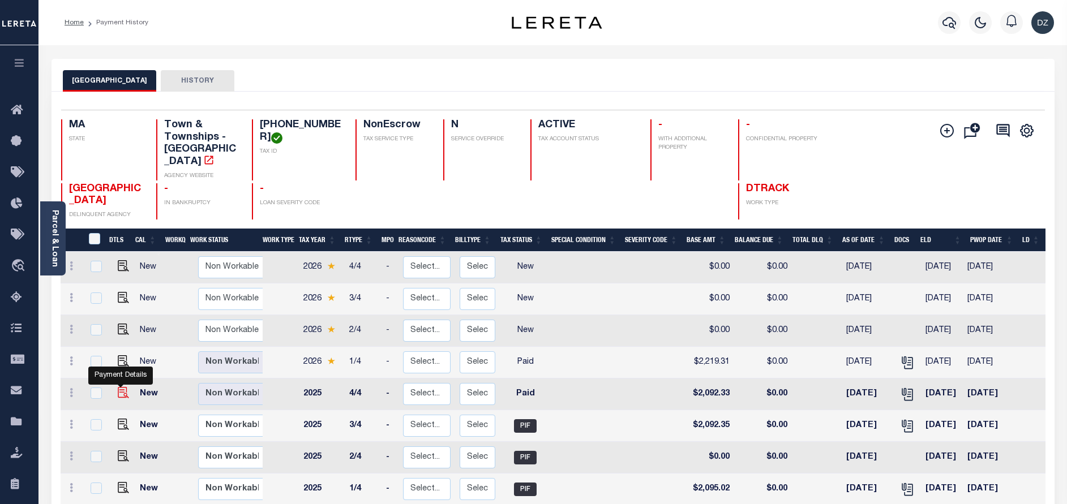
click at [118, 387] on img "" at bounding box center [123, 392] width 11 height 11
checkbox input "true"
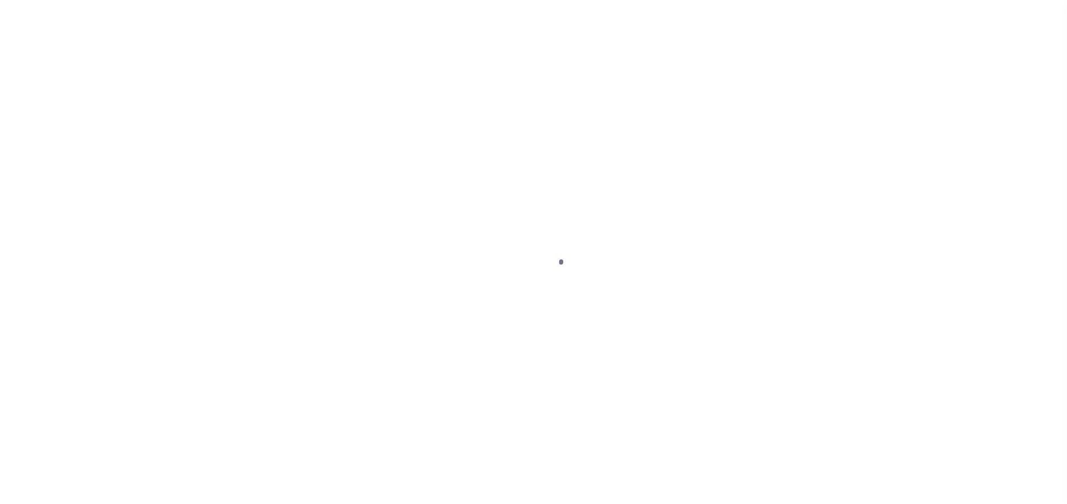
select select "PYD"
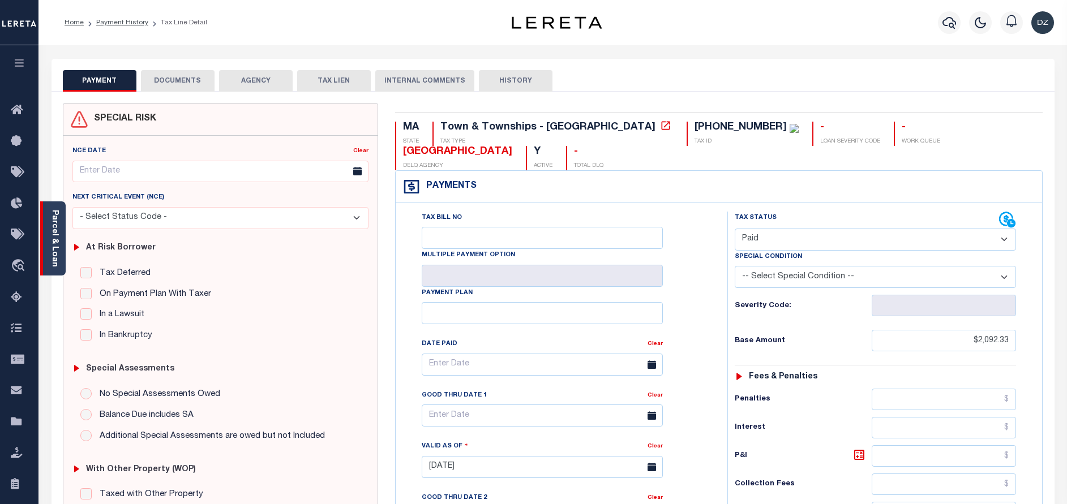
click at [63, 251] on div "Parcel & Loan" at bounding box center [52, 239] width 25 height 74
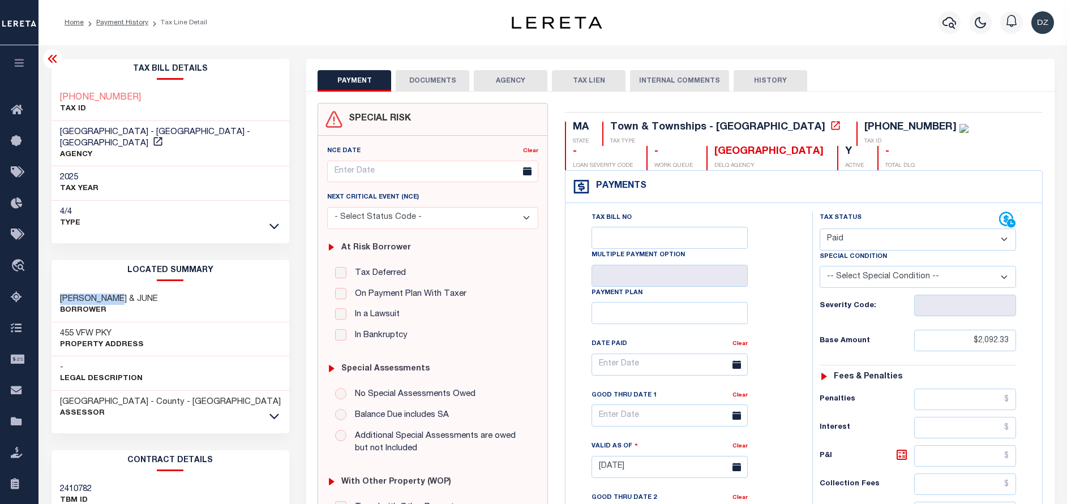
drag, startPoint x: 115, startPoint y: 285, endPoint x: 49, endPoint y: 286, distance: 66.8
click at [49, 286] on div "Tax Bill Details [PHONE_NUMBER] TAX ID 2025" at bounding box center [170, 457] width 255 height 797
copy h3 "[PERSON_NAME]"
drag, startPoint x: 147, startPoint y: 286, endPoint x: 119, endPoint y: 285, distance: 28.4
click at [119, 294] on h3 "[PERSON_NAME] & JUNE" at bounding box center [109, 299] width 98 height 11
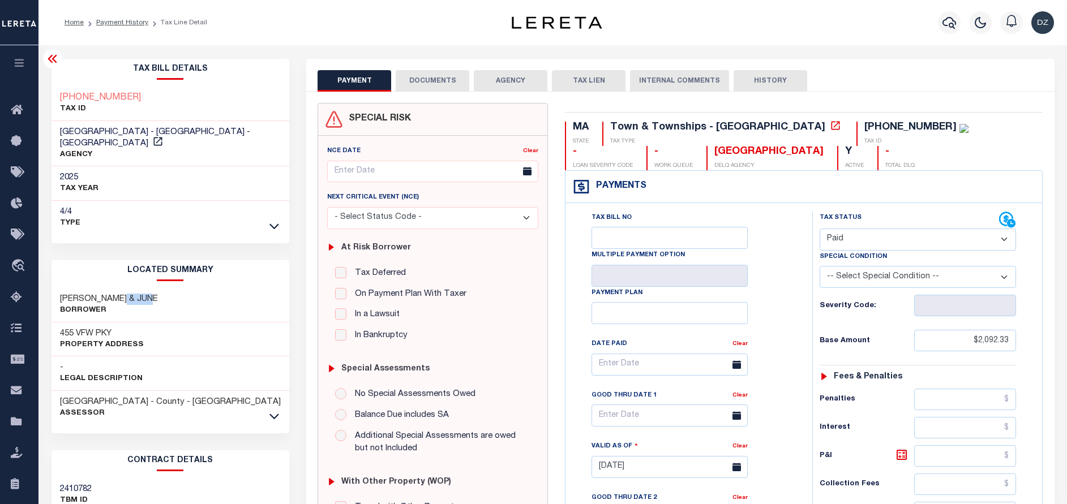
copy h3 "& JUNE"
drag, startPoint x: 85, startPoint y: 288, endPoint x: 154, endPoint y: 293, distance: 68.7
click at [154, 293] on div "[PERSON_NAME] & [PERSON_NAME]" at bounding box center [171, 305] width 238 height 35
copy h3 "[PERSON_NAME] & JUNE"
drag, startPoint x: 816, startPoint y: 127, endPoint x: 768, endPoint y: 127, distance: 47.6
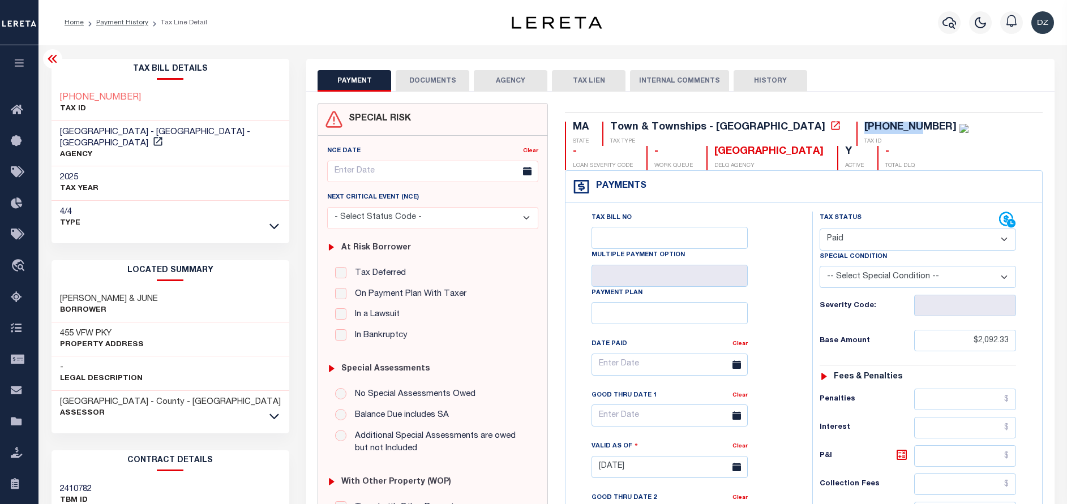
click at [857, 127] on div "[PHONE_NUMBER] TAX ID" at bounding box center [913, 134] width 112 height 24
copy div "[PHONE_NUMBER]"
drag, startPoint x: 107, startPoint y: 319, endPoint x: 55, endPoint y: 316, distance: 51.6
click at [57, 323] on div "455 VFW PKY Property Address" at bounding box center [171, 340] width 238 height 35
drag, startPoint x: 119, startPoint y: 320, endPoint x: 57, endPoint y: 316, distance: 61.8
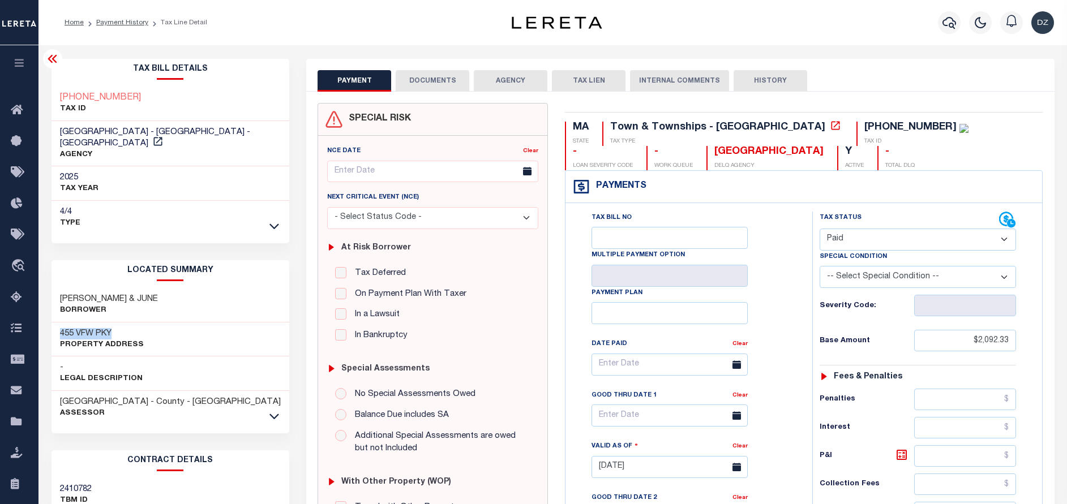
click at [57, 323] on div "455 VFW PKY Property Address" at bounding box center [171, 340] width 238 height 35
copy h3 "455 VFW PKY"
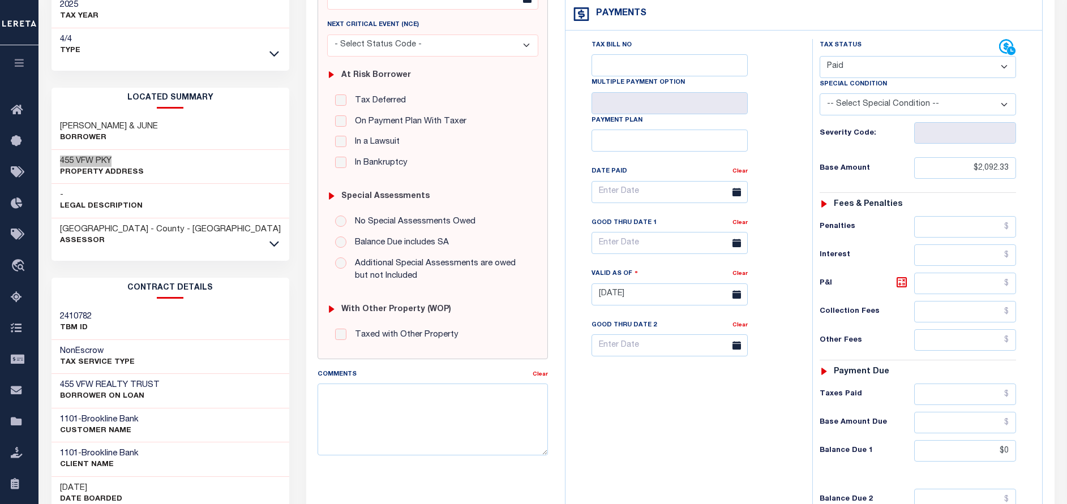
scroll to position [170, 0]
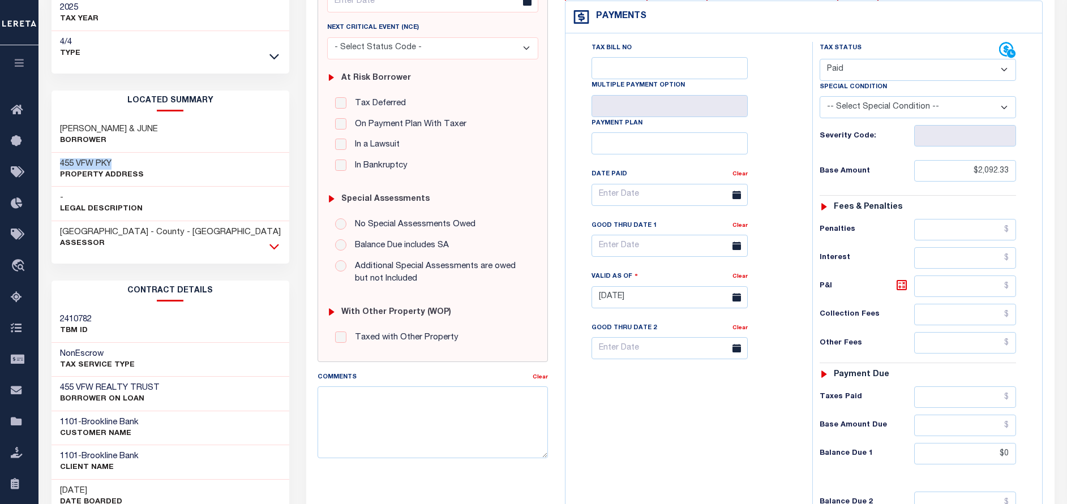
click at [271, 241] on icon at bounding box center [274, 247] width 10 height 12
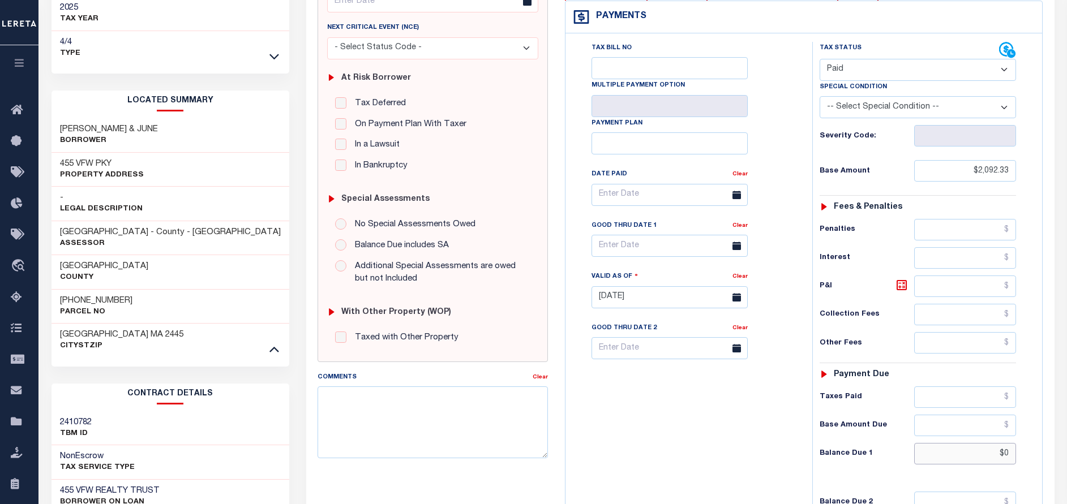
click at [1009, 453] on input "$0" at bounding box center [965, 454] width 102 height 22
type input "$0.00"
type input "[DATE]"
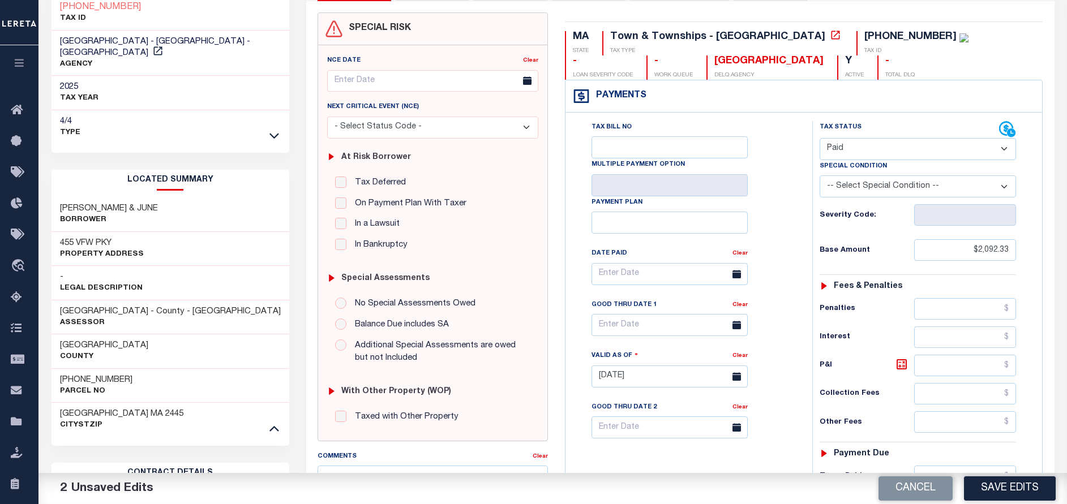
scroll to position [0, 0]
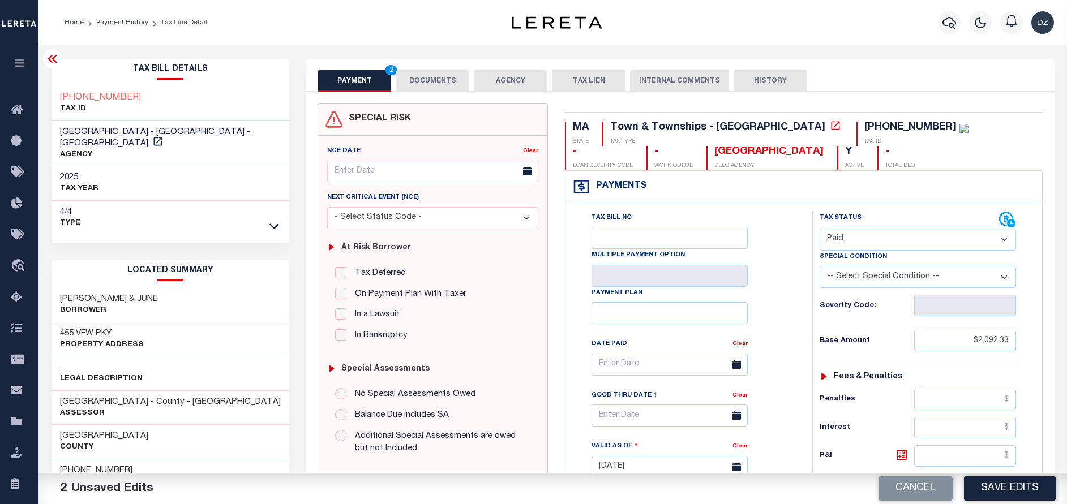
click at [409, 82] on button "DOCUMENTS" at bounding box center [433, 81] width 74 height 22
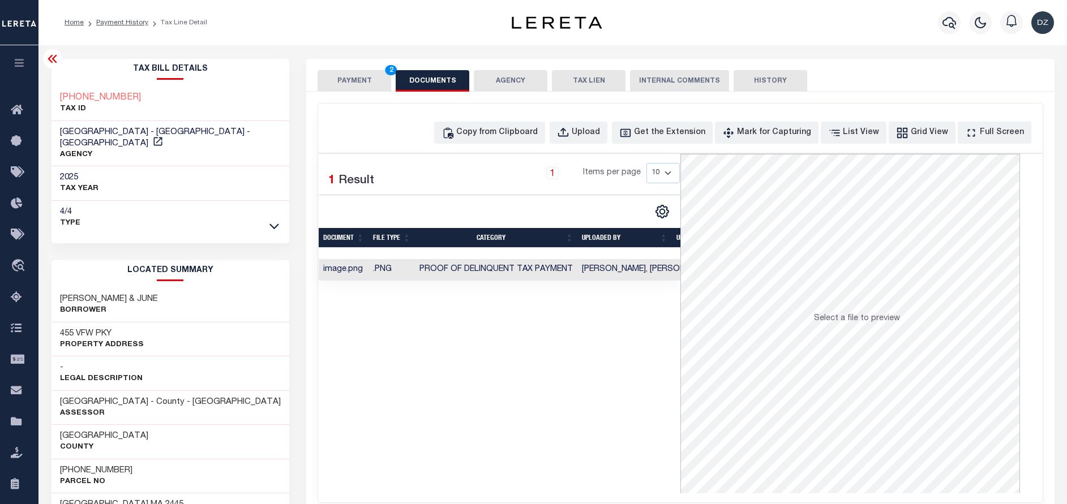
click at [624, 269] on td "[PERSON_NAME], [PERSON_NAME]" at bounding box center [647, 270] width 141 height 22
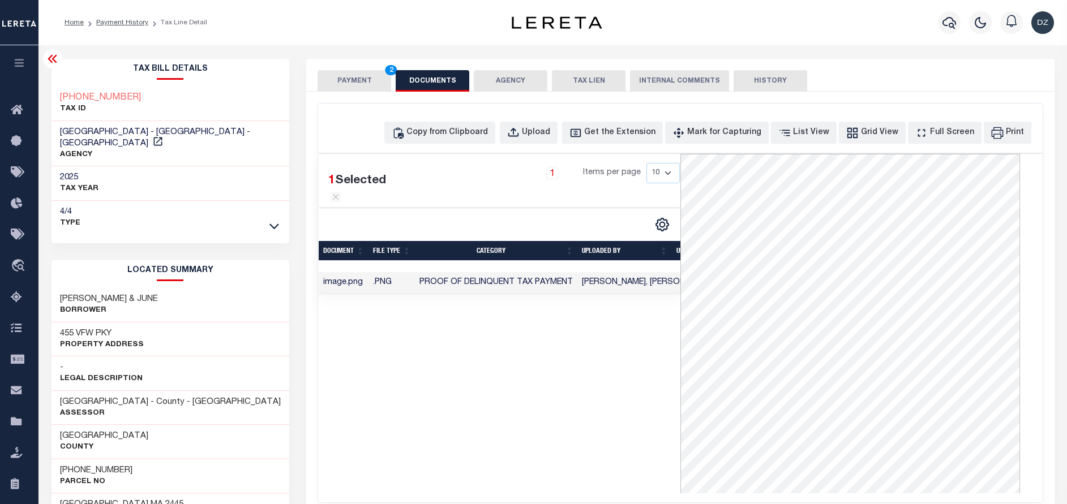
click at [345, 77] on button "PAYMENT 2" at bounding box center [355, 81] width 74 height 22
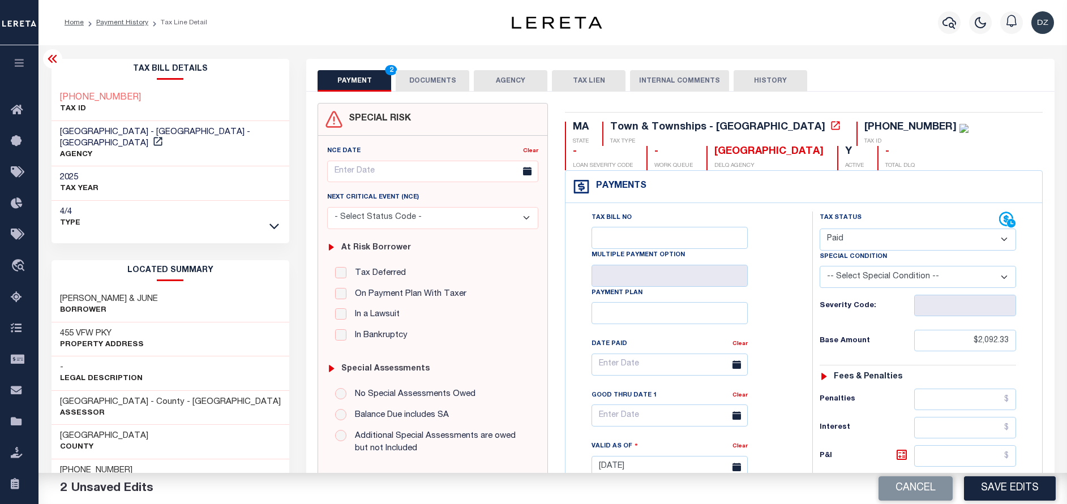
click at [429, 84] on button "DOCUMENTS" at bounding box center [433, 81] width 74 height 22
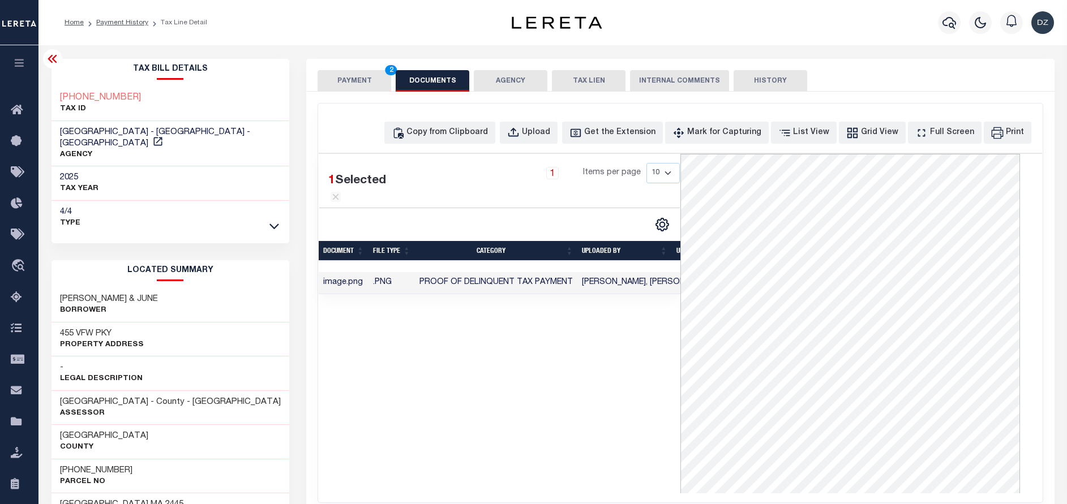
click at [319, 78] on button "PAYMENT 2" at bounding box center [355, 81] width 74 height 22
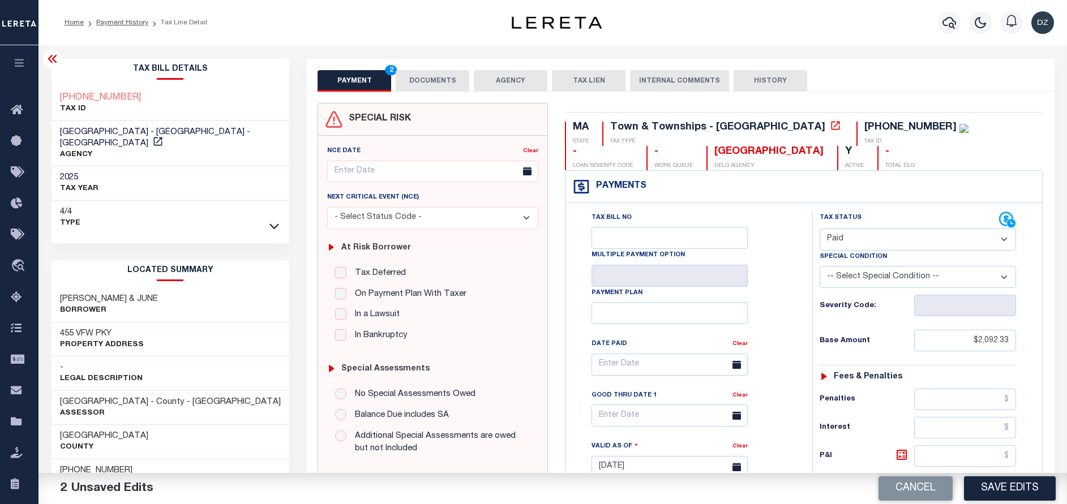
click at [412, 78] on button "DOCUMENTS" at bounding box center [433, 81] width 74 height 22
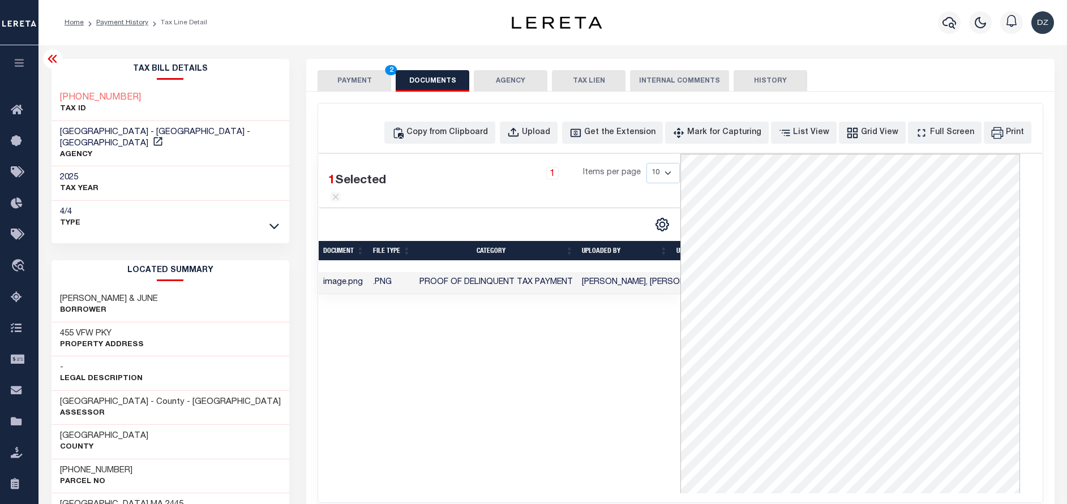
click at [361, 74] on button "PAYMENT 2" at bounding box center [355, 81] width 74 height 22
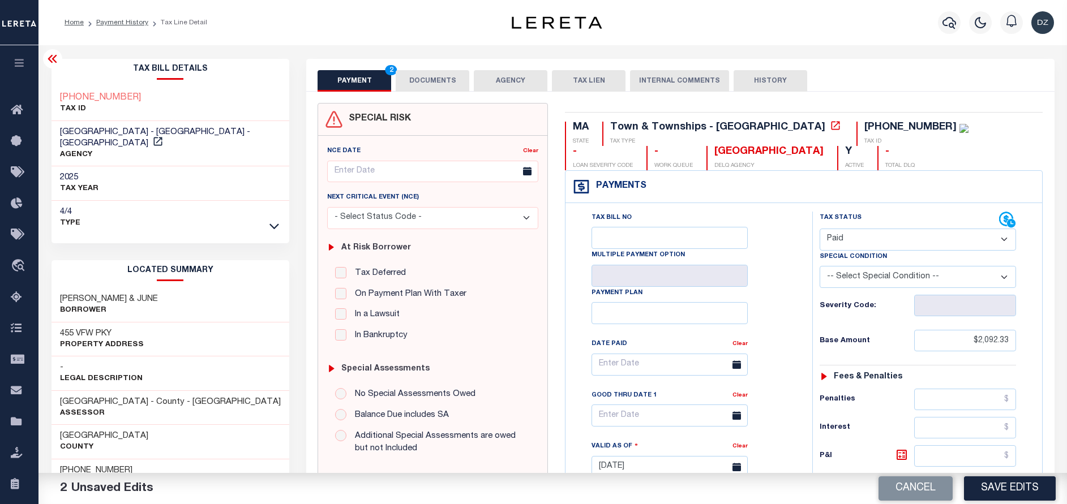
click at [440, 85] on button "DOCUMENTS" at bounding box center [433, 81] width 74 height 22
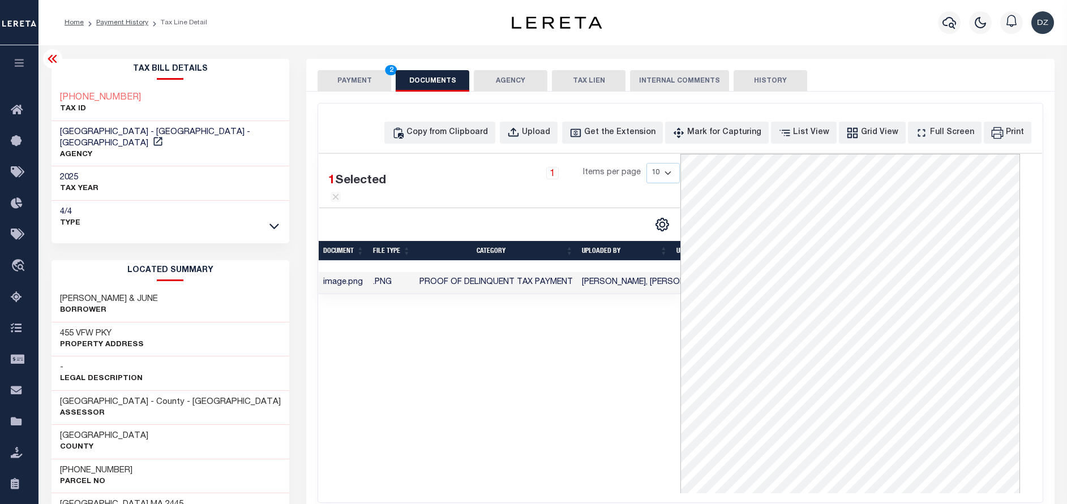
click at [339, 82] on button "PAYMENT 2" at bounding box center [355, 81] width 74 height 22
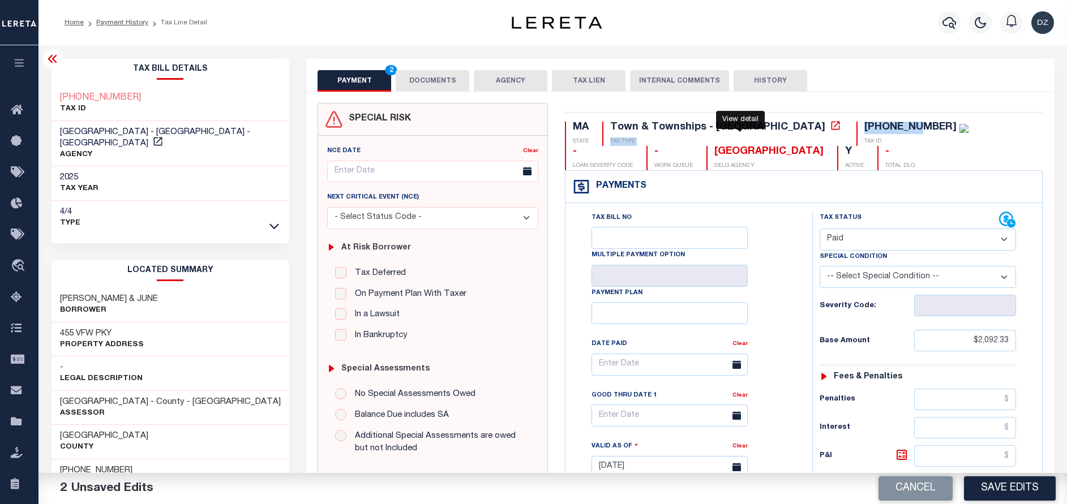
drag, startPoint x: 816, startPoint y: 127, endPoint x: 744, endPoint y: 127, distance: 71.9
click at [744, 127] on div "MA STATE Town & Townships - MA TAX TYPE [PHONE_NUMBER] TAX ID - LOAN SEVERITY C…" at bounding box center [804, 146] width 478 height 49
click at [864, 129] on div "[PHONE_NUMBER]" at bounding box center [910, 127] width 92 height 10
drag, startPoint x: 767, startPoint y: 127, endPoint x: 817, endPoint y: 130, distance: 49.9
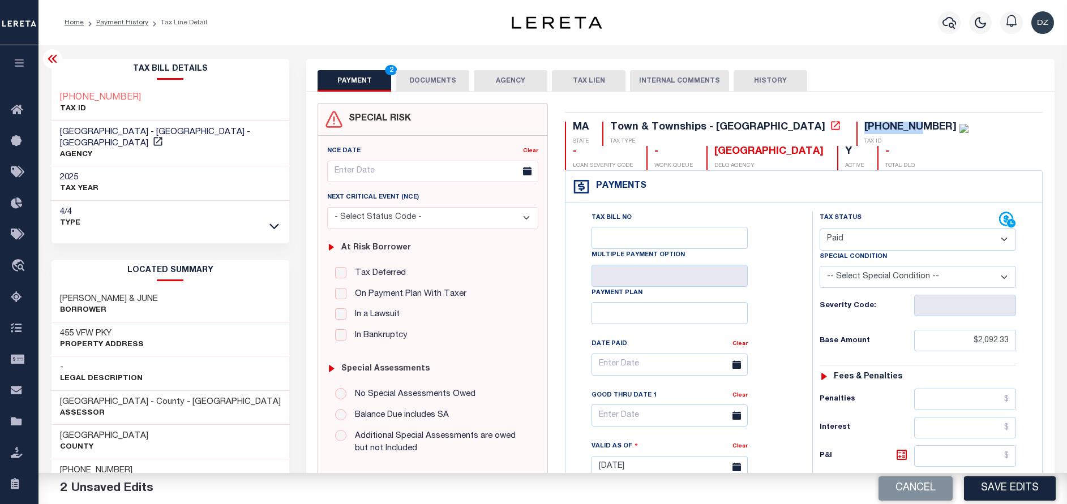
click at [857, 130] on div "[PHONE_NUMBER] TAX ID" at bounding box center [913, 134] width 112 height 24
copy div "[PHONE_NUMBER]"
click at [447, 80] on button "DOCUMENTS" at bounding box center [433, 81] width 74 height 22
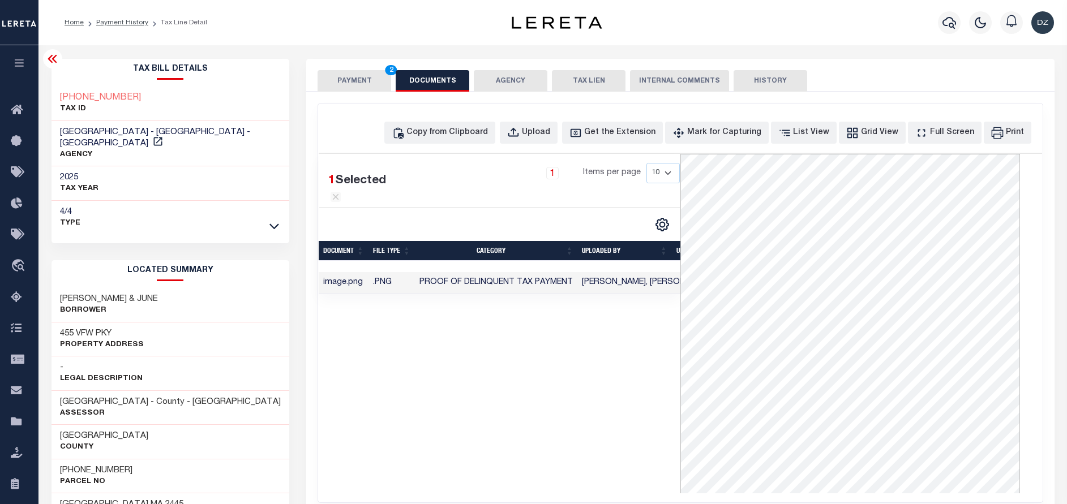
click at [339, 82] on button "PAYMENT 2" at bounding box center [355, 81] width 74 height 22
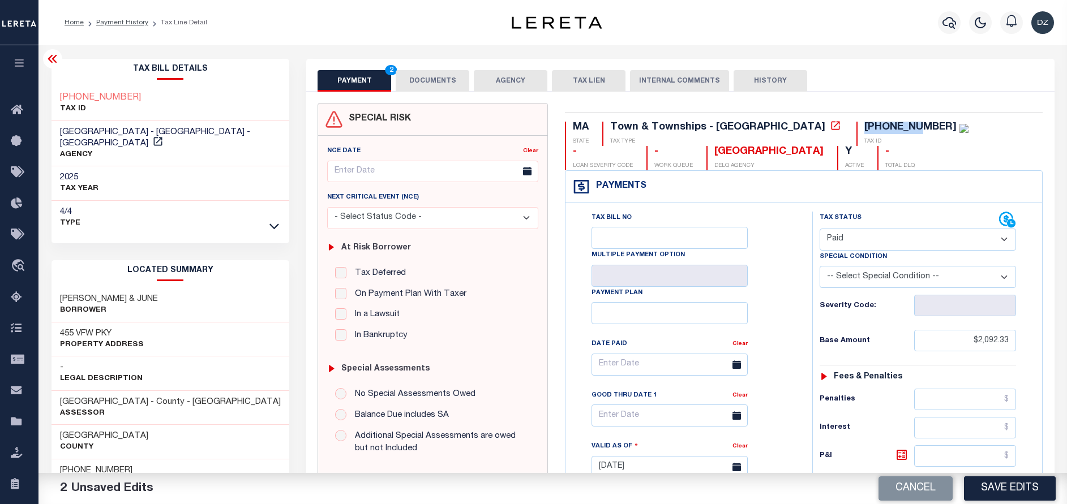
click at [401, 79] on button "DOCUMENTS" at bounding box center [433, 81] width 74 height 22
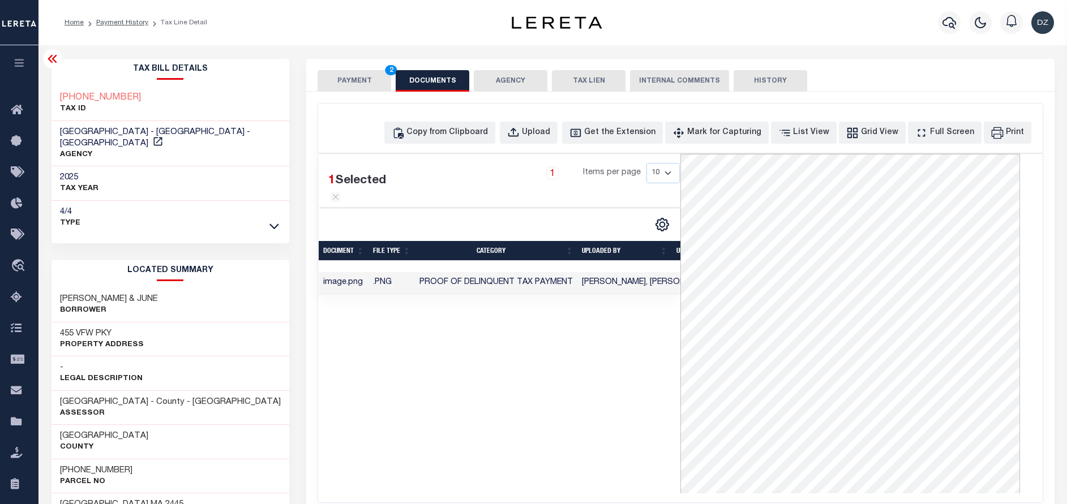
click at [362, 85] on button "PAYMENT 2" at bounding box center [355, 81] width 74 height 22
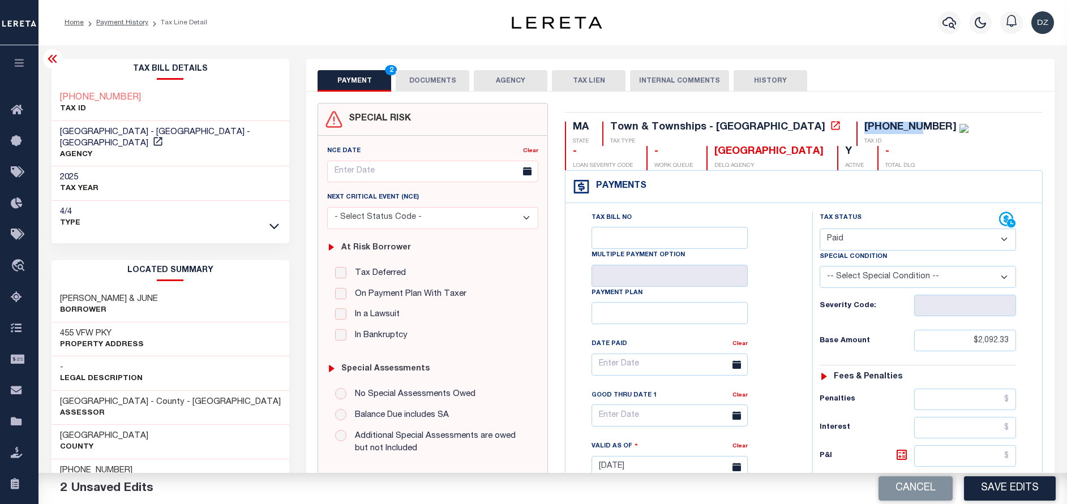
click at [434, 76] on button "DOCUMENTS" at bounding box center [433, 81] width 74 height 22
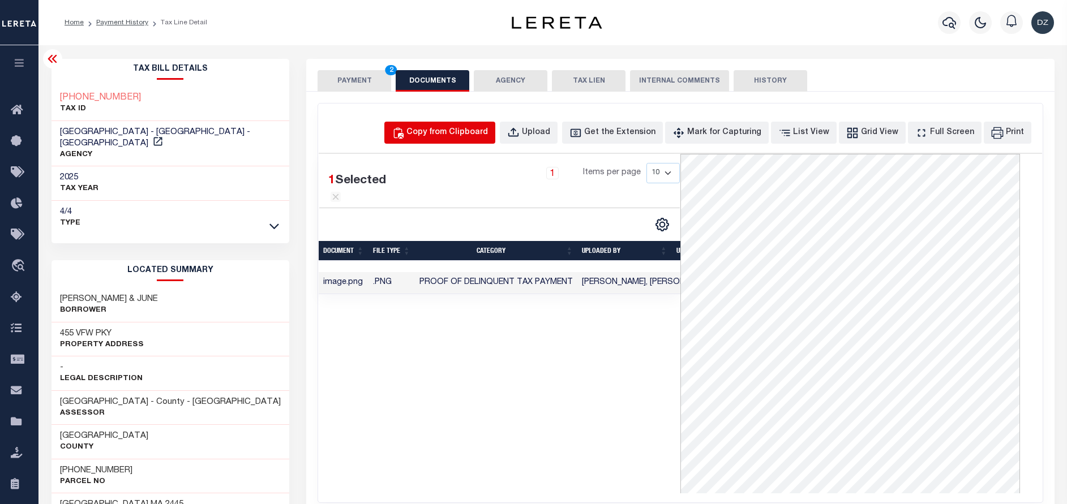
click at [482, 130] on div "Copy from Clipboard" at bounding box center [447, 133] width 82 height 12
select select "POP"
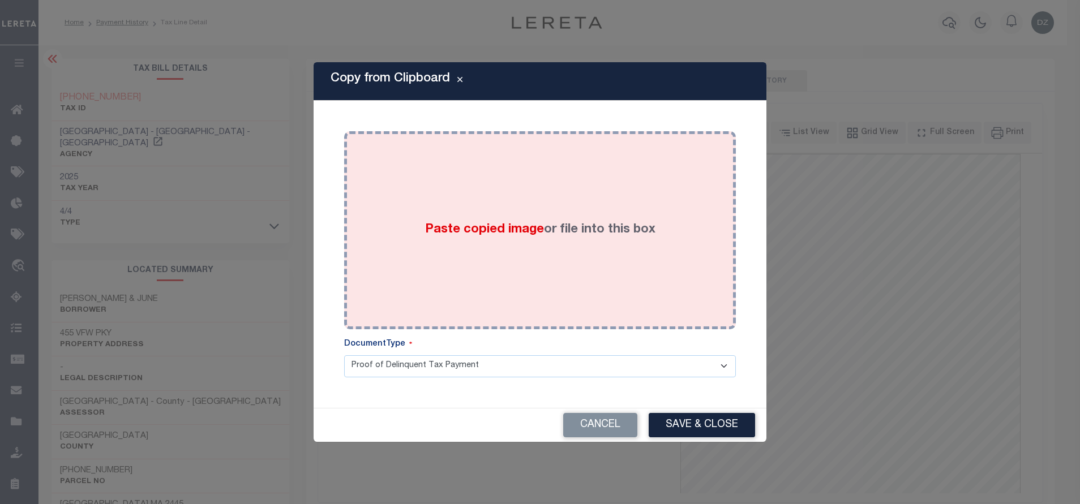
click at [498, 200] on div "Paste copied image or file into this box" at bounding box center [540, 230] width 375 height 181
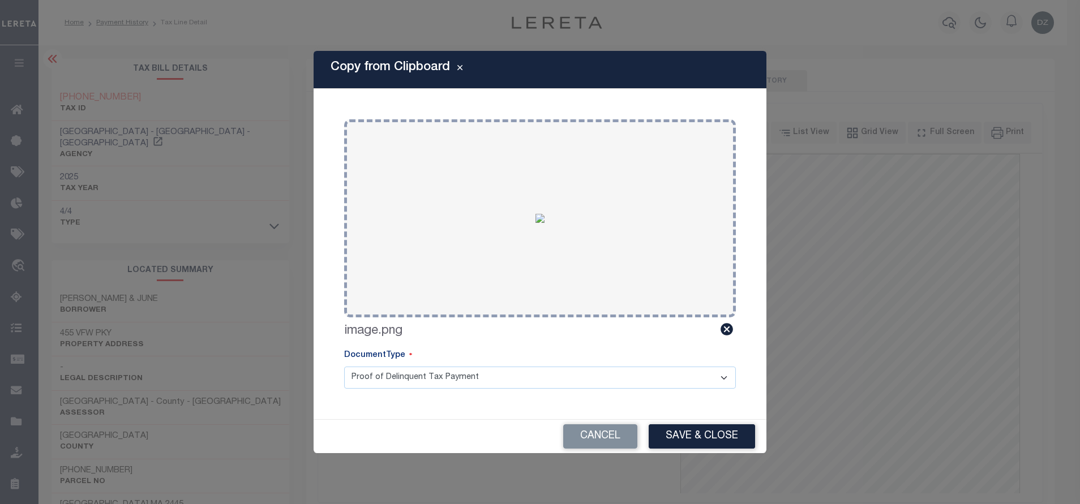
click at [675, 438] on button "Save & Close" at bounding box center [702, 437] width 106 height 24
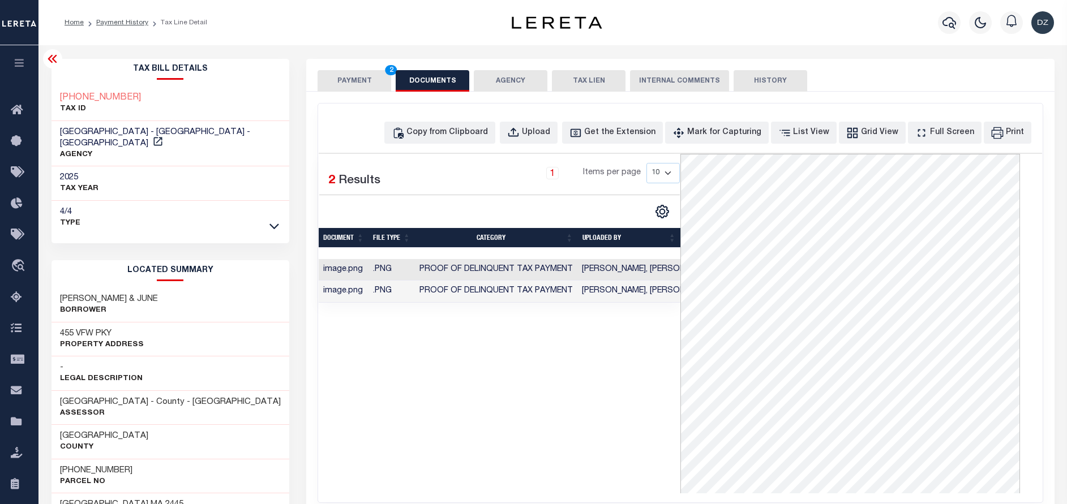
click at [330, 85] on button "PAYMENT 2" at bounding box center [355, 81] width 74 height 22
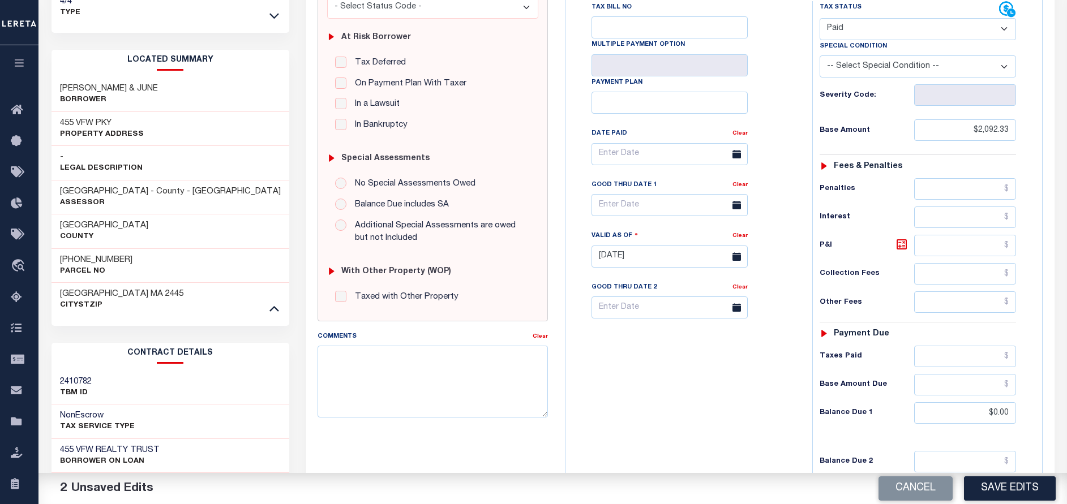
scroll to position [340, 0]
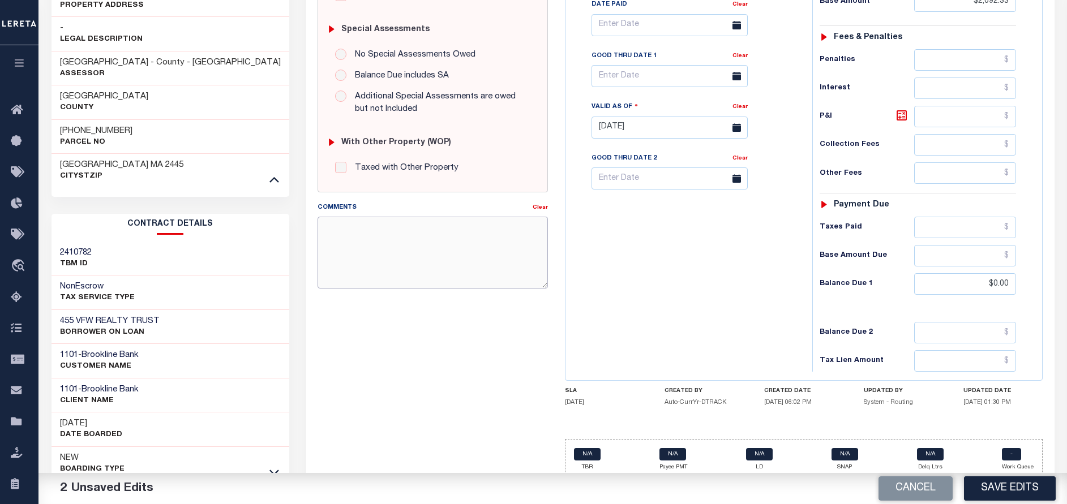
click at [394, 267] on textarea "Comments" at bounding box center [433, 252] width 230 height 71
drag, startPoint x: 372, startPoint y: 250, endPoint x: 315, endPoint y: 230, distance: 60.0
click at [315, 230] on div "Comments Clear per the received email from the tax collector the taxes are paid…" at bounding box center [432, 250] width 247 height 96
type textarea "per the received email from the tax collector the taxes are paid-DZK"
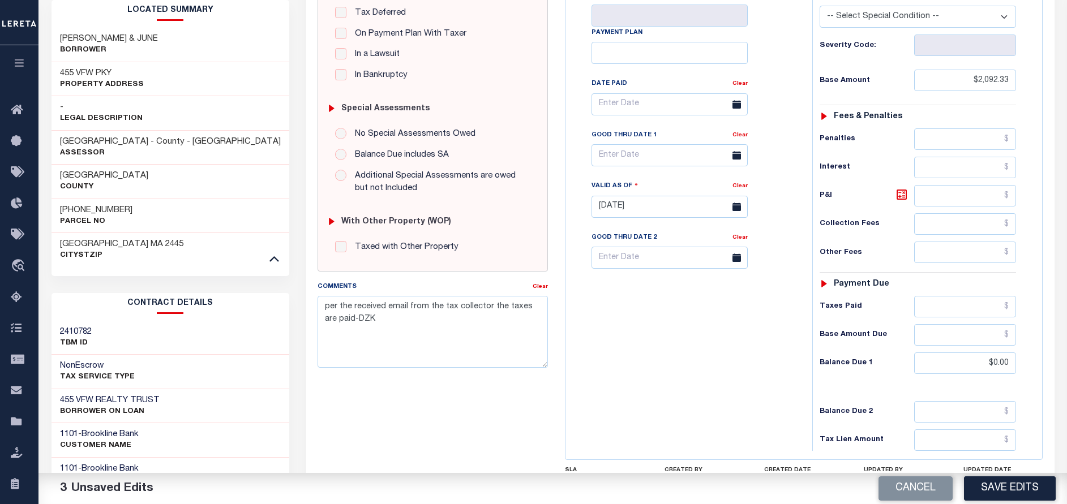
scroll to position [85, 0]
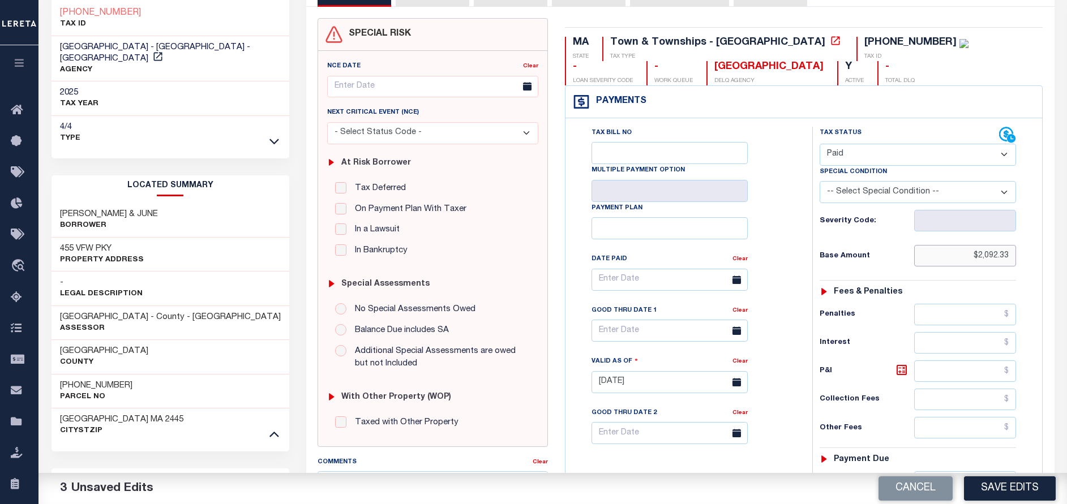
drag, startPoint x: 1010, startPoint y: 255, endPoint x: 958, endPoint y: 252, distance: 52.7
click at [958, 252] on input "$2,092.33" at bounding box center [965, 256] width 102 height 22
type input "$0.00"
click at [1010, 482] on button "Save Edits" at bounding box center [1010, 489] width 92 height 24
checkbox input "false"
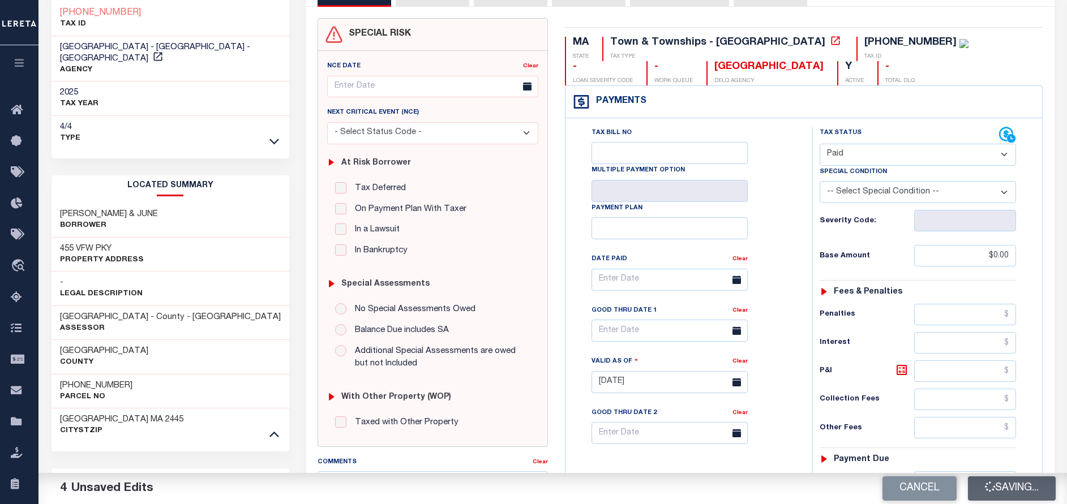
type input "$0"
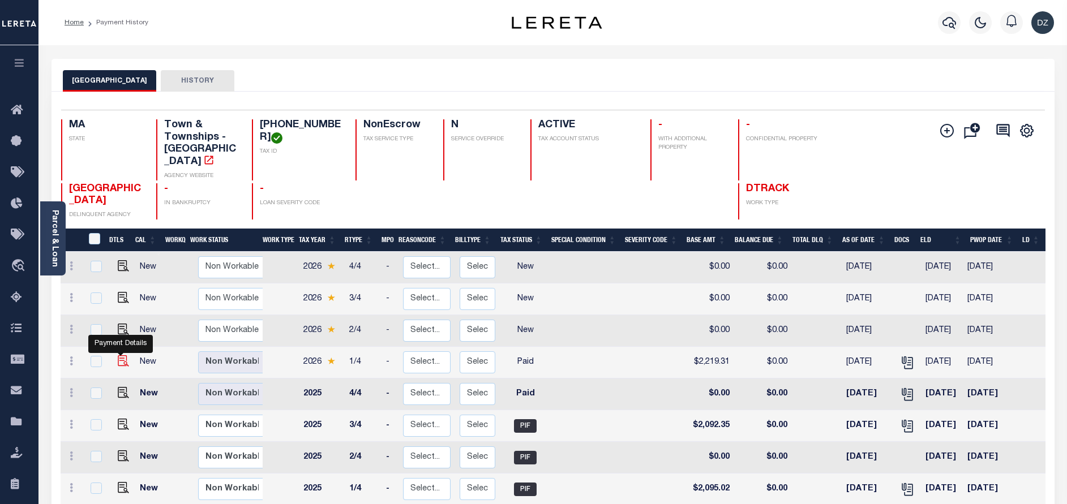
click at [121, 356] on img "" at bounding box center [123, 361] width 11 height 11
checkbox input "true"
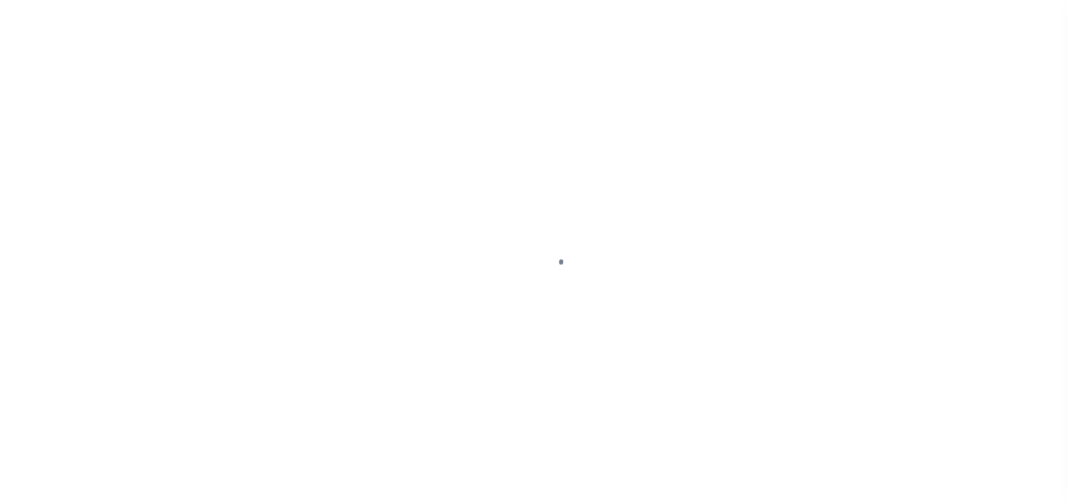
select select "PYD"
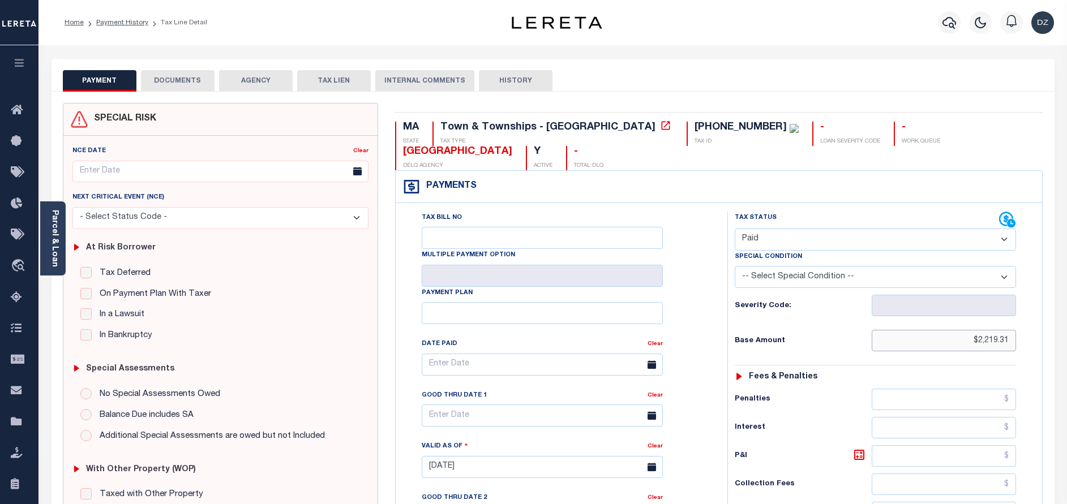
drag, startPoint x: 1009, startPoint y: 318, endPoint x: 954, endPoint y: 313, distance: 55.1
click at [954, 330] on input "$2,219.31" at bounding box center [944, 341] width 144 height 22
type input "$0.00"
type input "[DATE]"
click at [170, 82] on button "DOCUMENTS" at bounding box center [178, 81] width 74 height 22
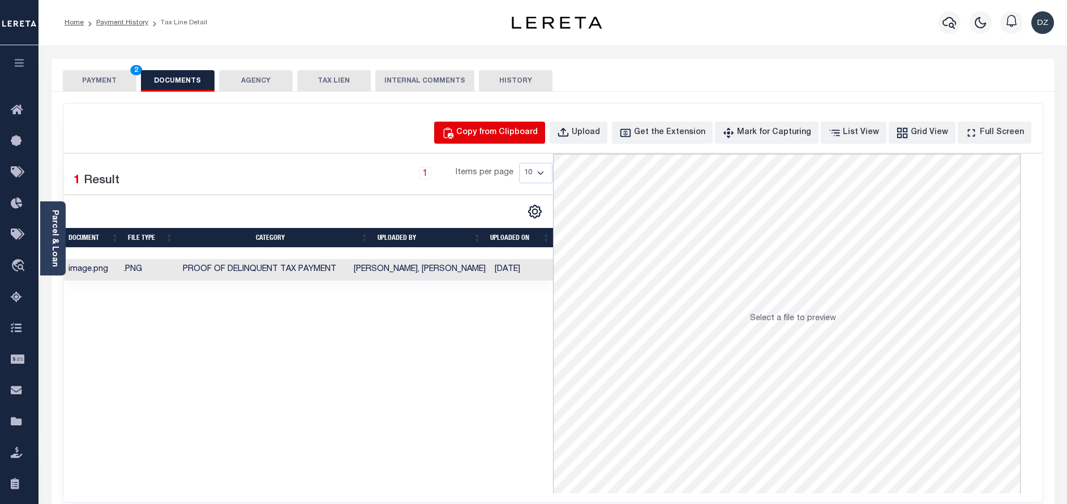
click at [504, 133] on div "Copy from Clipboard" at bounding box center [497, 133] width 82 height 12
select select "POP"
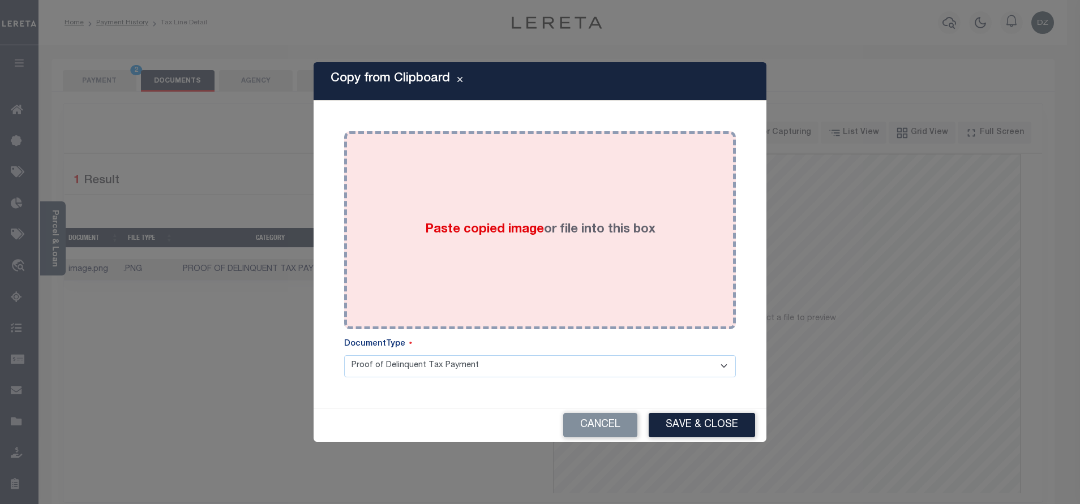
click at [485, 243] on div "Paste copied image or file into this box" at bounding box center [540, 230] width 375 height 181
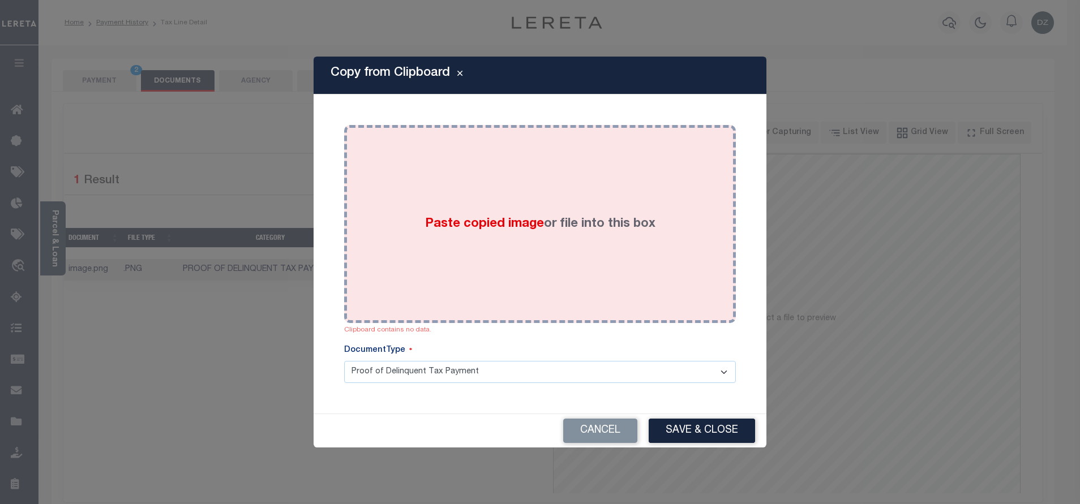
click at [391, 233] on div "Paste copied image or file into this box" at bounding box center [540, 224] width 375 height 181
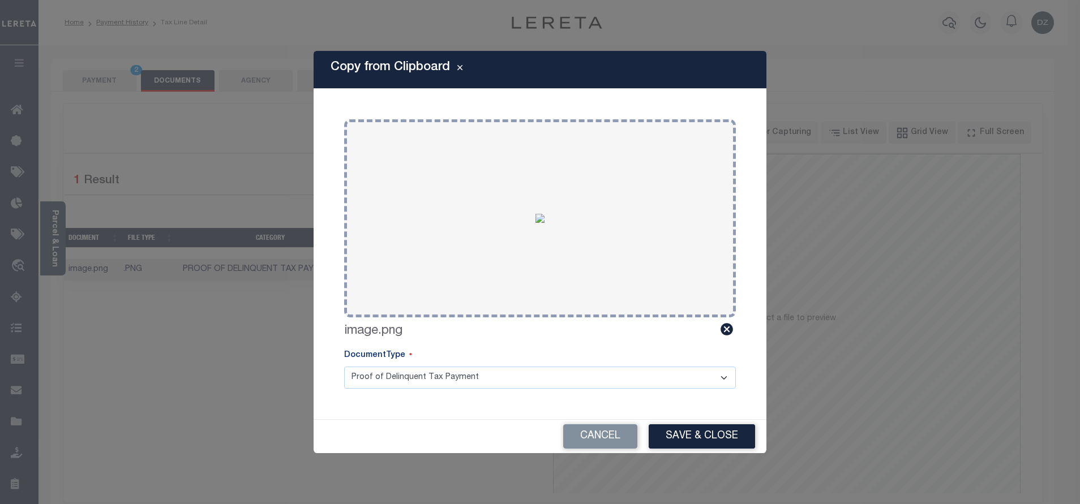
click at [667, 455] on div "Copy from Clipboard Paste copied image or file into this box Clipboard contains…" at bounding box center [540, 252] width 1080 height 504
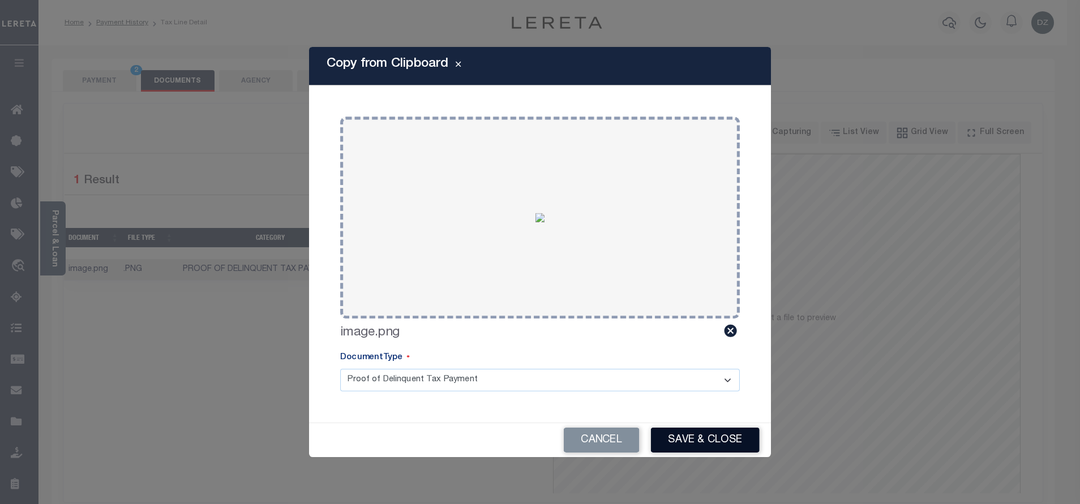
click at [666, 442] on button "Save & Close" at bounding box center [705, 440] width 109 height 25
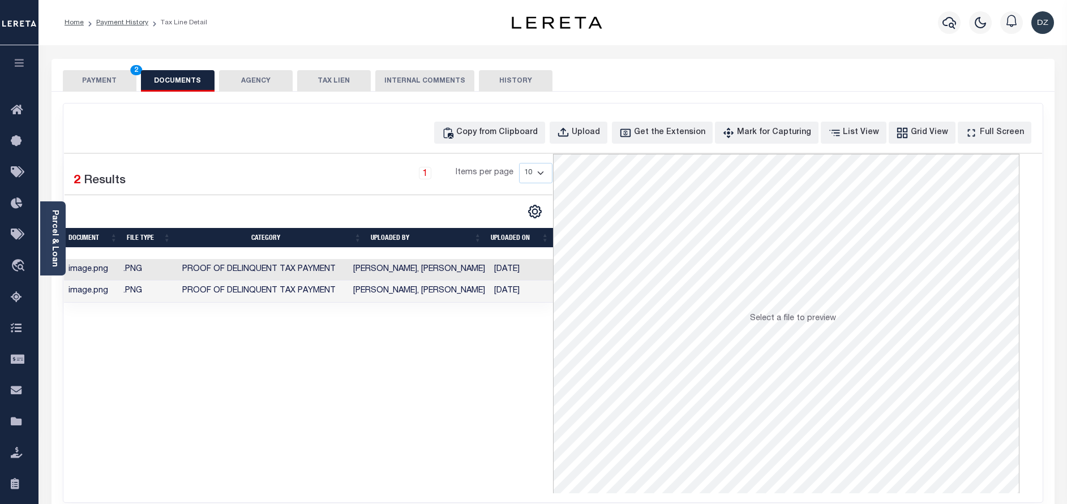
click at [96, 84] on button "PAYMENT 2" at bounding box center [100, 81] width 74 height 22
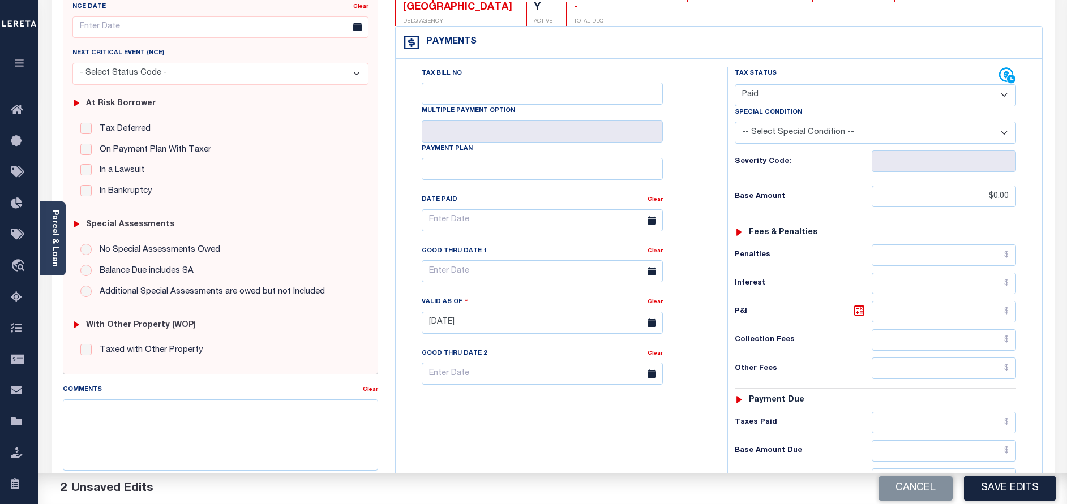
scroll to position [170, 0]
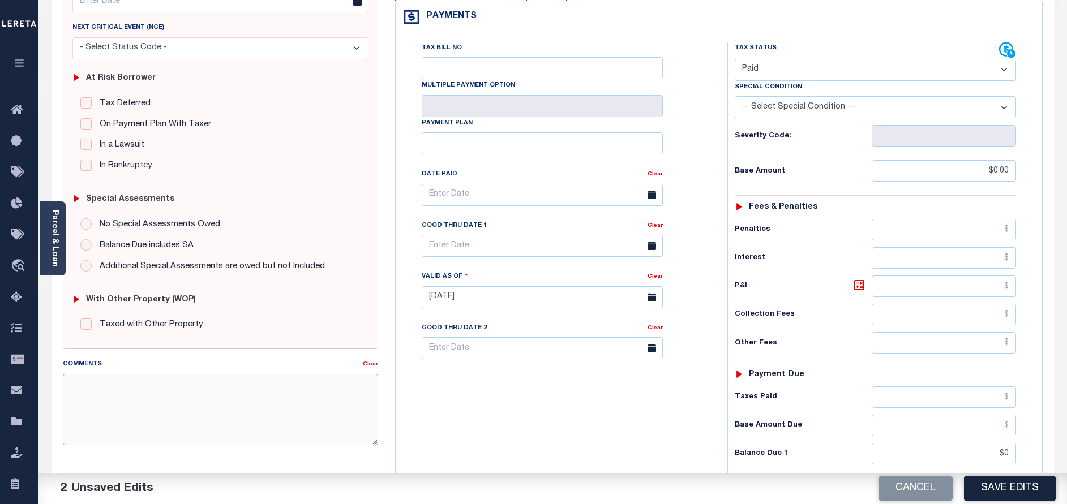
click at [156, 399] on textarea "Comments" at bounding box center [220, 409] width 315 height 71
paste textarea "per the received email from the tax collector the taxes are paid-DZK"
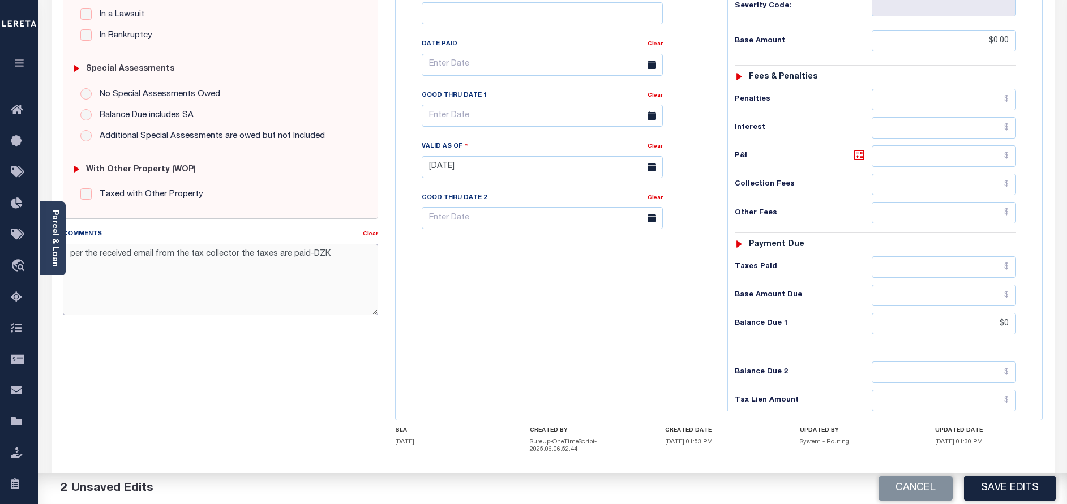
scroll to position [333, 0]
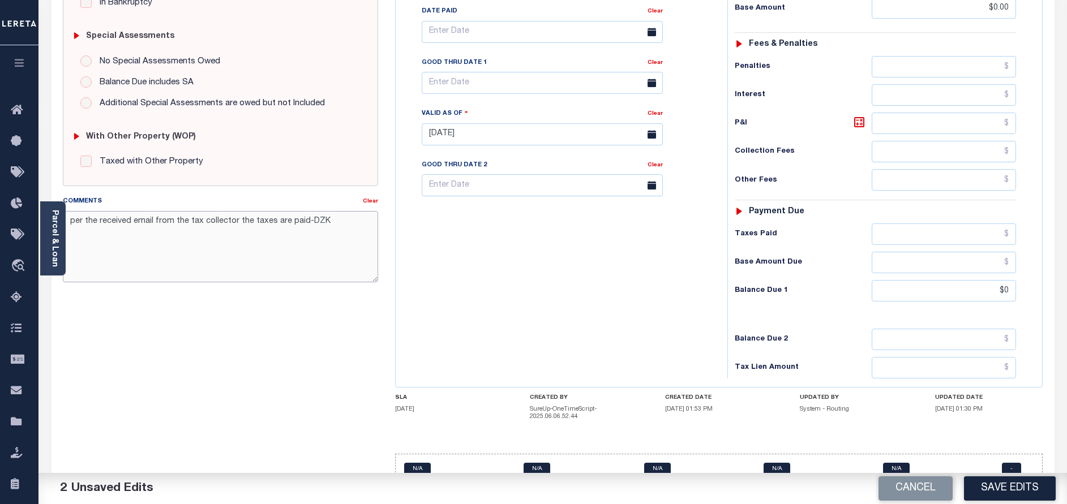
type textarea "per the received email from the tax collector the taxes are paid-DZK"
click at [1005, 280] on input "$0" at bounding box center [944, 291] width 144 height 22
click at [1012, 280] on input "$0" at bounding box center [944, 291] width 144 height 22
type input "$0.00"
click at [1016, 487] on button "Save Edits" at bounding box center [1010, 489] width 92 height 24
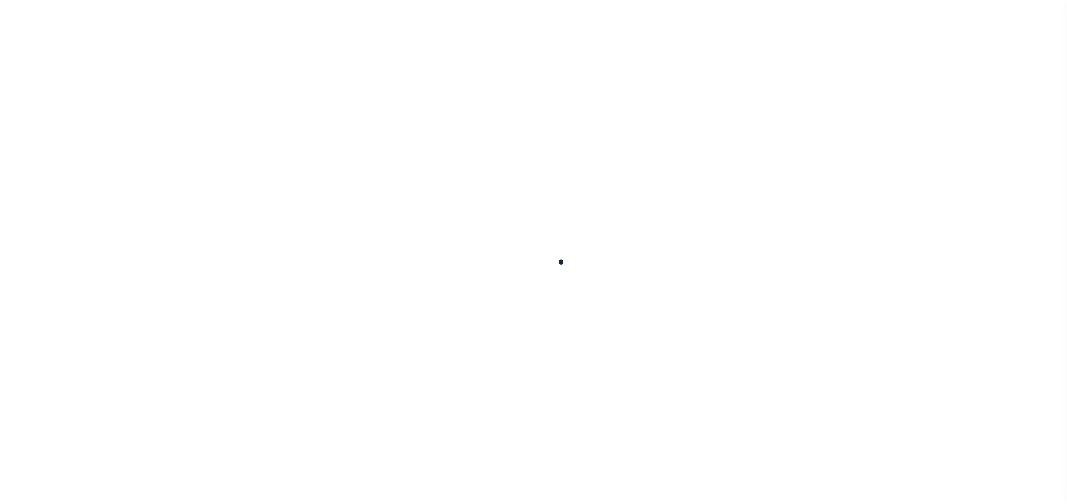
checkbox input "false"
type textarea "per the received email from the tax collector the taxes are paid-DZK"
type input "[DATE]"
select select "PYD"
type input "$0"
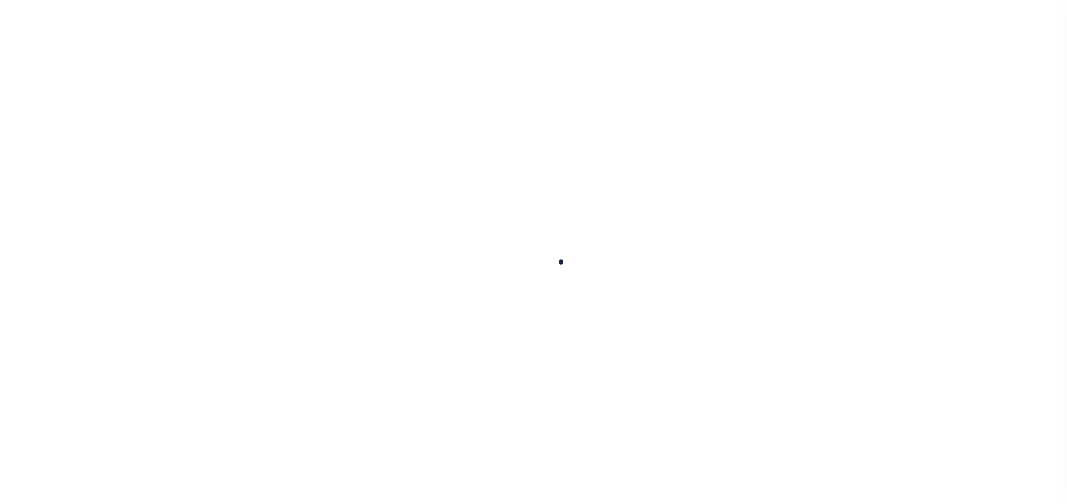
type input "$0"
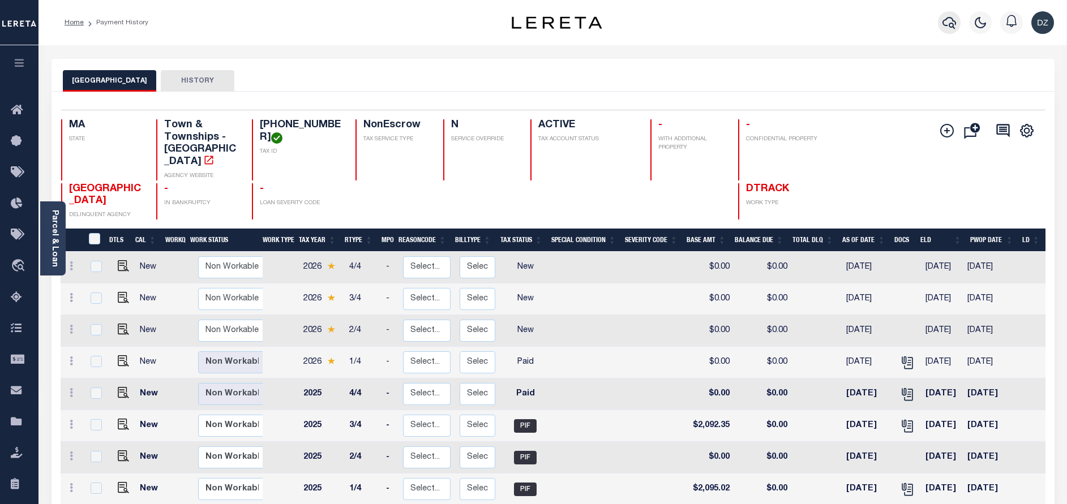
click at [950, 28] on icon "button" at bounding box center [950, 23] width 14 height 14
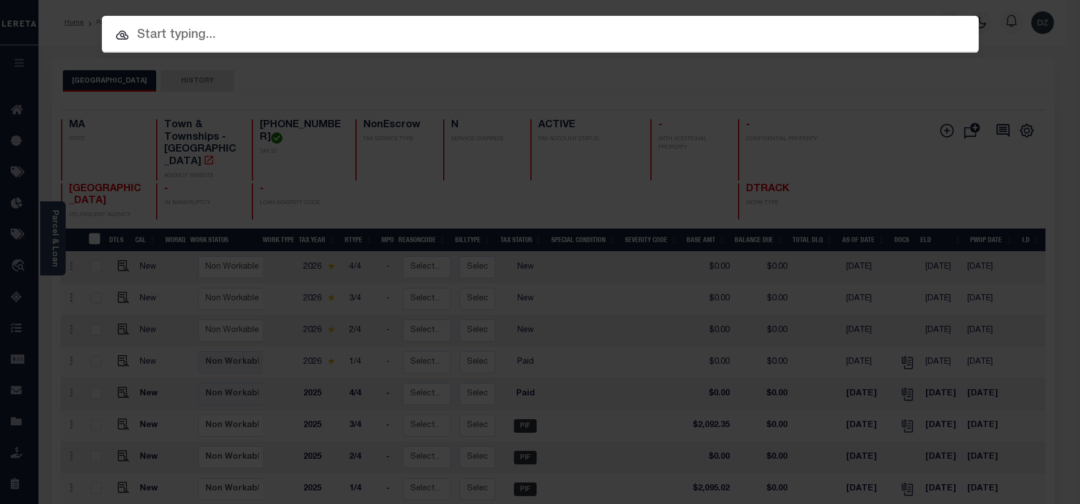
paste input "1747045030"
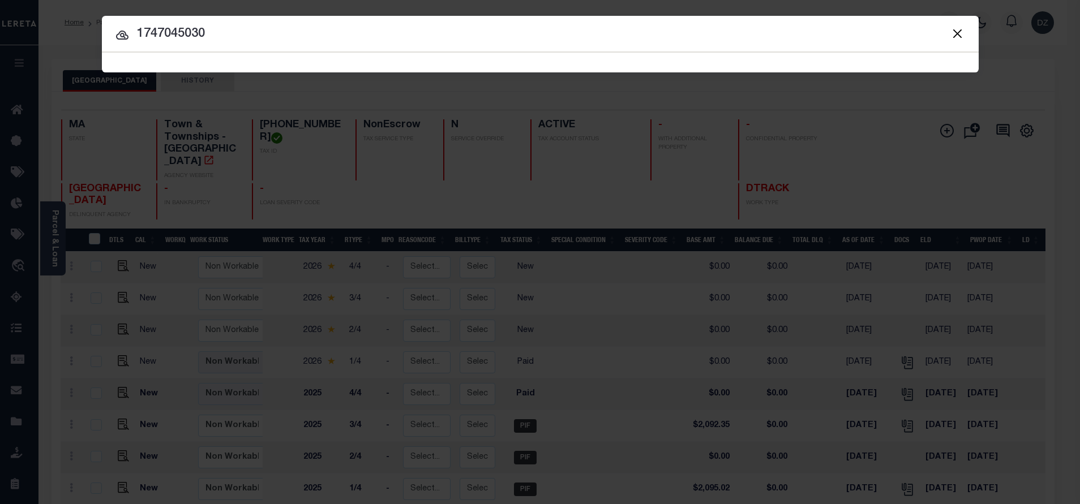
type input "1747045030"
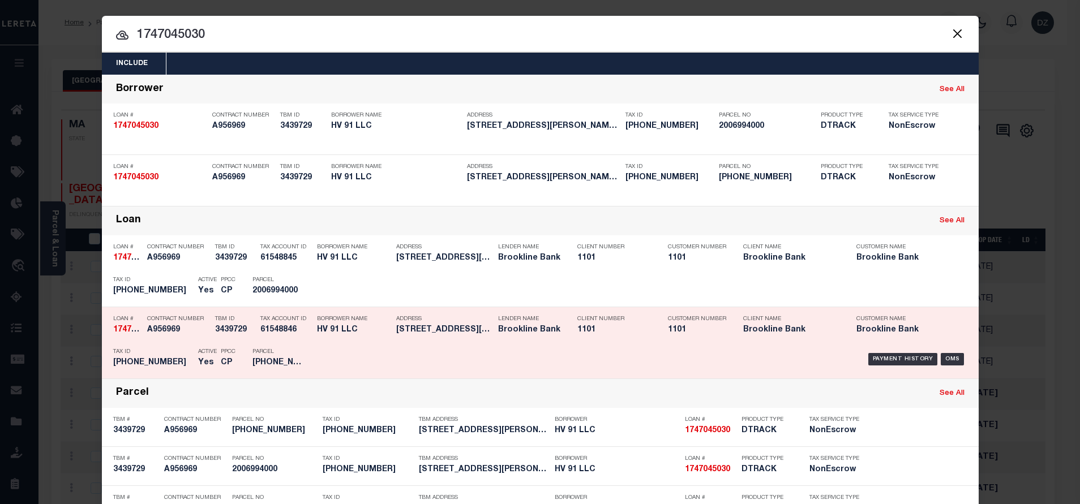
click at [871, 353] on div "Payment History OMS" at bounding box center [643, 359] width 647 height 33
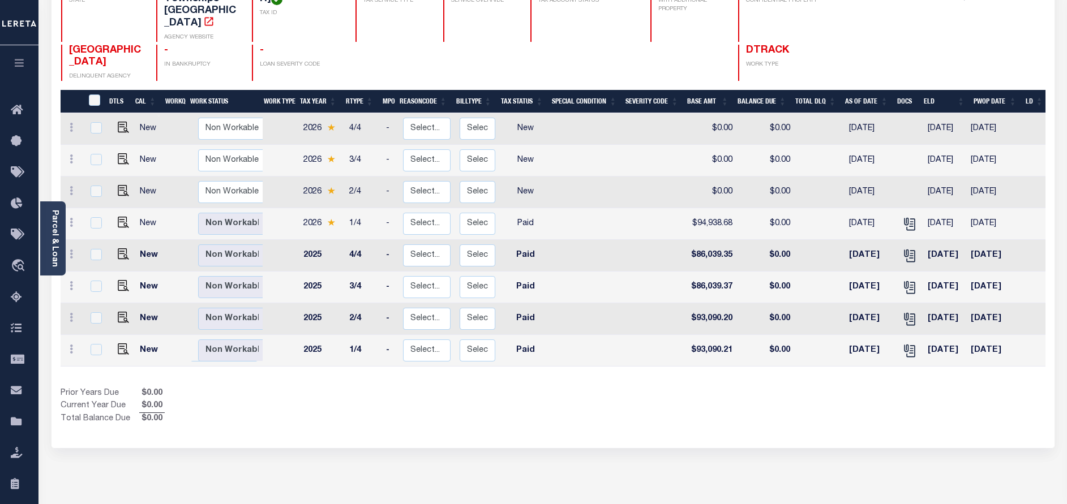
scroll to position [170, 0]
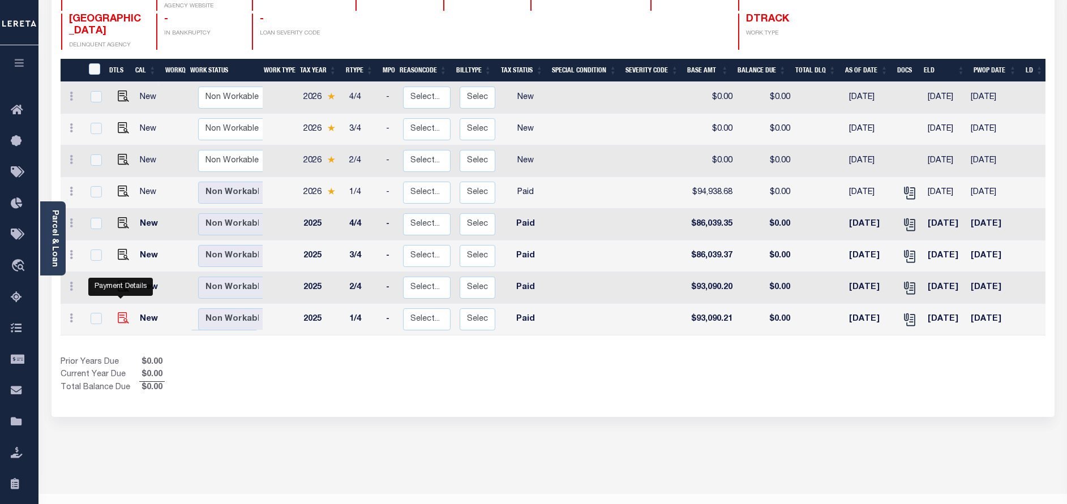
click at [119, 312] on img "" at bounding box center [123, 317] width 11 height 11
checkbox input "true"
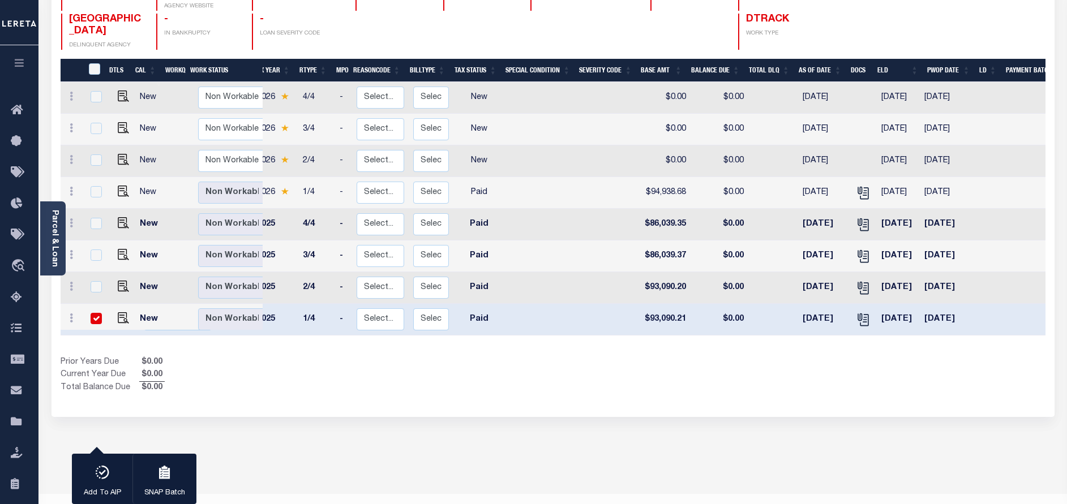
scroll to position [0, 52]
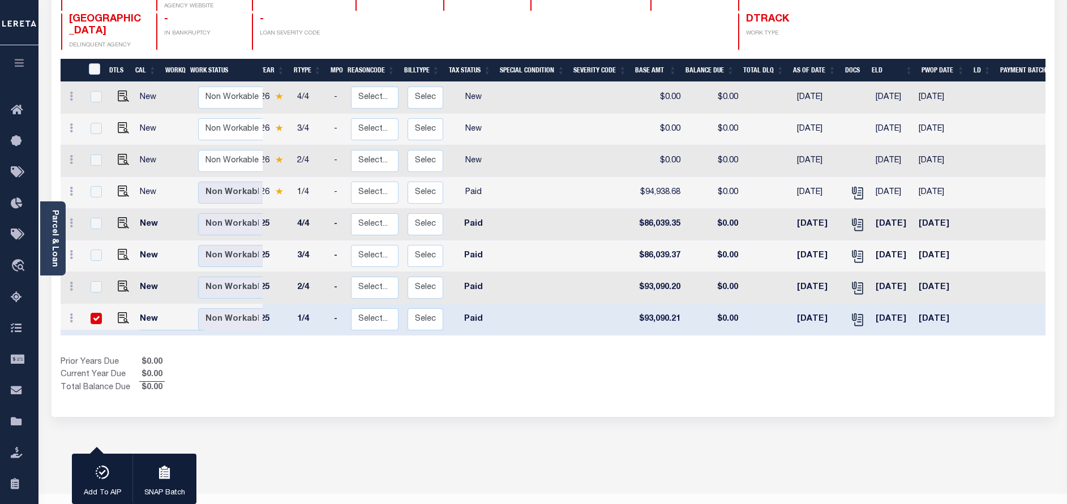
click at [112, 315] on link at bounding box center [120, 319] width 17 height 8
checkbox input "false"
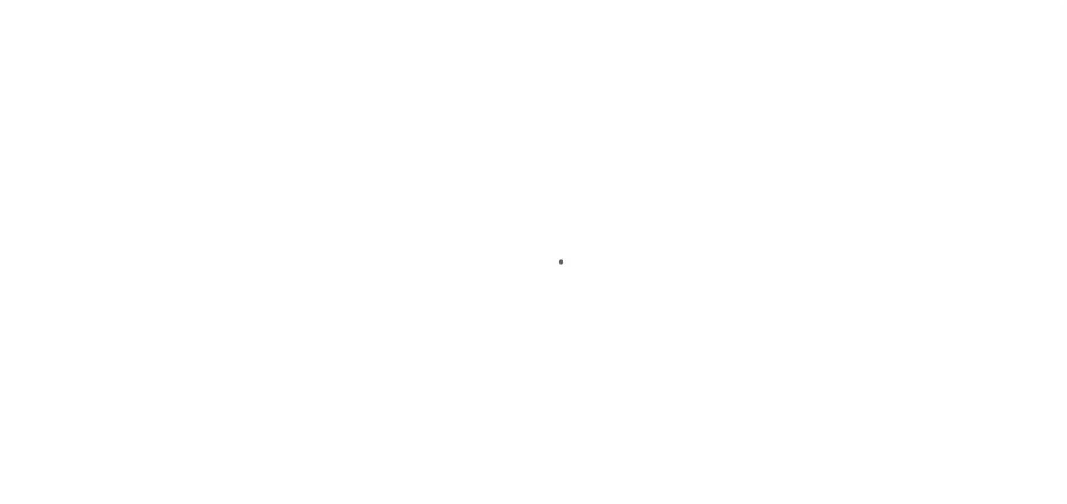
select select "PYD"
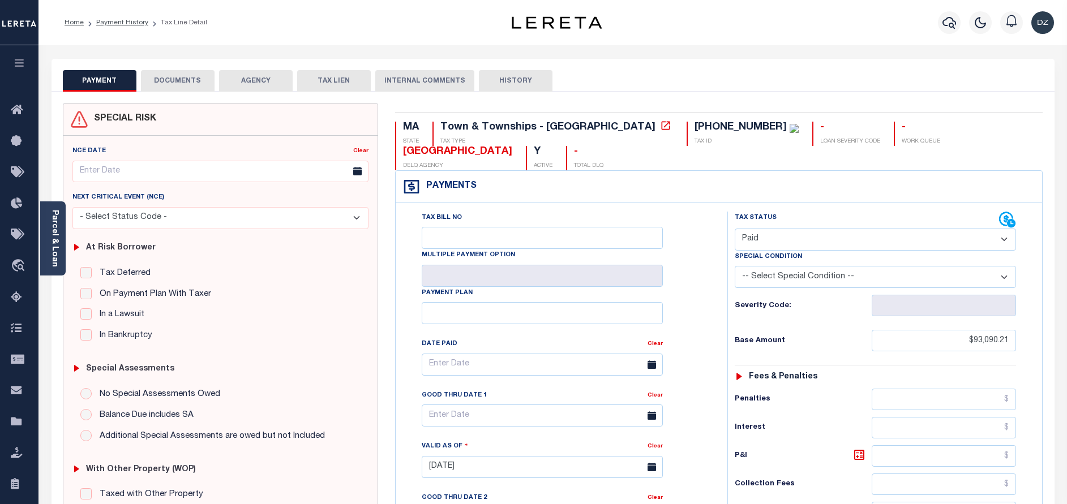
click at [188, 85] on button "DOCUMENTS" at bounding box center [178, 81] width 74 height 22
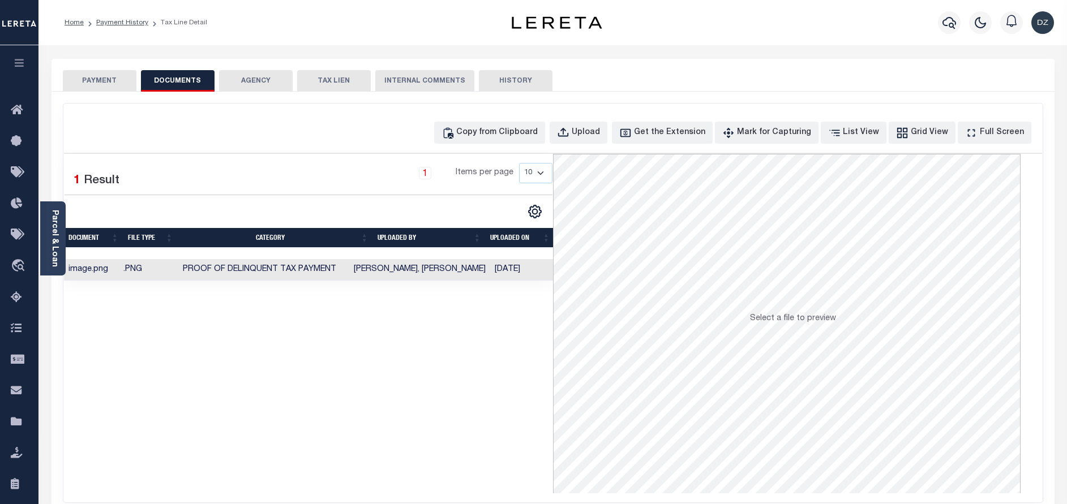
click at [111, 85] on button "PAYMENT" at bounding box center [100, 81] width 74 height 22
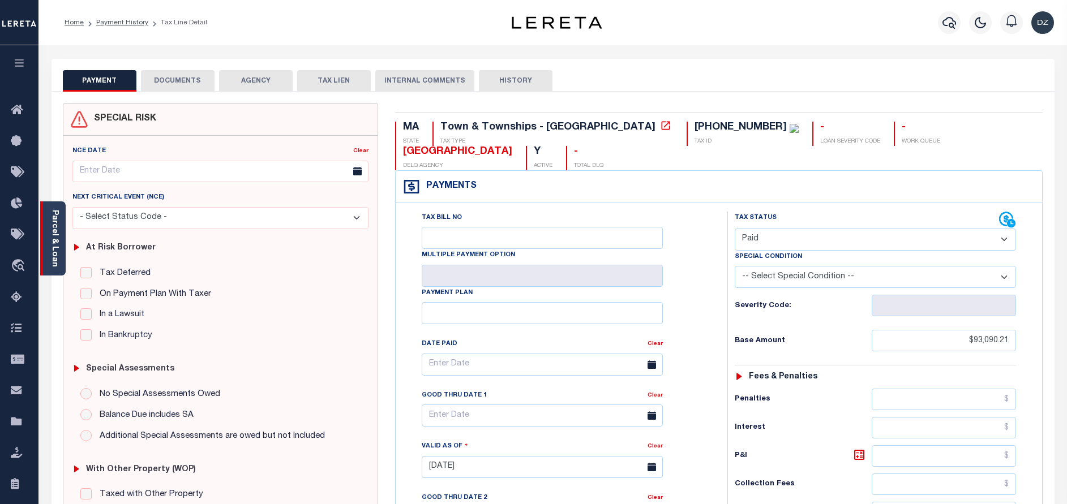
click at [55, 247] on link "Parcel & Loan" at bounding box center [54, 238] width 8 height 57
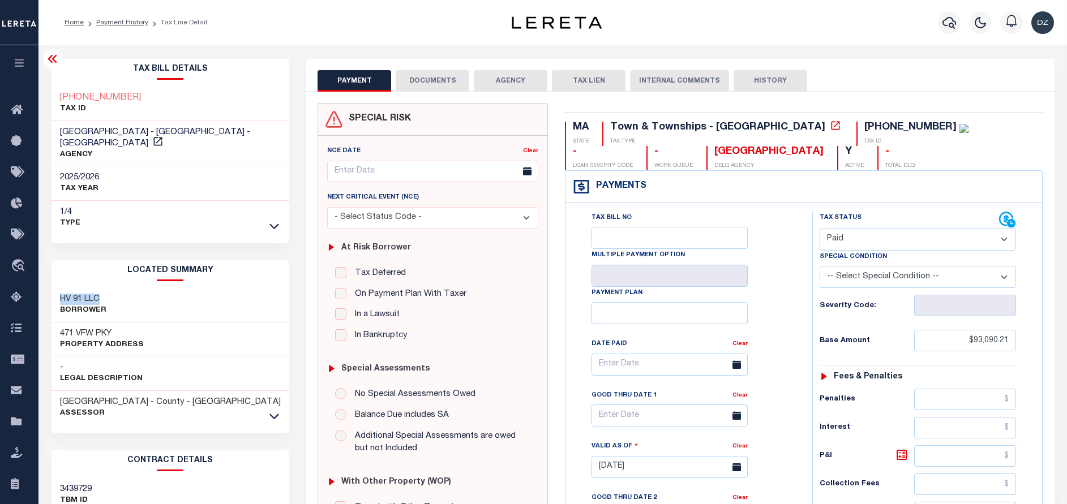
drag, startPoint x: 100, startPoint y: 288, endPoint x: 58, endPoint y: 289, distance: 41.9
click at [58, 289] on div "HV 91 LLC Borrower" at bounding box center [171, 305] width 238 height 35
copy h3 "HV 91 LLC"
drag, startPoint x: 427, startPoint y: 83, endPoint x: 427, endPoint y: 91, distance: 7.4
click at [426, 83] on button "DOCUMENTS" at bounding box center [433, 81] width 74 height 22
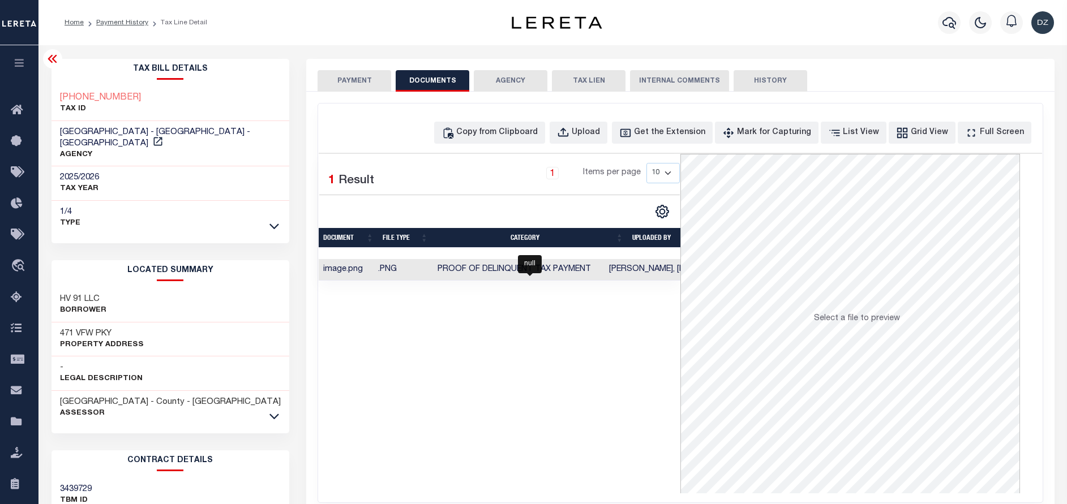
click at [541, 268] on span "Proof of Delinquent Tax Payment" at bounding box center [514, 270] width 153 height 8
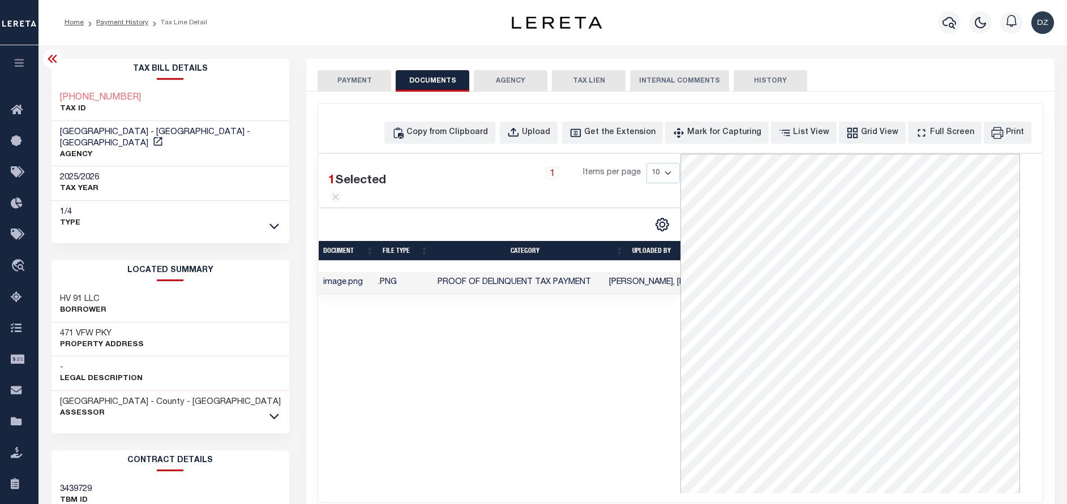
click at [358, 80] on button "PAYMENT" at bounding box center [355, 81] width 74 height 22
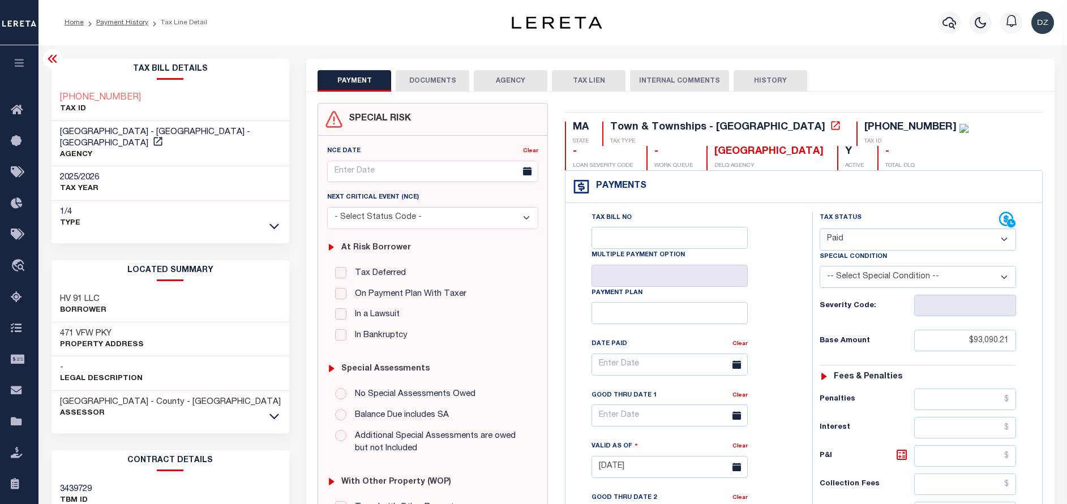
click at [425, 83] on button "DOCUMENTS" at bounding box center [433, 81] width 74 height 22
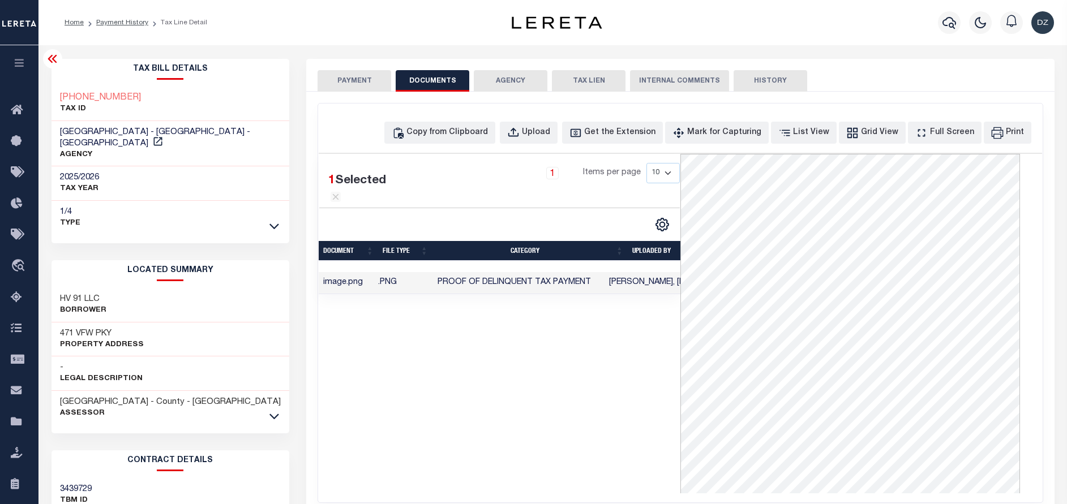
click at [345, 80] on button "PAYMENT" at bounding box center [355, 81] width 74 height 22
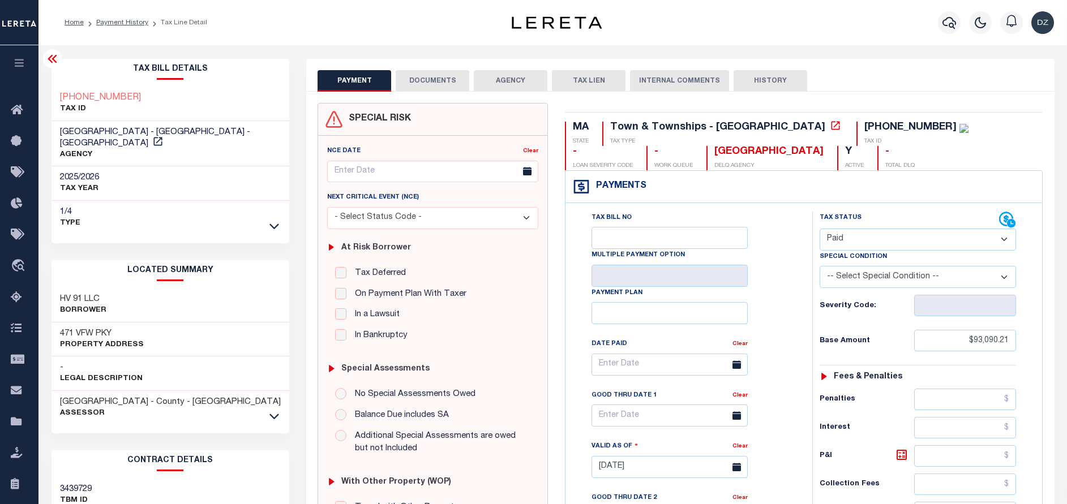
click at [456, 84] on button "DOCUMENTS" at bounding box center [433, 81] width 74 height 22
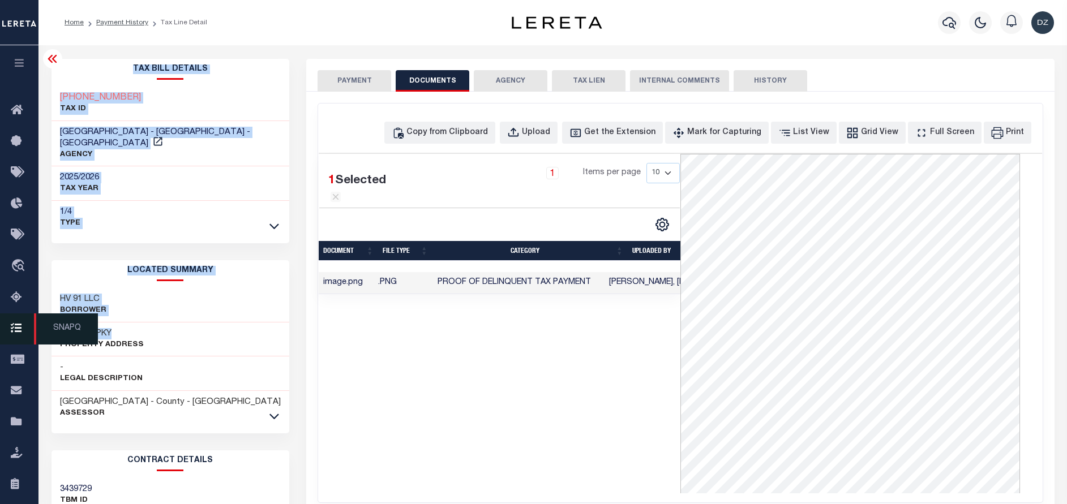
drag, startPoint x: 115, startPoint y: 319, endPoint x: 26, endPoint y: 323, distance: 89.6
click at [26, 323] on div "Home Payment History Tax Line Detail Profile Sign out" at bounding box center [533, 389] width 1067 height 778
click at [118, 328] on h3 "471 VFW PKY" at bounding box center [102, 333] width 84 height 11
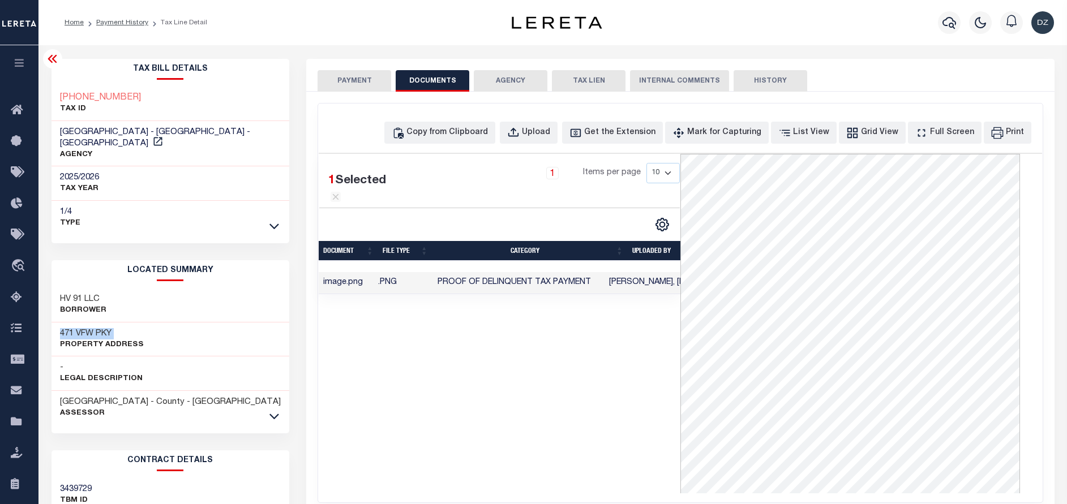
drag, startPoint x: 118, startPoint y: 318, endPoint x: 63, endPoint y: 318, distance: 54.9
click at [57, 323] on div "471 VFW PKY Property Address" at bounding box center [171, 340] width 238 height 35
drag, startPoint x: 100, startPoint y: 290, endPoint x: 57, endPoint y: 290, distance: 43.0
click at [57, 290] on div "HV 91 LLC Borrower" at bounding box center [171, 305] width 238 height 35
copy h3 "HV 91 LLC"
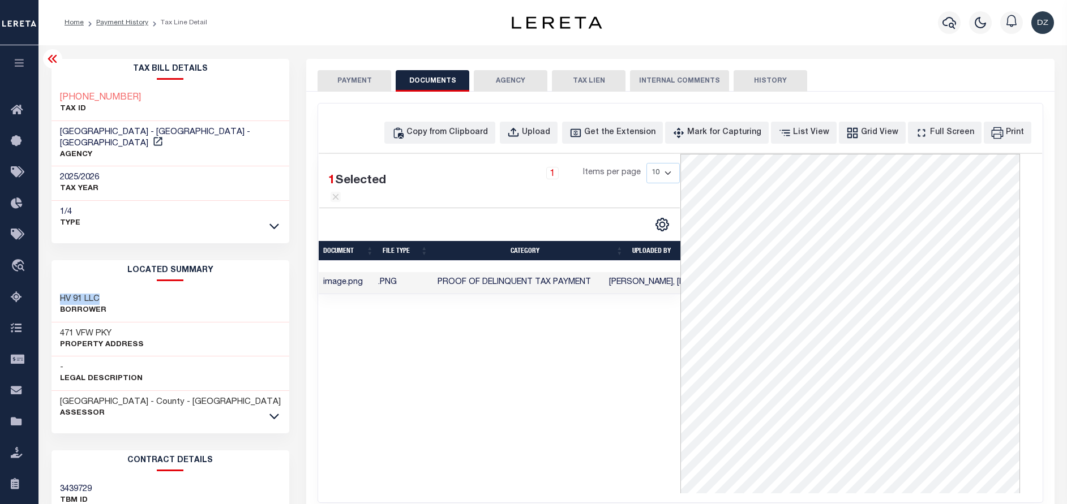
click at [318, 78] on button "PAYMENT" at bounding box center [355, 81] width 74 height 22
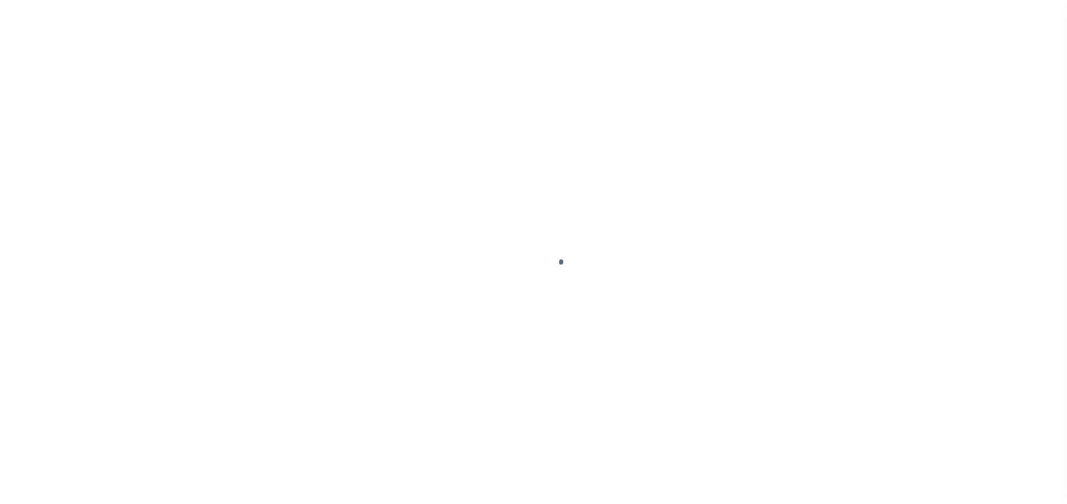
select select "PYD"
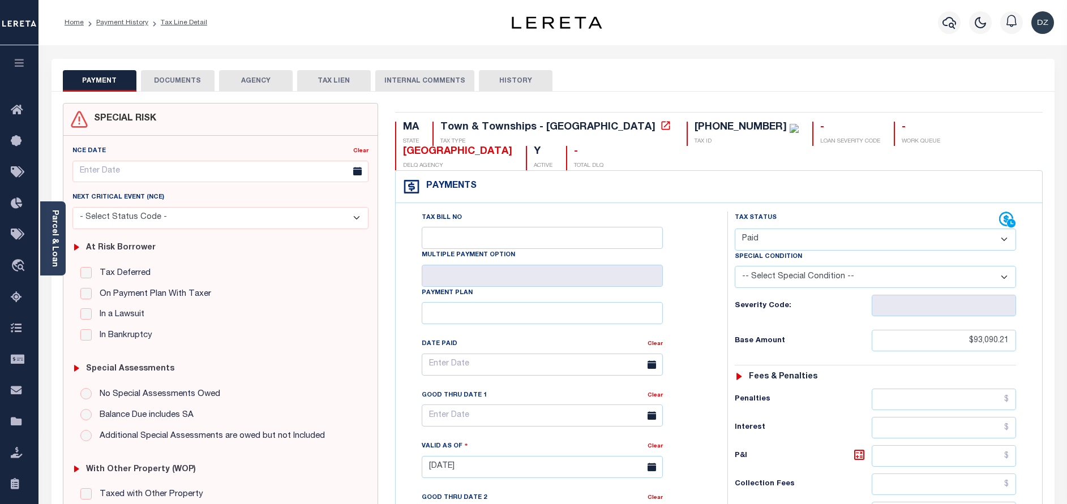
scroll to position [170, 0]
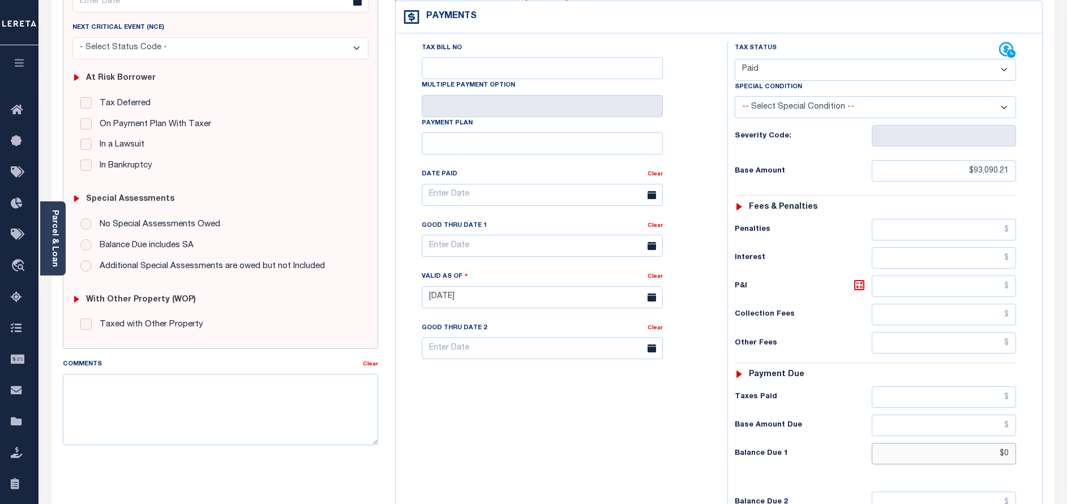
click at [1012, 443] on input "$0" at bounding box center [944, 454] width 144 height 22
type input "$0.00"
type input "[DATE]"
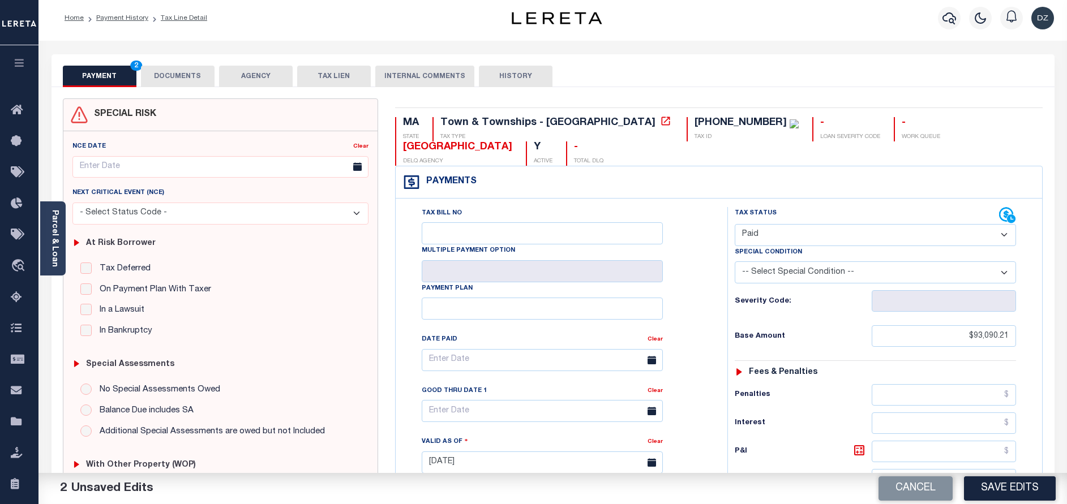
scroll to position [0, 0]
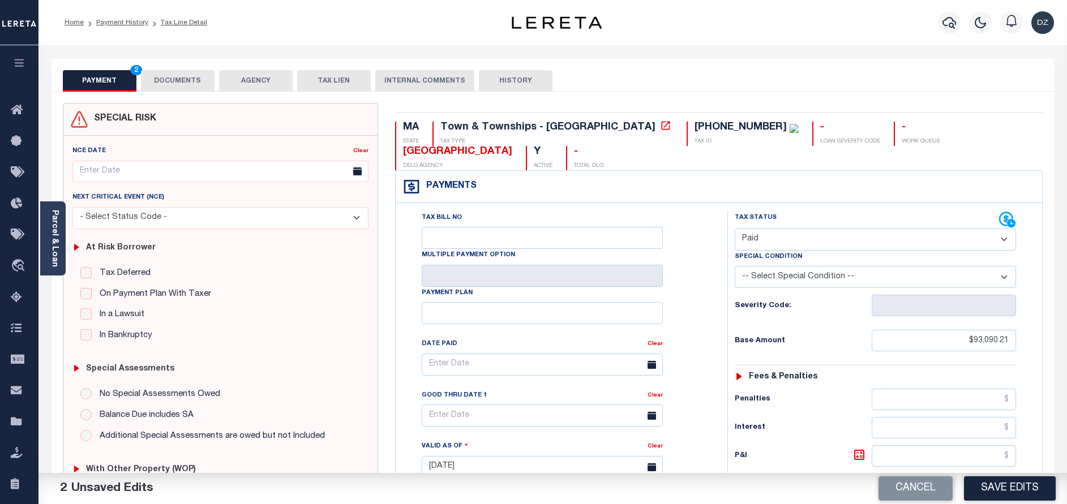
click at [184, 79] on button "DOCUMENTS" at bounding box center [178, 81] width 74 height 22
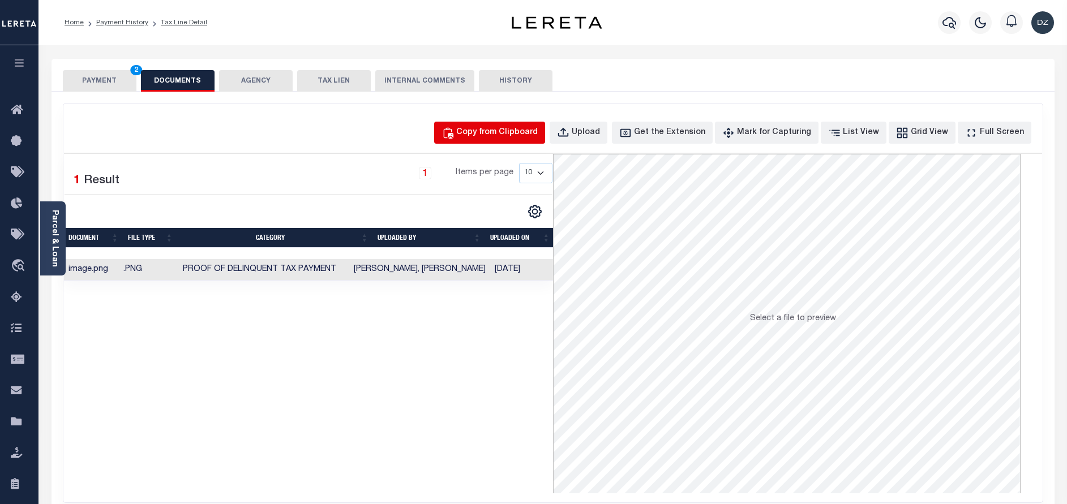
click at [519, 131] on div "Copy from Clipboard" at bounding box center [497, 133] width 82 height 12
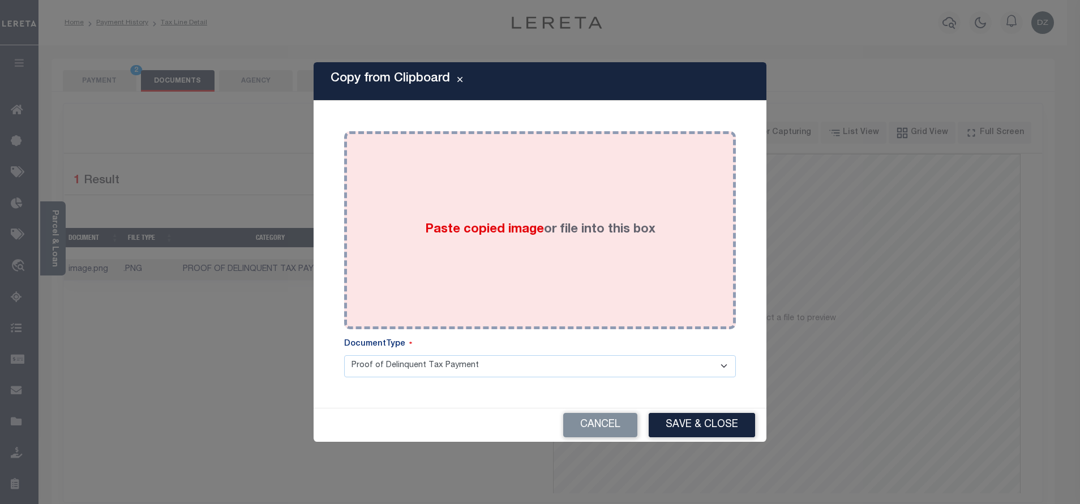
click at [509, 204] on div "Paste copied image or file into this box" at bounding box center [540, 230] width 375 height 181
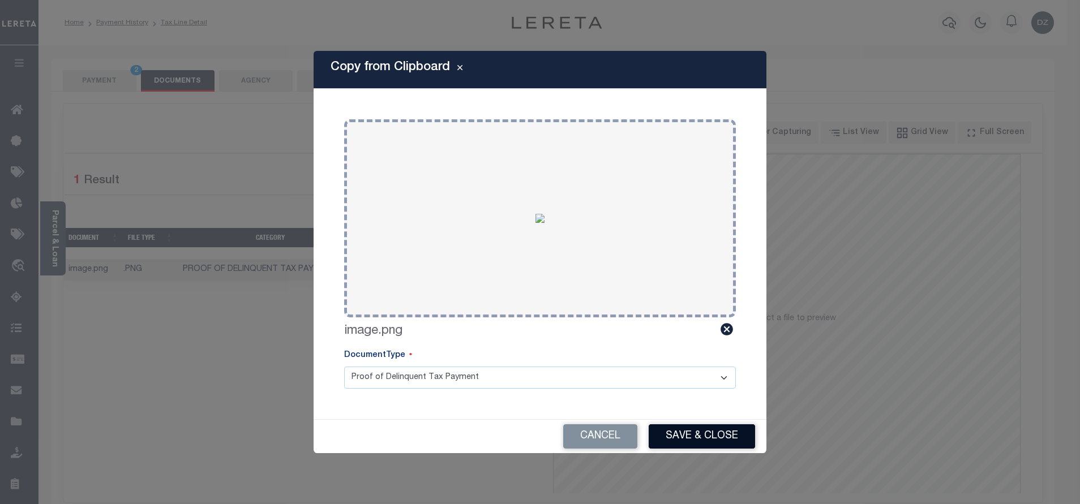
click at [682, 430] on button "Save & Close" at bounding box center [702, 437] width 106 height 24
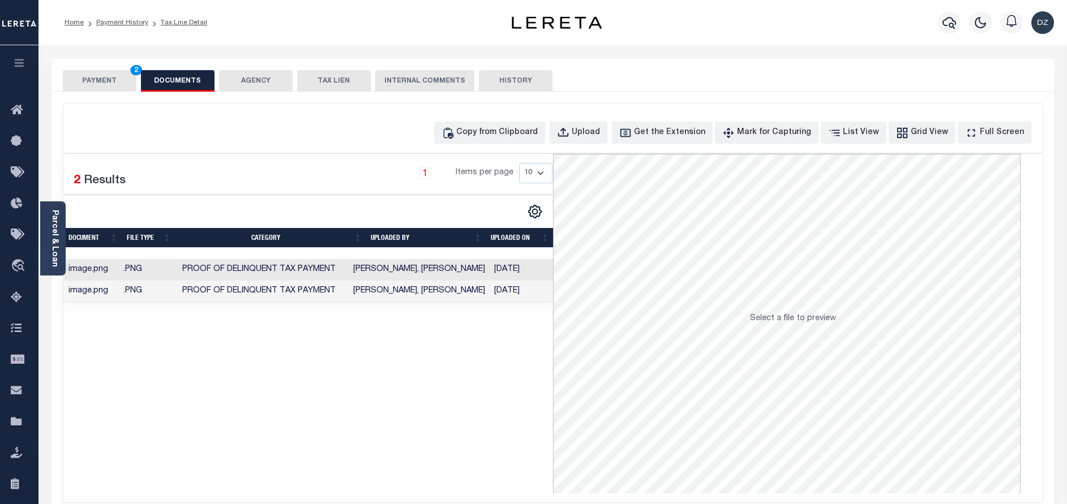
click at [113, 86] on button "PAYMENT 2" at bounding box center [100, 81] width 74 height 22
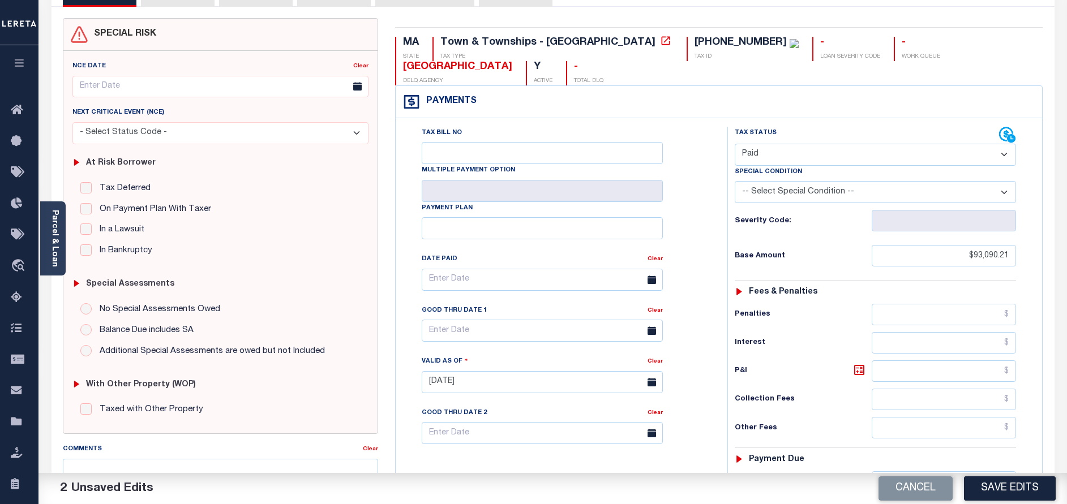
scroll to position [170, 0]
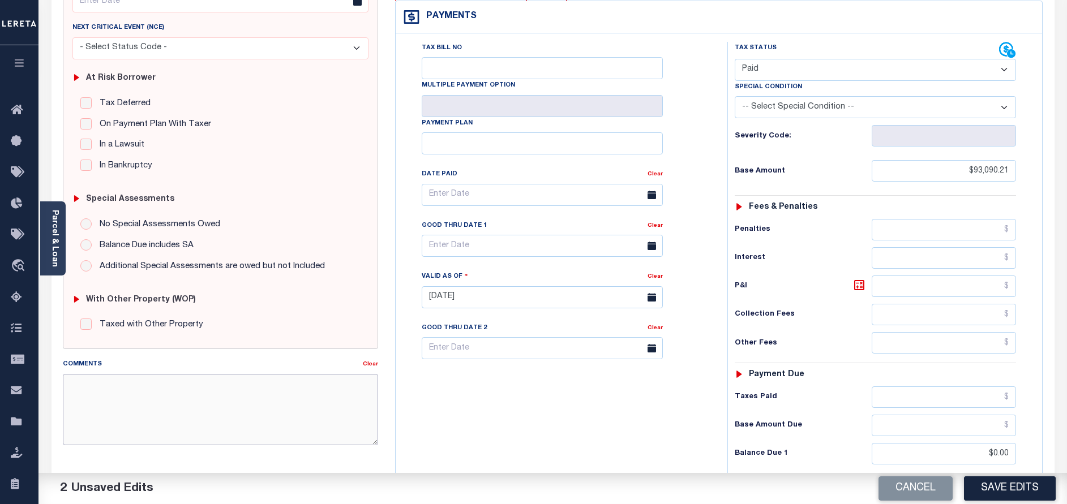
click at [171, 398] on textarea "Comments" at bounding box center [220, 409] width 315 height 71
paste textarea "per the received email from the tax collector the taxes are paid-DZK"
type textarea "per the received email from the tax collector the taxes are paid-DZK"
click at [708, 2] on div "Payments Warning! Search Status is not "Completed", amounts can not be keyed." at bounding box center [719, 17] width 647 height 32
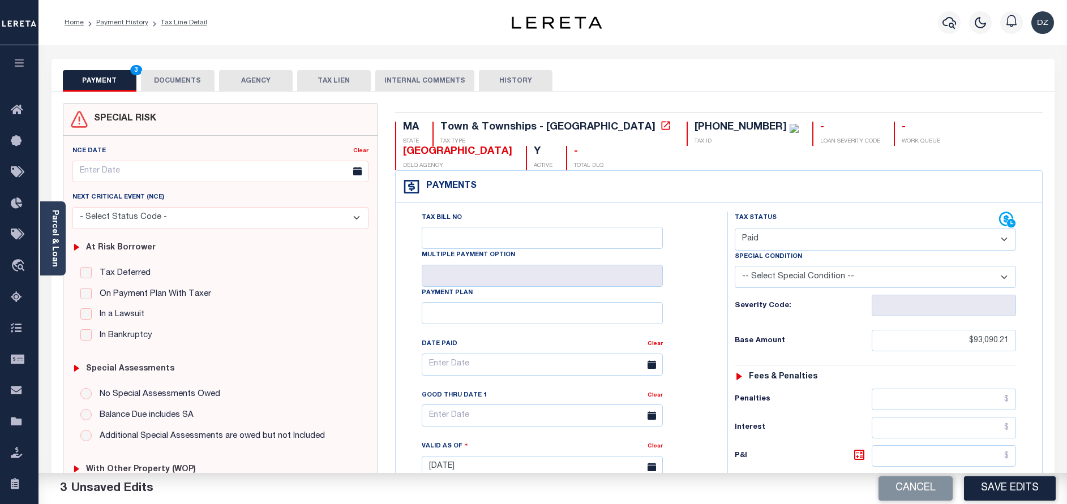
click at [207, 83] on button "DOCUMENTS" at bounding box center [178, 81] width 74 height 22
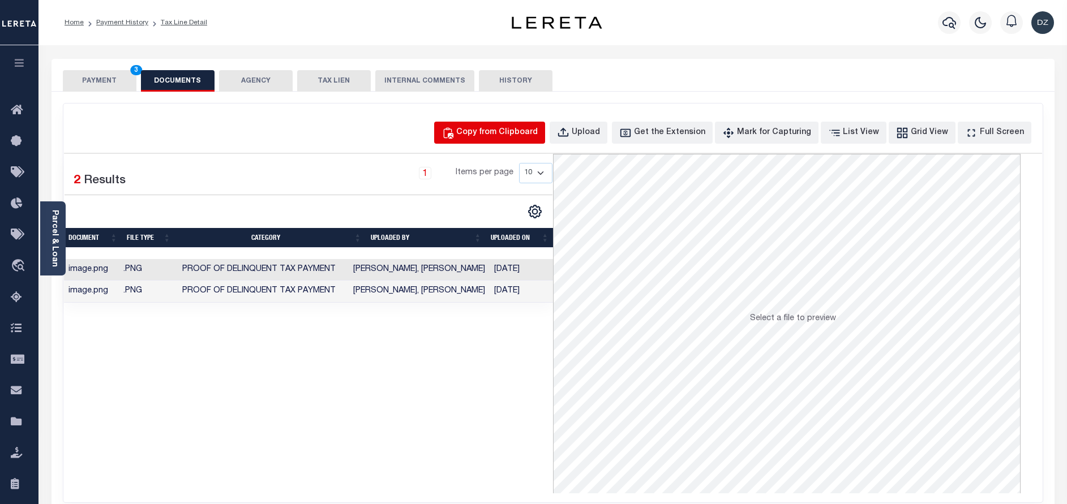
click at [484, 129] on div "Copy from Clipboard" at bounding box center [497, 133] width 82 height 12
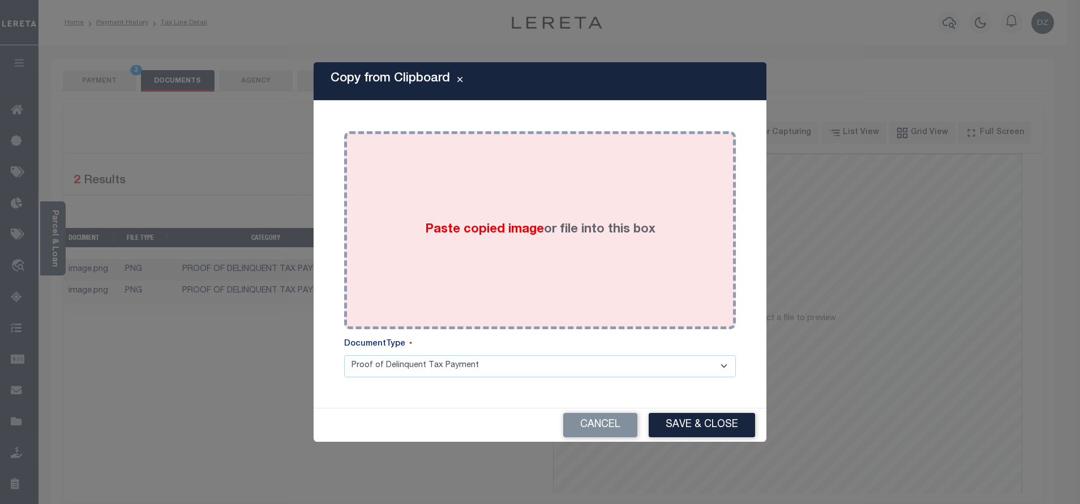
click at [509, 215] on div "Paste copied image or file into this box" at bounding box center [540, 230] width 375 height 181
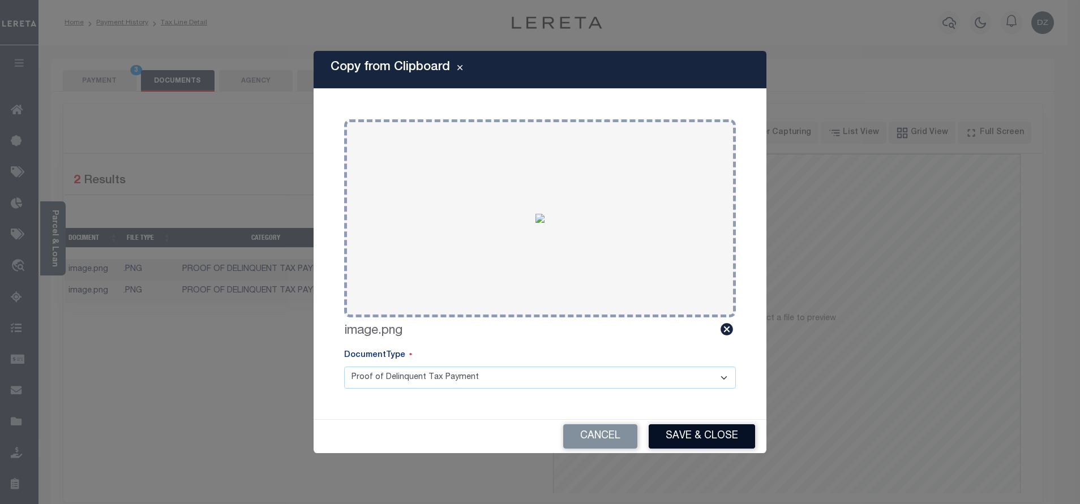
click at [686, 436] on button "Save & Close" at bounding box center [702, 437] width 106 height 24
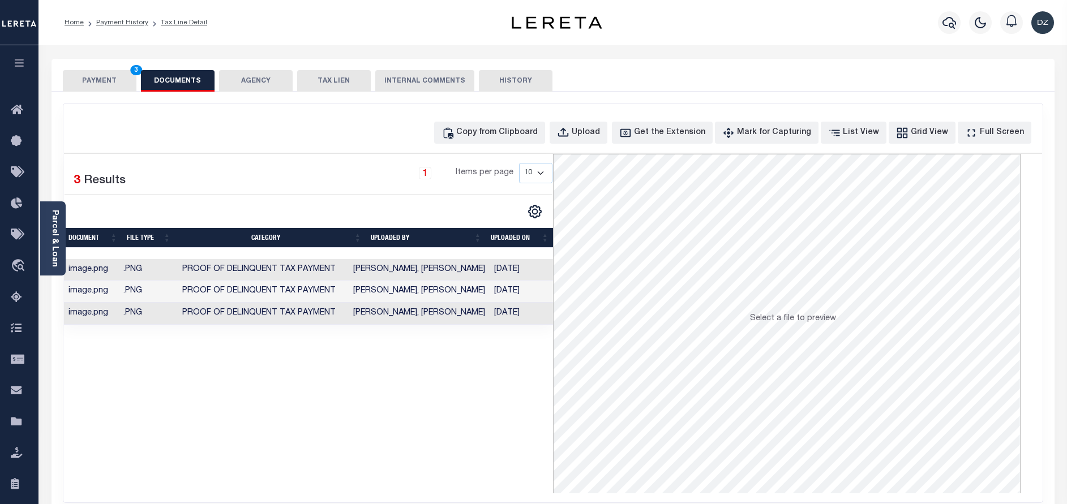
click at [126, 80] on button "PAYMENT 3" at bounding box center [100, 81] width 74 height 22
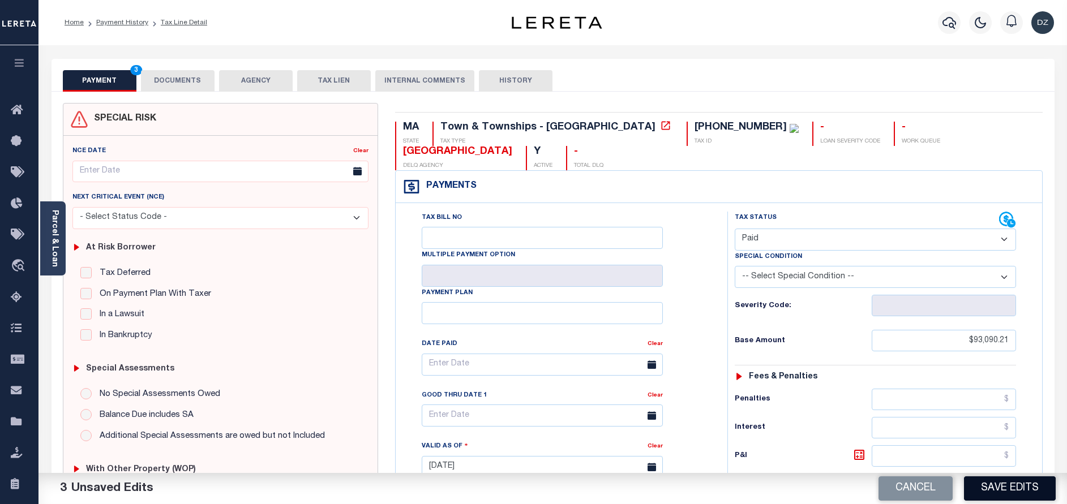
click at [1018, 485] on button "Save Edits" at bounding box center [1010, 489] width 92 height 24
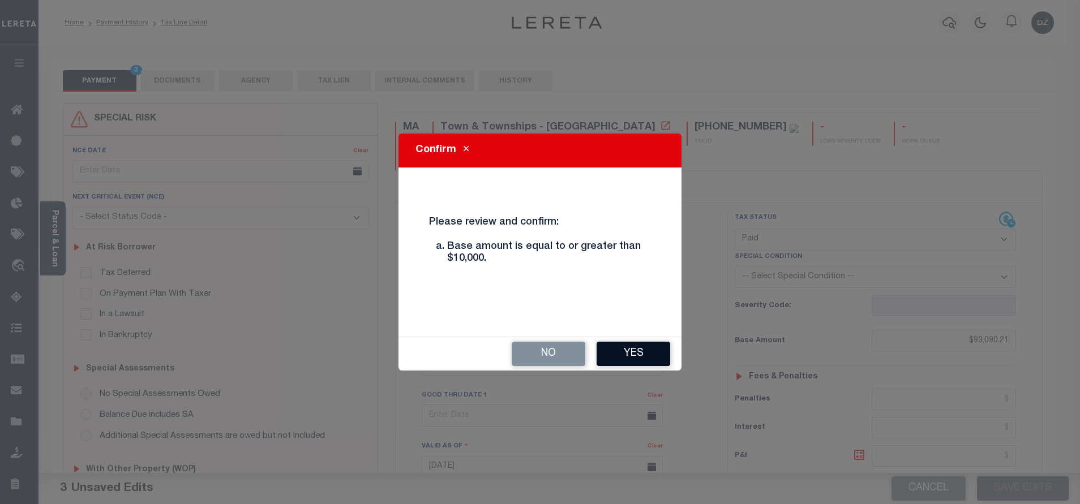
click at [616, 356] on button "Yes" at bounding box center [634, 354] width 74 height 24
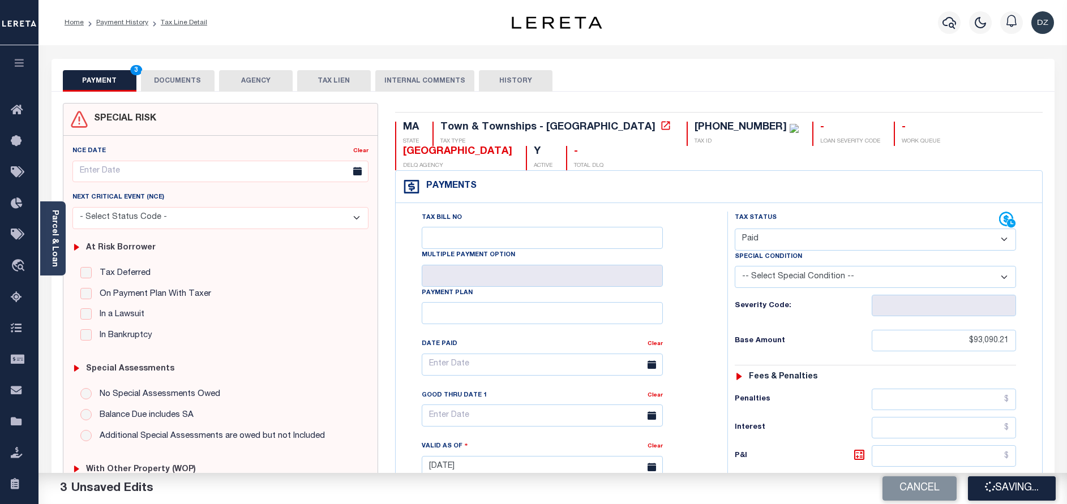
checkbox input "false"
type input "$93,090.21"
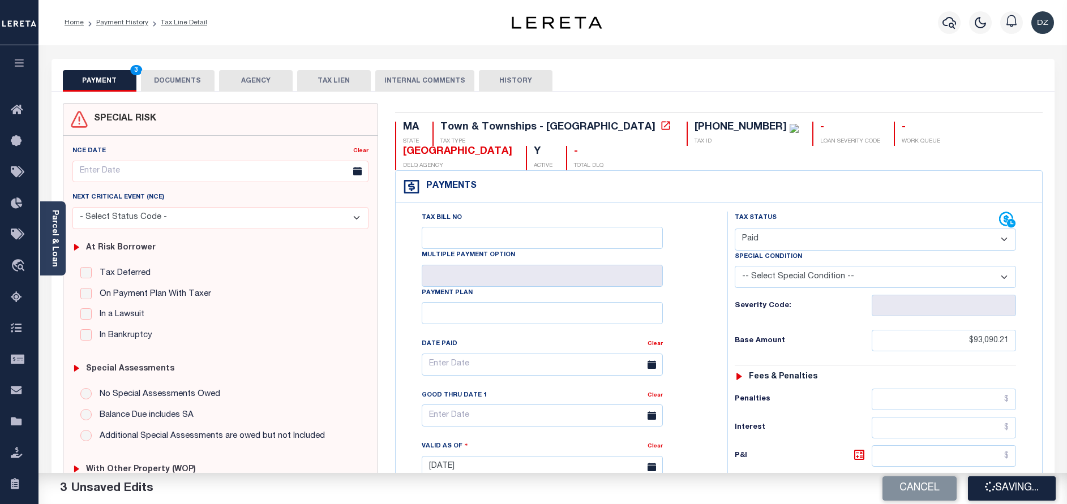
type input "$0"
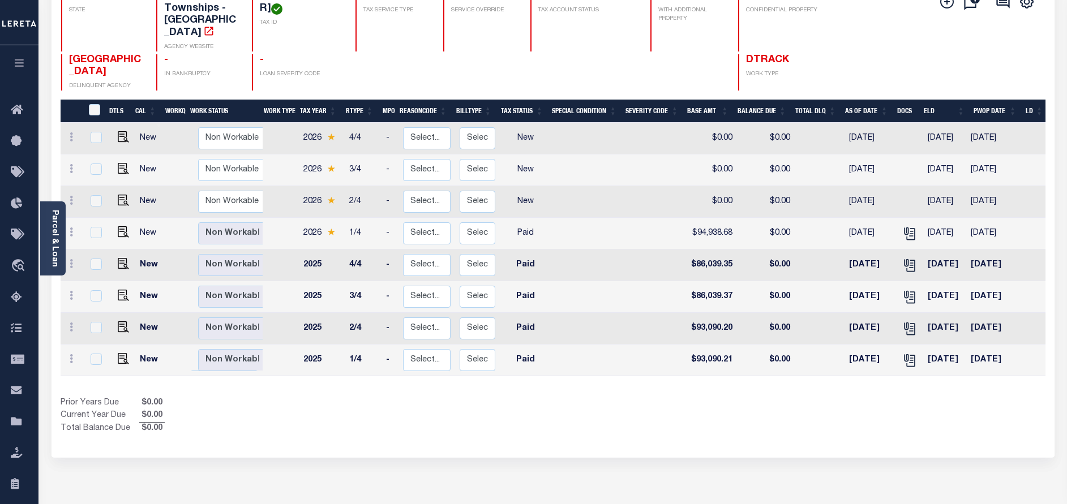
scroll to position [170, 0]
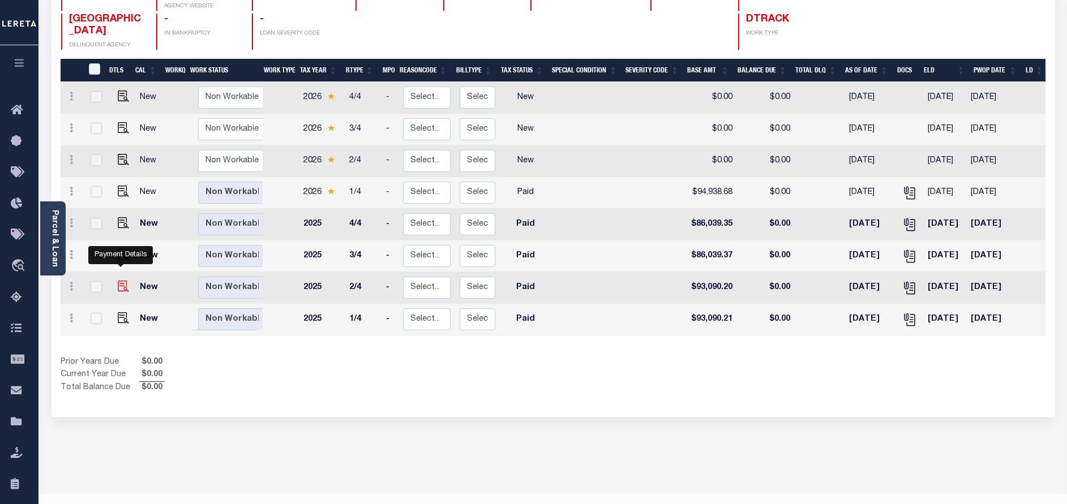
click at [118, 281] on img "" at bounding box center [123, 286] width 11 height 11
checkbox input "true"
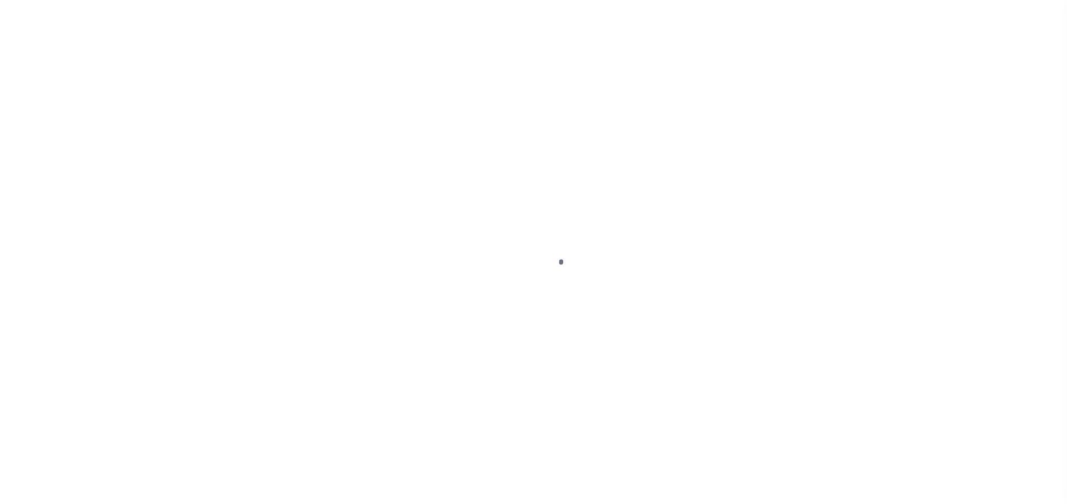
select select "PYD"
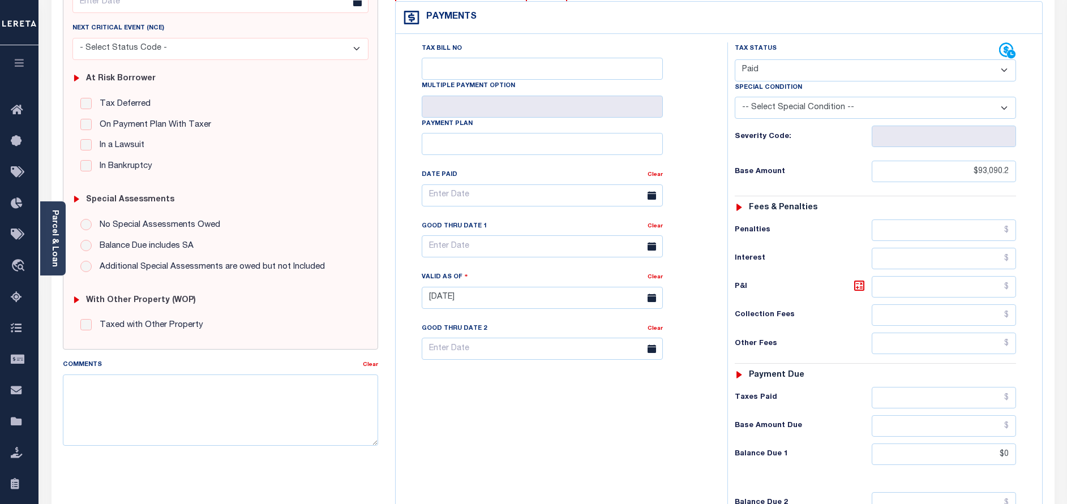
scroll to position [170, 0]
click at [1002, 443] on input "$0" at bounding box center [944, 454] width 144 height 22
type input "$0.00"
type input "[DATE]"
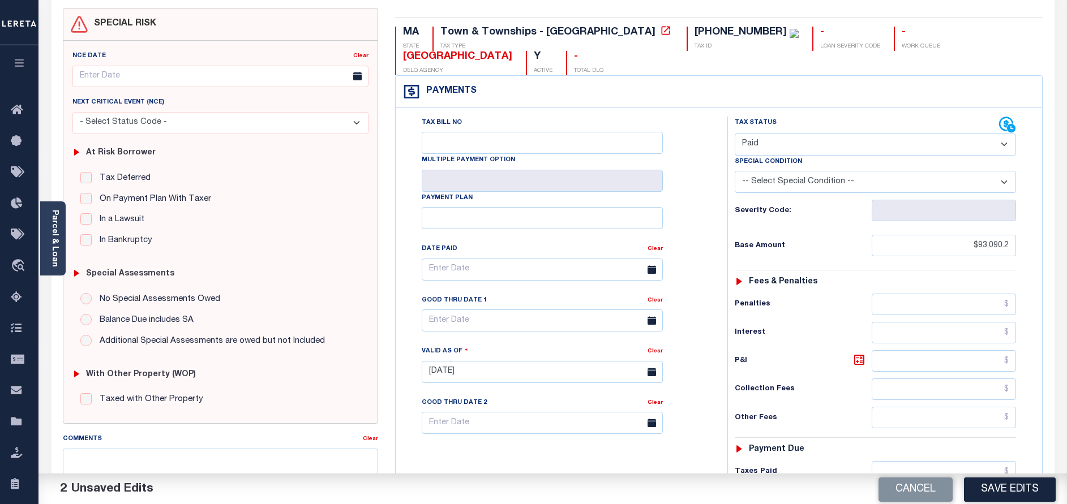
scroll to position [0, 0]
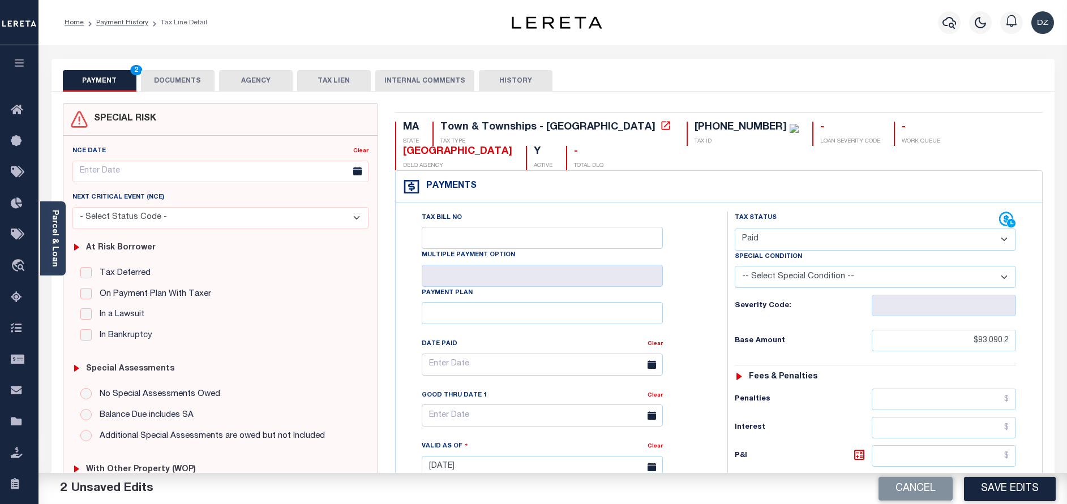
click at [183, 78] on button "DOCUMENTS" at bounding box center [178, 81] width 74 height 22
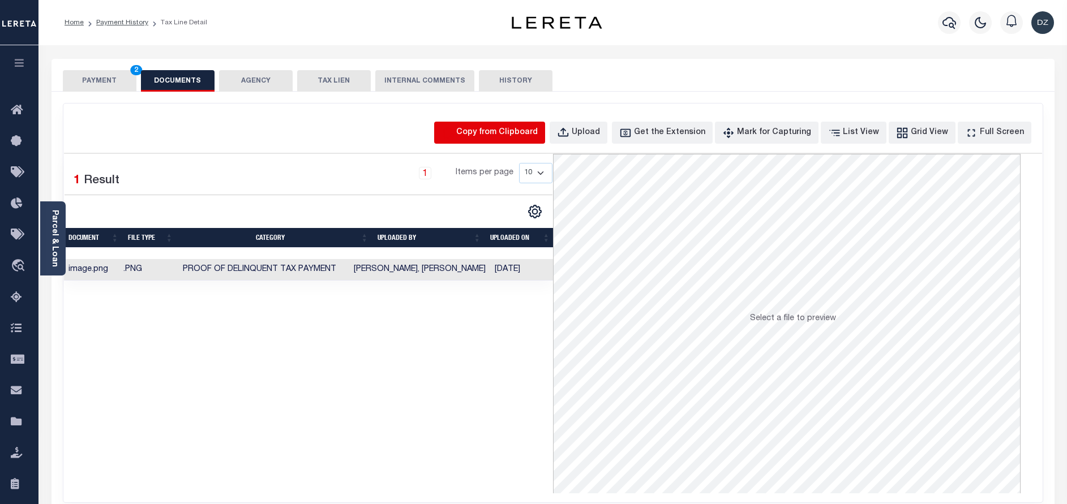
click at [454, 131] on icon "button" at bounding box center [448, 133] width 12 height 12
select select "POP"
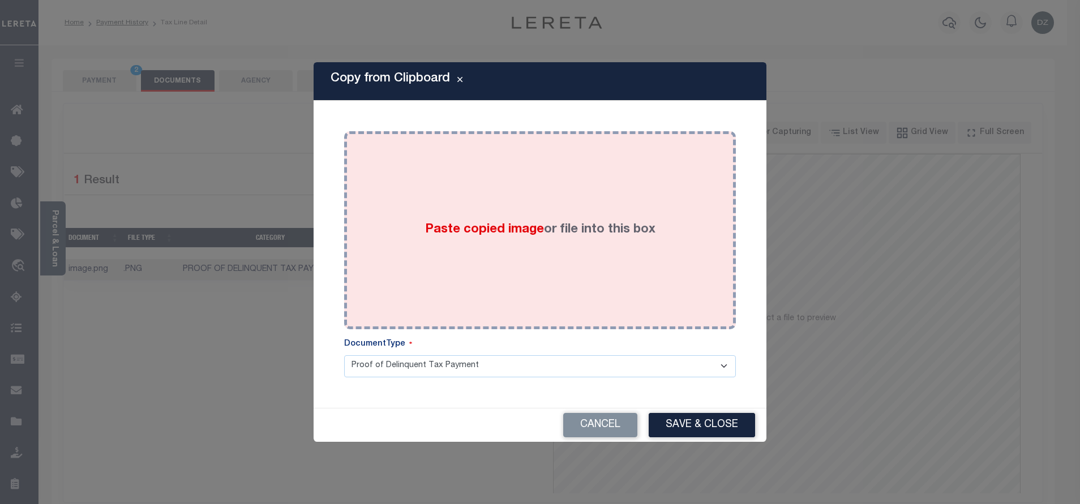
click at [483, 202] on div "Paste copied image or file into this box" at bounding box center [540, 230] width 375 height 181
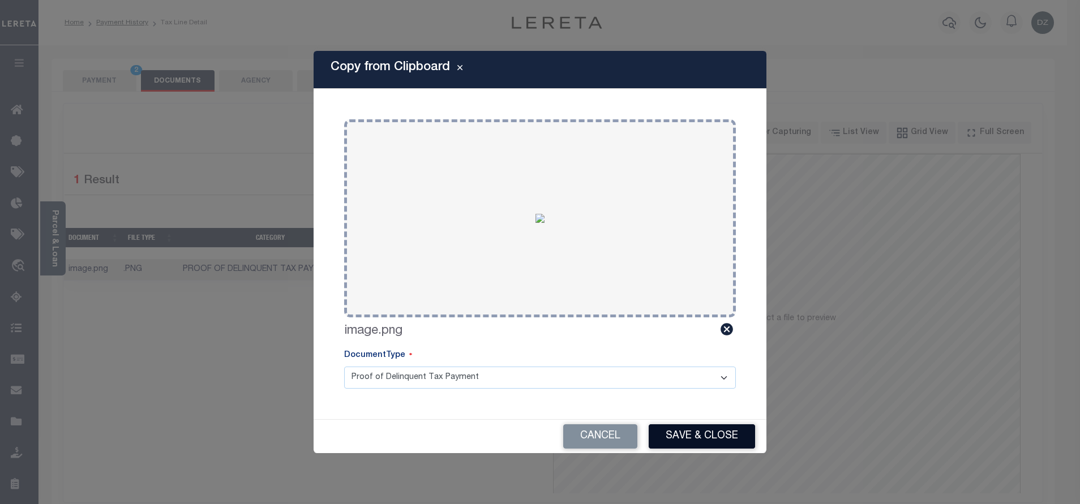
click at [673, 427] on button "Save & Close" at bounding box center [702, 437] width 106 height 24
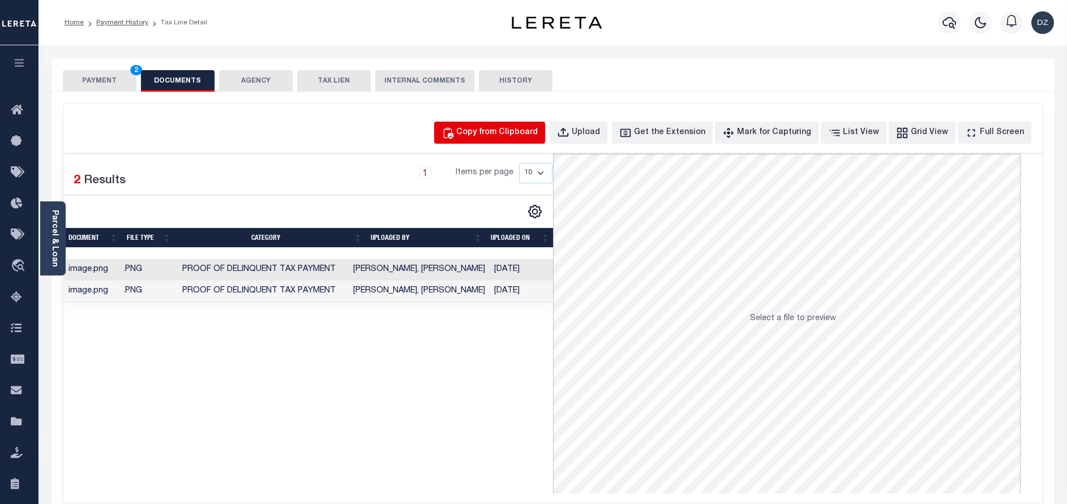
click at [529, 129] on div "Copy from Clipboard" at bounding box center [497, 133] width 82 height 12
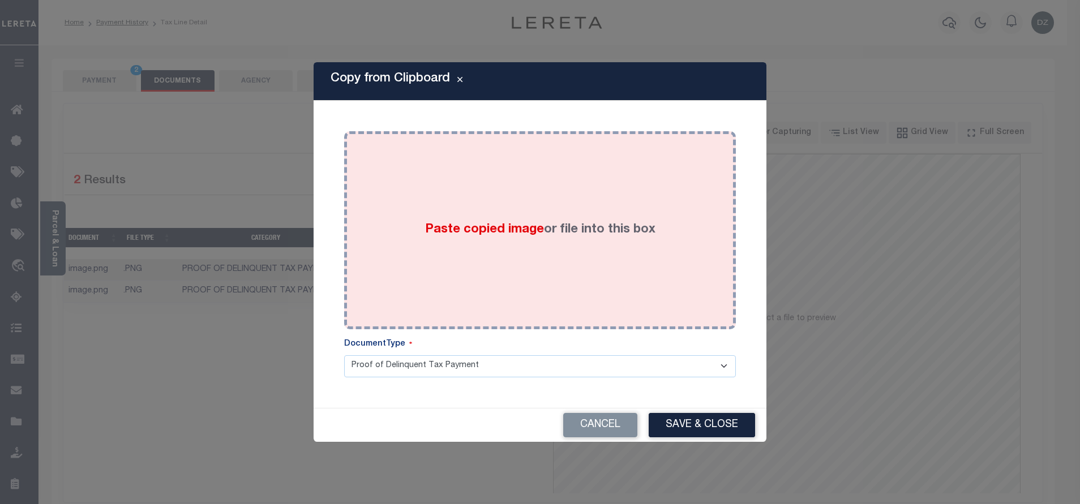
click at [546, 221] on label "Paste copied image or file into this box" at bounding box center [540, 230] width 230 height 19
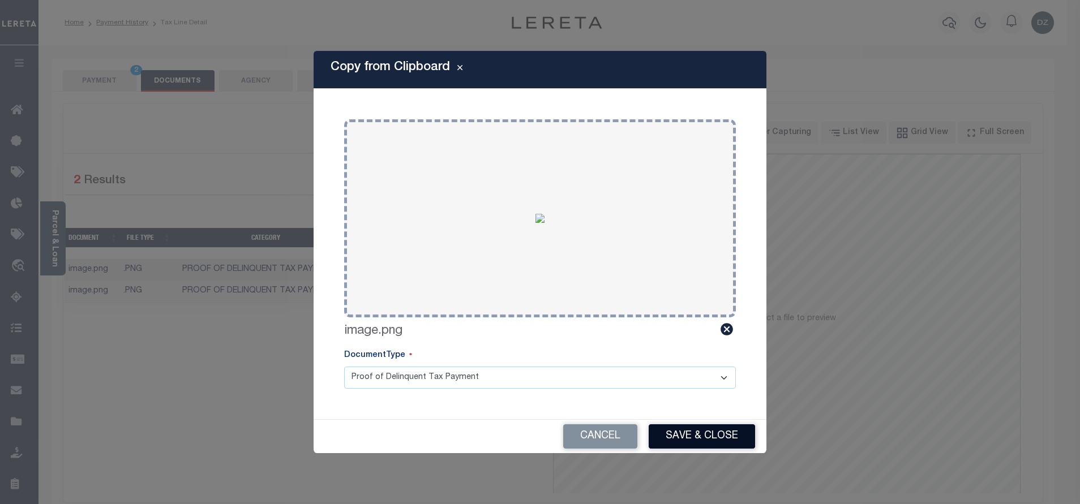
click at [696, 439] on button "Save & Close" at bounding box center [702, 437] width 106 height 24
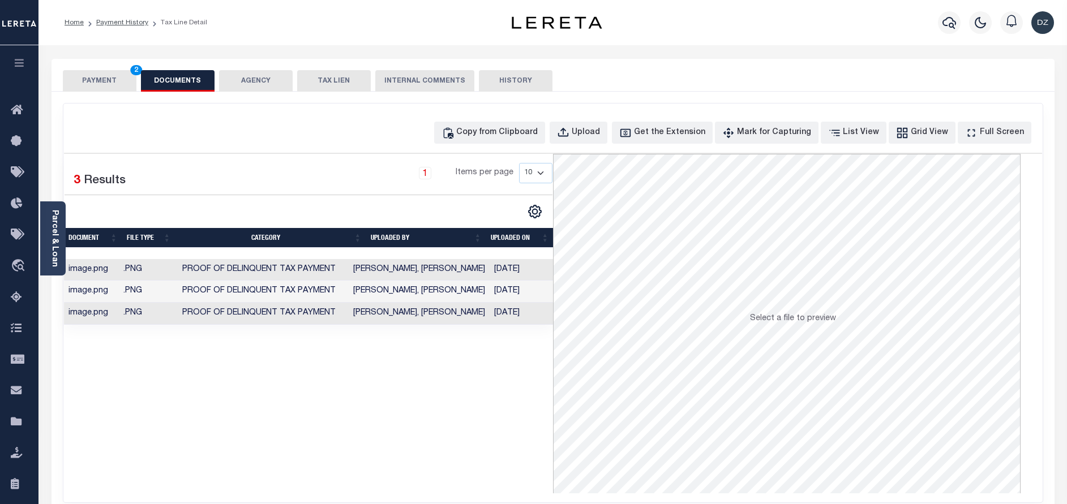
click at [101, 78] on button "PAYMENT 2" at bounding box center [100, 81] width 74 height 22
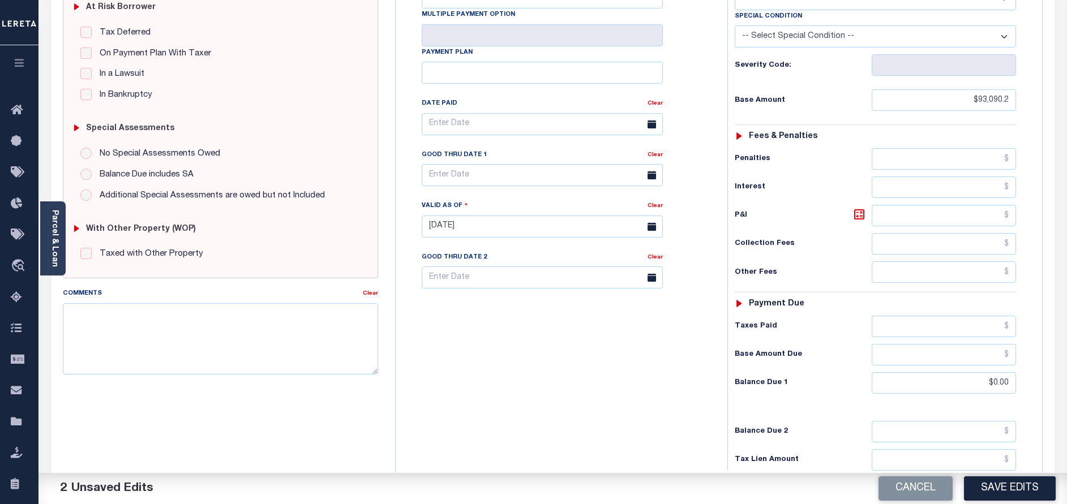
scroll to position [255, 0]
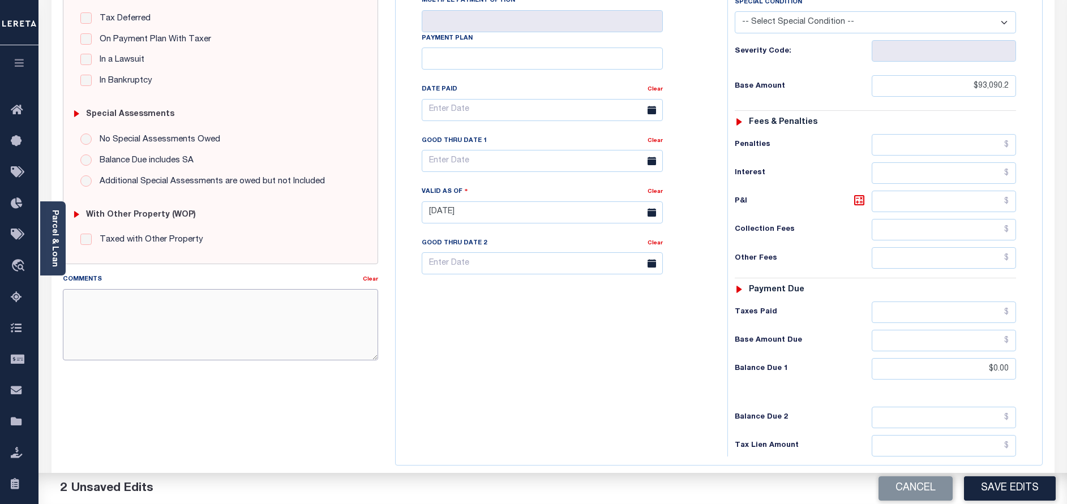
click at [241, 322] on textarea "Comments" at bounding box center [220, 324] width 315 height 71
paste textarea "per the received email from the tax collector the taxes are paid-DZK"
type textarea "per the received email from the tax collector the taxes are paid-DZK"
click at [992, 482] on button "Save Edits" at bounding box center [1010, 489] width 92 height 24
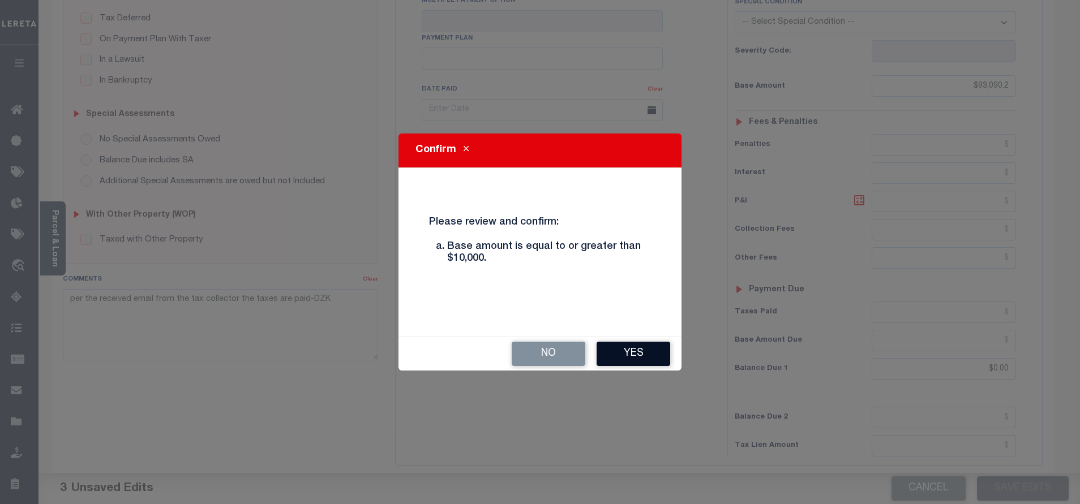
click at [628, 353] on button "Yes" at bounding box center [634, 354] width 74 height 24
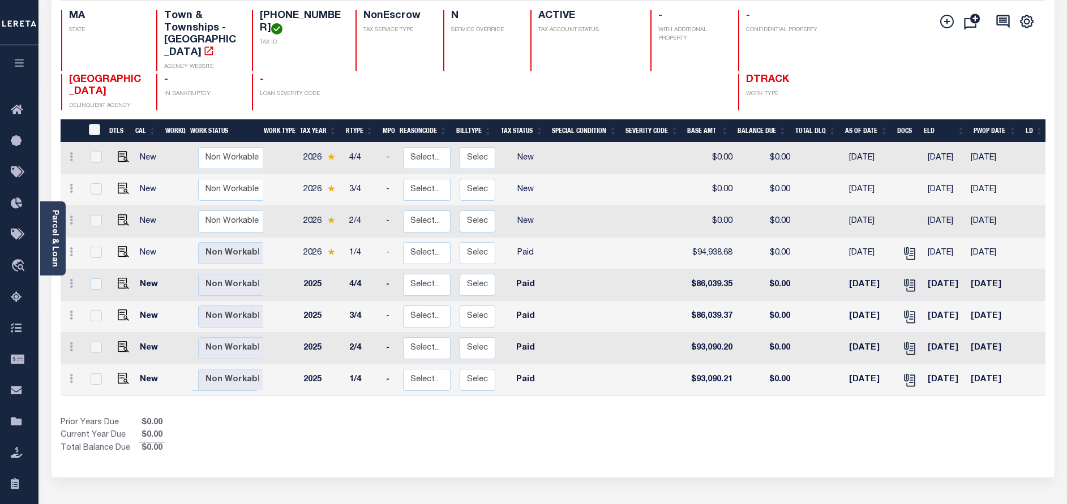
scroll to position [170, 0]
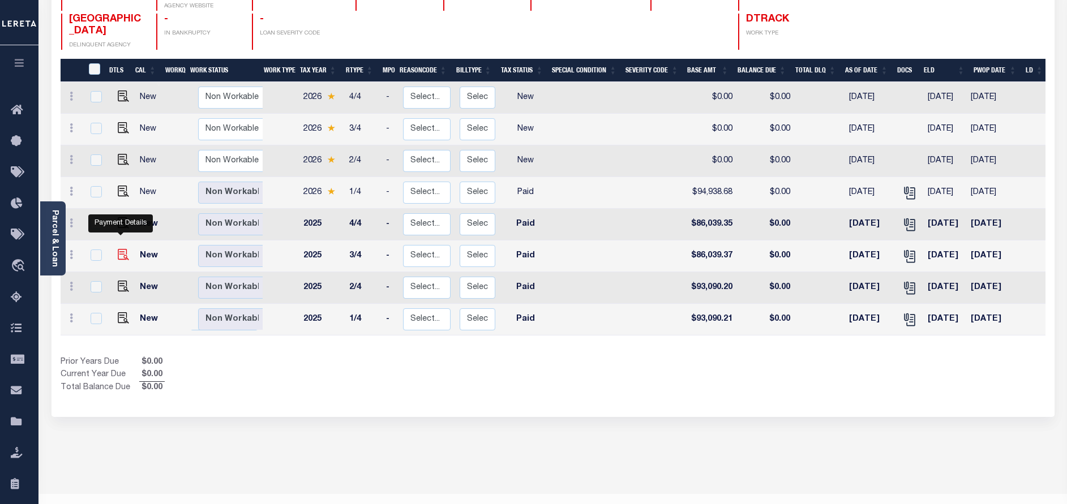
click at [123, 249] on img "" at bounding box center [123, 254] width 11 height 11
checkbox input "true"
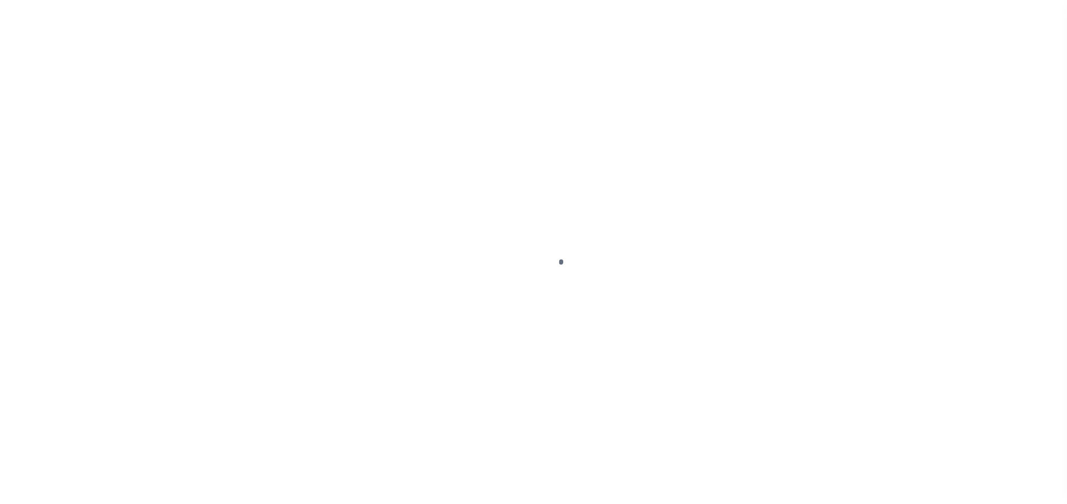
select select "PYD"
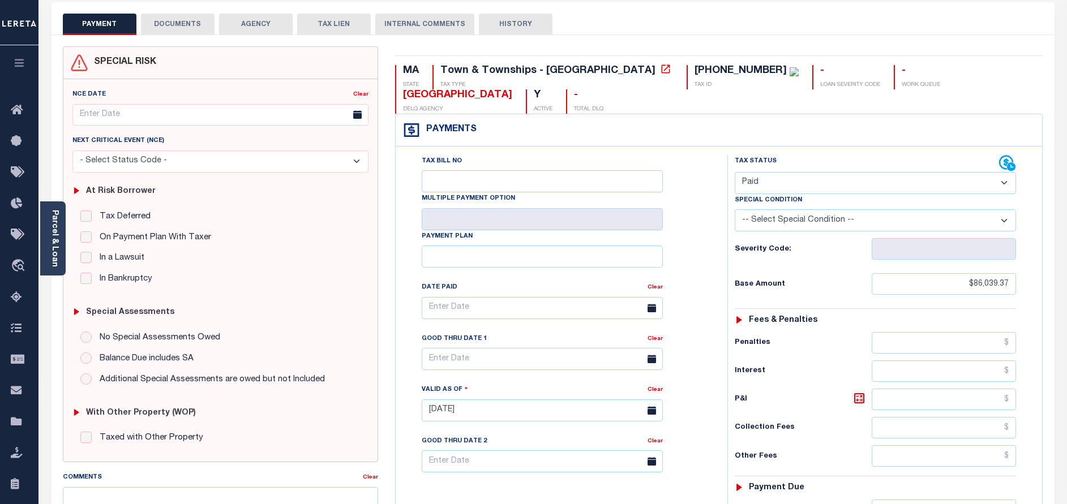
scroll to position [170, 0]
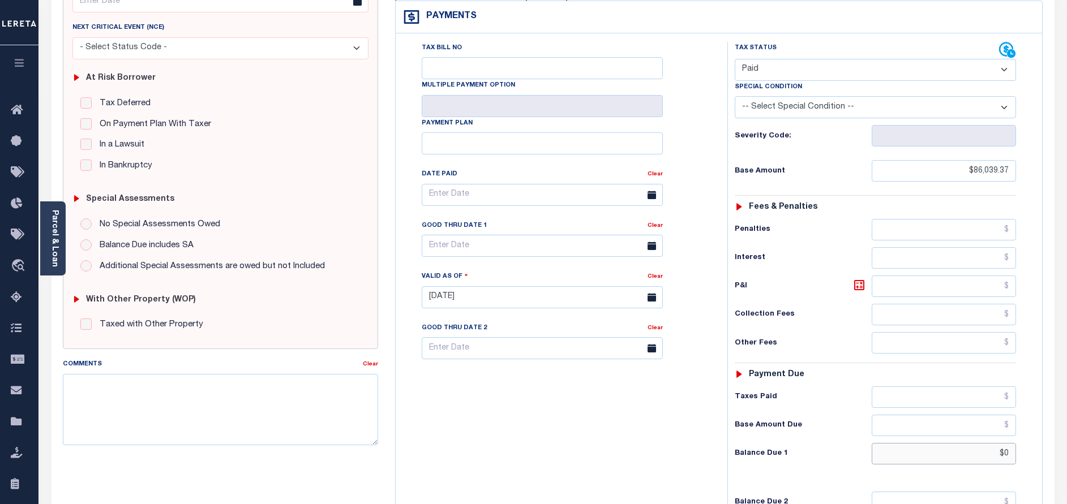
click at [1009, 443] on input "$0" at bounding box center [944, 454] width 144 height 22
type input "$0.00"
type input "[DATE]"
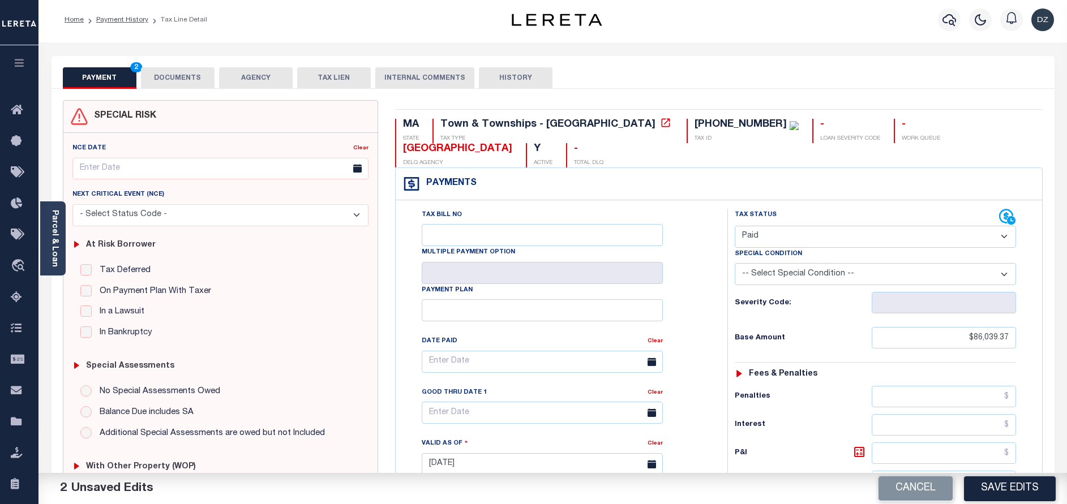
scroll to position [0, 0]
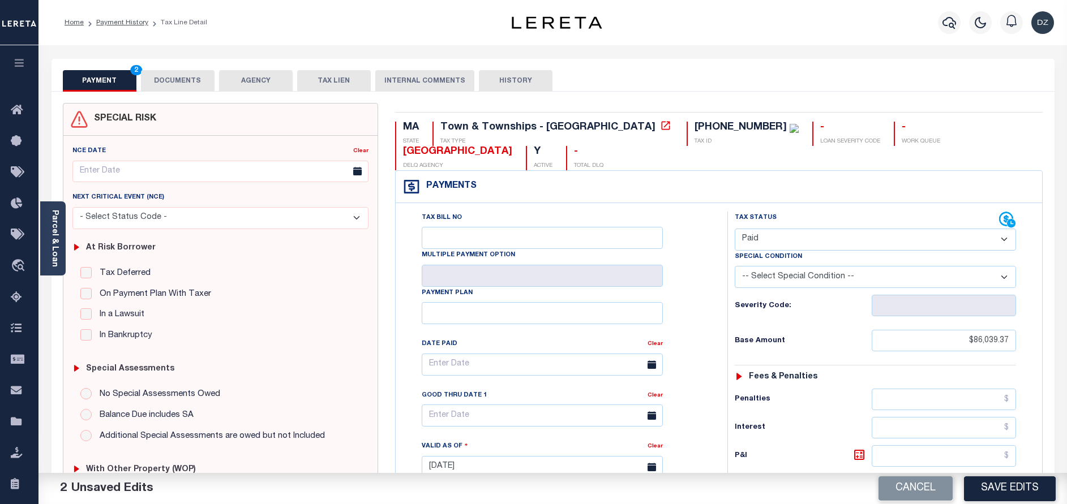
click at [198, 87] on button "DOCUMENTS" at bounding box center [178, 81] width 74 height 22
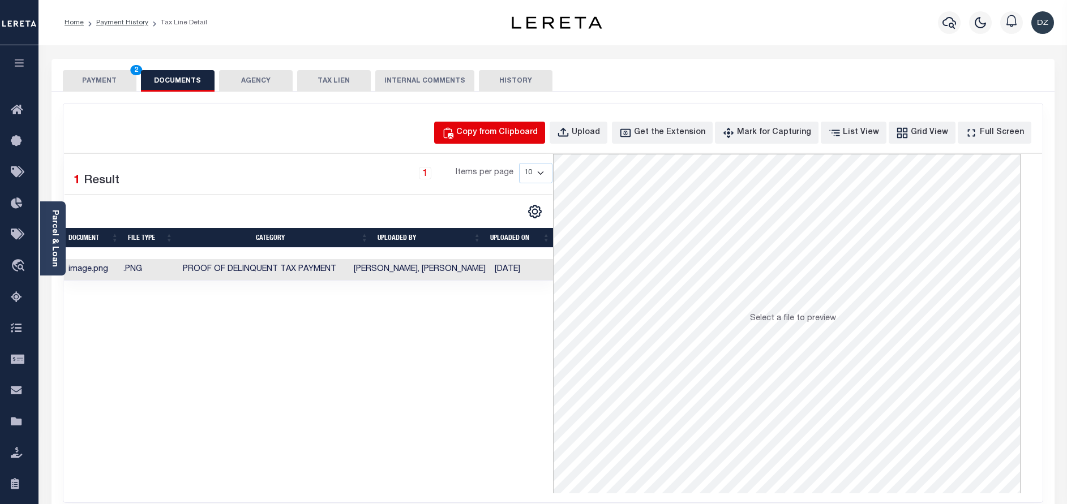
click at [505, 134] on div "Copy from Clipboard" at bounding box center [497, 133] width 82 height 12
select select "POP"
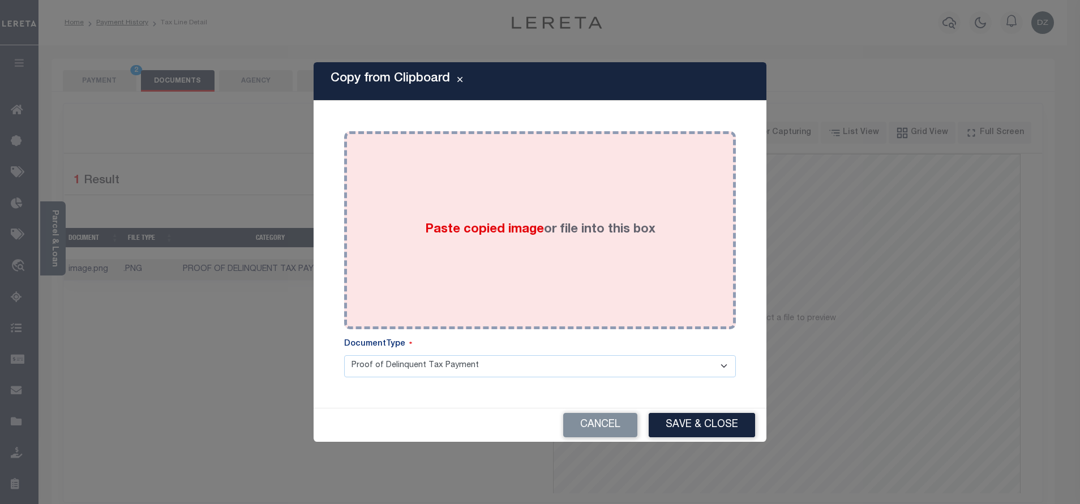
click at [537, 224] on span "Paste copied image" at bounding box center [484, 230] width 119 height 12
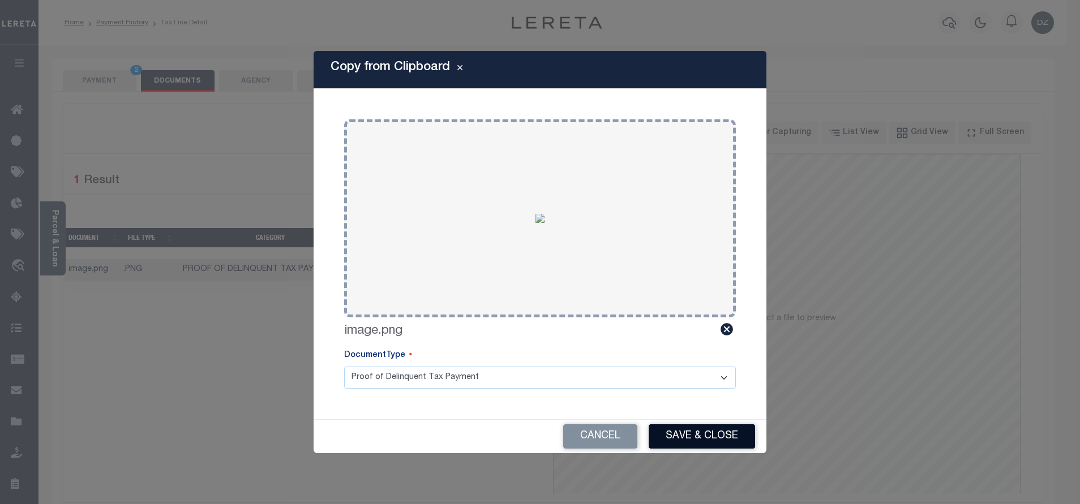
click at [686, 430] on button "Save & Close" at bounding box center [702, 437] width 106 height 24
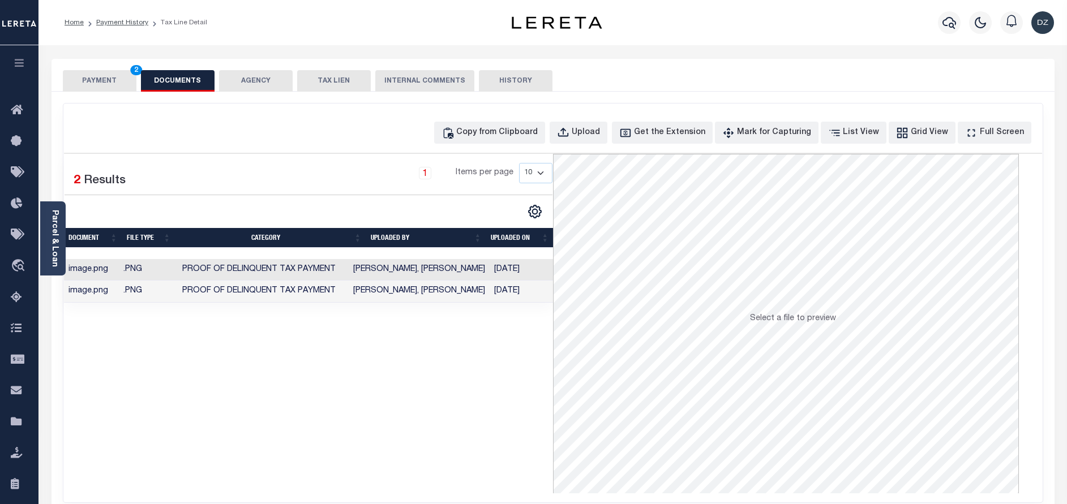
click at [114, 83] on button "PAYMENT 2" at bounding box center [100, 81] width 74 height 22
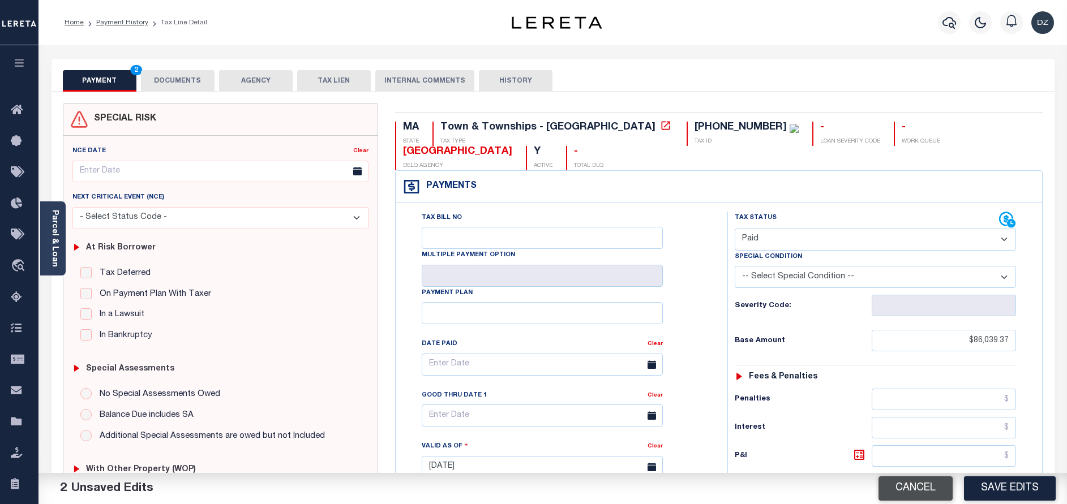
click at [1013, 486] on button "Save Edits" at bounding box center [1010, 489] width 92 height 24
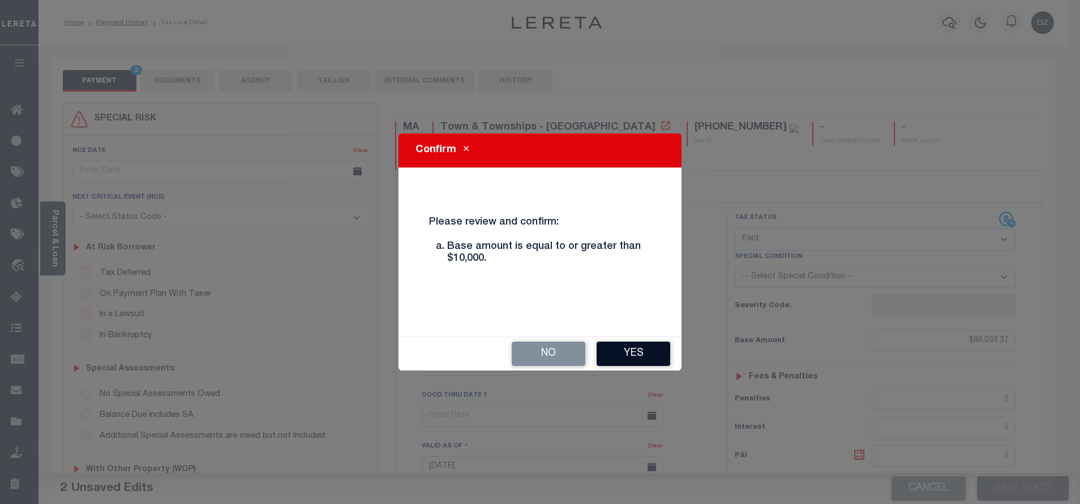
click at [661, 358] on button "Yes" at bounding box center [634, 354] width 74 height 24
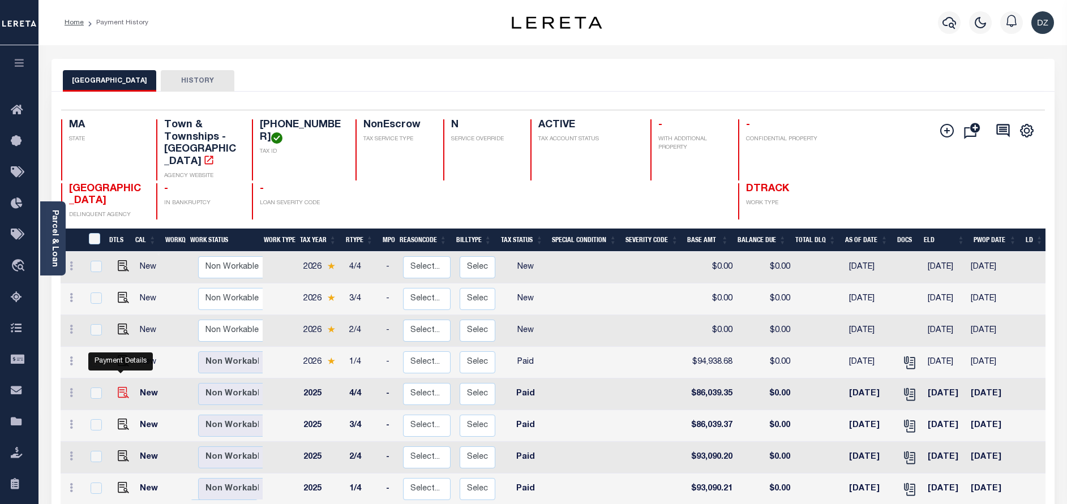
click at [118, 387] on img "" at bounding box center [123, 392] width 11 height 11
checkbox input "true"
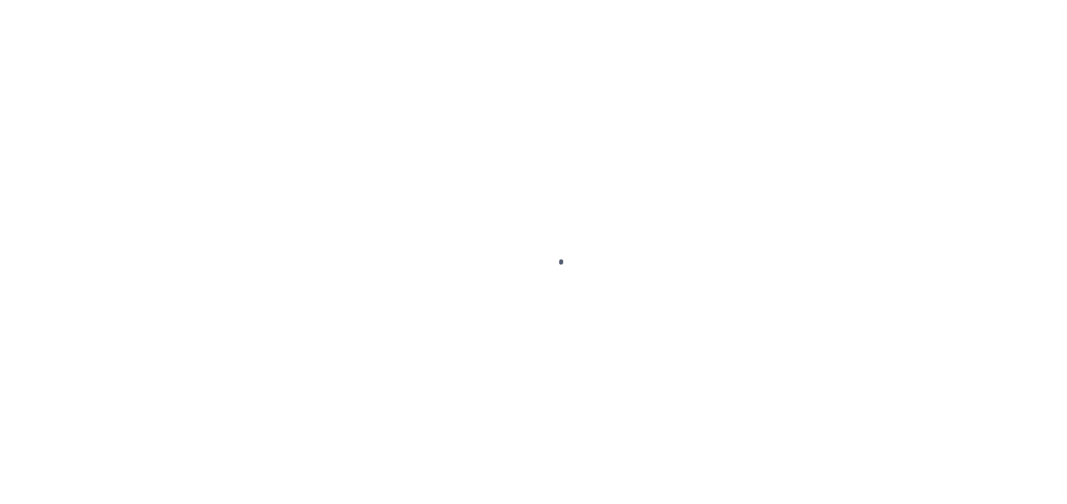
select select "PYD"
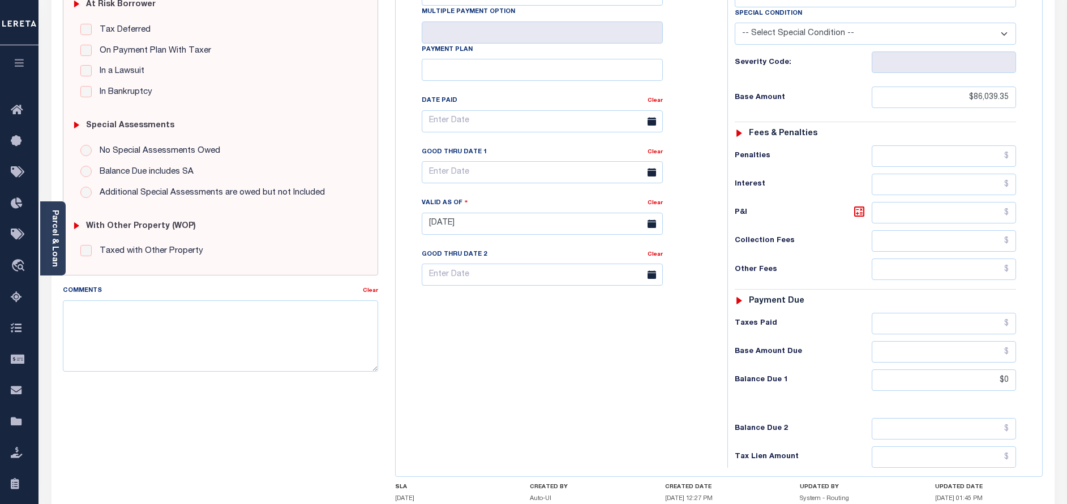
scroll to position [255, 0]
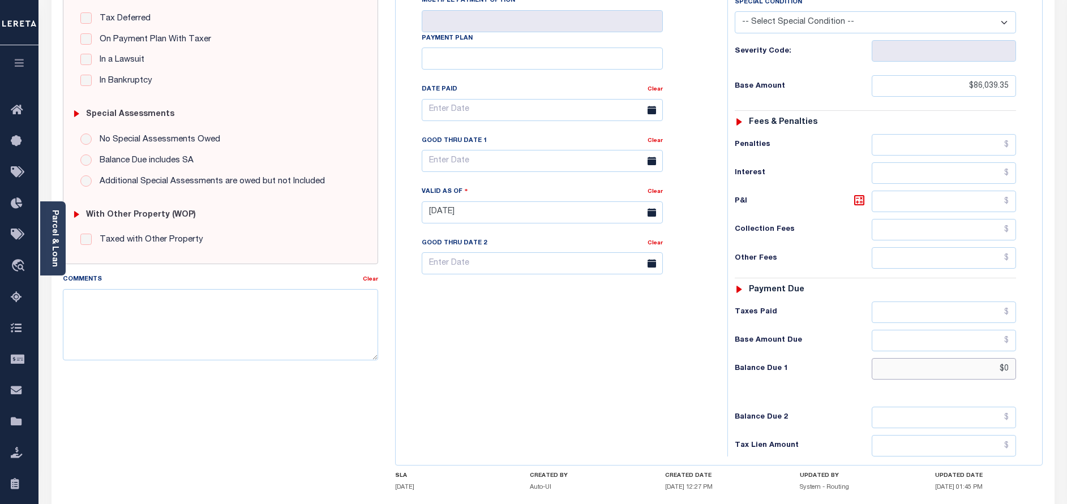
click at [947, 358] on input "$0" at bounding box center [944, 369] width 144 height 22
type input "$0.00"
type input "[DATE]"
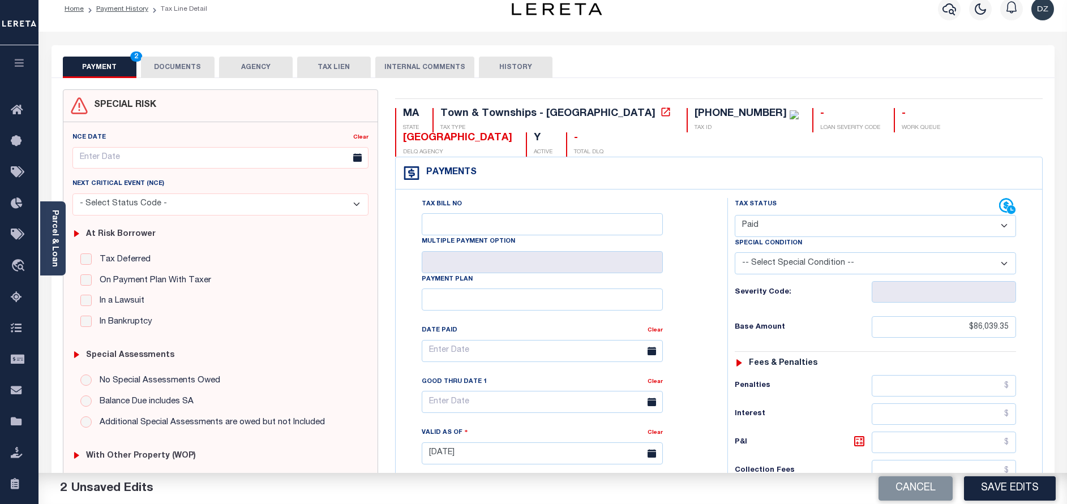
scroll to position [0, 0]
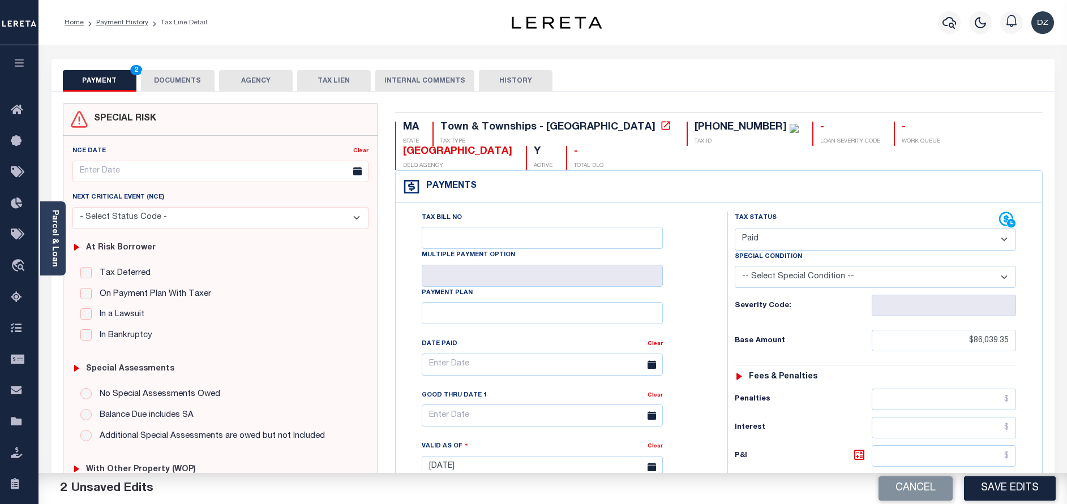
click at [203, 72] on button "DOCUMENTS" at bounding box center [178, 81] width 74 height 22
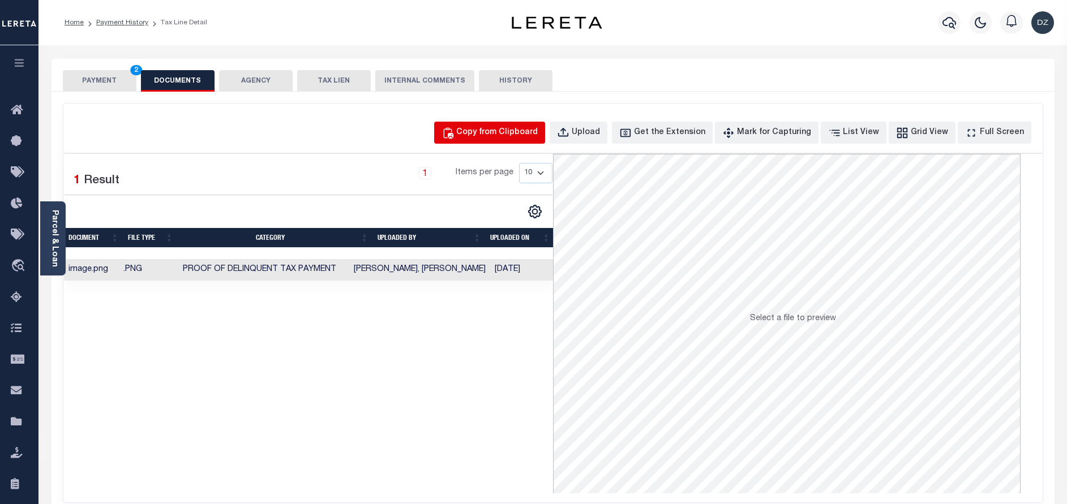
click at [529, 132] on div "Copy from Clipboard" at bounding box center [497, 133] width 82 height 12
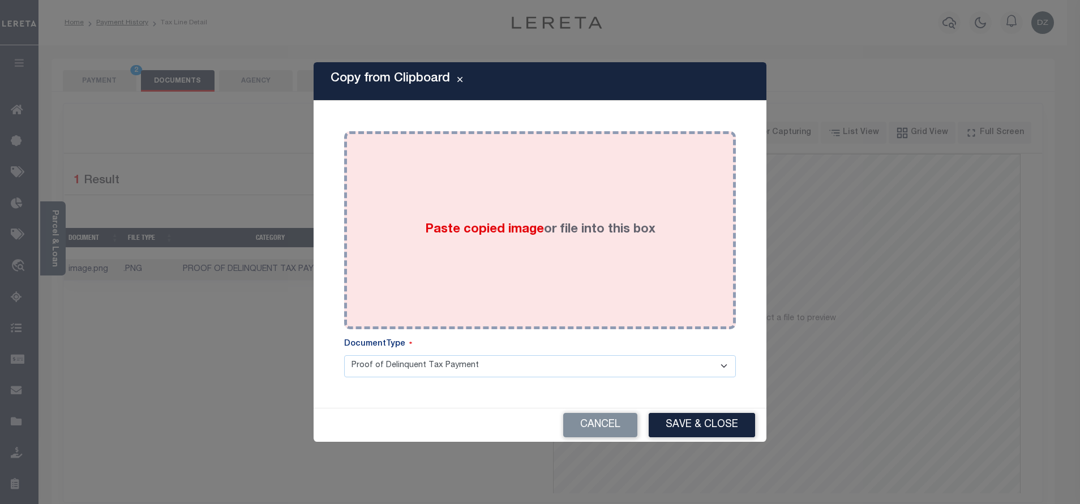
click at [543, 228] on label "Paste copied image or file into this box" at bounding box center [540, 230] width 230 height 19
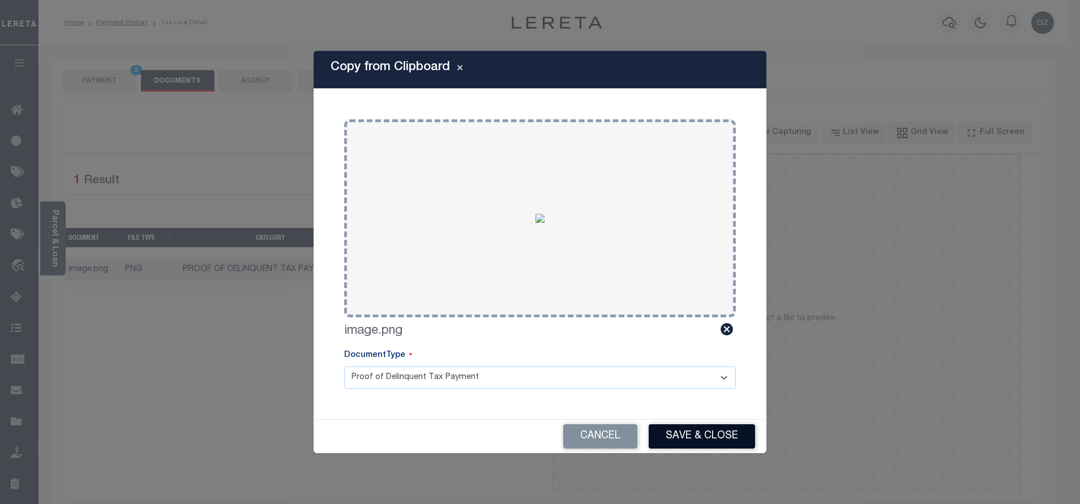
click at [697, 438] on button "Save & Close" at bounding box center [702, 437] width 106 height 24
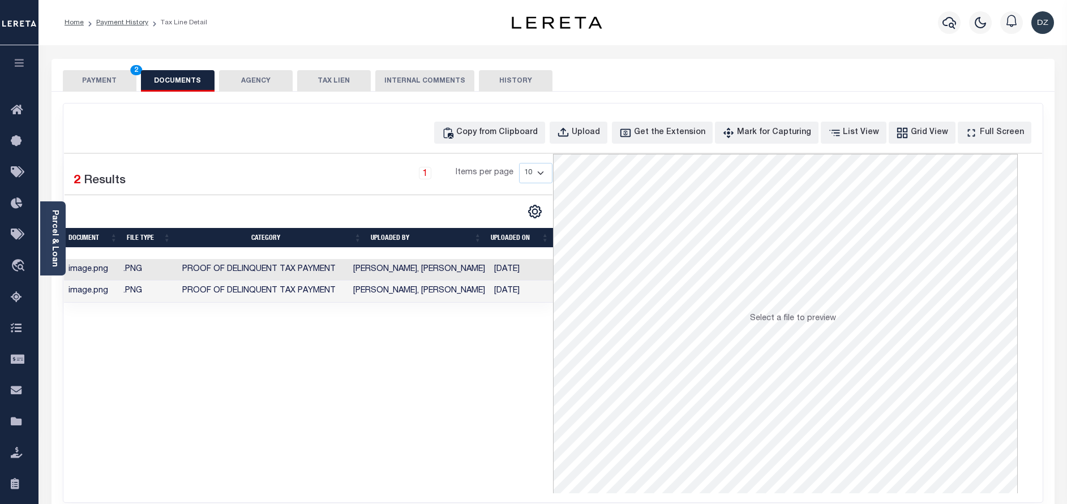
click at [86, 78] on button "PAYMENT 2" at bounding box center [100, 81] width 74 height 22
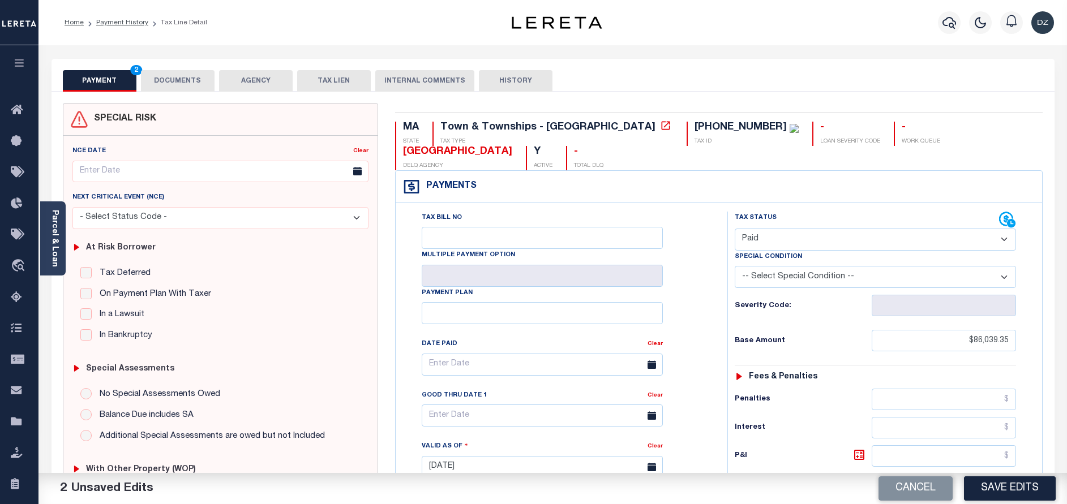
click at [988, 479] on button "Save Edits" at bounding box center [1010, 489] width 92 height 24
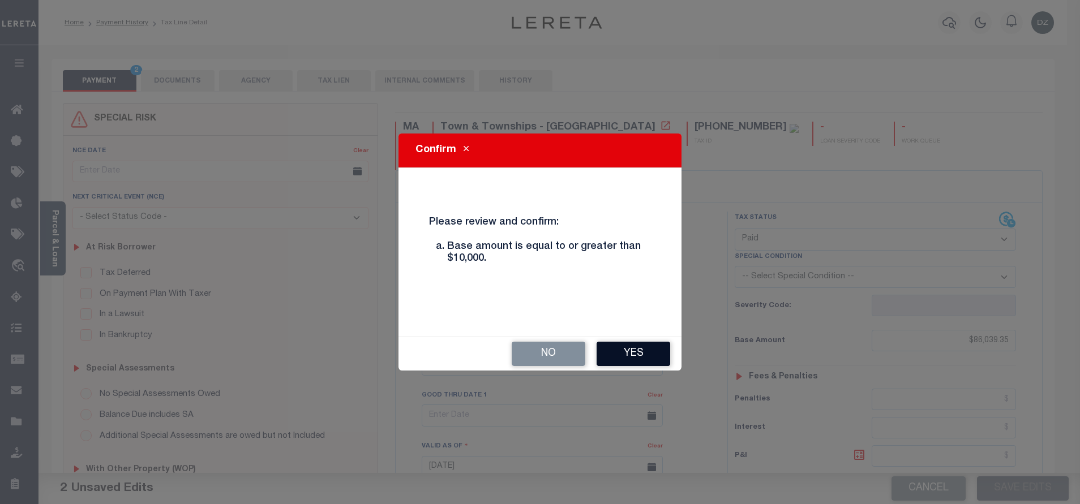
click at [627, 352] on button "Yes" at bounding box center [634, 354] width 74 height 24
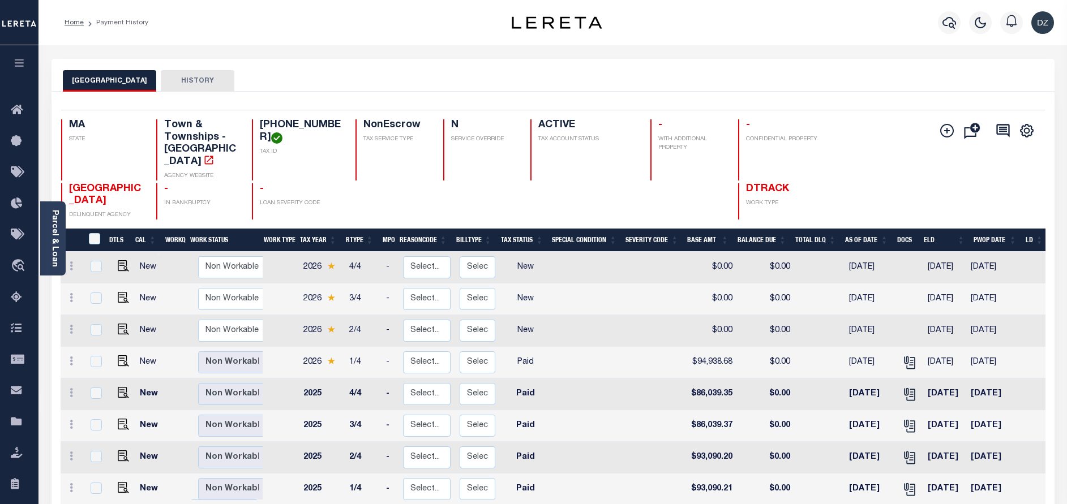
click at [113, 357] on td at bounding box center [122, 363] width 28 height 32
checkbox input "true"
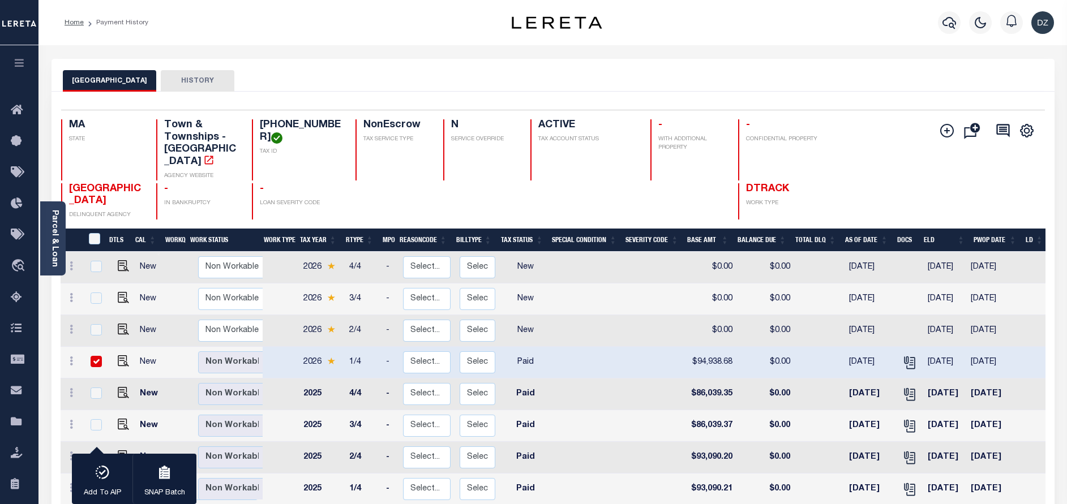
click at [114, 357] on td at bounding box center [122, 363] width 28 height 32
checkbox input "false"
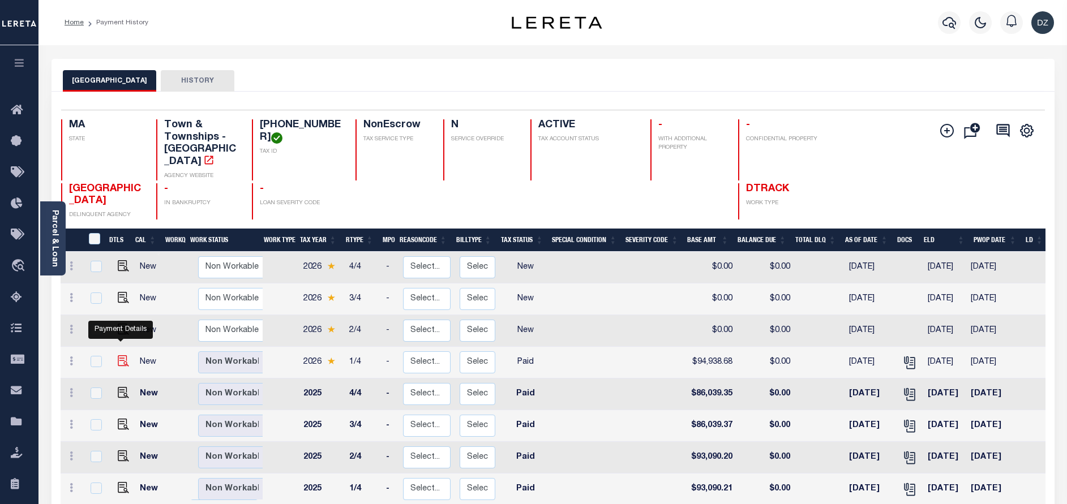
click at [121, 356] on img "" at bounding box center [123, 361] width 11 height 11
checkbox input "true"
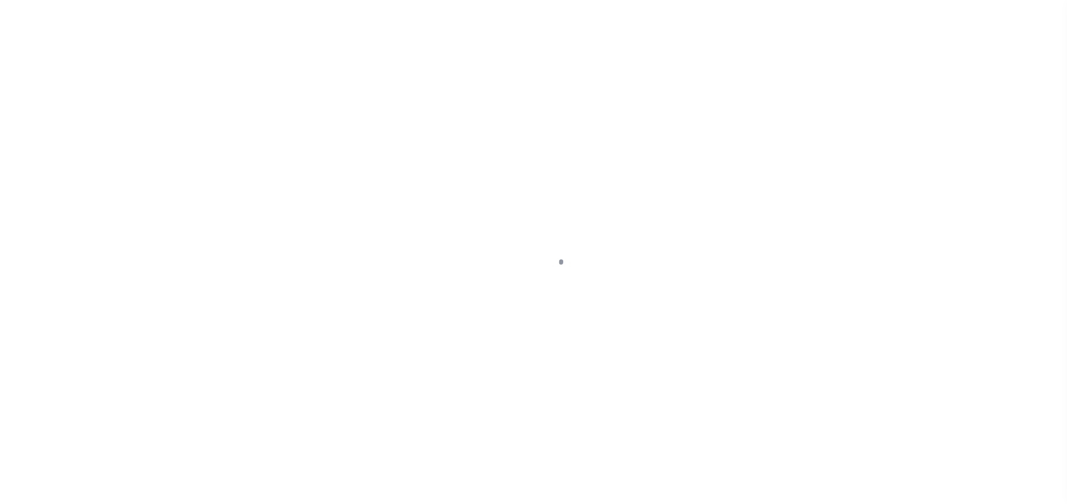
select select "PYD"
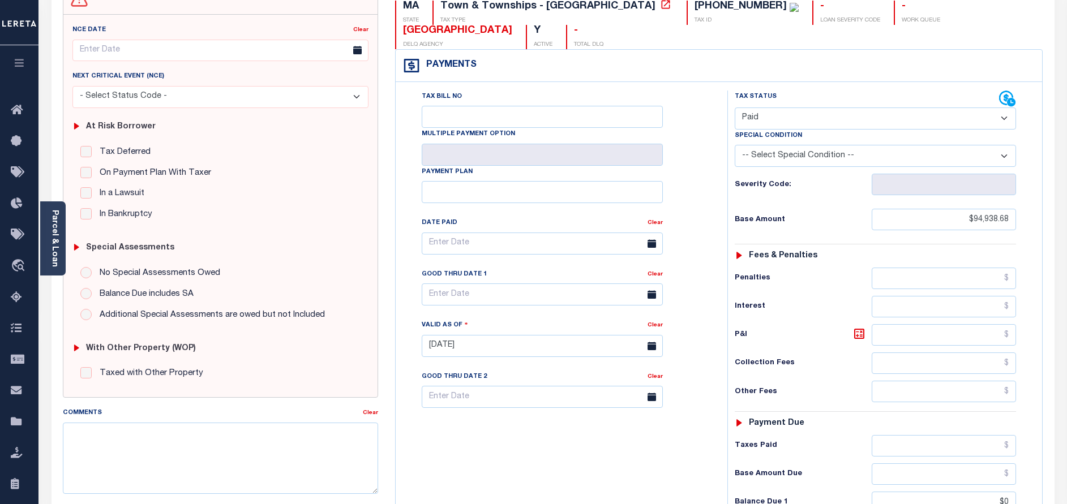
scroll to position [170, 0]
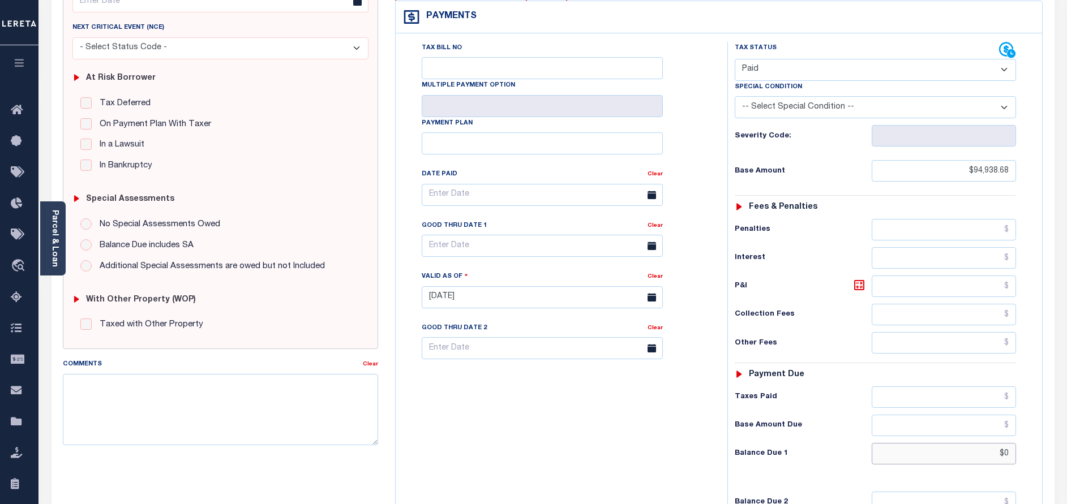
click at [1015, 443] on input "$0" at bounding box center [944, 454] width 144 height 22
type input "$0.00"
type input "[DATE]"
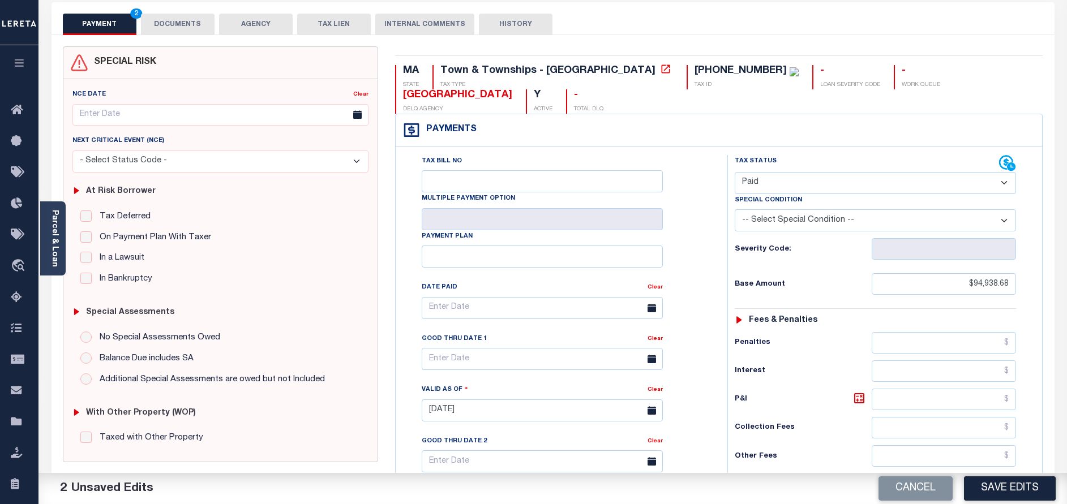
scroll to position [0, 0]
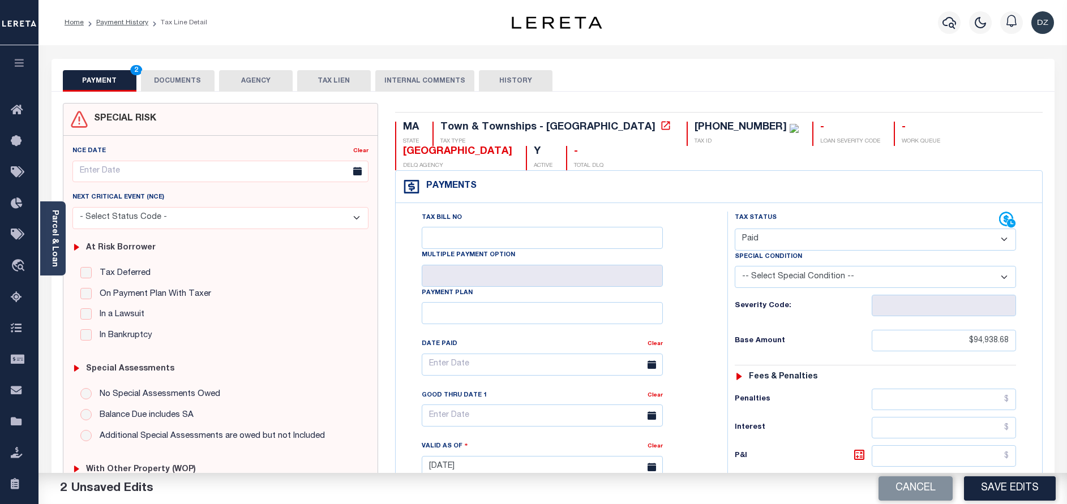
click at [178, 89] on button "DOCUMENTS" at bounding box center [178, 81] width 74 height 22
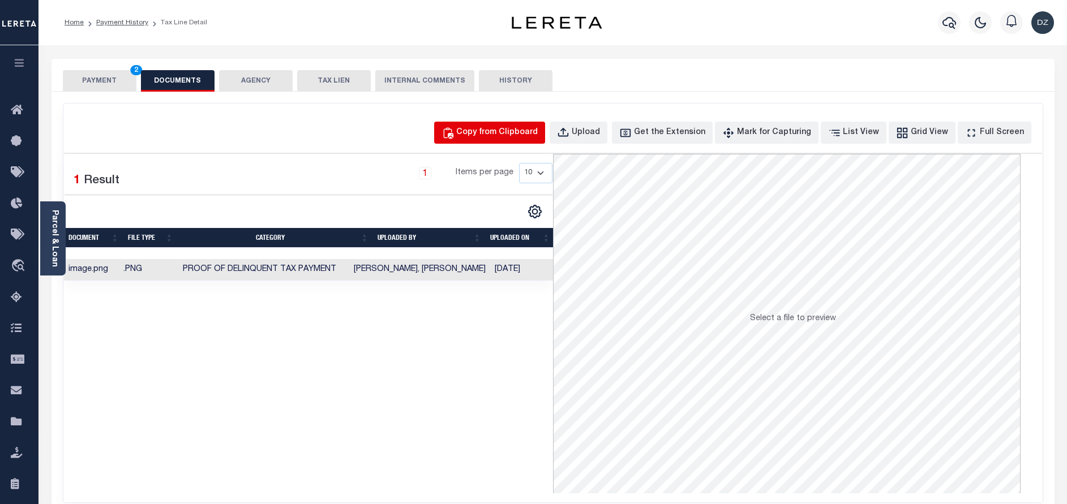
click at [492, 131] on div "Copy from Clipboard" at bounding box center [497, 133] width 82 height 12
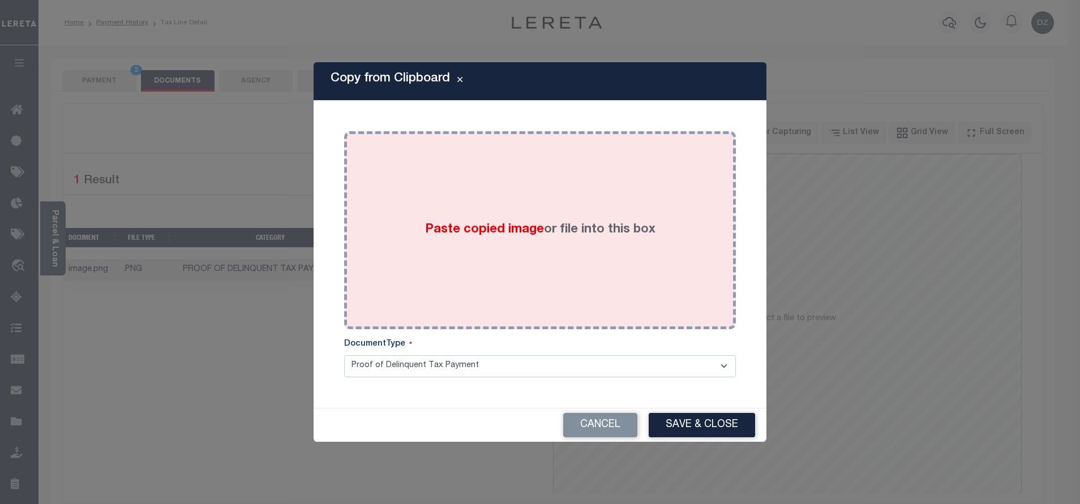
click at [500, 215] on div "Paste copied image or file into this box" at bounding box center [540, 230] width 375 height 181
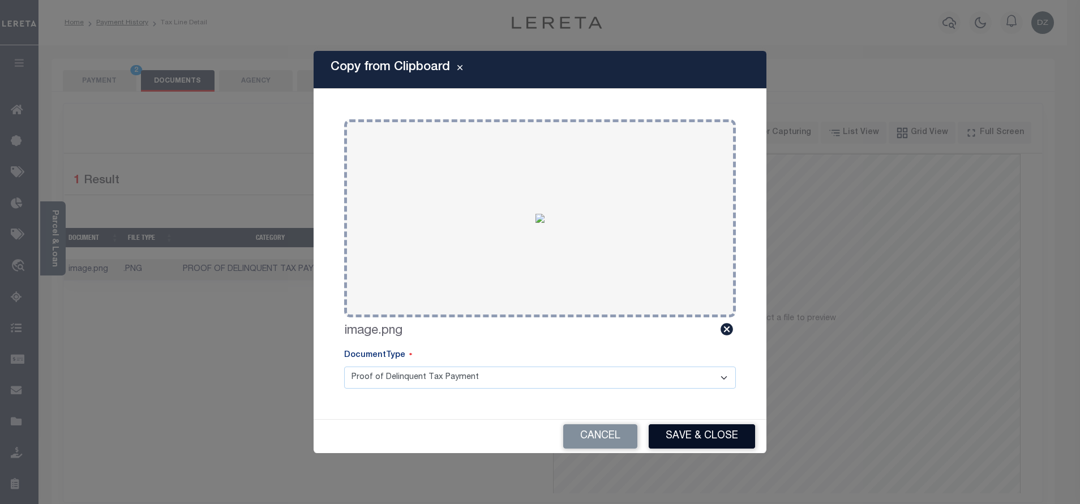
drag, startPoint x: 671, startPoint y: 437, endPoint x: 639, endPoint y: 427, distance: 33.1
click at [669, 437] on button "Save & Close" at bounding box center [702, 437] width 106 height 24
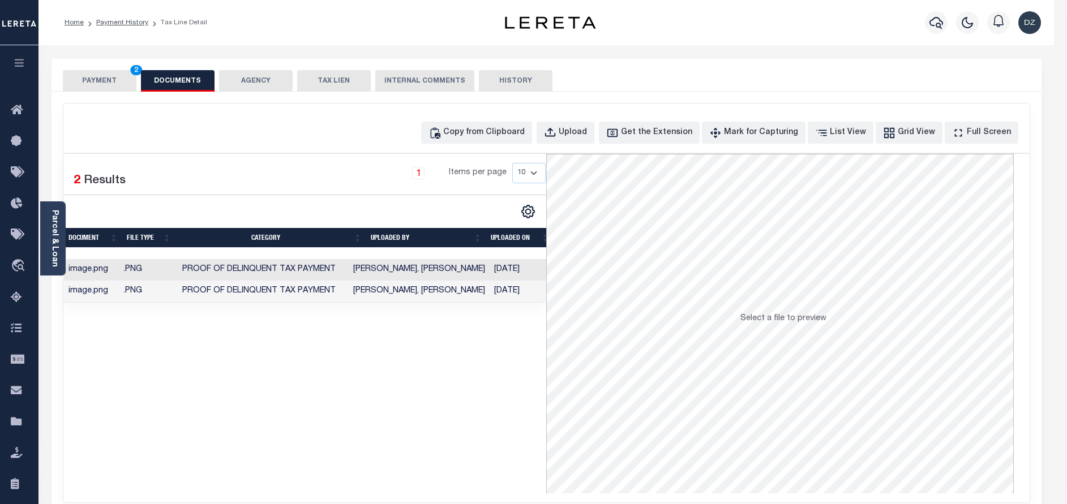
click at [116, 75] on button "PAYMENT 2" at bounding box center [100, 81] width 74 height 22
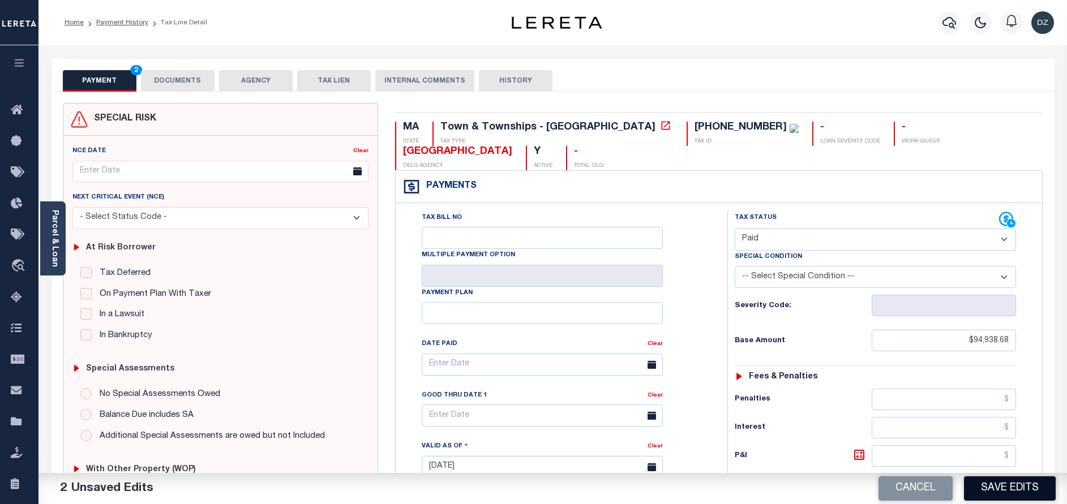
click at [1021, 487] on button "Save Edits" at bounding box center [1010, 489] width 92 height 24
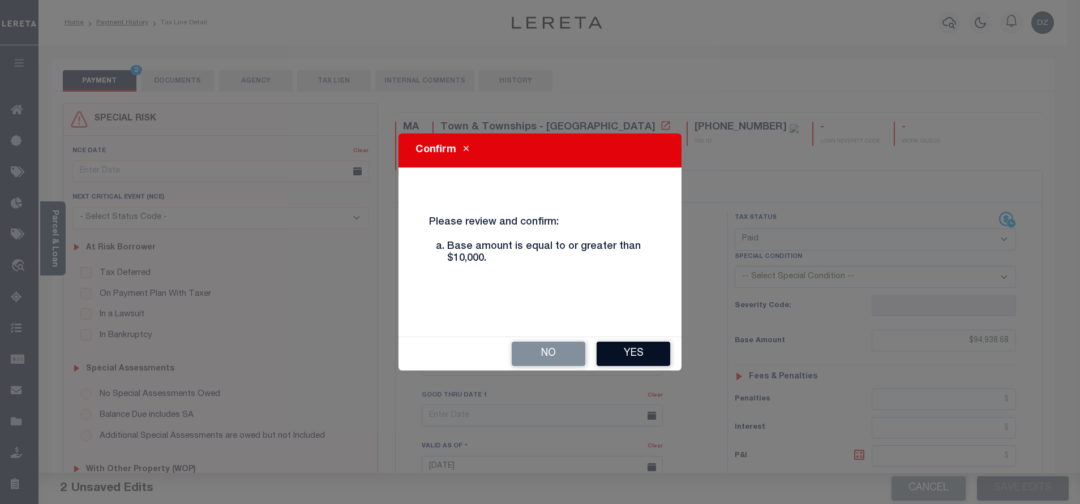
click at [658, 358] on button "Yes" at bounding box center [634, 354] width 74 height 24
